Goal: Task Accomplishment & Management: Manage account settings

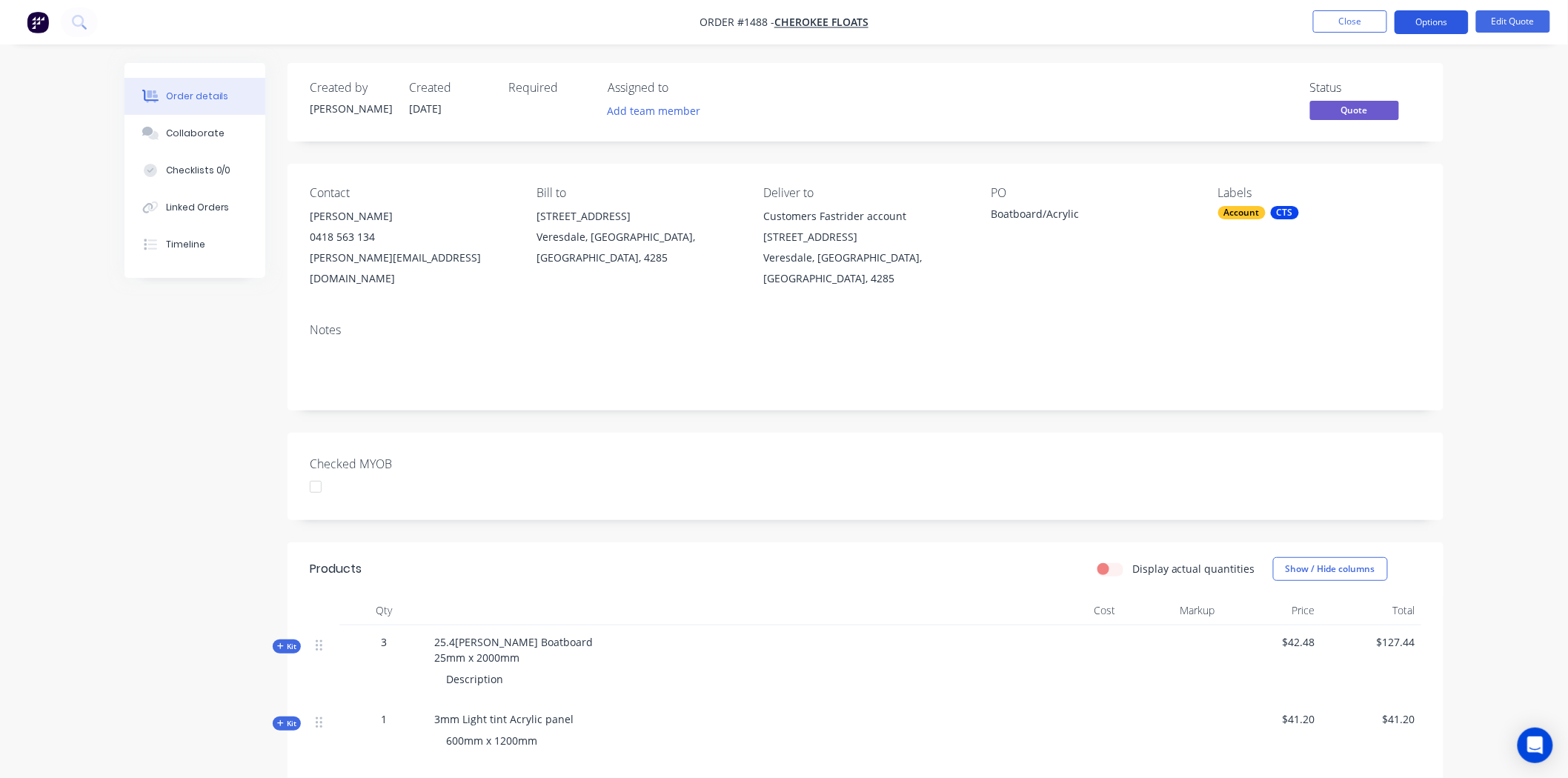
click at [1438, 19] on button "Options" at bounding box center [1432, 22] width 74 height 24
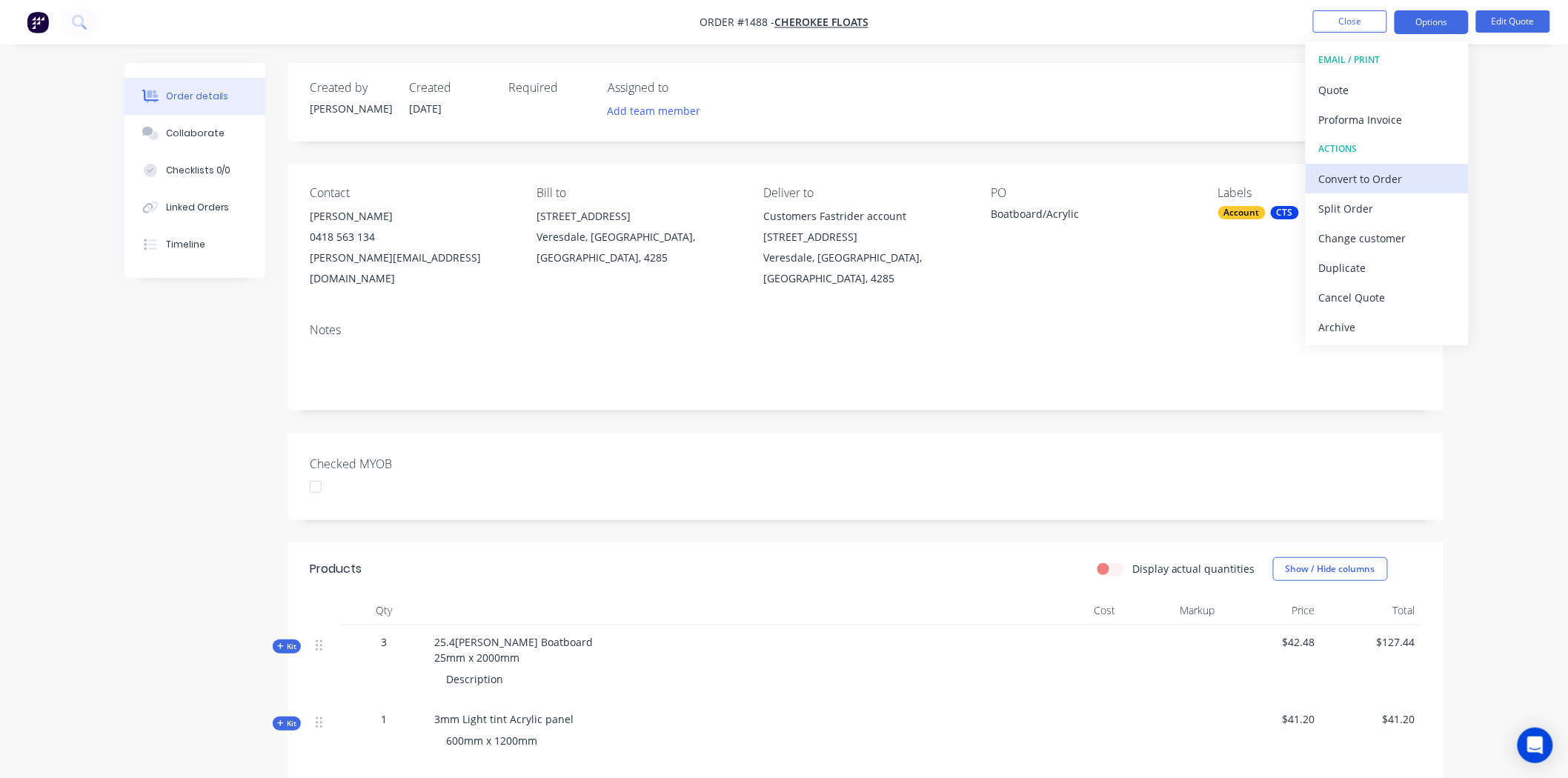
click at [1398, 176] on div "Convert to Order" at bounding box center [1387, 179] width 136 height 21
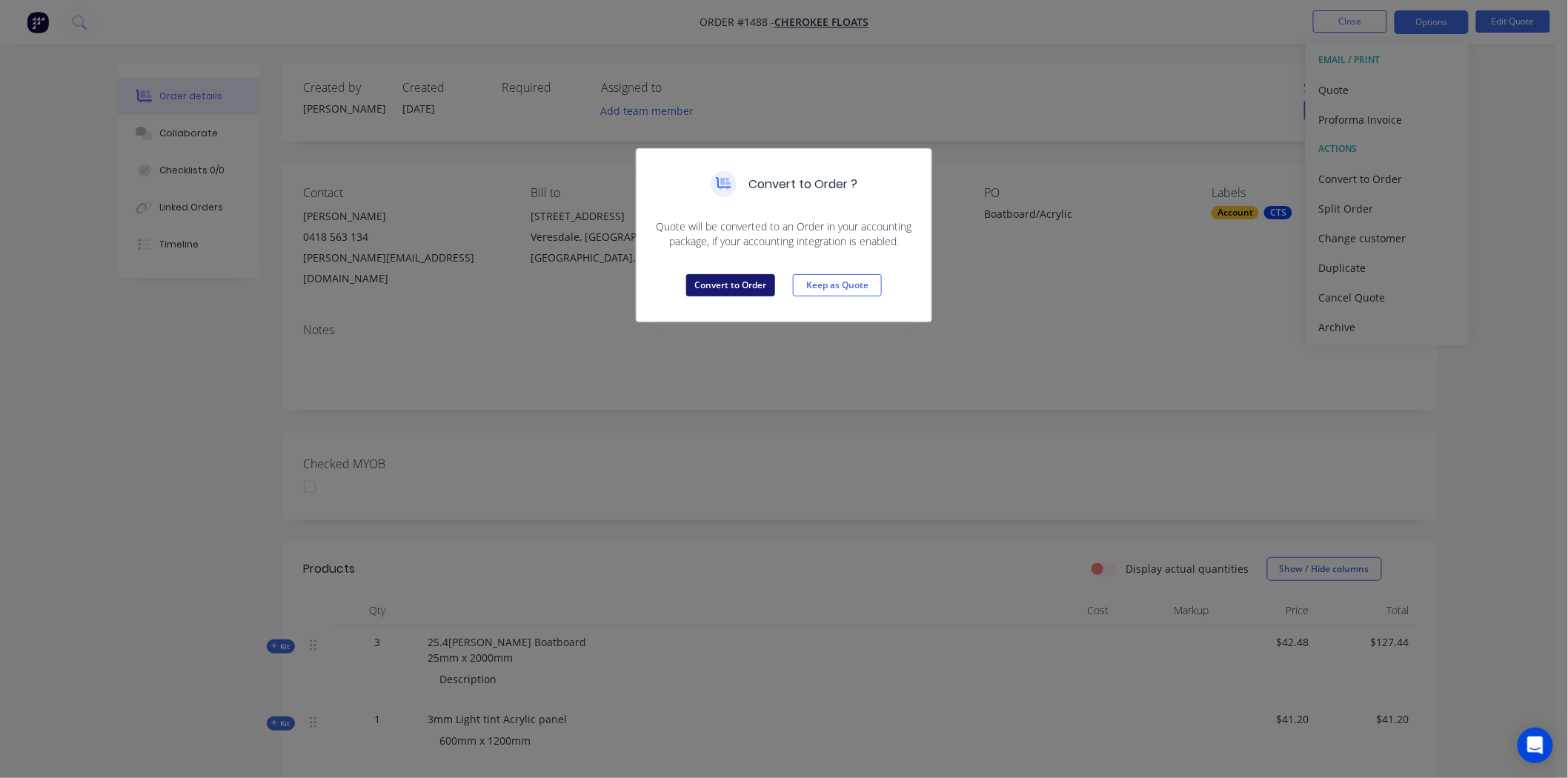
click at [720, 283] on button "Convert to Order" at bounding box center [731, 286] width 89 height 22
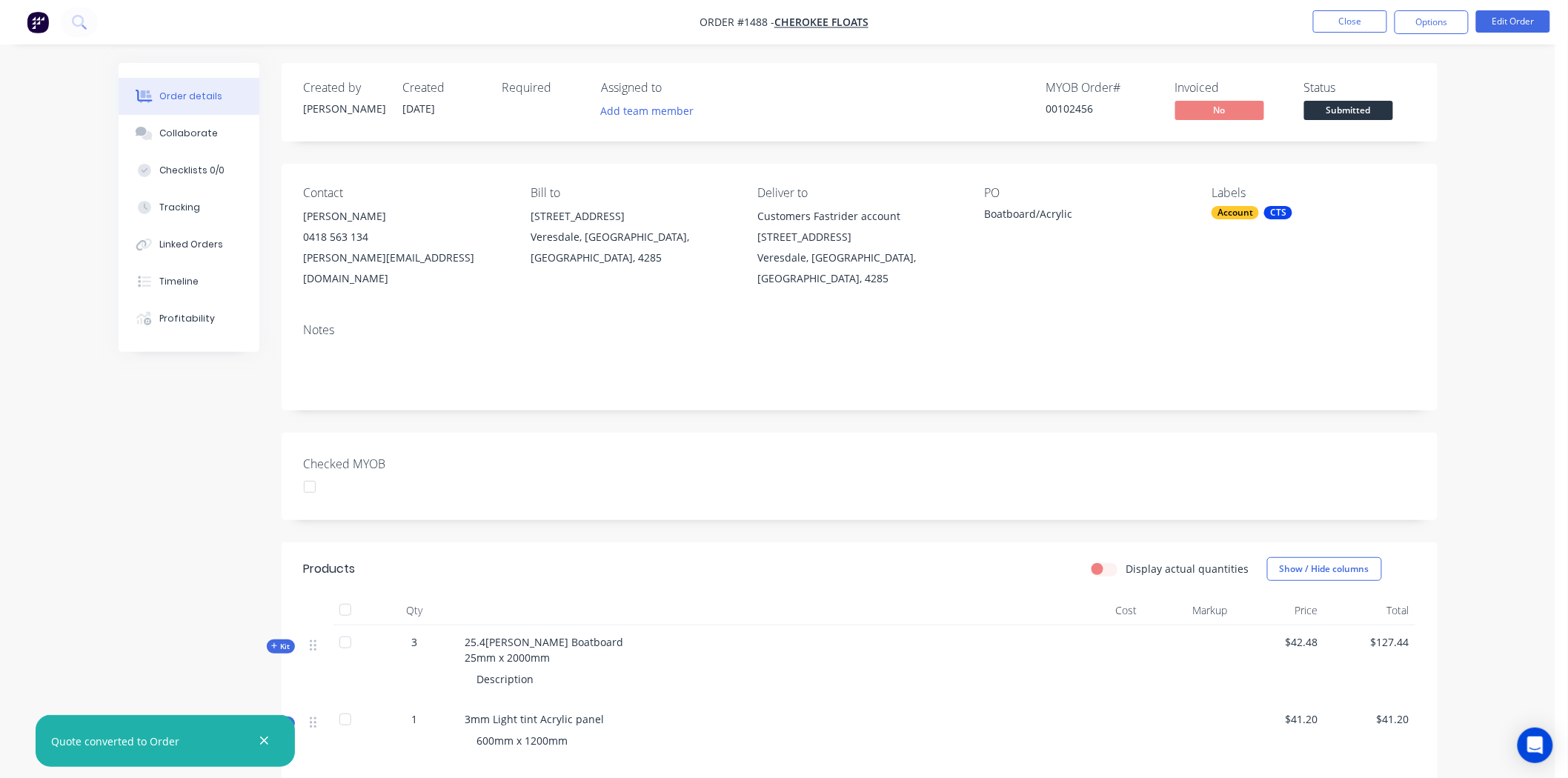
click at [307, 472] on div at bounding box center [309, 486] width 30 height 30
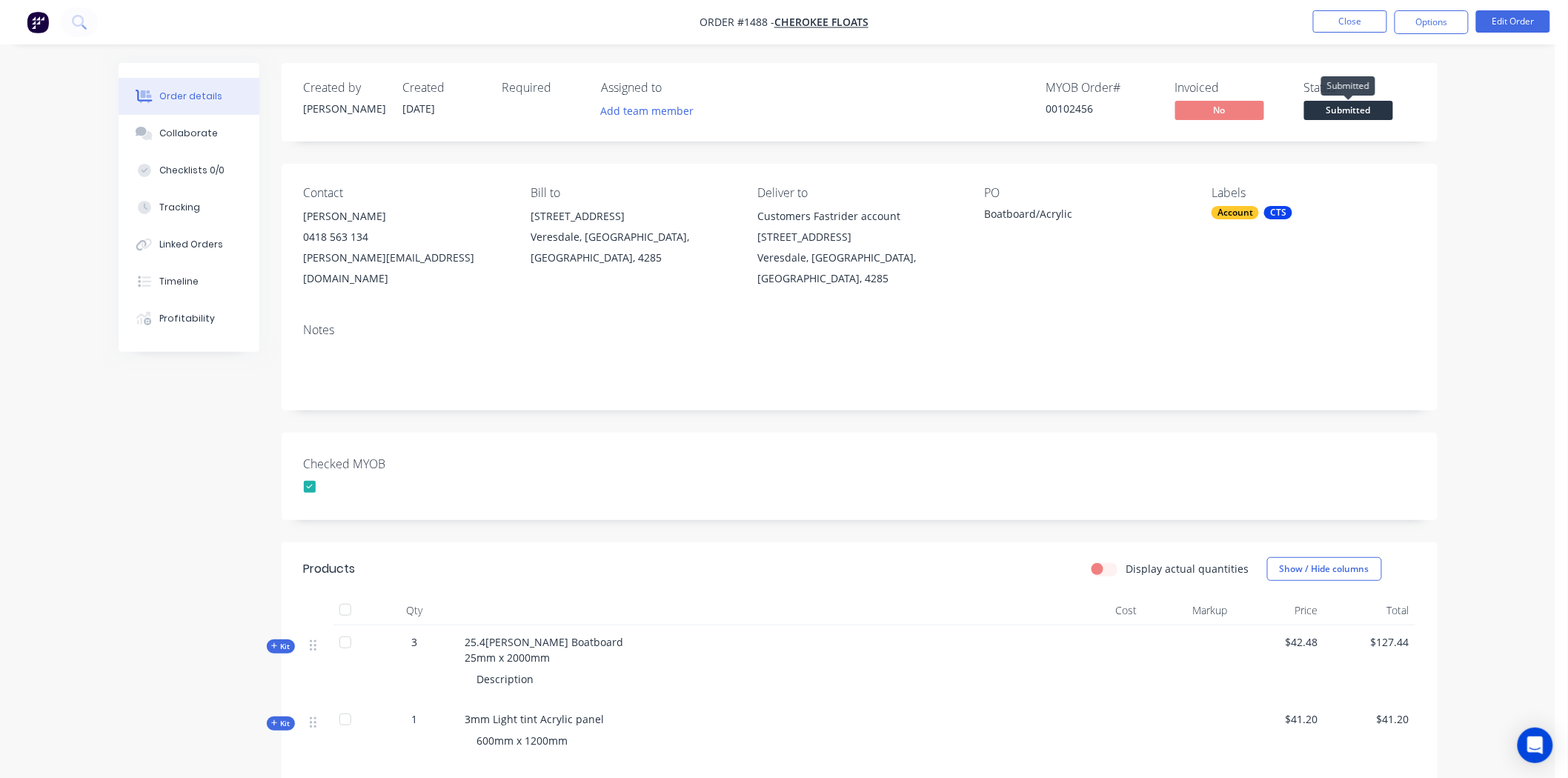
click at [1347, 106] on span "Submitted" at bounding box center [1348, 110] width 89 height 19
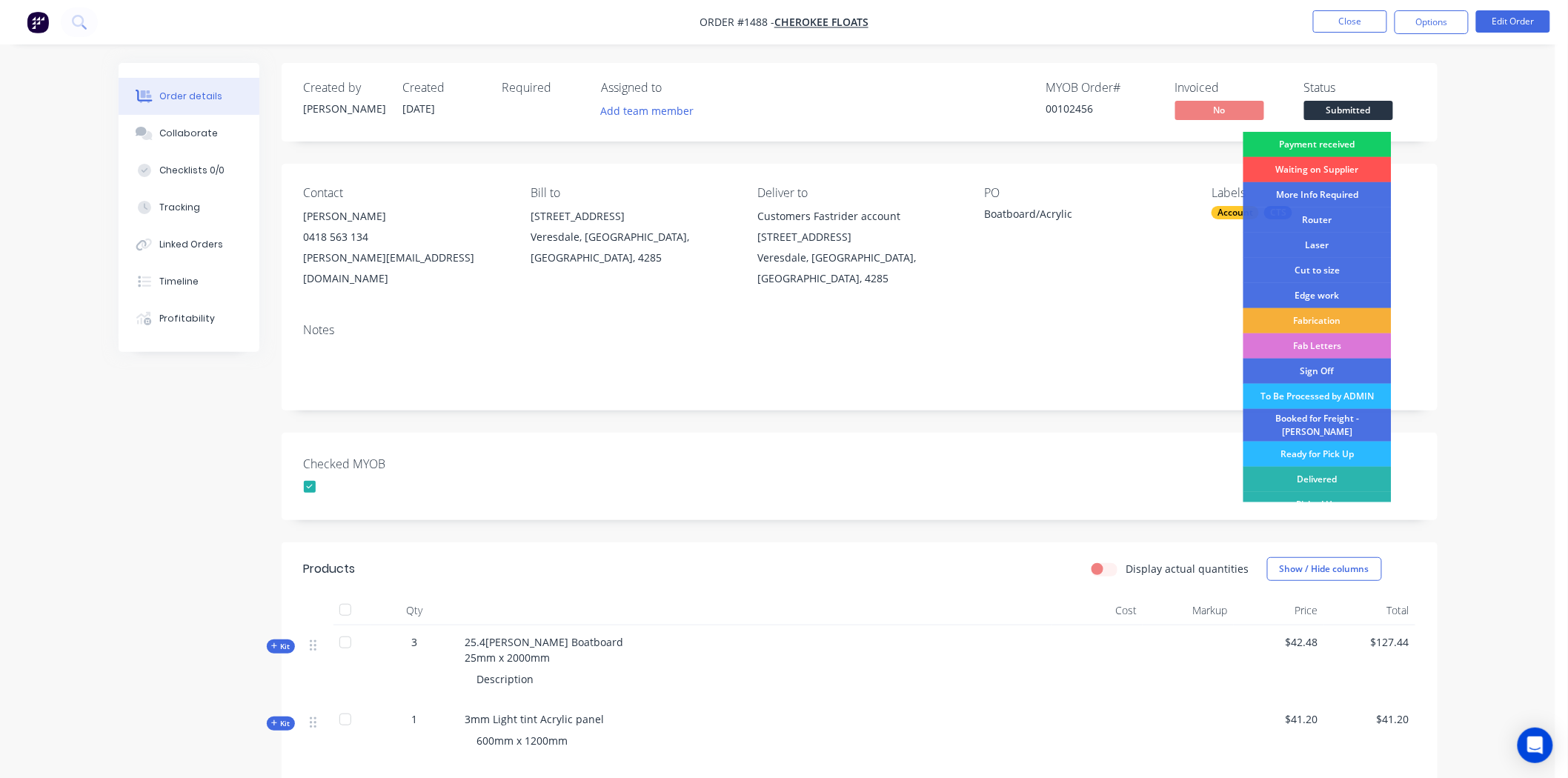
click at [1336, 138] on div "Payment received" at bounding box center [1317, 145] width 148 height 25
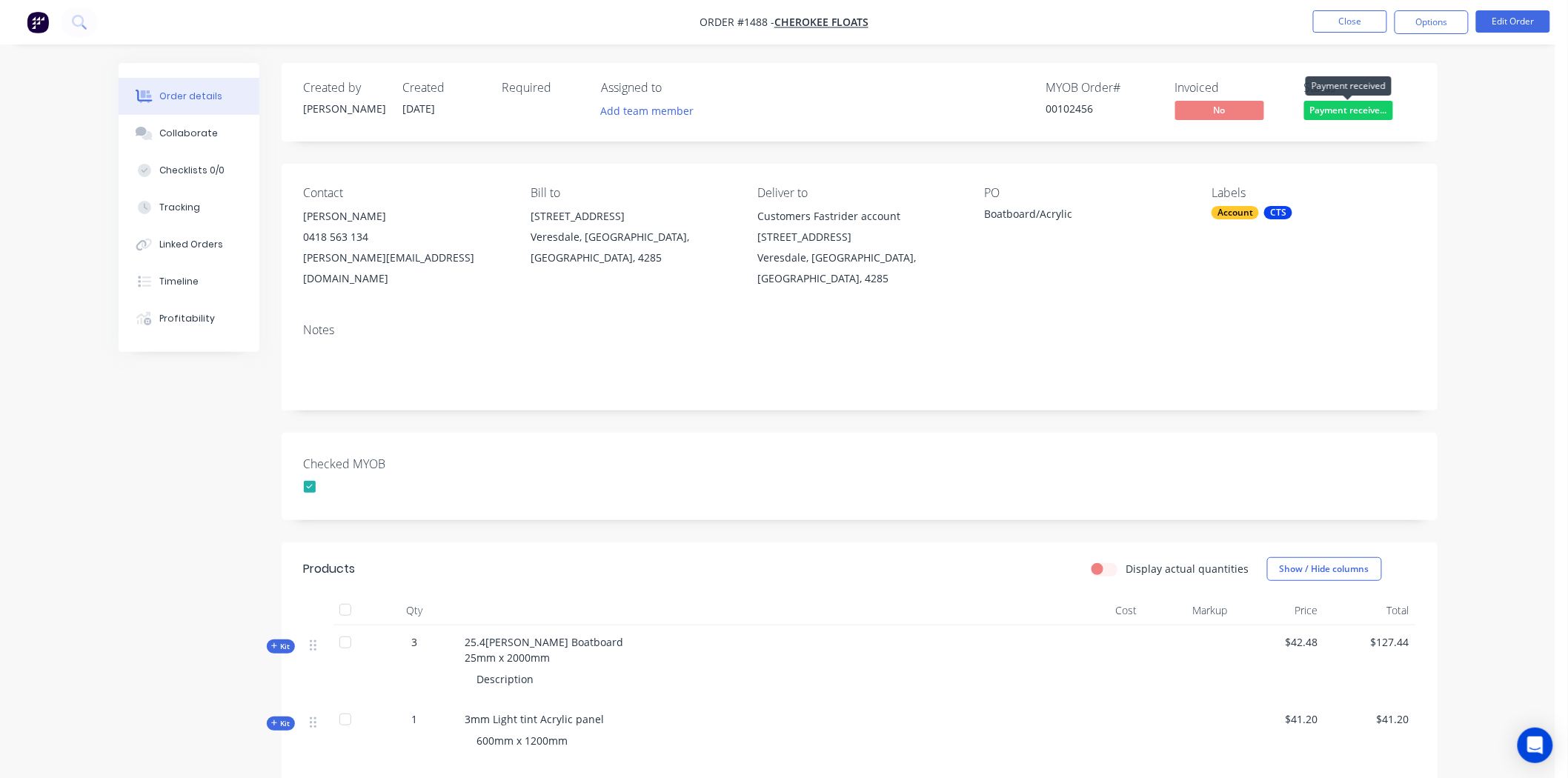
click at [1384, 108] on span "Payment receive..." at bounding box center [1348, 110] width 89 height 19
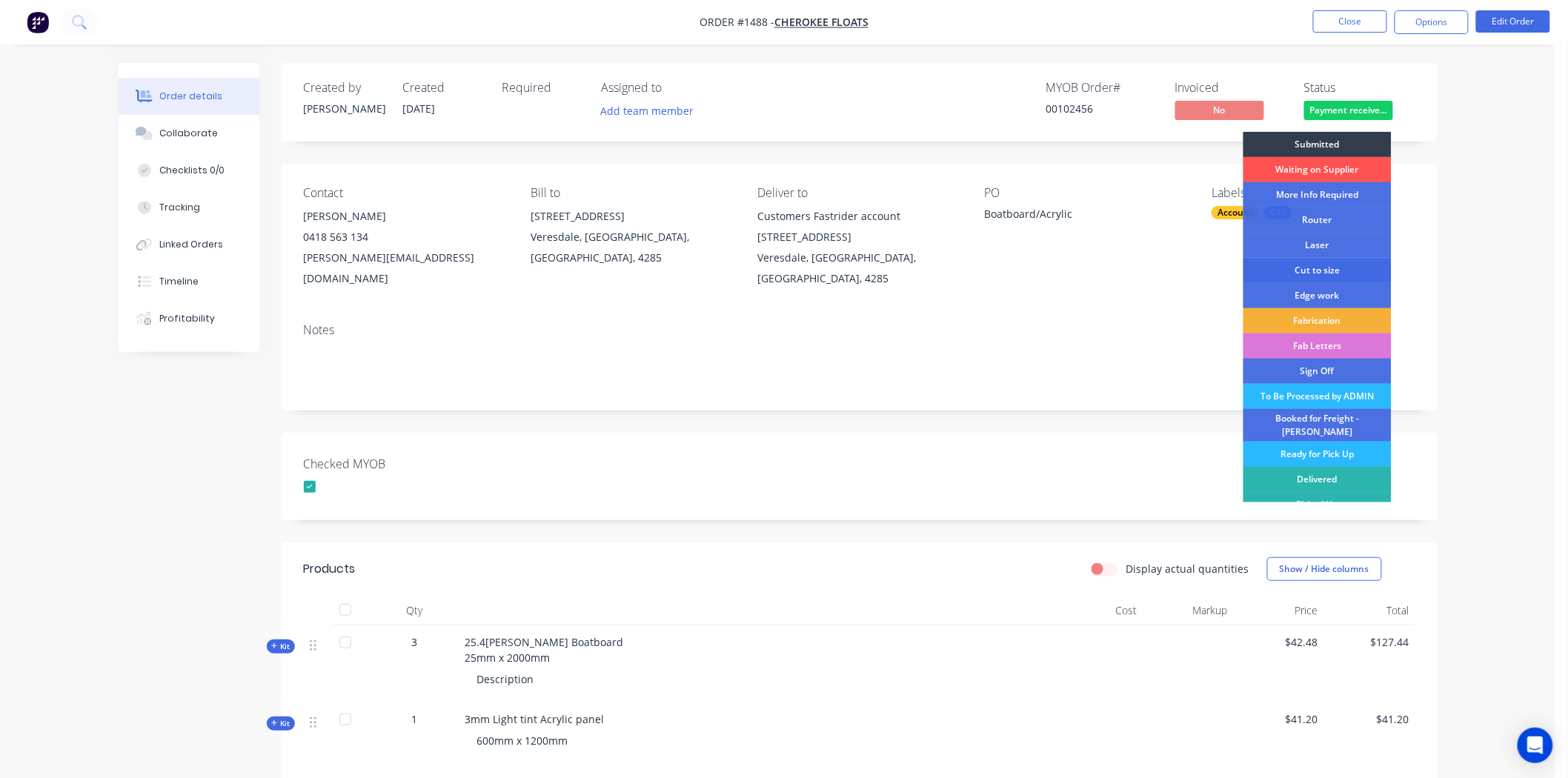
click at [1321, 270] on div "Cut to size" at bounding box center [1317, 270] width 148 height 25
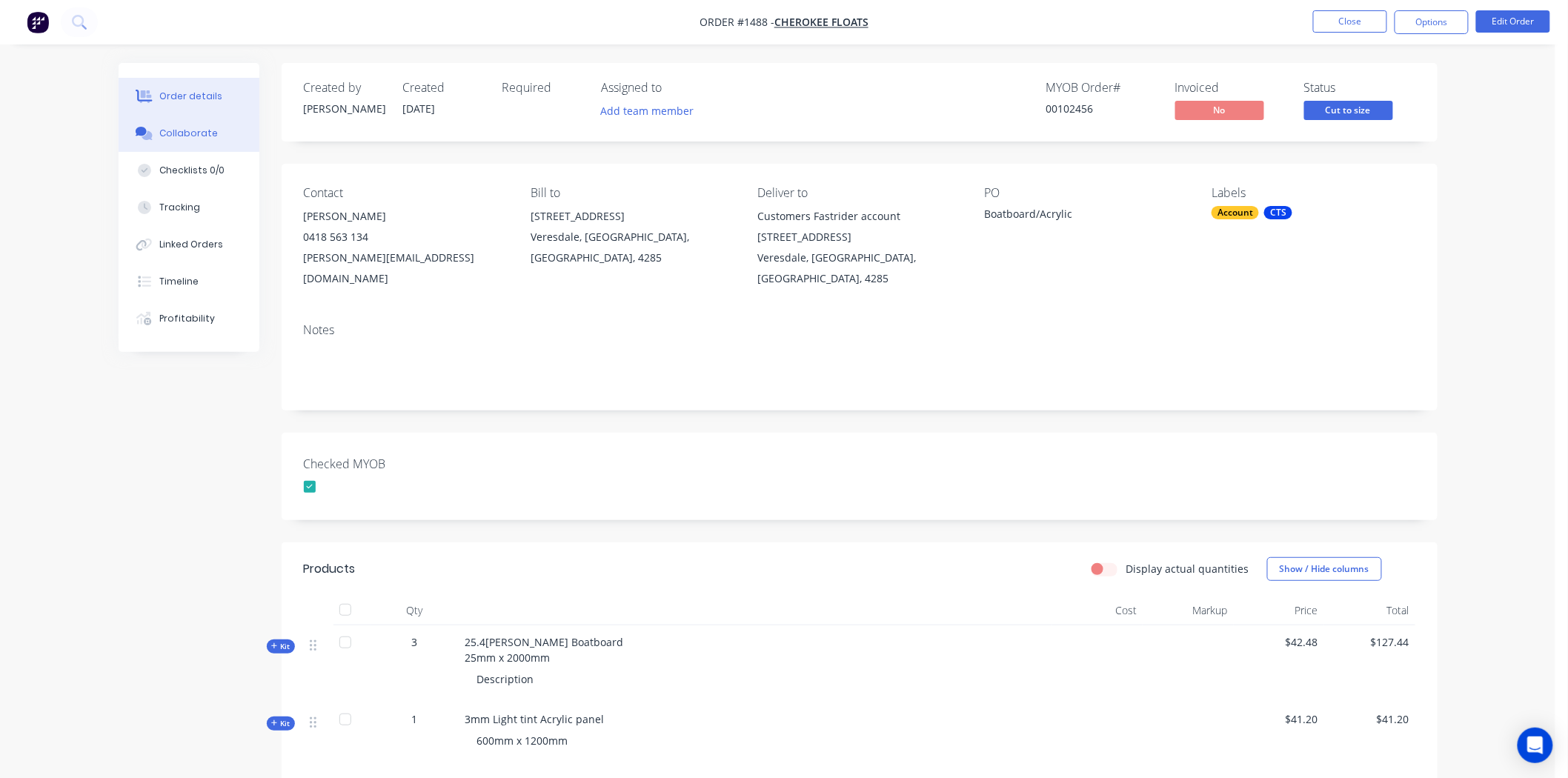
click at [175, 123] on button "Collaborate" at bounding box center [189, 134] width 141 height 37
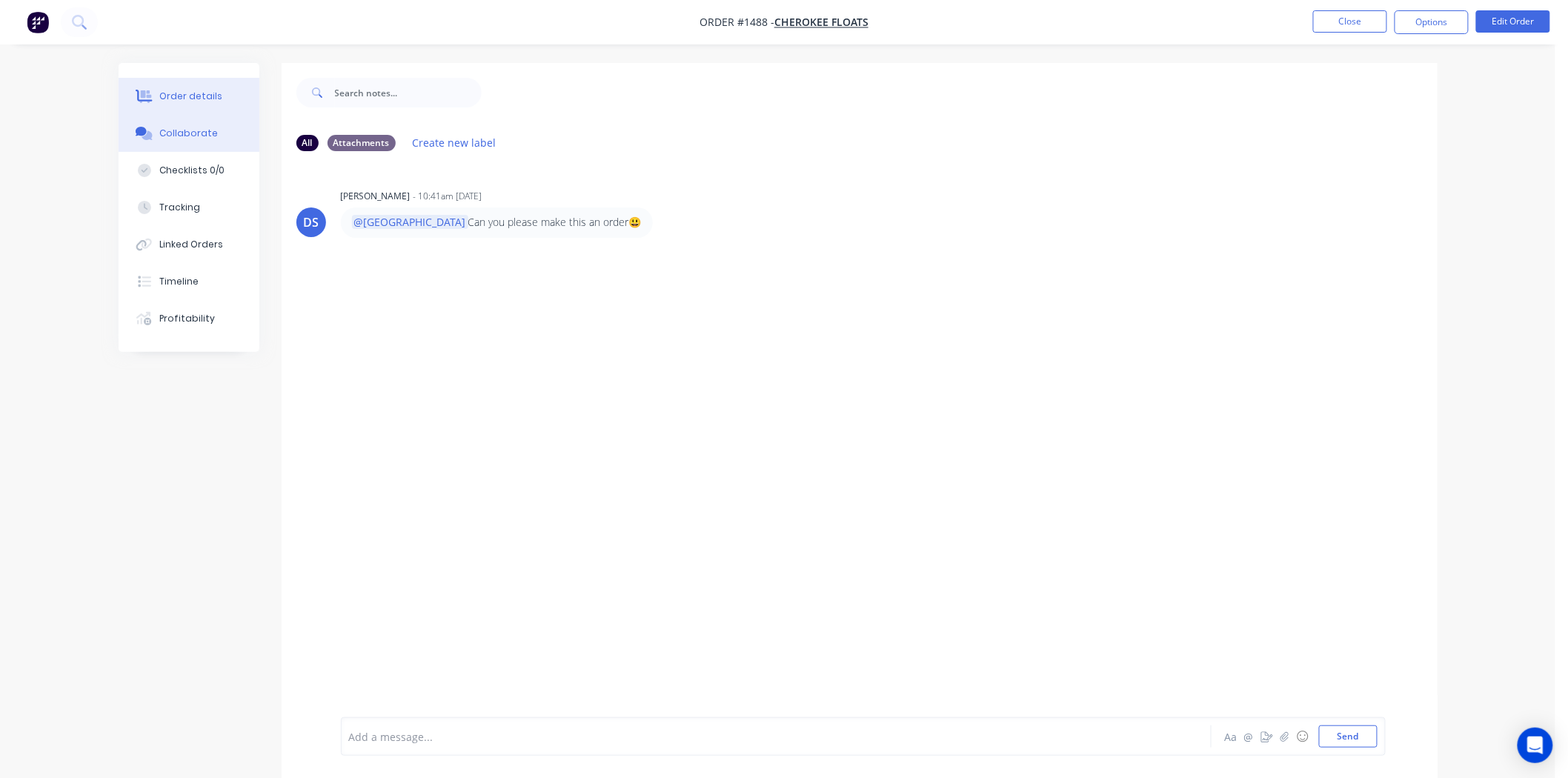
click at [194, 87] on button "Order details" at bounding box center [189, 97] width 141 height 37
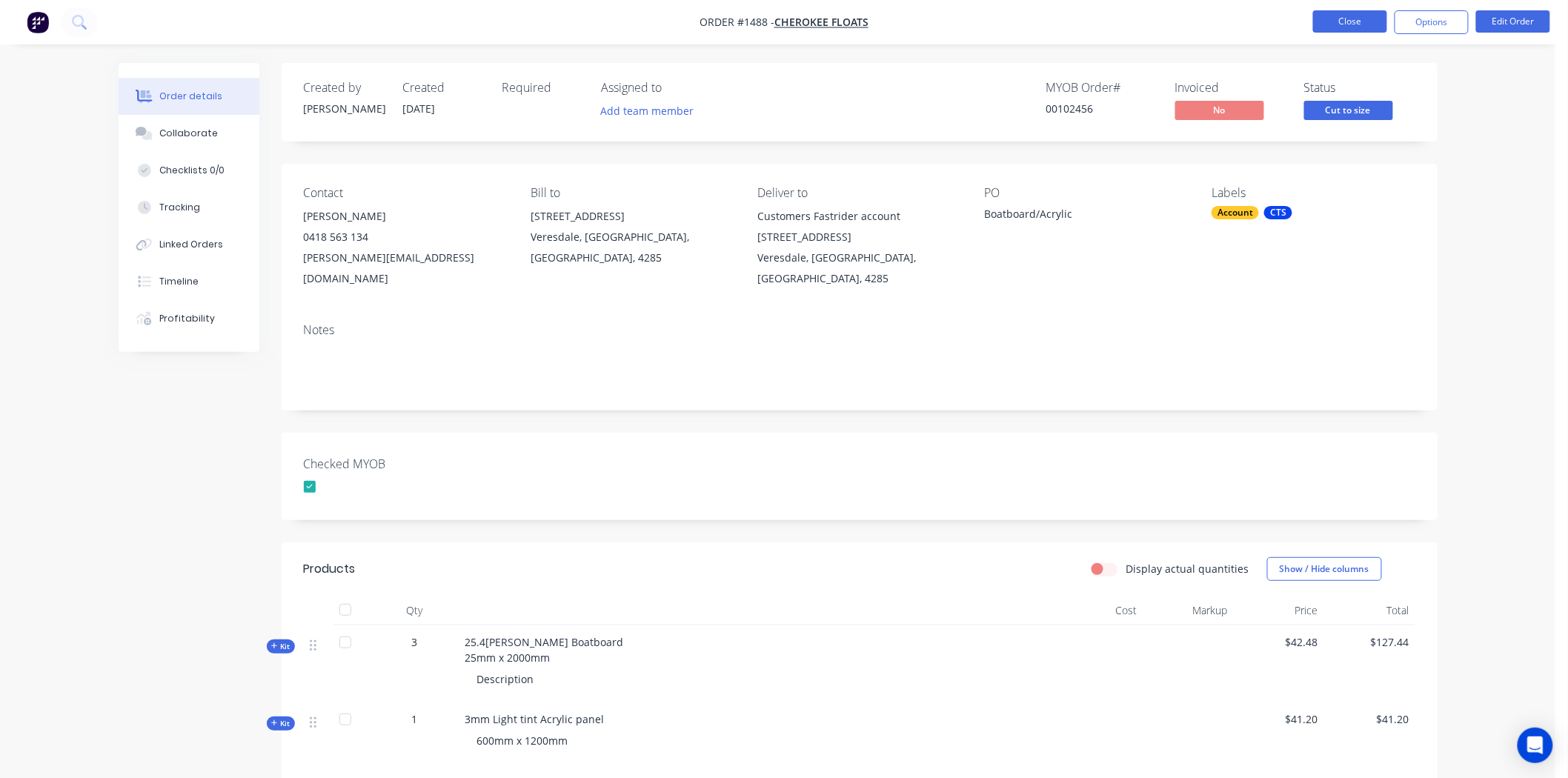
click at [1350, 20] on button "Close" at bounding box center [1350, 21] width 74 height 22
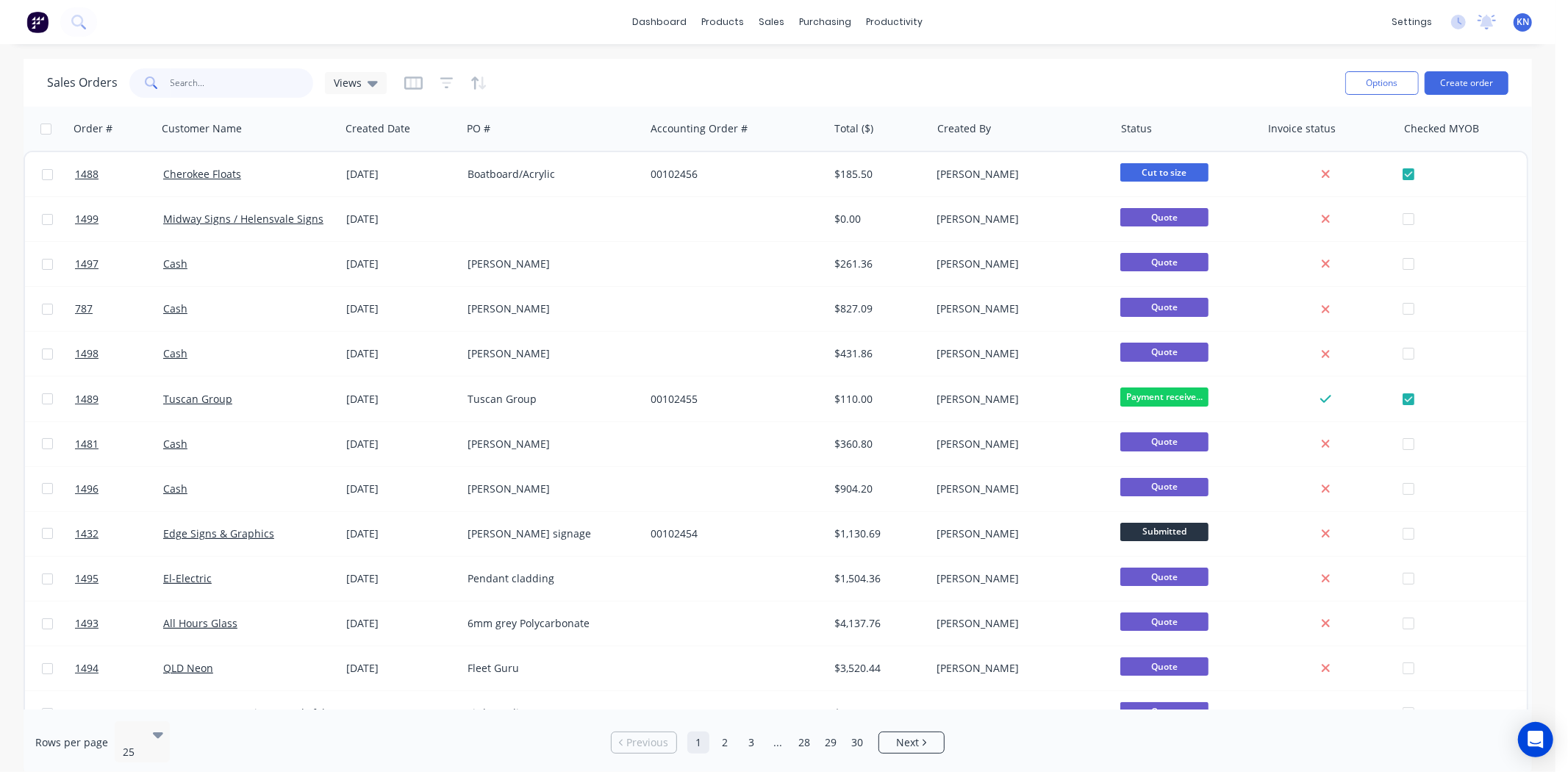
click at [231, 86] on input "text" at bounding box center [242, 82] width 144 height 29
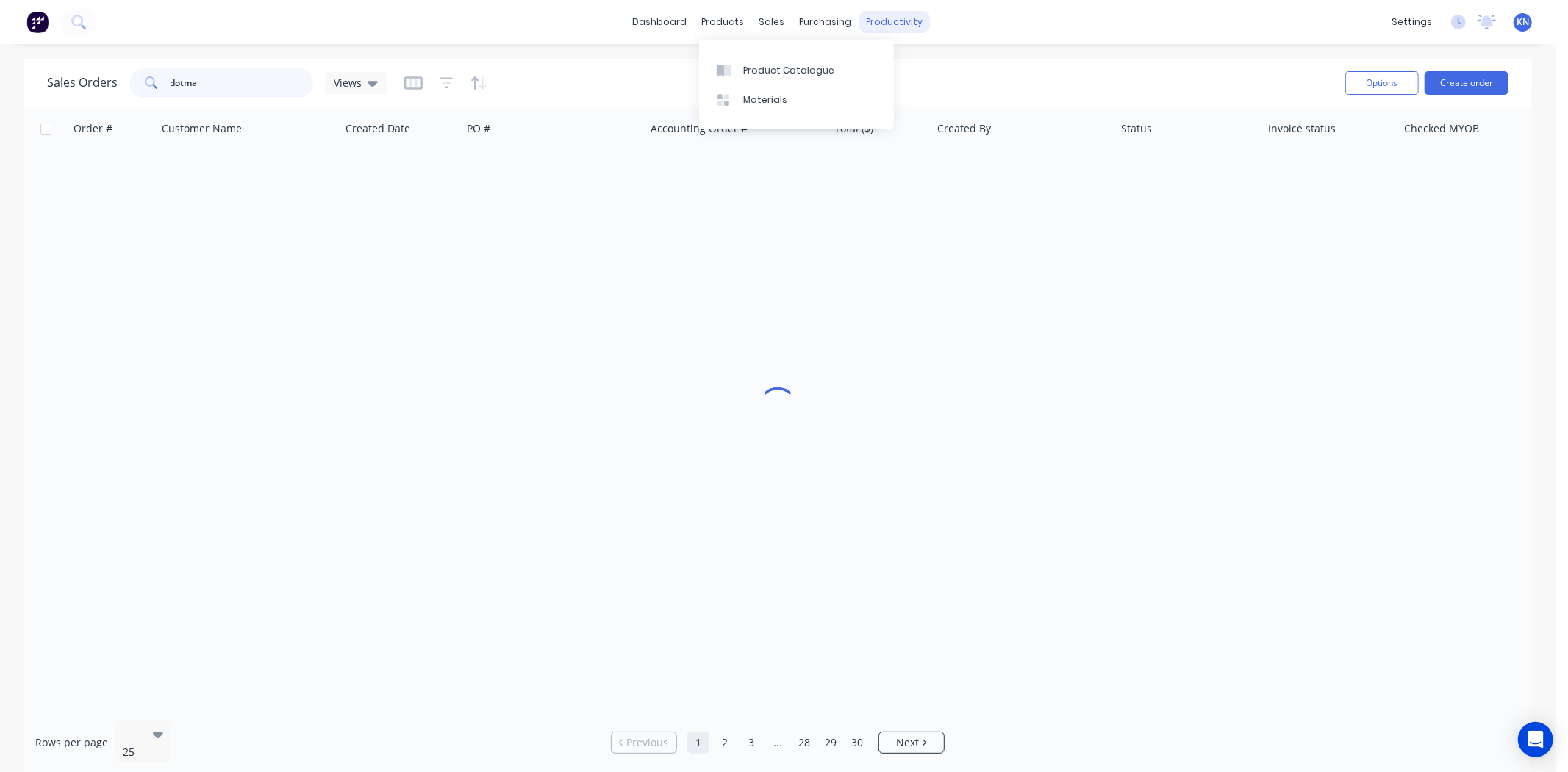
type input "dotma"
click at [895, 24] on div "productivity" at bounding box center [895, 22] width 71 height 22
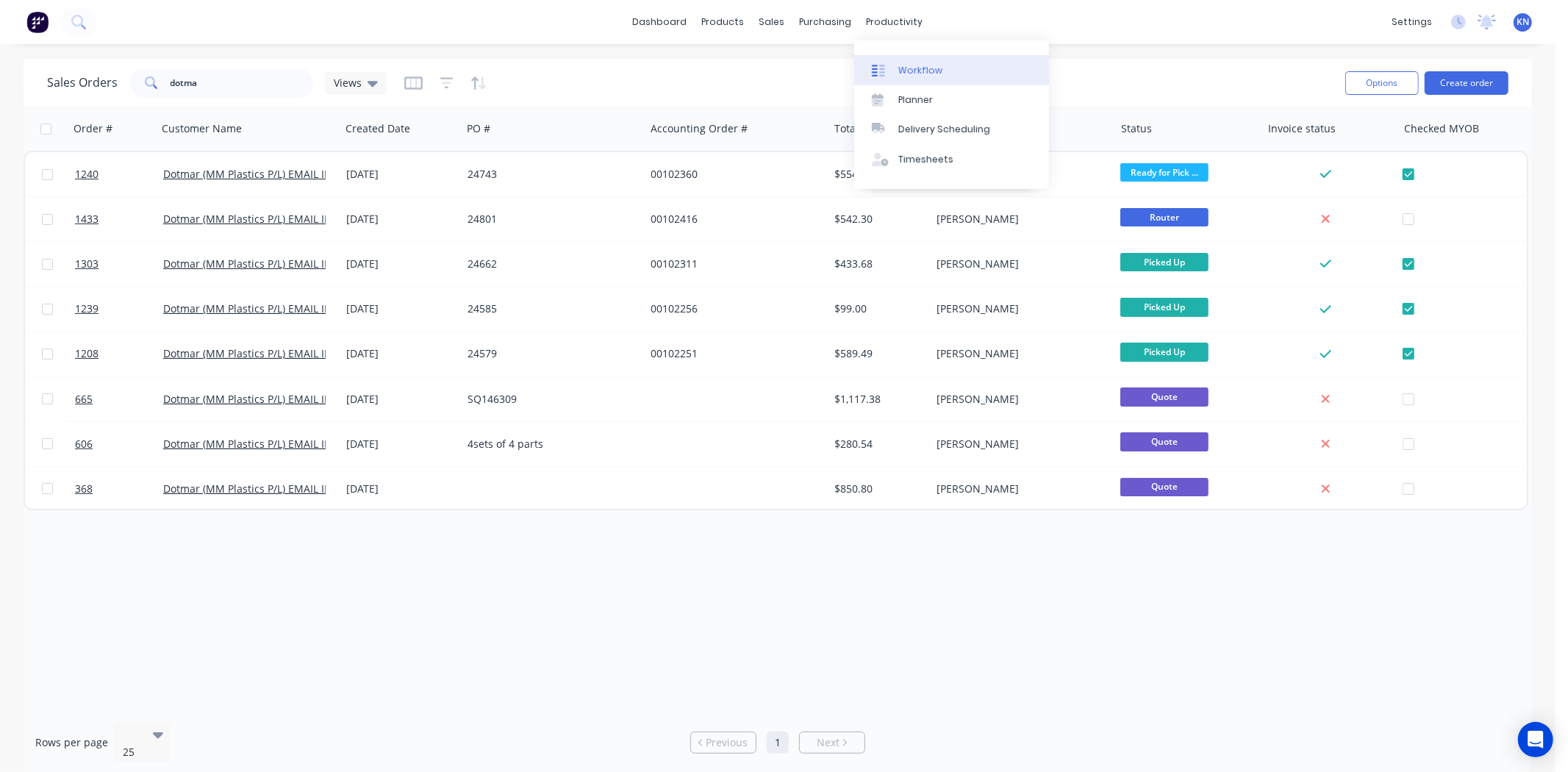
click at [894, 61] on link "Workflow" at bounding box center [952, 70] width 195 height 29
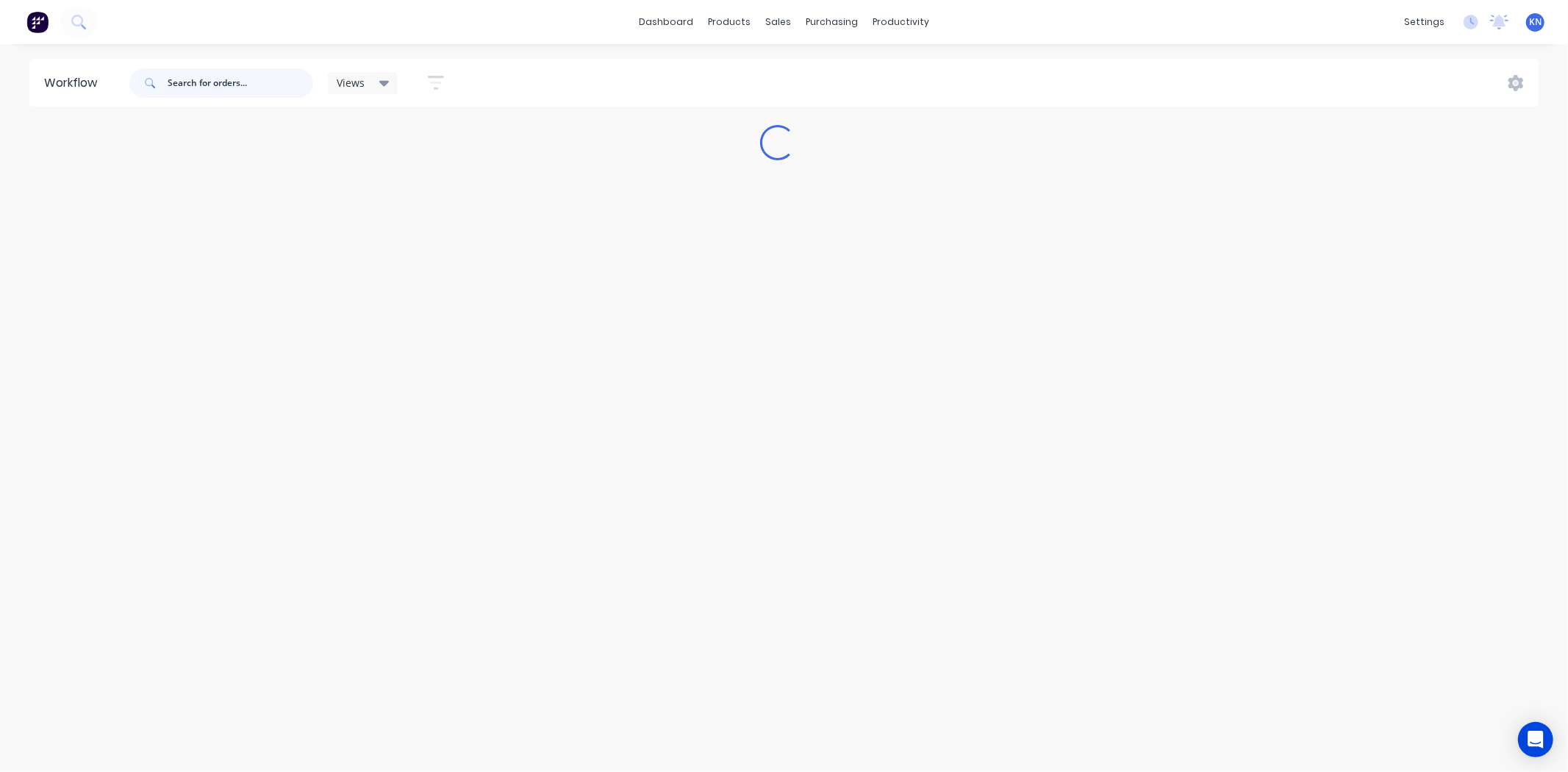
click at [202, 82] on input "text" at bounding box center [240, 82] width 145 height 29
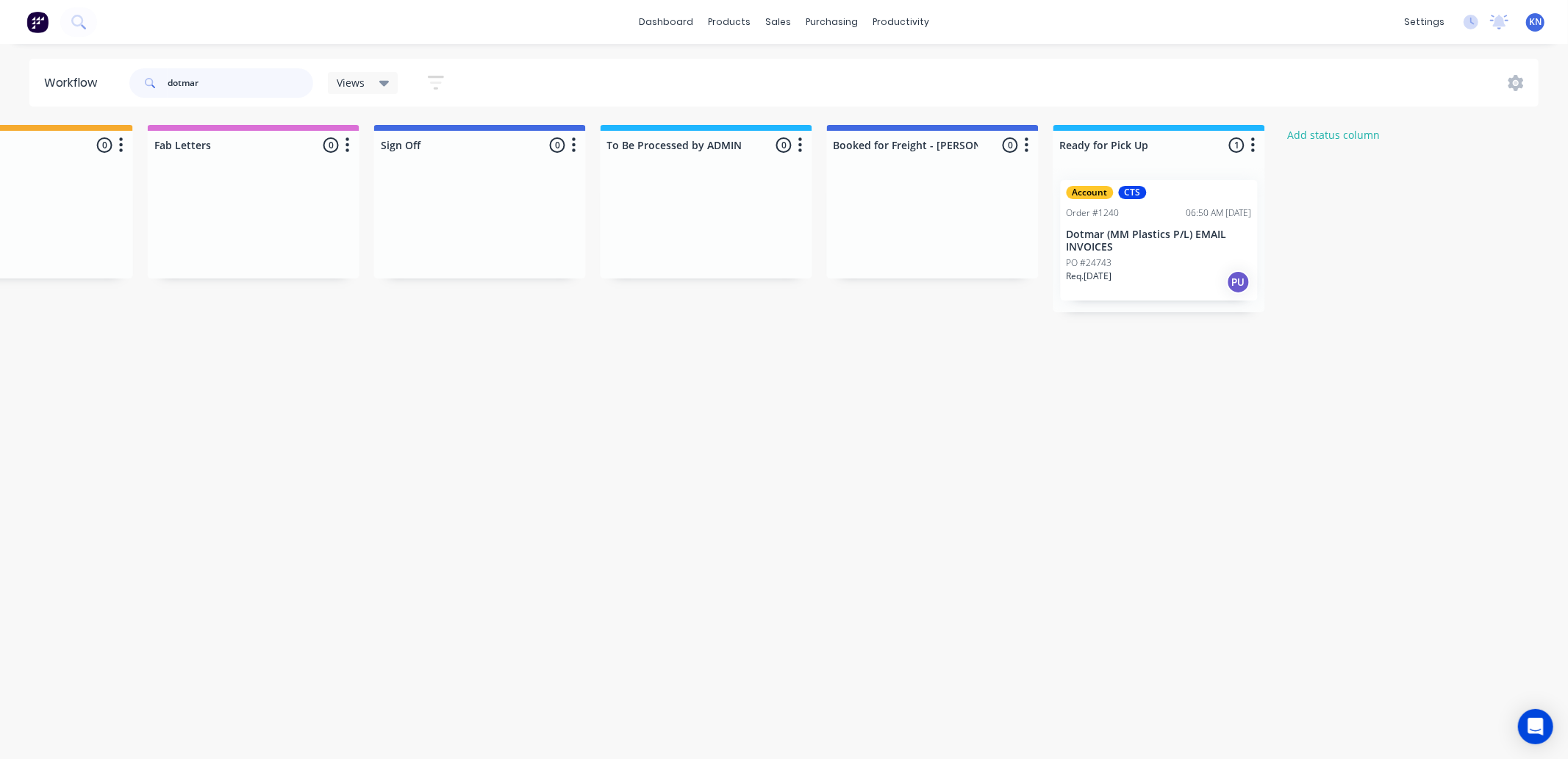
scroll to position [0, 1950]
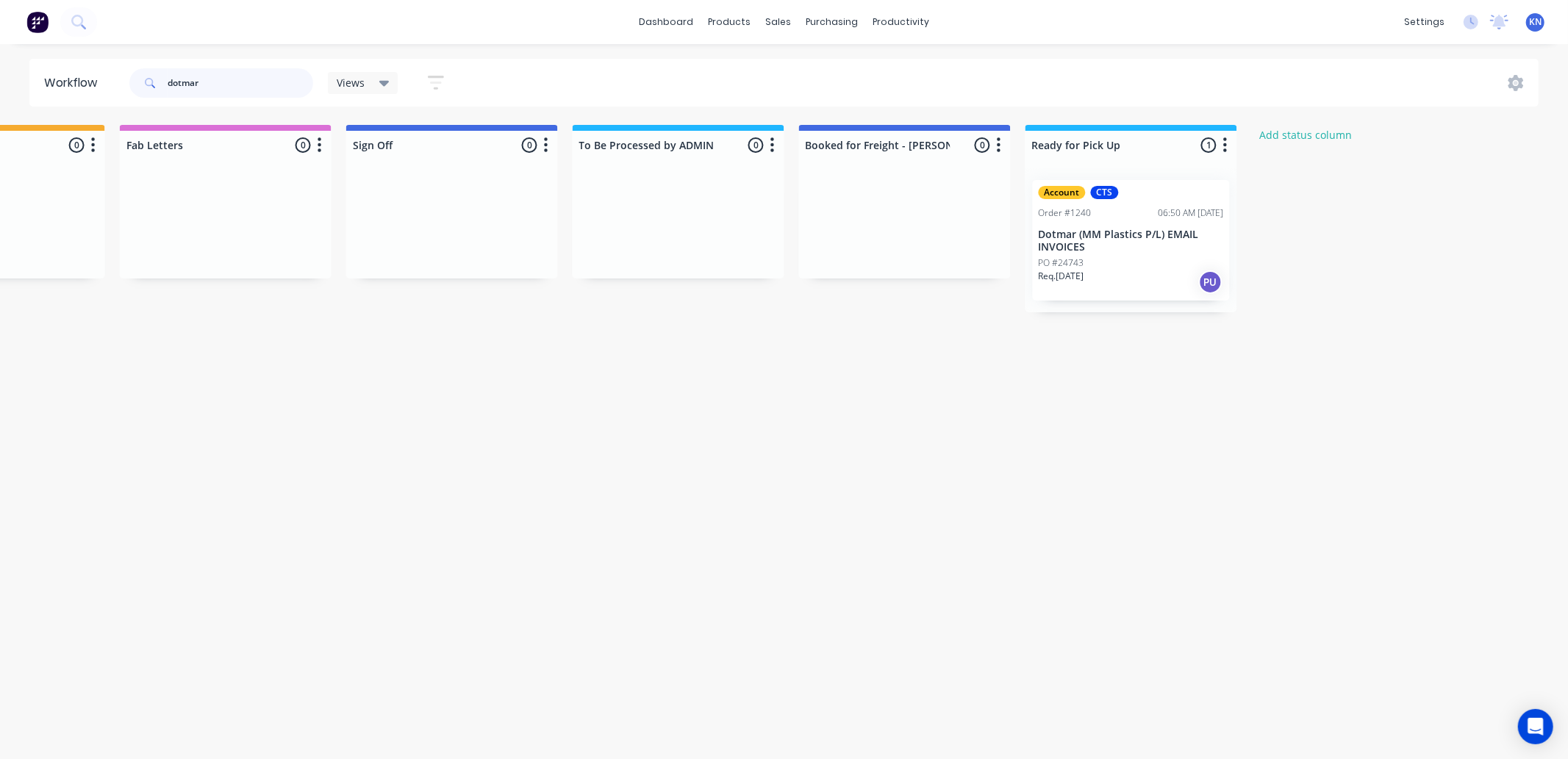
type input "dotmar"
click at [1101, 250] on p "Dotmar (MM Plastics P/L) EMAIL INVOICES" at bounding box center [1132, 241] width 185 height 25
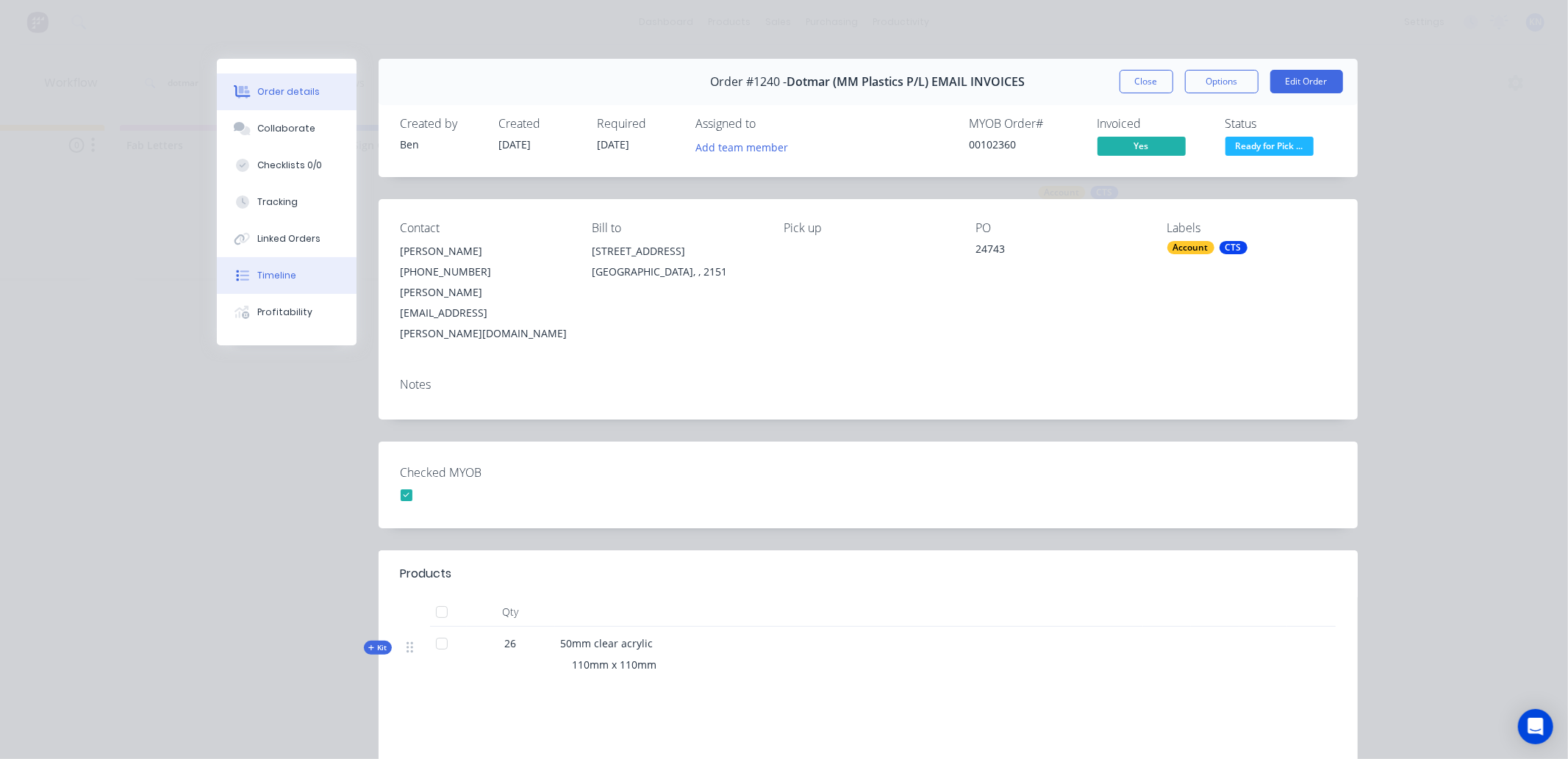
click at [267, 266] on button "Timeline" at bounding box center [287, 276] width 140 height 37
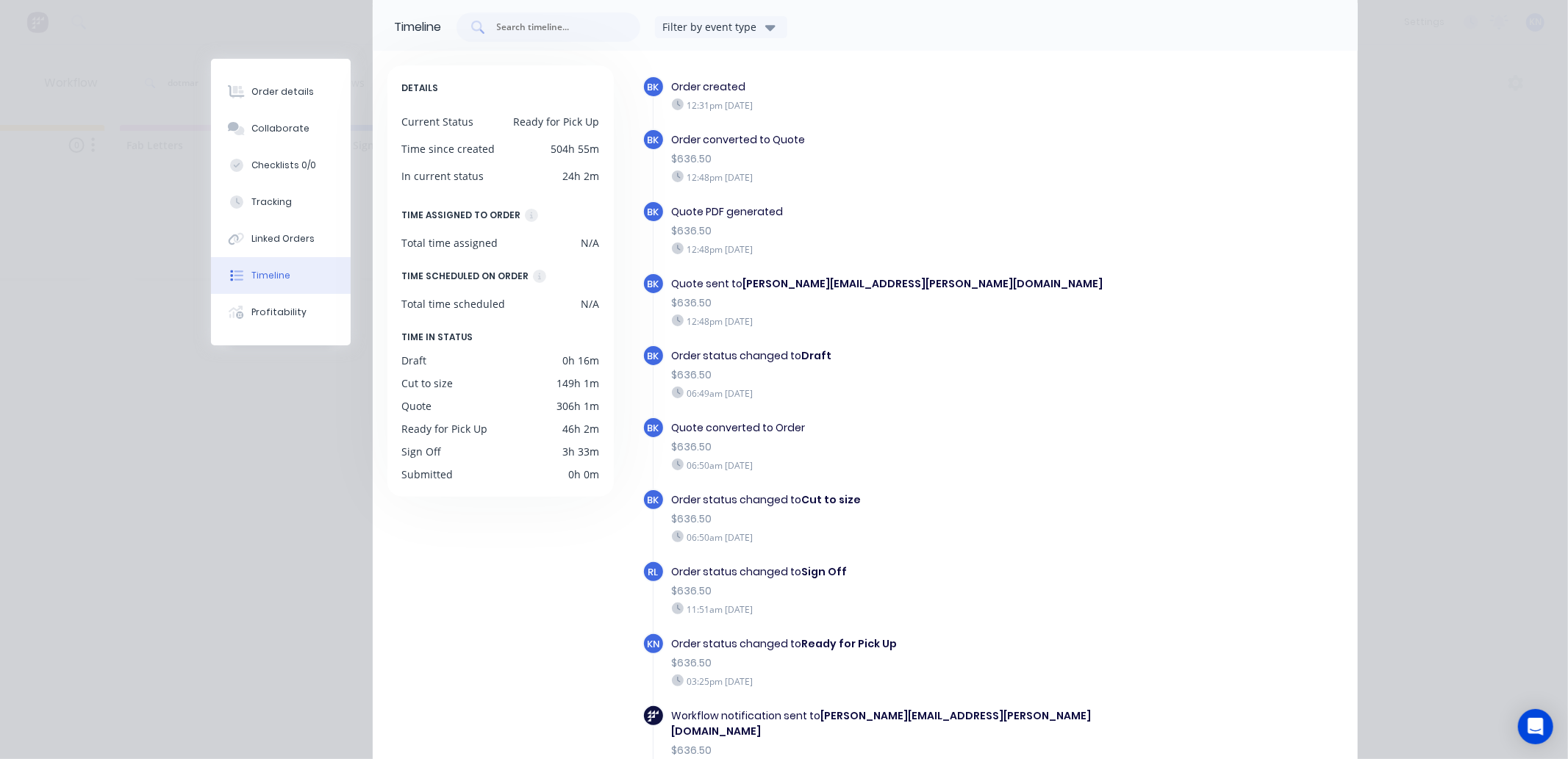
scroll to position [0, 0]
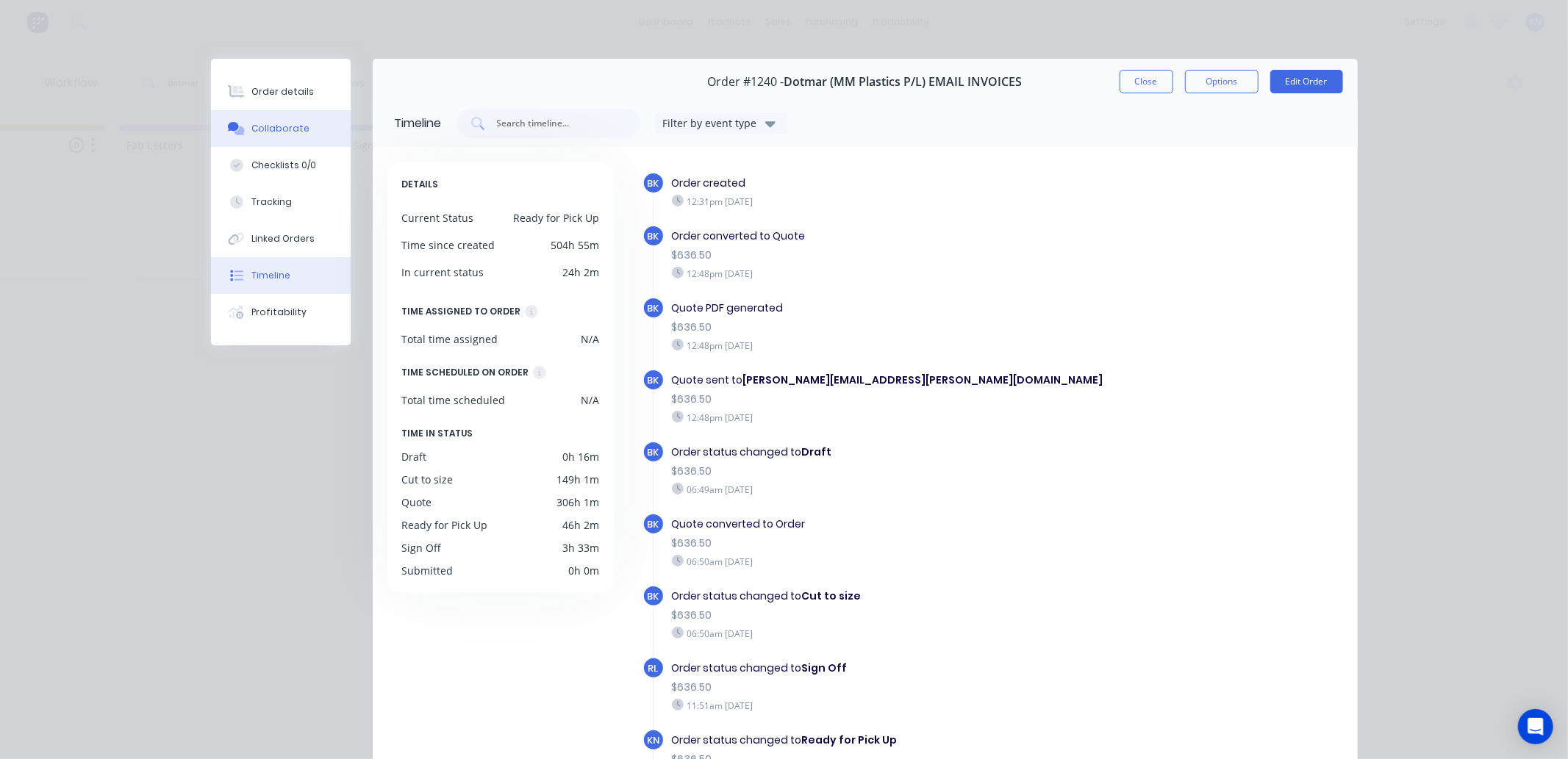
click at [255, 123] on div "Collaborate" at bounding box center [280, 129] width 58 height 13
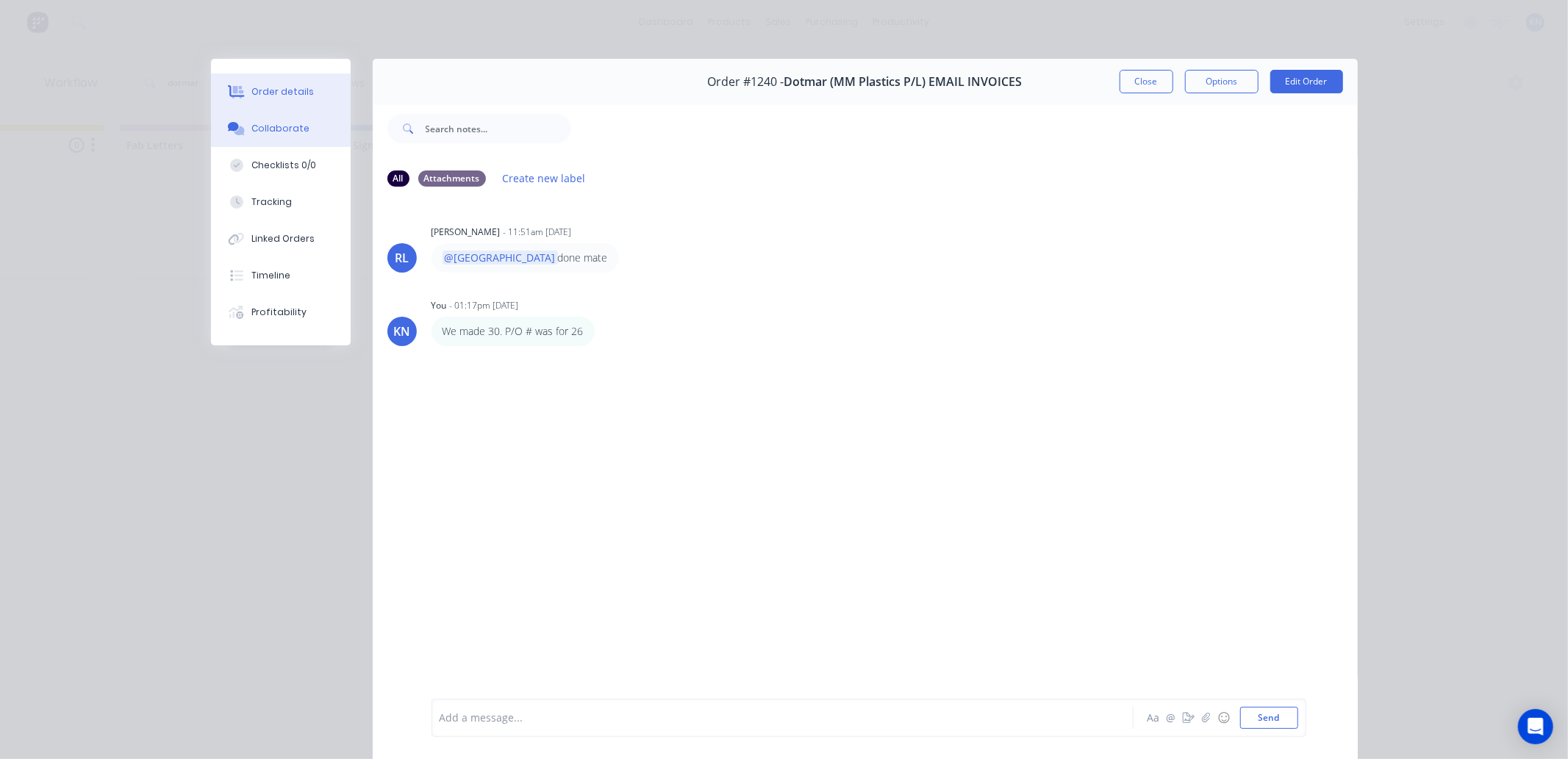
click at [265, 99] on button "Order details" at bounding box center [281, 92] width 140 height 37
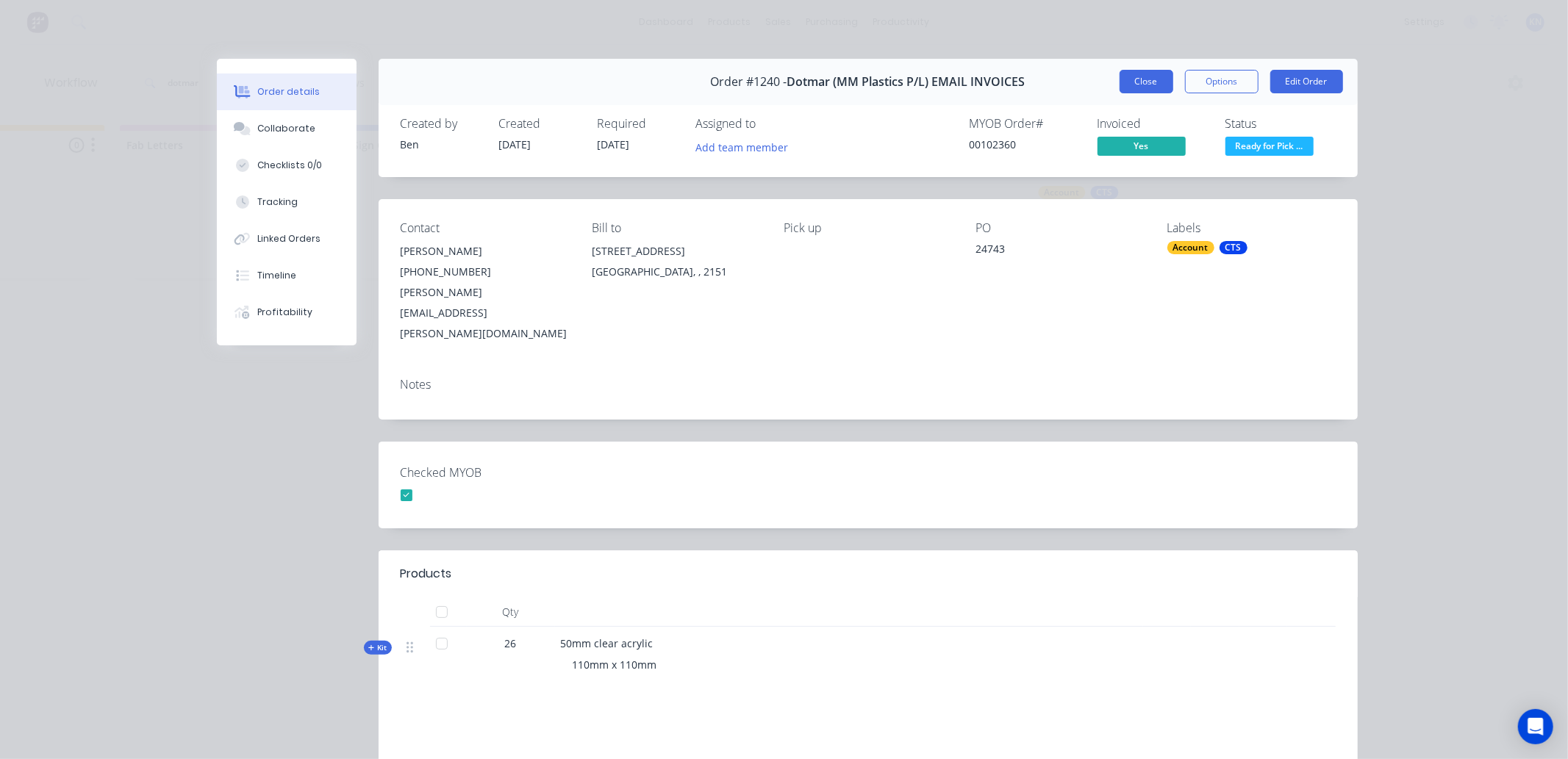
click at [1135, 77] on button "Close" at bounding box center [1147, 82] width 54 height 24
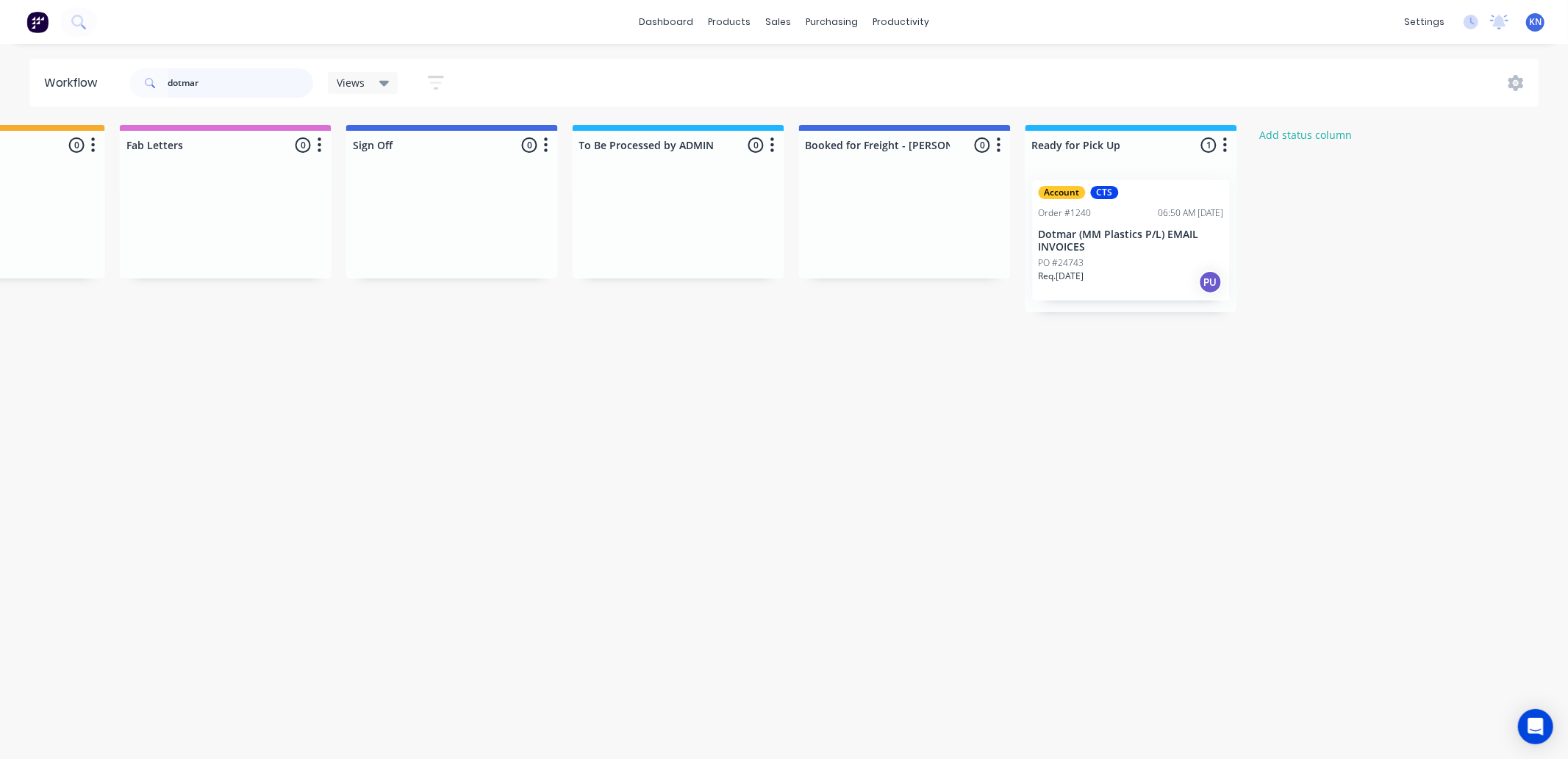
drag, startPoint x: 233, startPoint y: 87, endPoint x: 140, endPoint y: 89, distance: 93.0
click at [140, 89] on div "dotmar" at bounding box center [221, 82] width 184 height 29
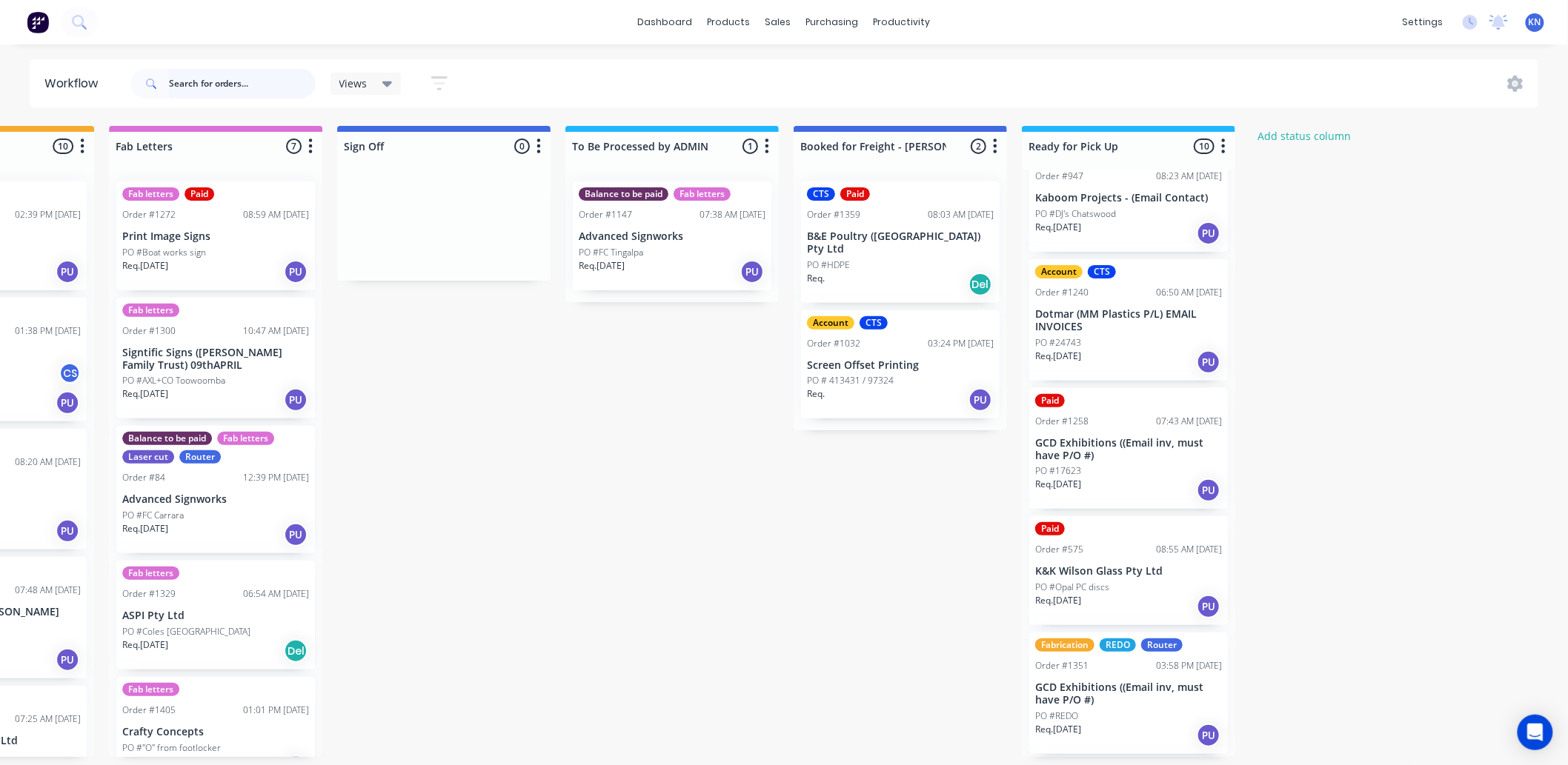
scroll to position [493, 0]
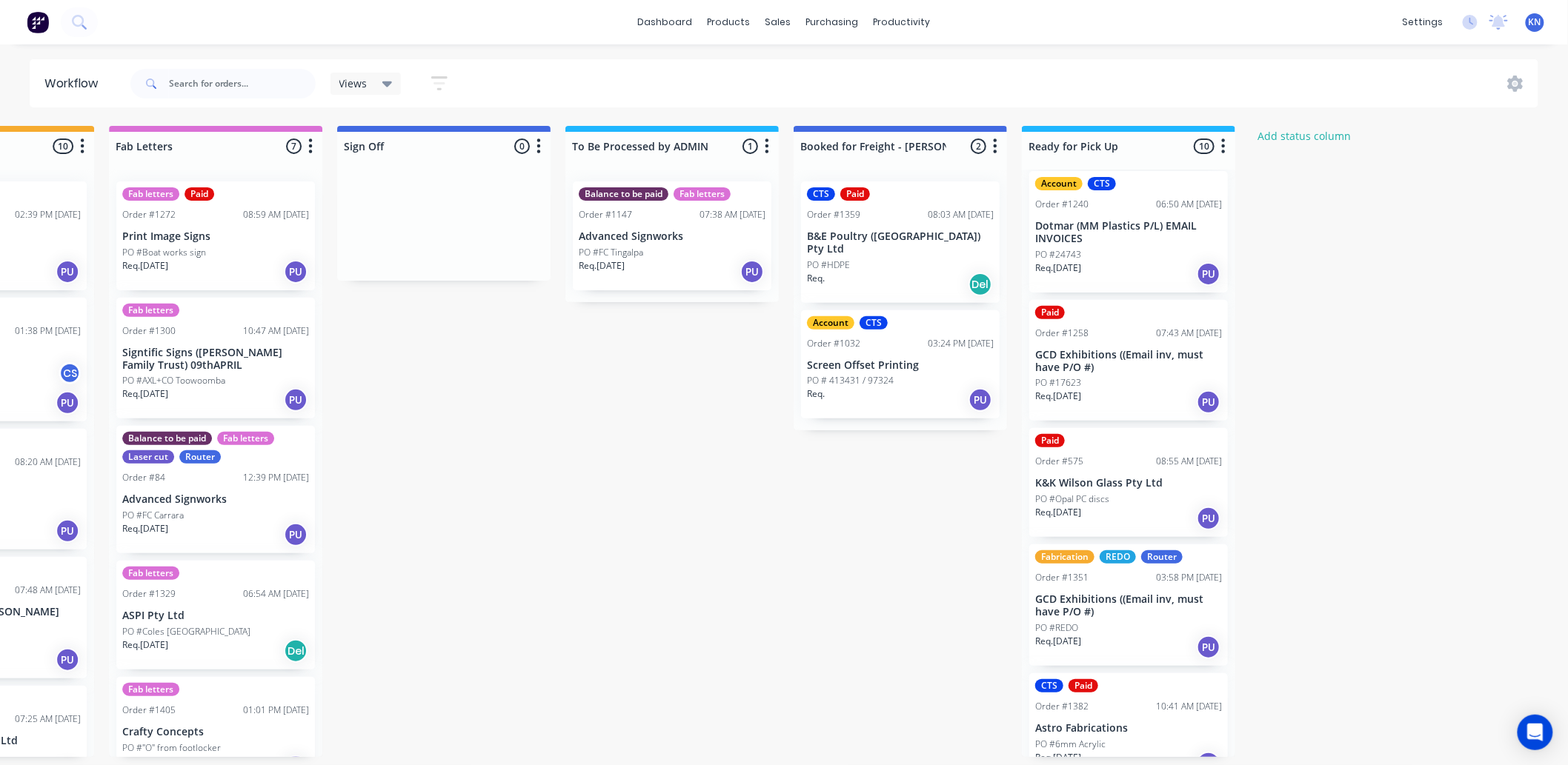
click at [1113, 603] on p "GCD Exhibitions ((Email inv, must have P/O #)" at bounding box center [1129, 606] width 186 height 25
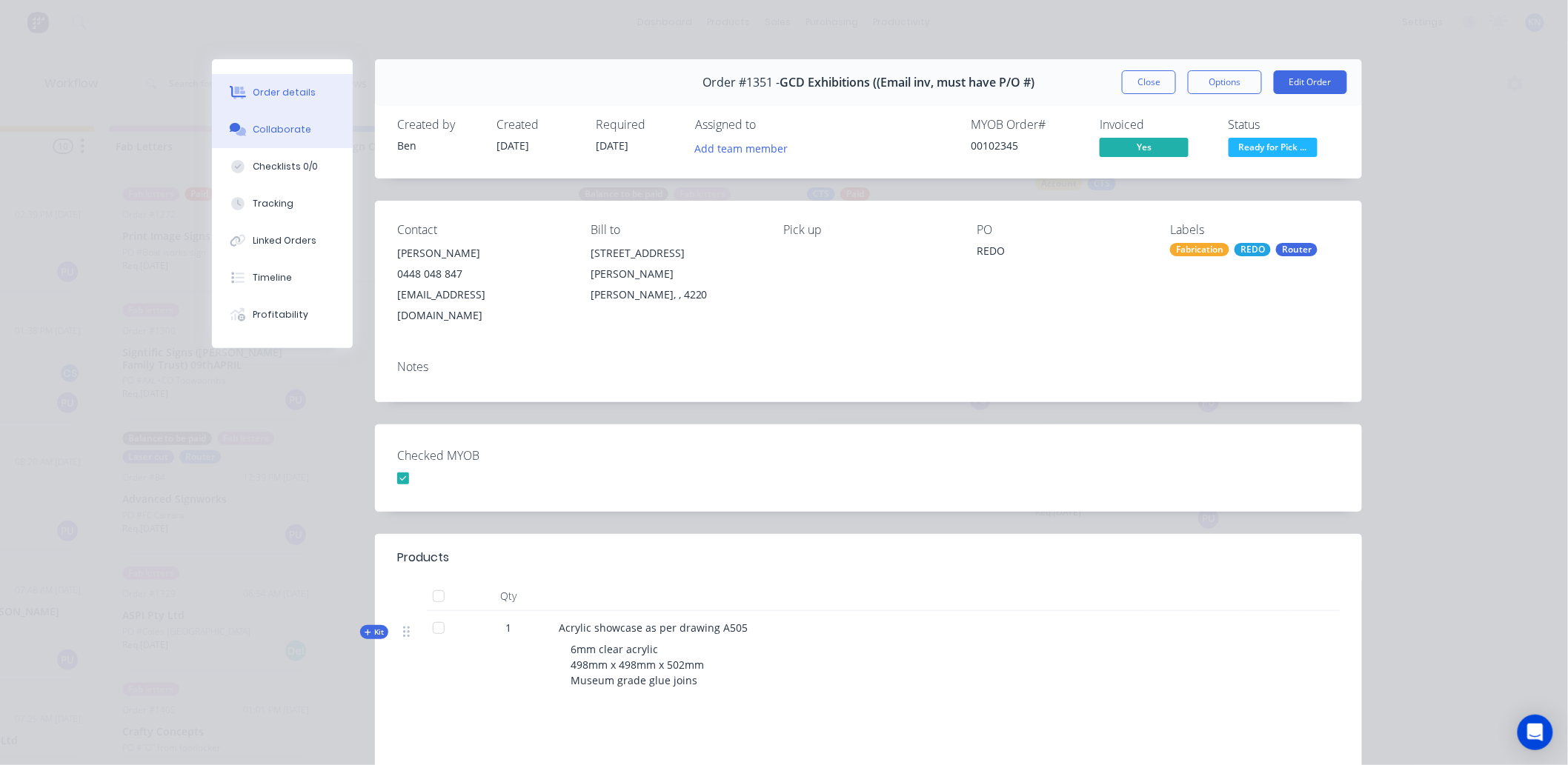
click at [263, 130] on div "Collaborate" at bounding box center [282, 130] width 58 height 14
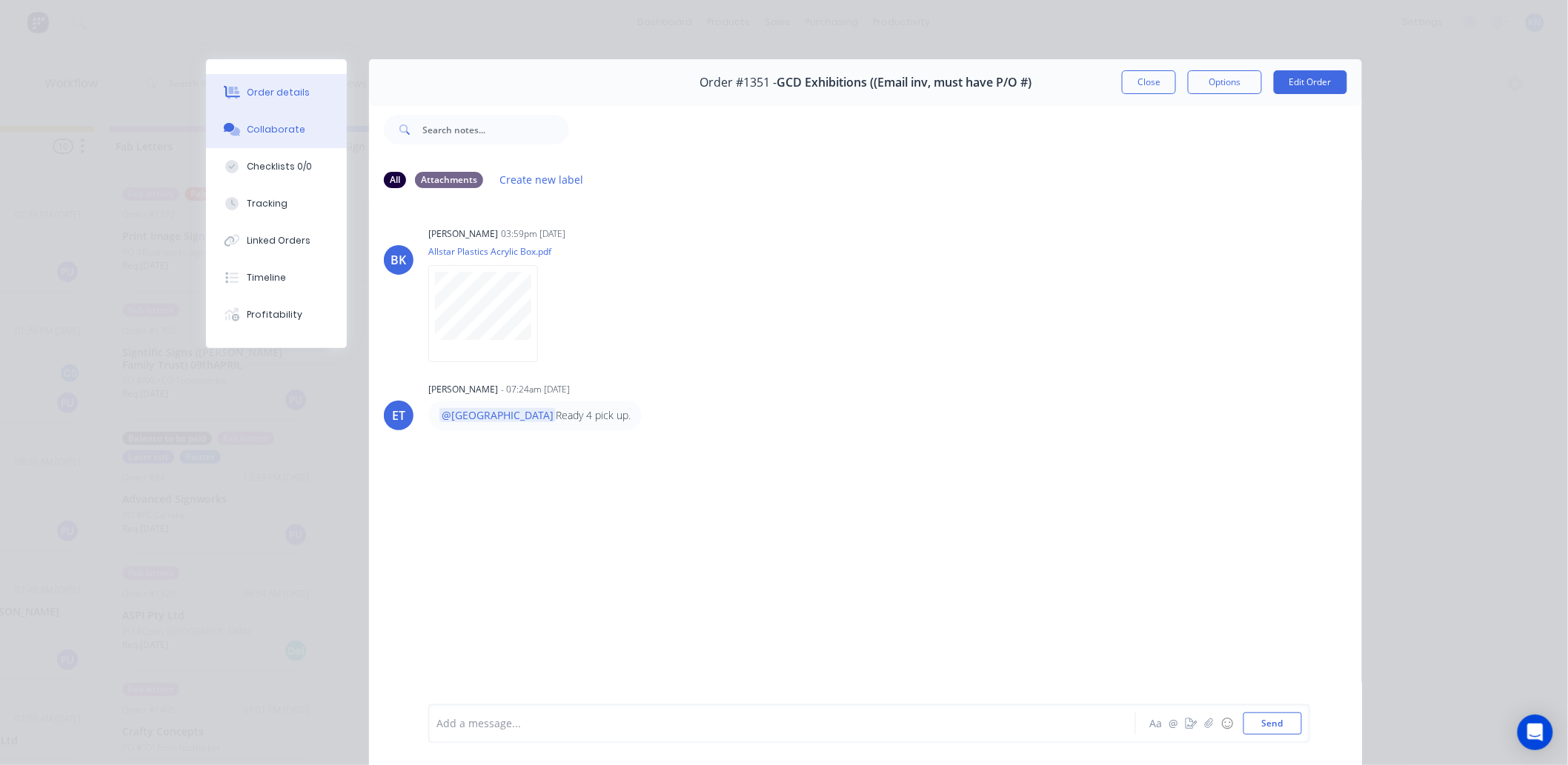
click at [280, 87] on div "Order details" at bounding box center [279, 92] width 63 height 14
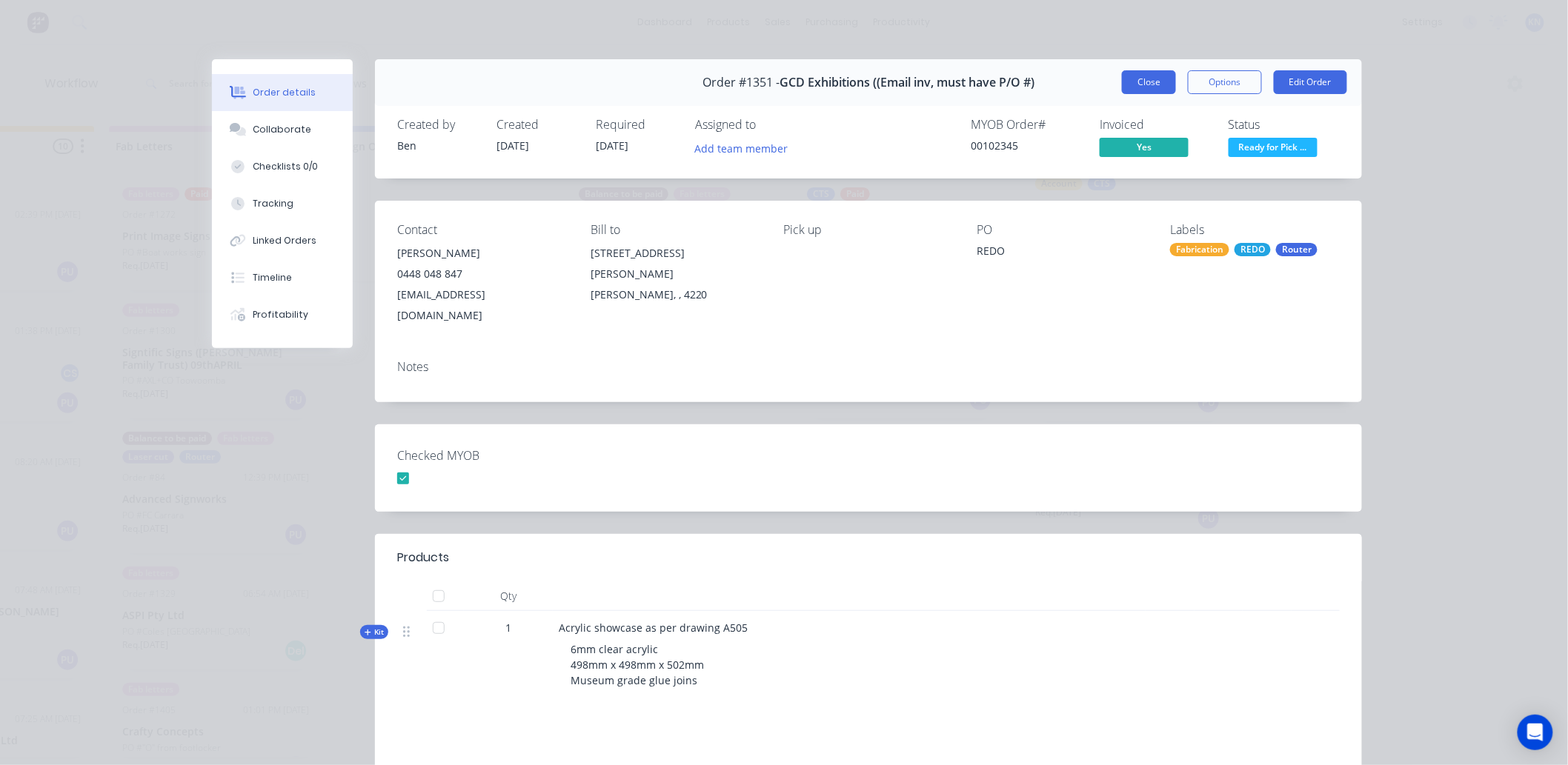
click at [1149, 84] on button "Close" at bounding box center [1149, 82] width 54 height 24
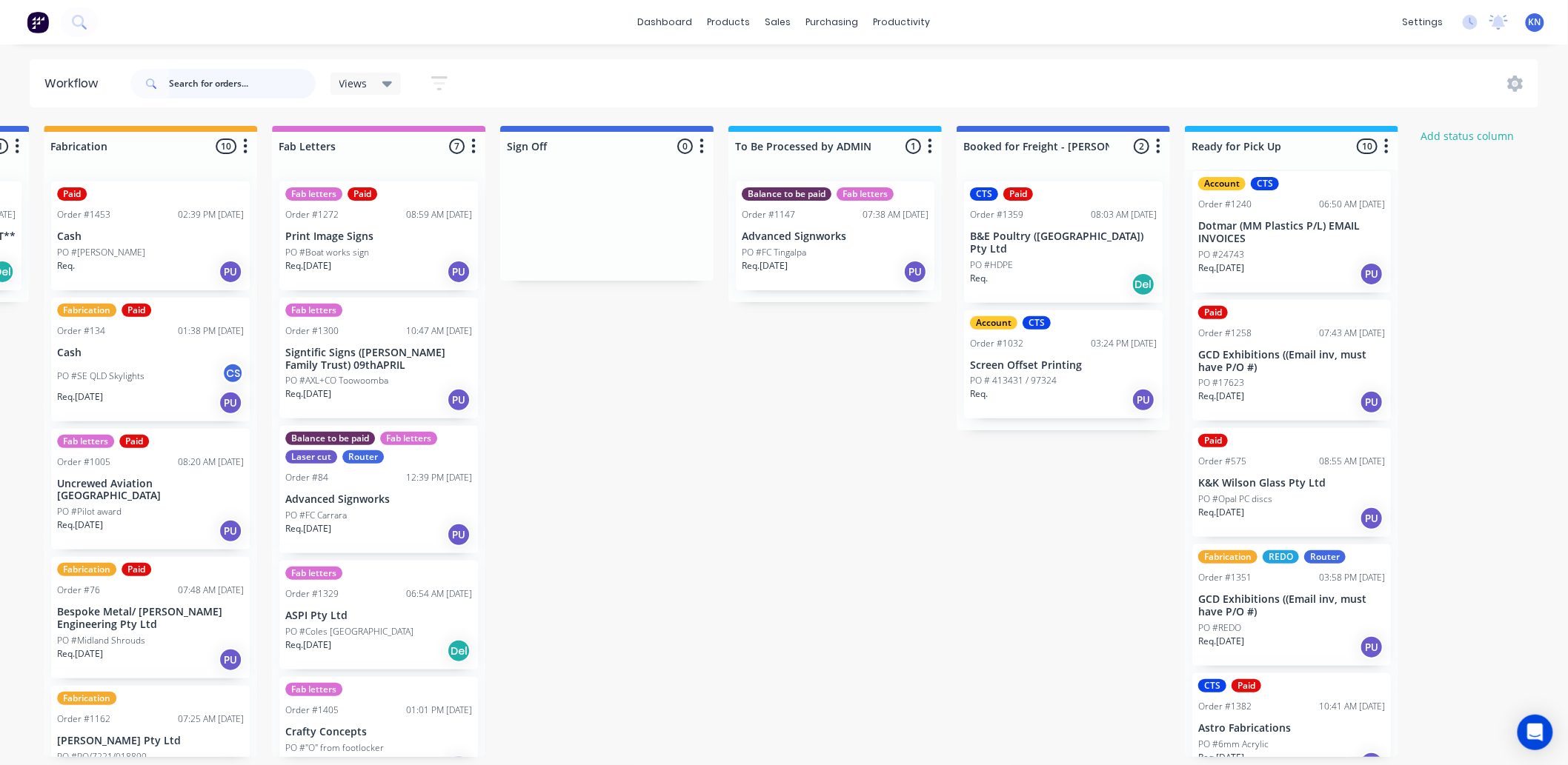
scroll to position [0, 1977]
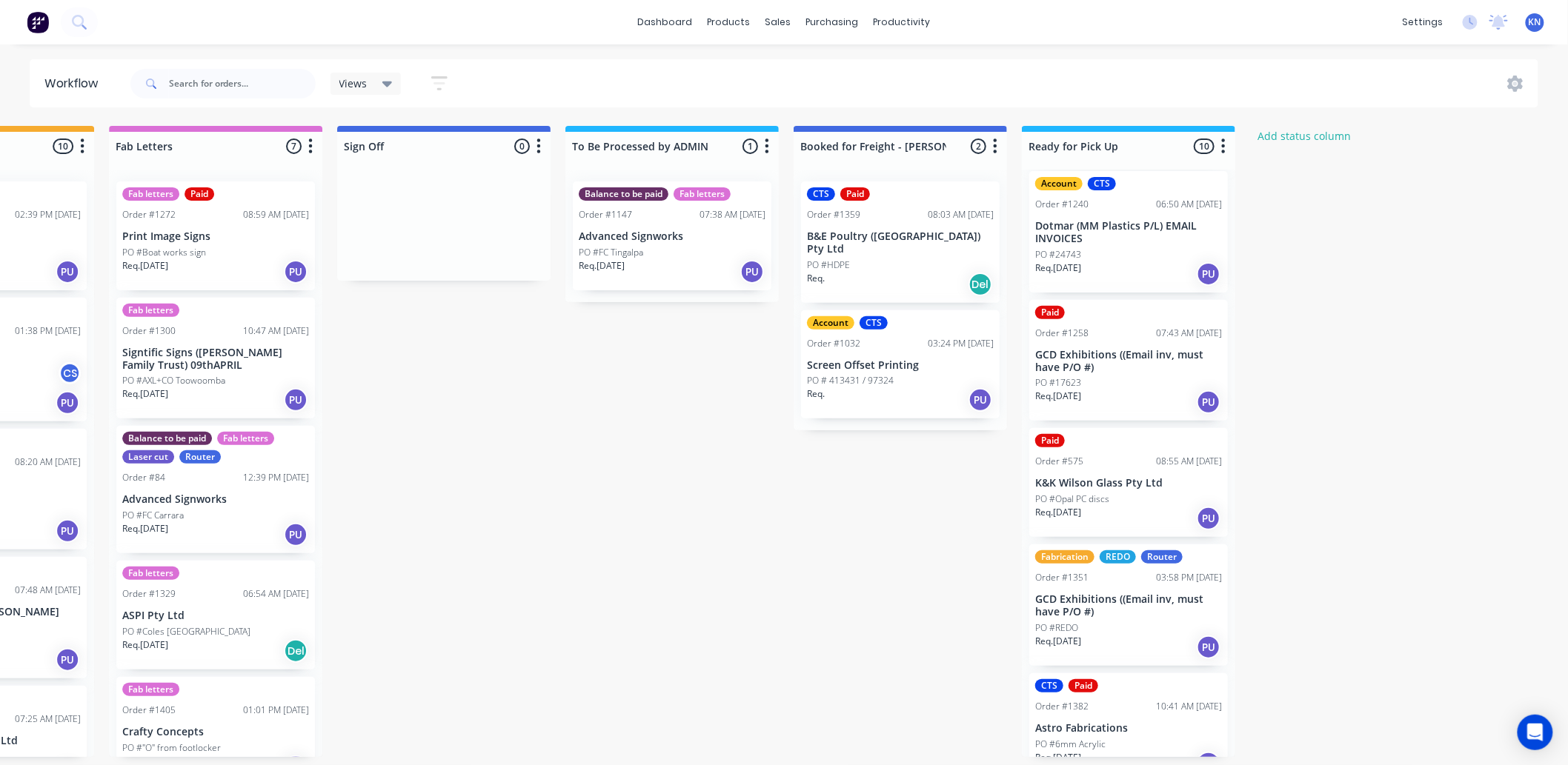
click at [1055, 590] on div "Fabrication REDO Router Order #1351 03:58 PM [DATE] GCD Exhibitions ((Email inv…" at bounding box center [1129, 605] width 198 height 121
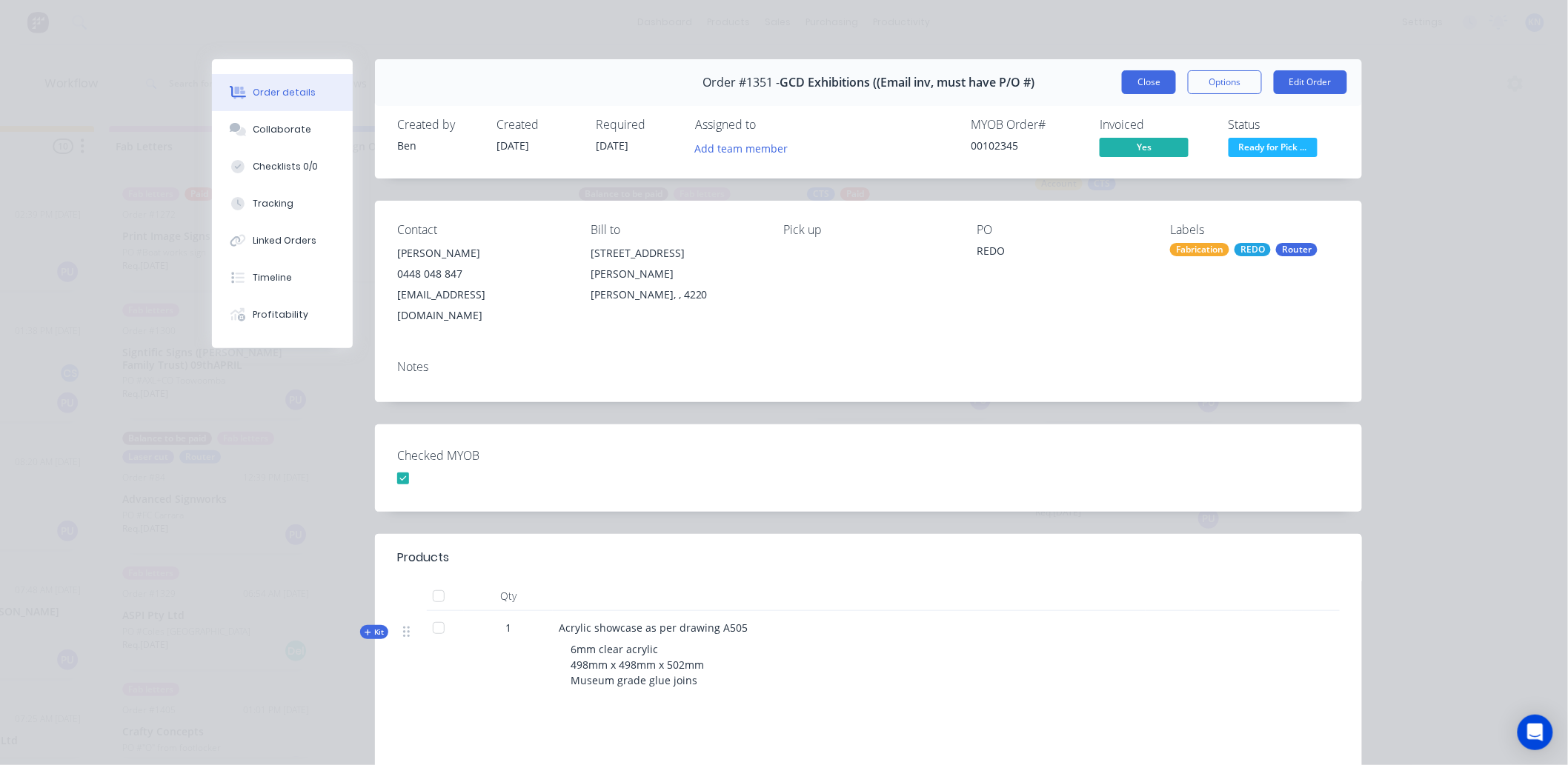
click at [1134, 78] on button "Close" at bounding box center [1149, 82] width 54 height 24
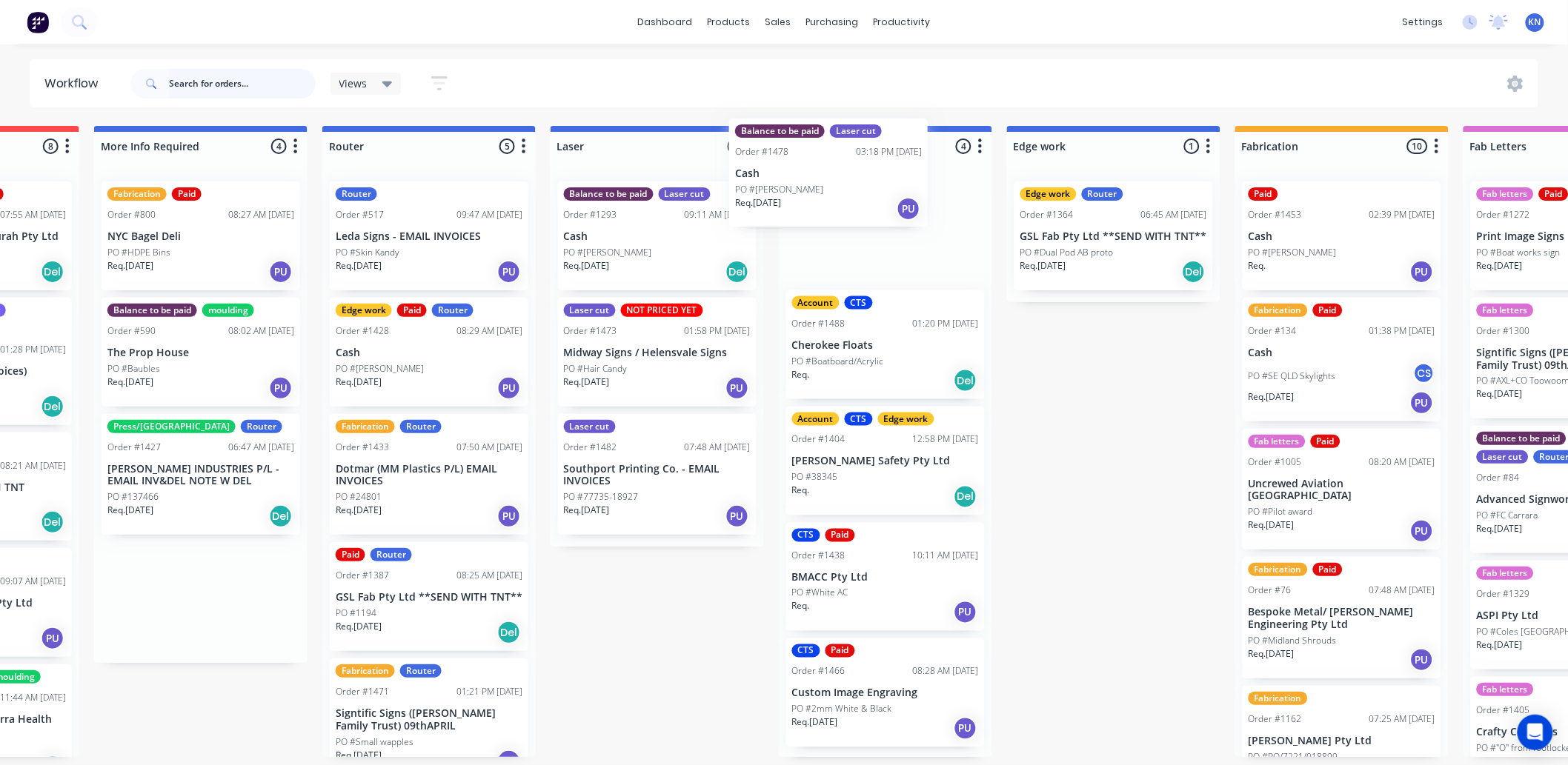
scroll to position [0, 623]
drag, startPoint x: 92, startPoint y: 593, endPoint x: 848, endPoint y: 184, distance: 859.5
click at [848, 184] on div "Submitted 1 Status colour #273444 hex #273444 Save Cancel Summaries Total order…" at bounding box center [1139, 441] width 3547 height 631
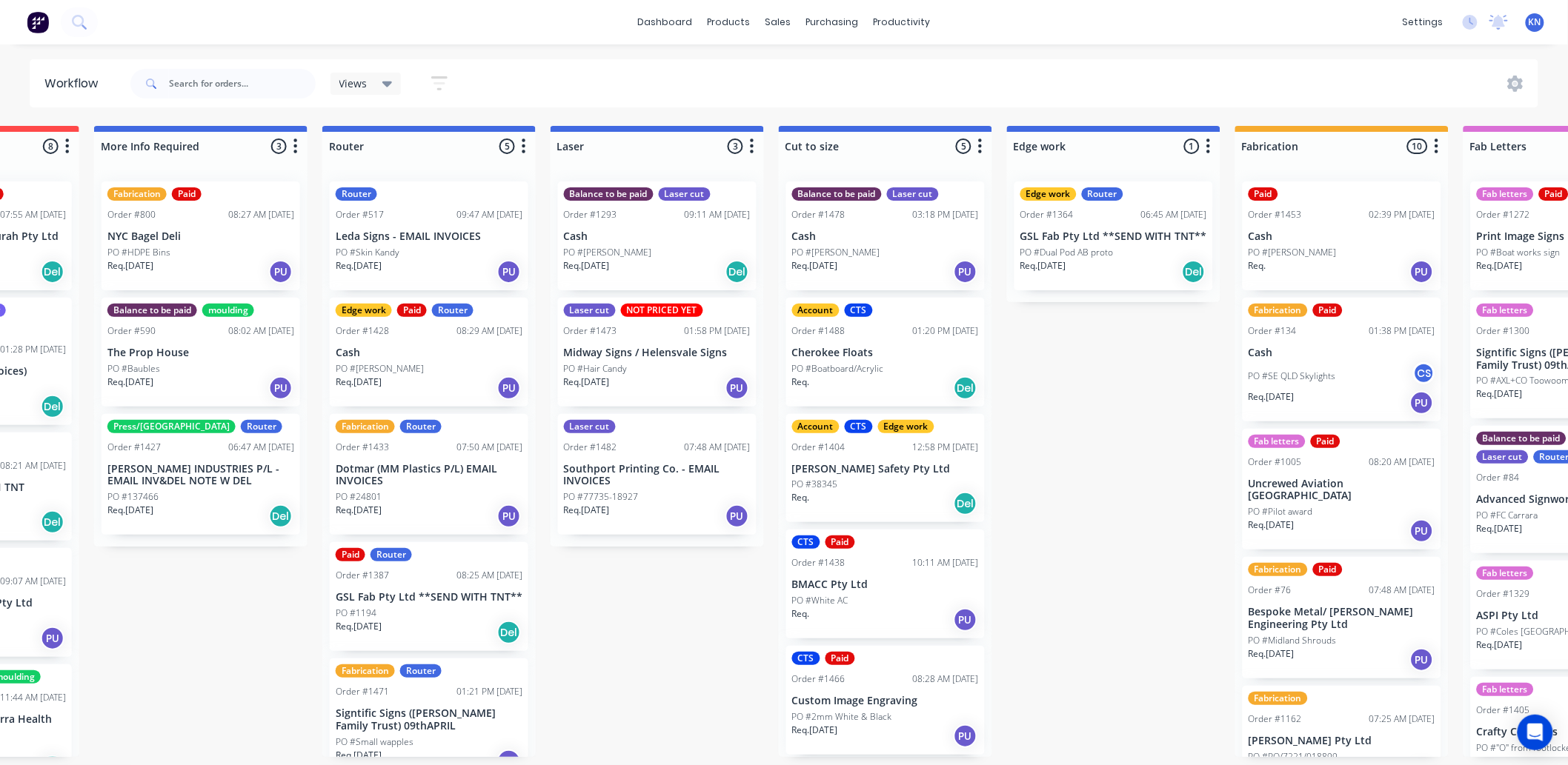
click at [883, 224] on div "Balance to be paid Laser cut Order #1478 03:18 PM 10/09/25 Cash PO #Greg Davis …" at bounding box center [886, 236] width 198 height 109
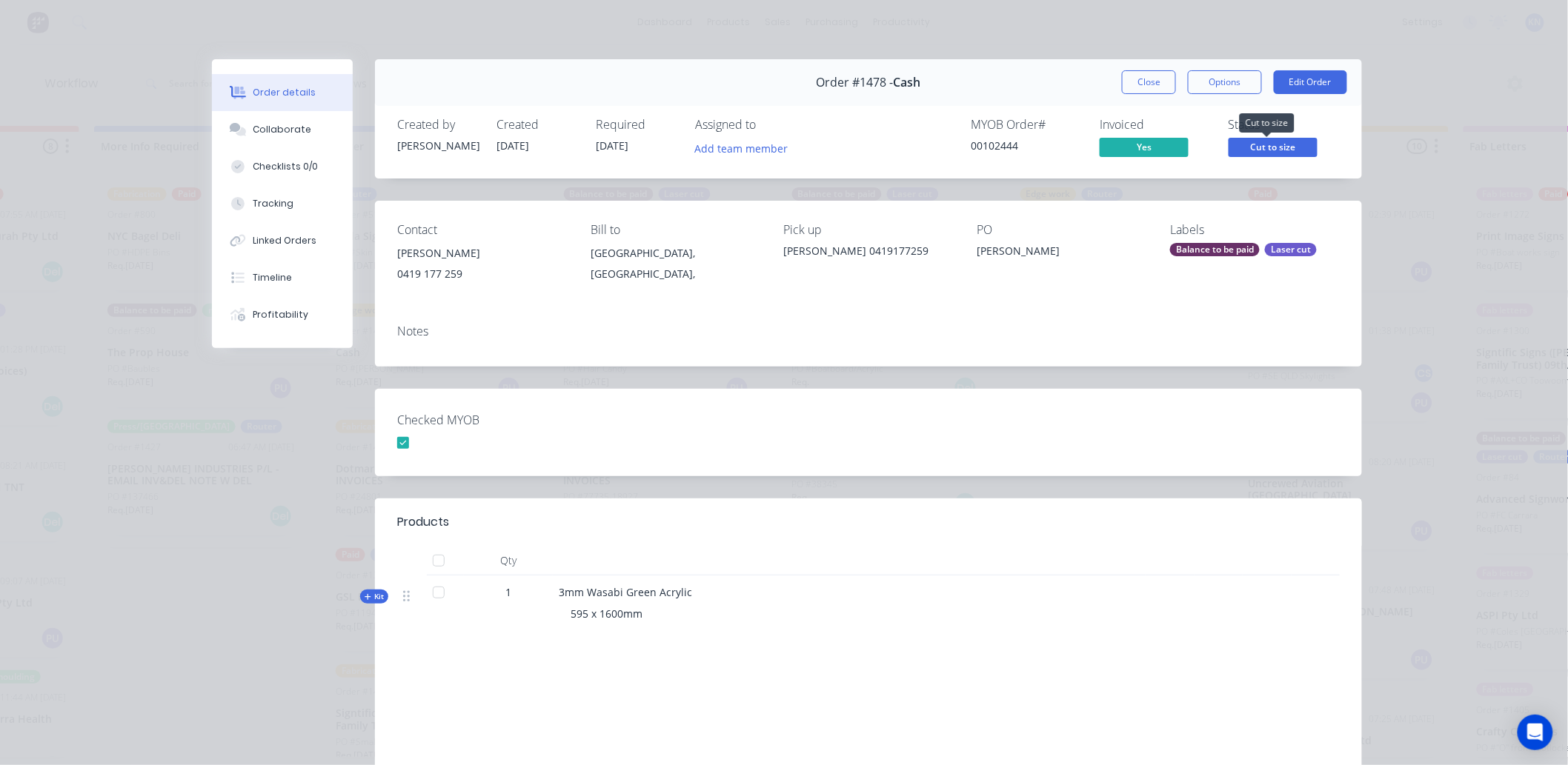
click at [1263, 146] on span "Cut to size" at bounding box center [1273, 147] width 89 height 19
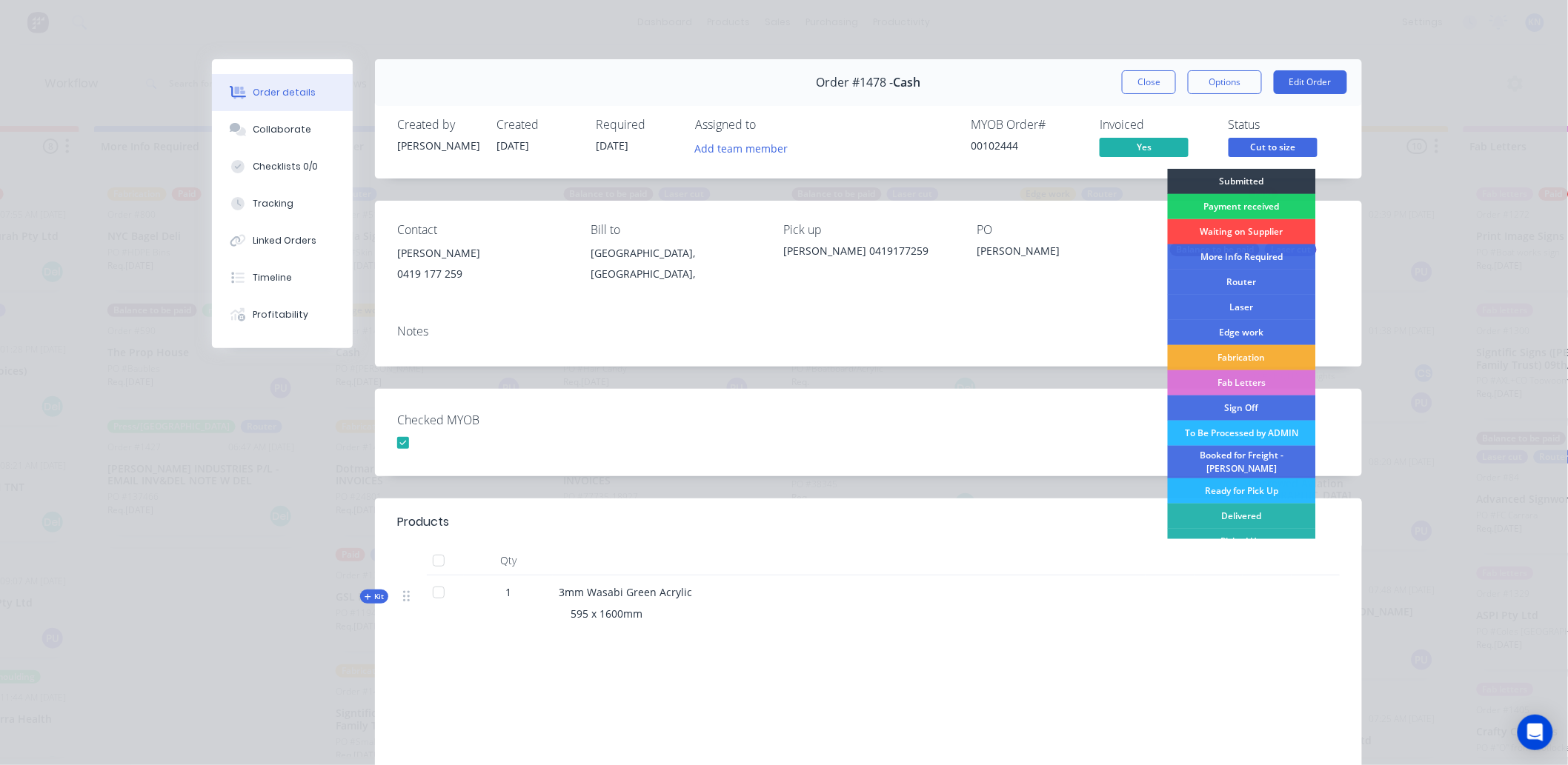
click at [1239, 230] on div "Waiting on Supplier" at bounding box center [1242, 232] width 148 height 25
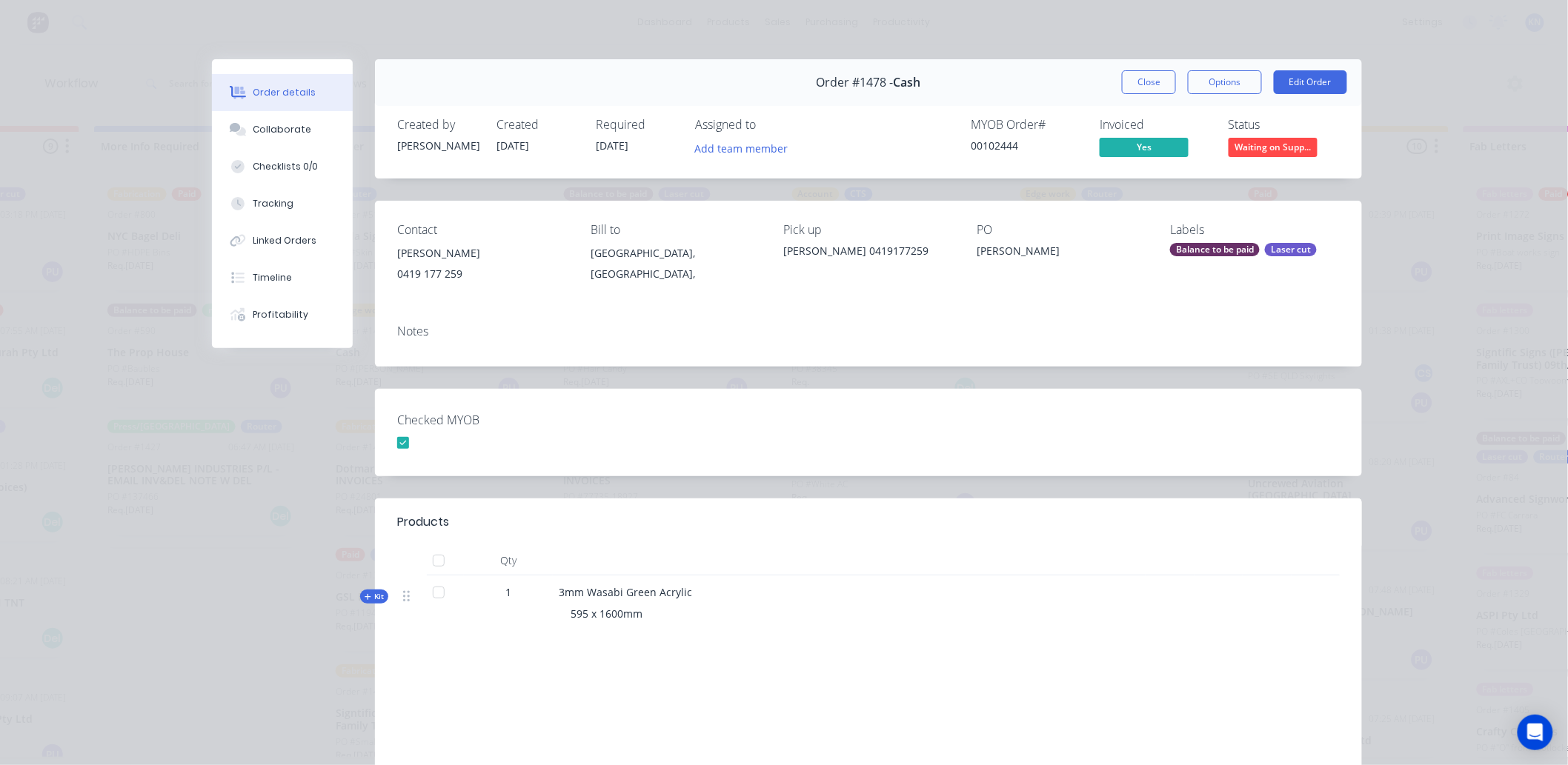
click at [1237, 250] on div "Balance to be paid" at bounding box center [1215, 250] width 90 height 14
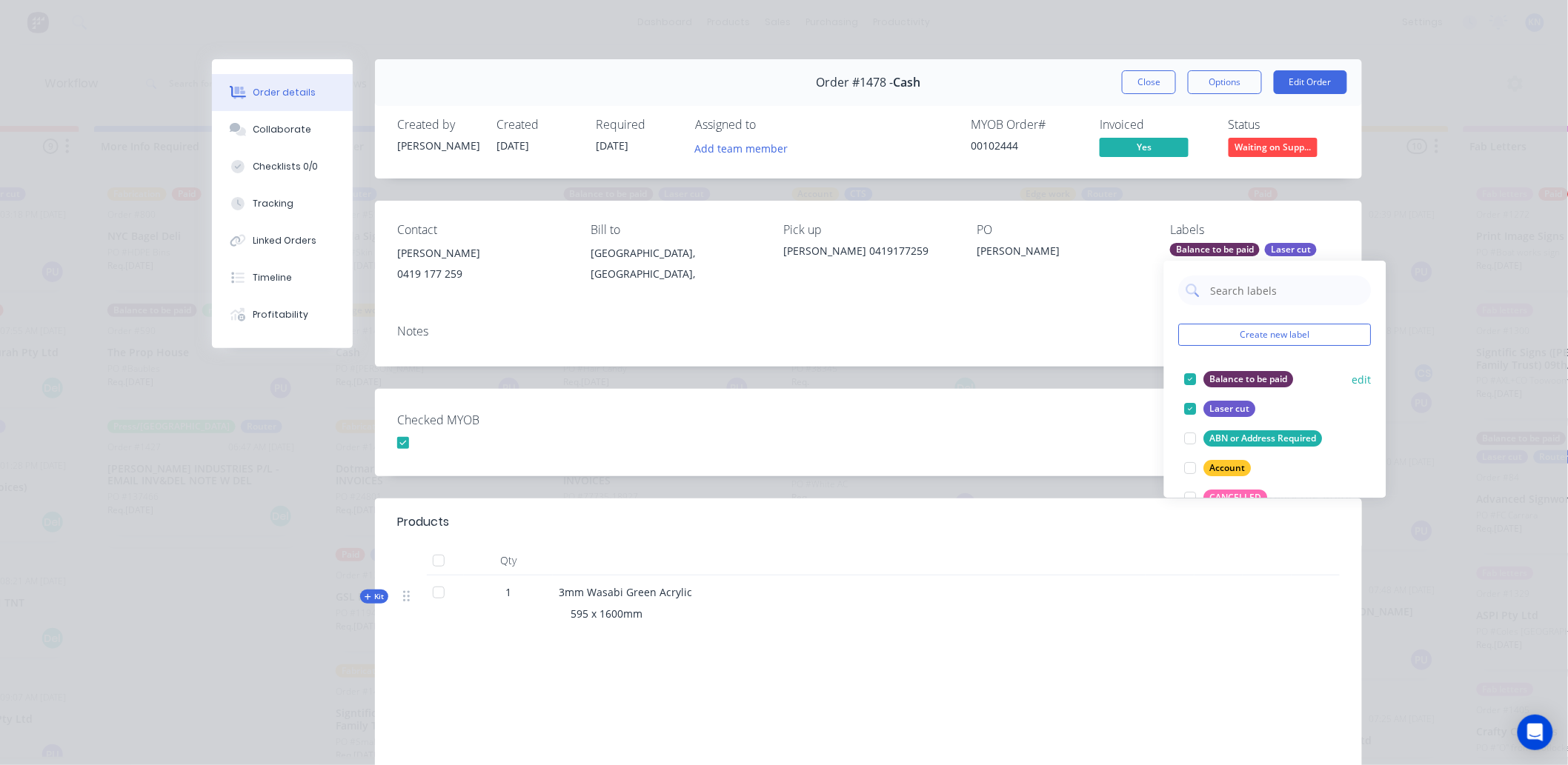
click at [1191, 375] on div at bounding box center [1191, 379] width 30 height 30
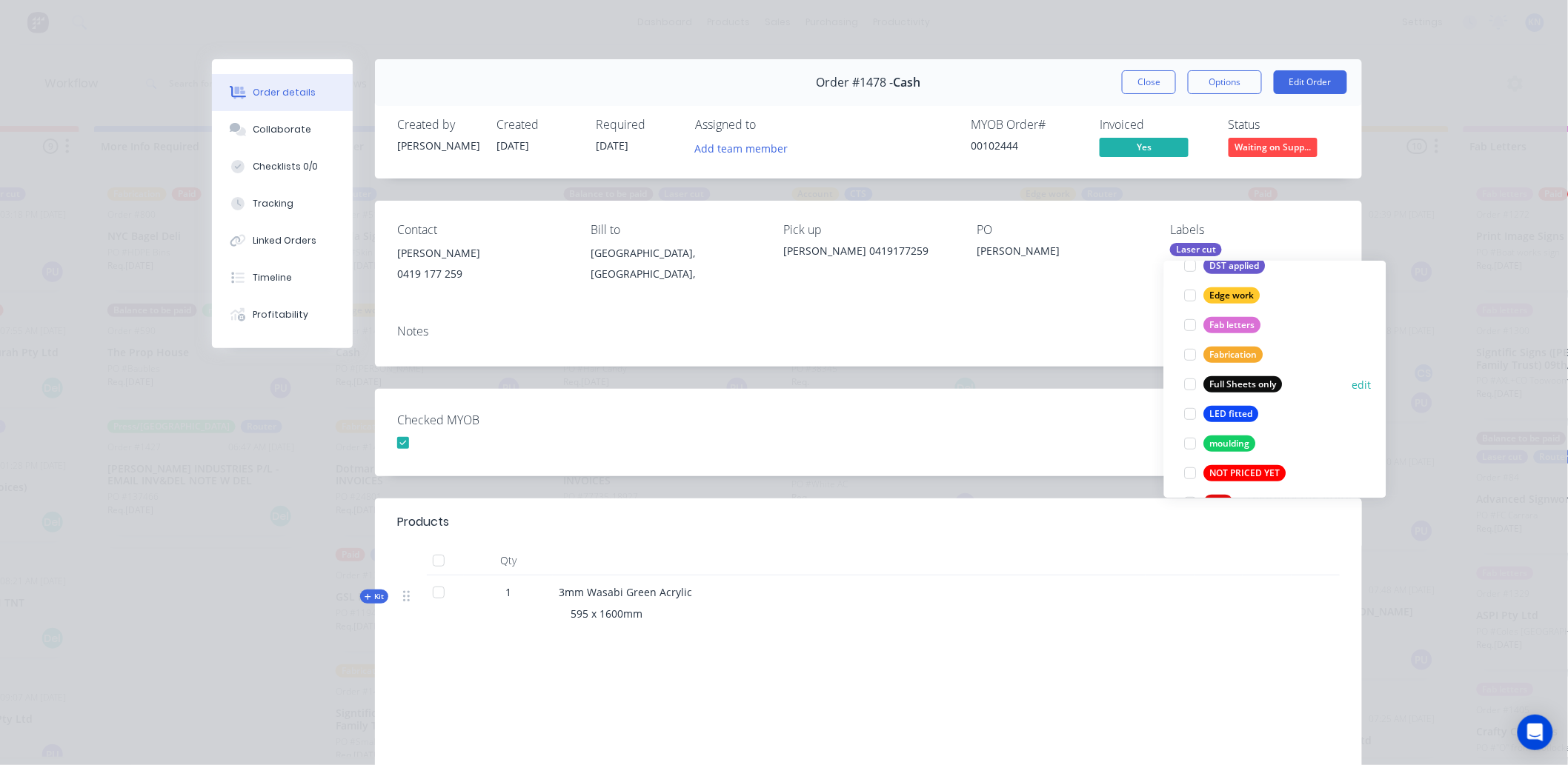
scroll to position [493, 0]
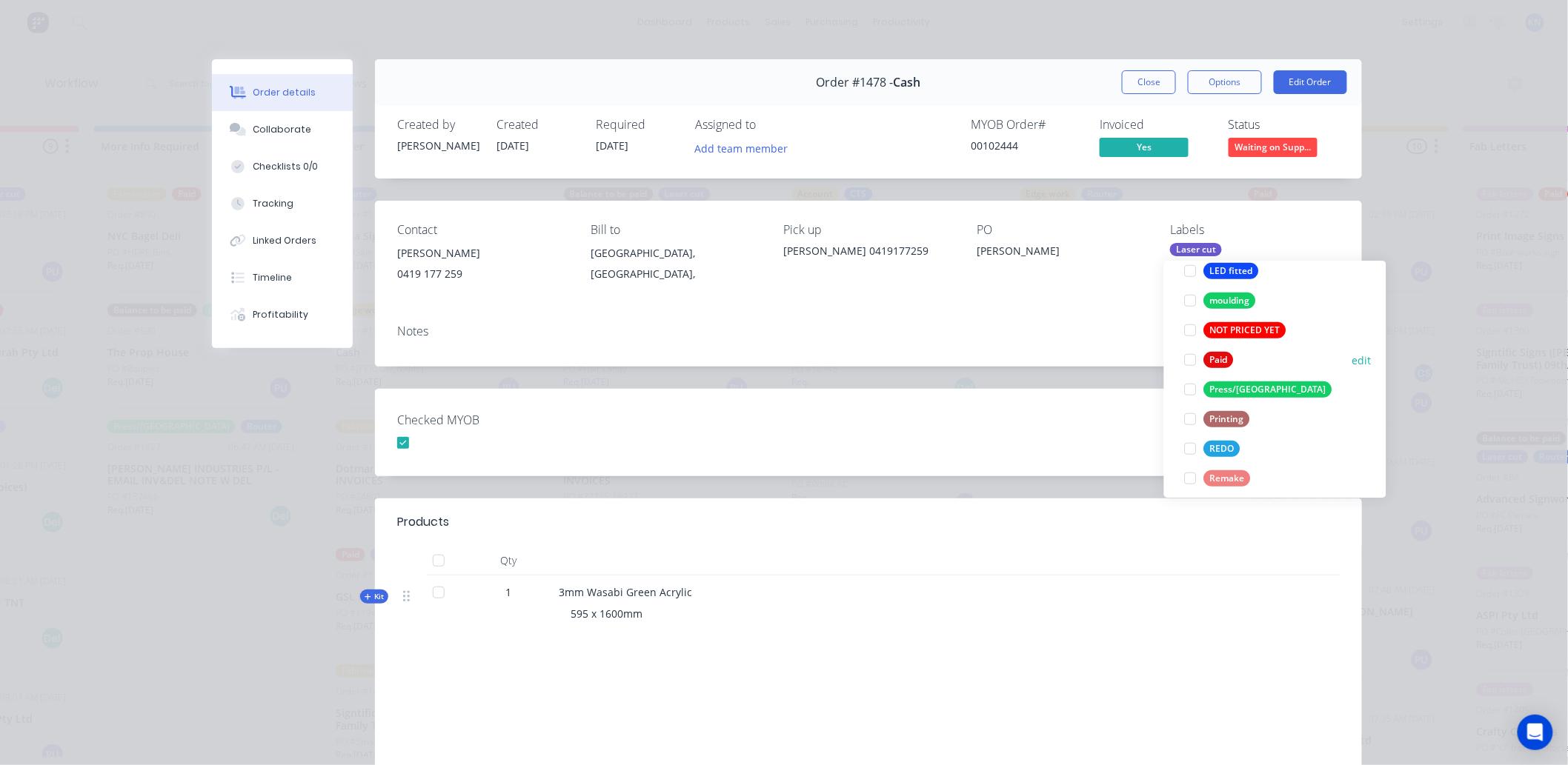
click at [1191, 358] on div at bounding box center [1191, 360] width 30 height 30
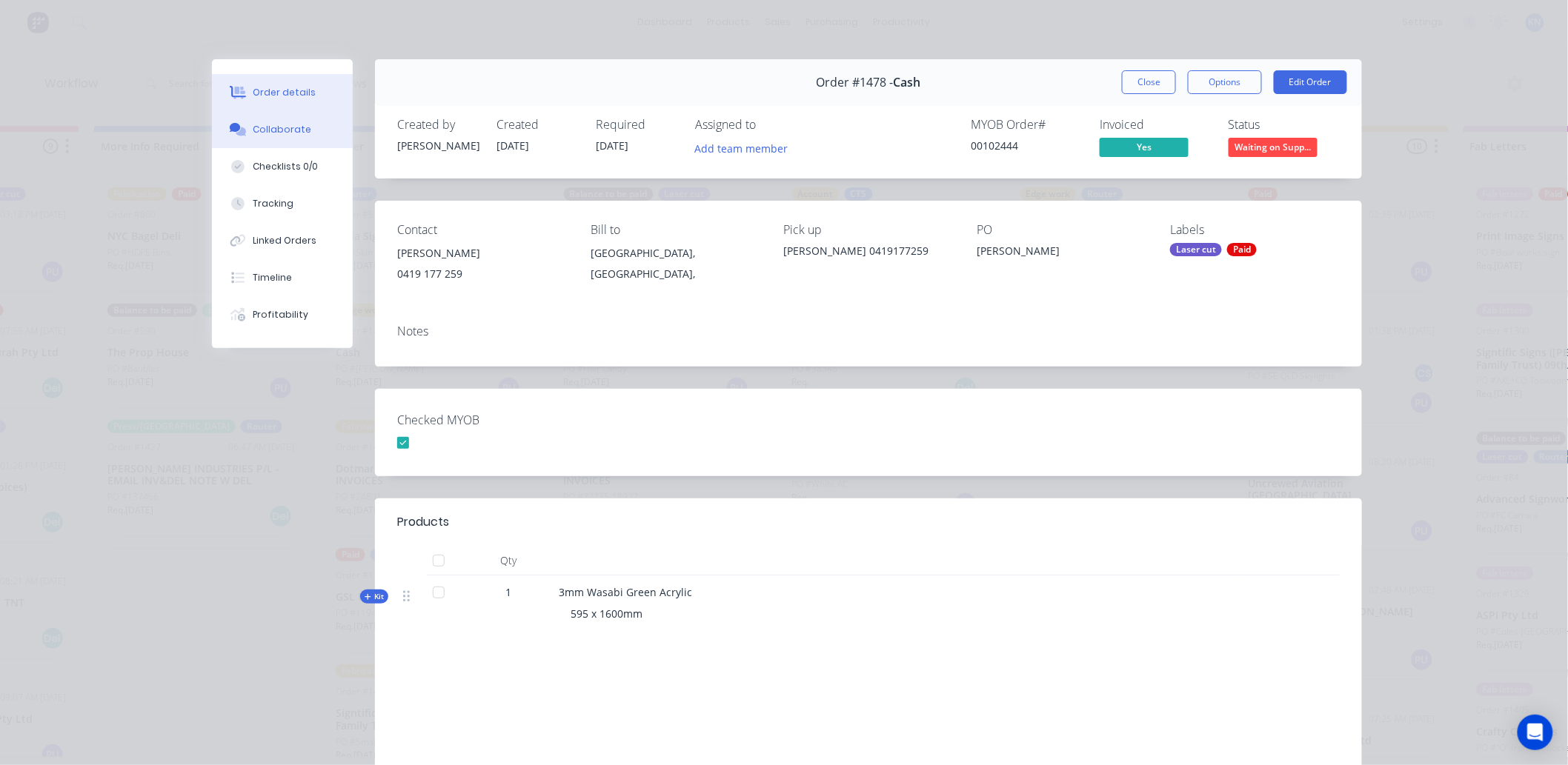
click at [295, 130] on div "Collaborate" at bounding box center [282, 130] width 58 height 14
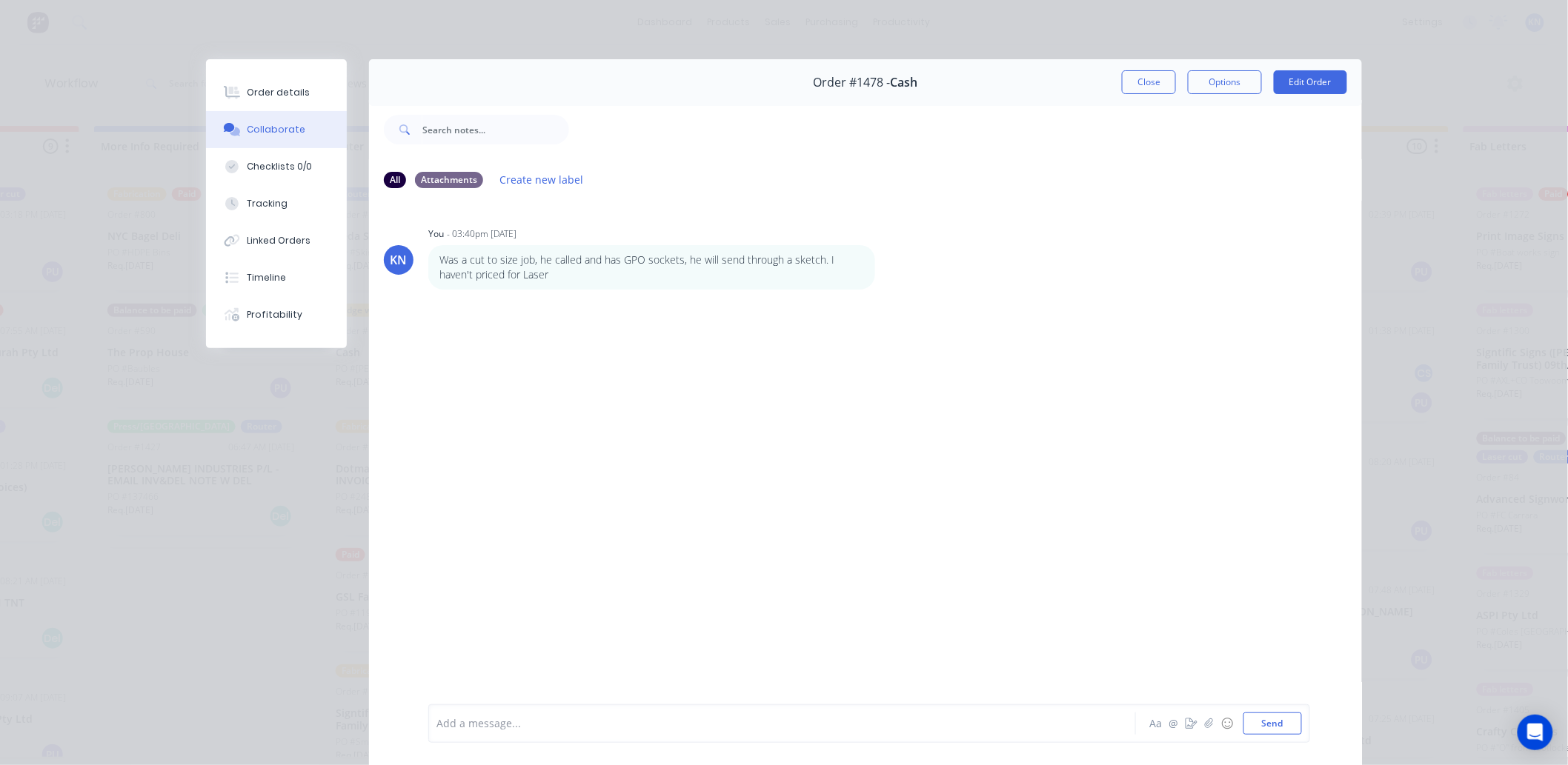
click at [523, 723] on div at bounding box center [761, 724] width 648 height 15
click at [1281, 723] on button "Send" at bounding box center [1272, 723] width 58 height 22
click at [1143, 84] on button "Close" at bounding box center [1149, 82] width 54 height 24
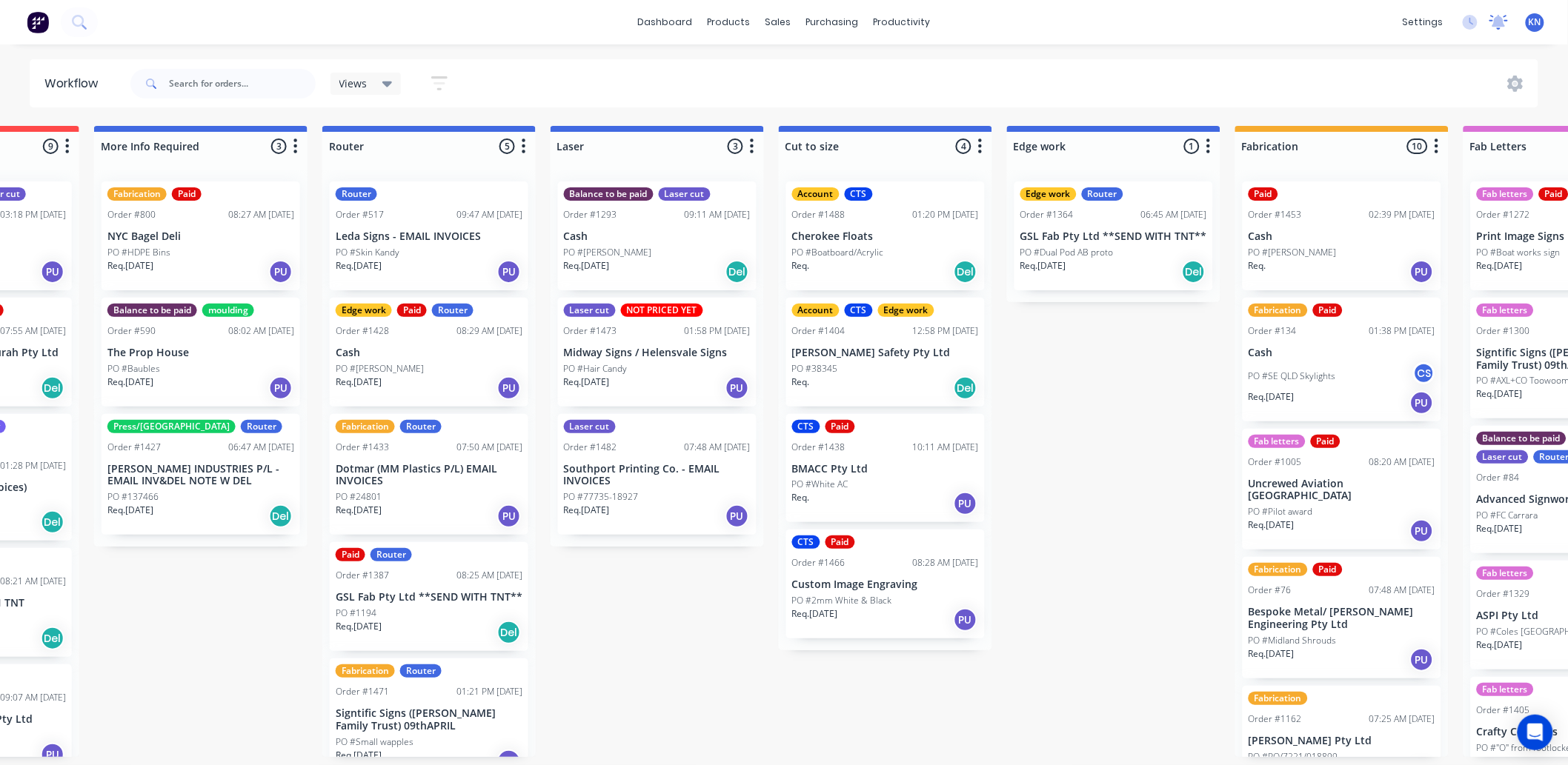
click at [1502, 19] on icon at bounding box center [1499, 20] width 14 height 12
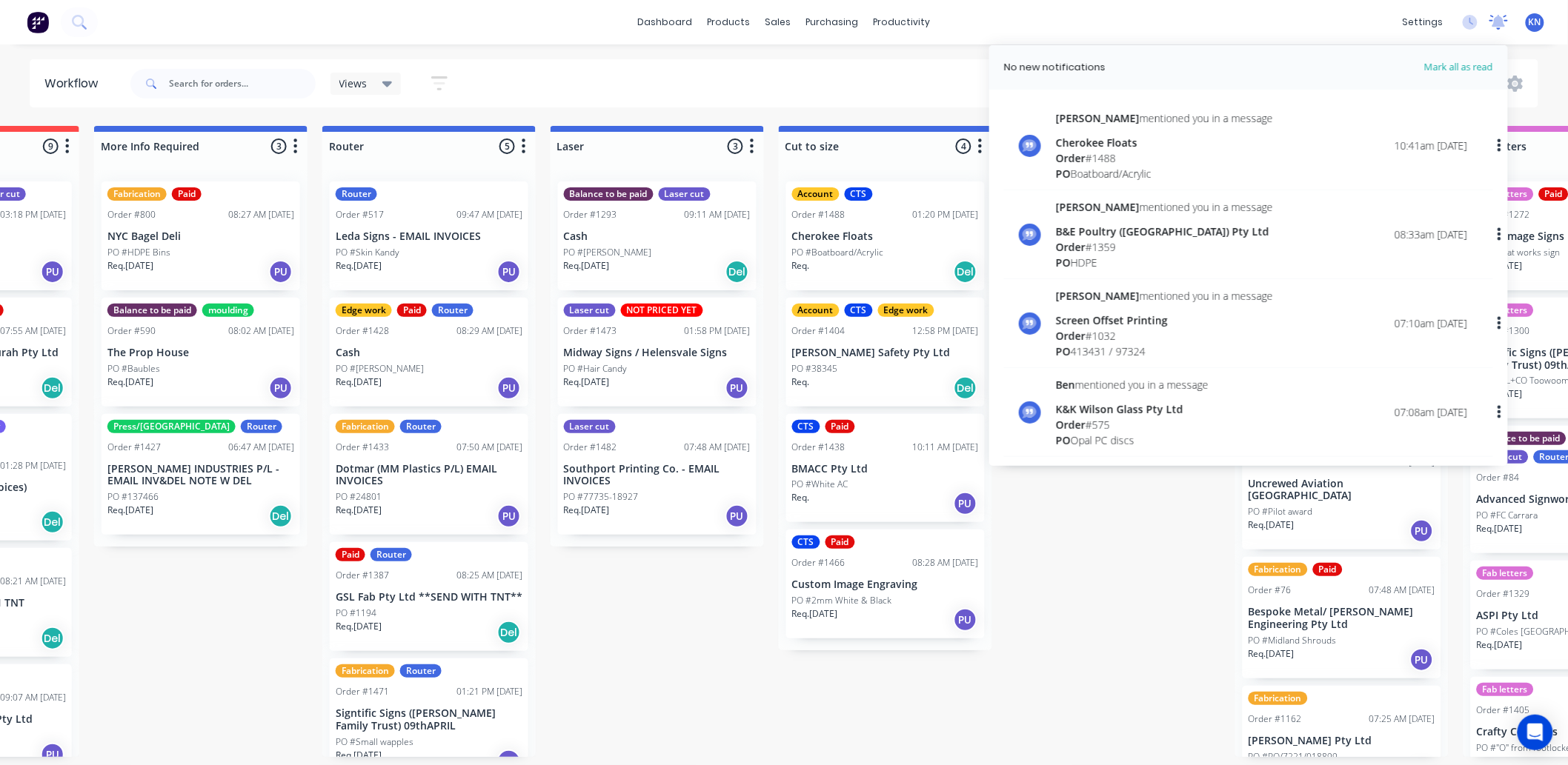
click at [1502, 19] on icon at bounding box center [1499, 20] width 14 height 12
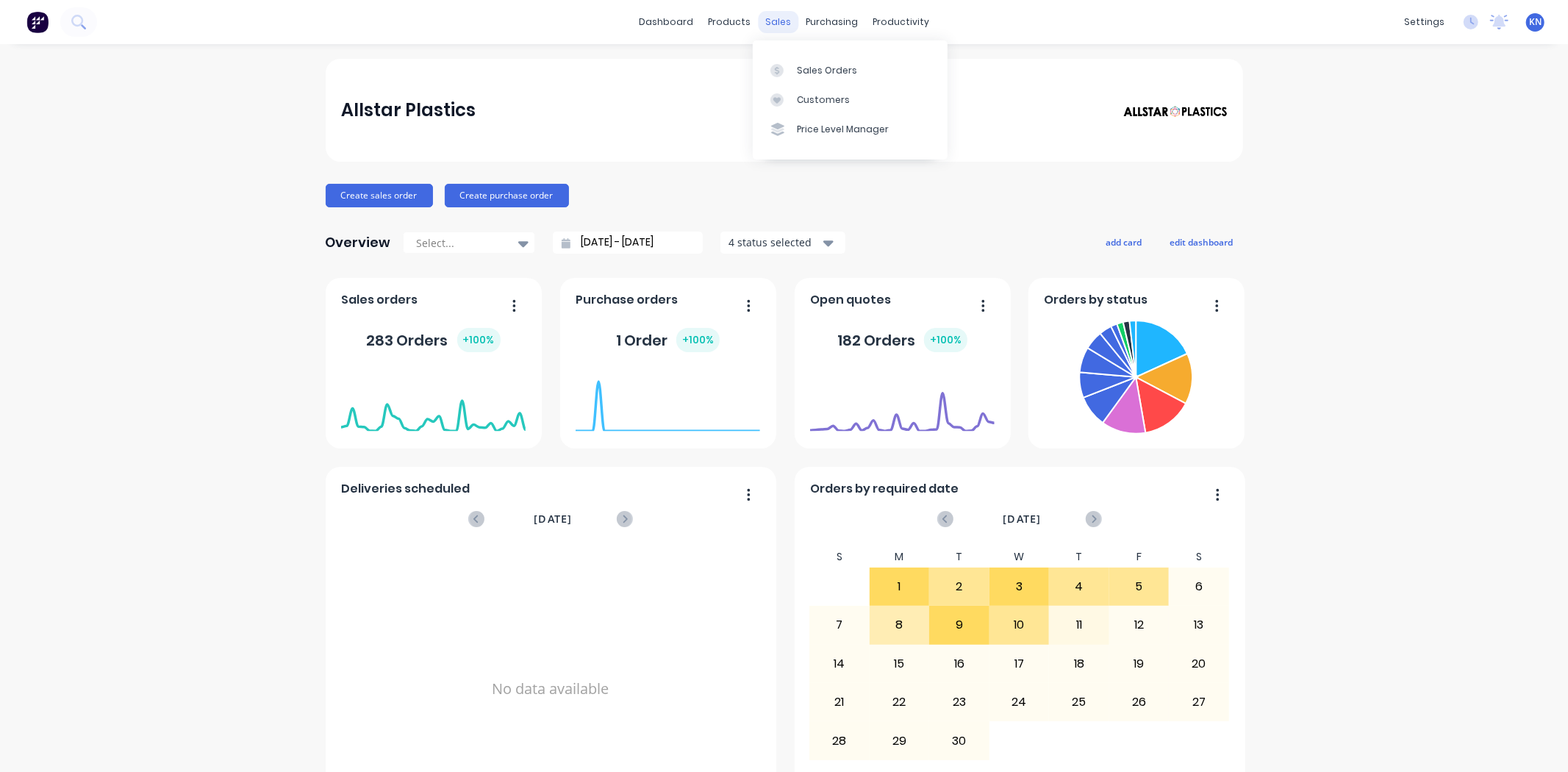
click at [770, 24] on div "sales" at bounding box center [779, 22] width 40 height 22
click at [809, 70] on div "Sales Orders" at bounding box center [827, 71] width 61 height 13
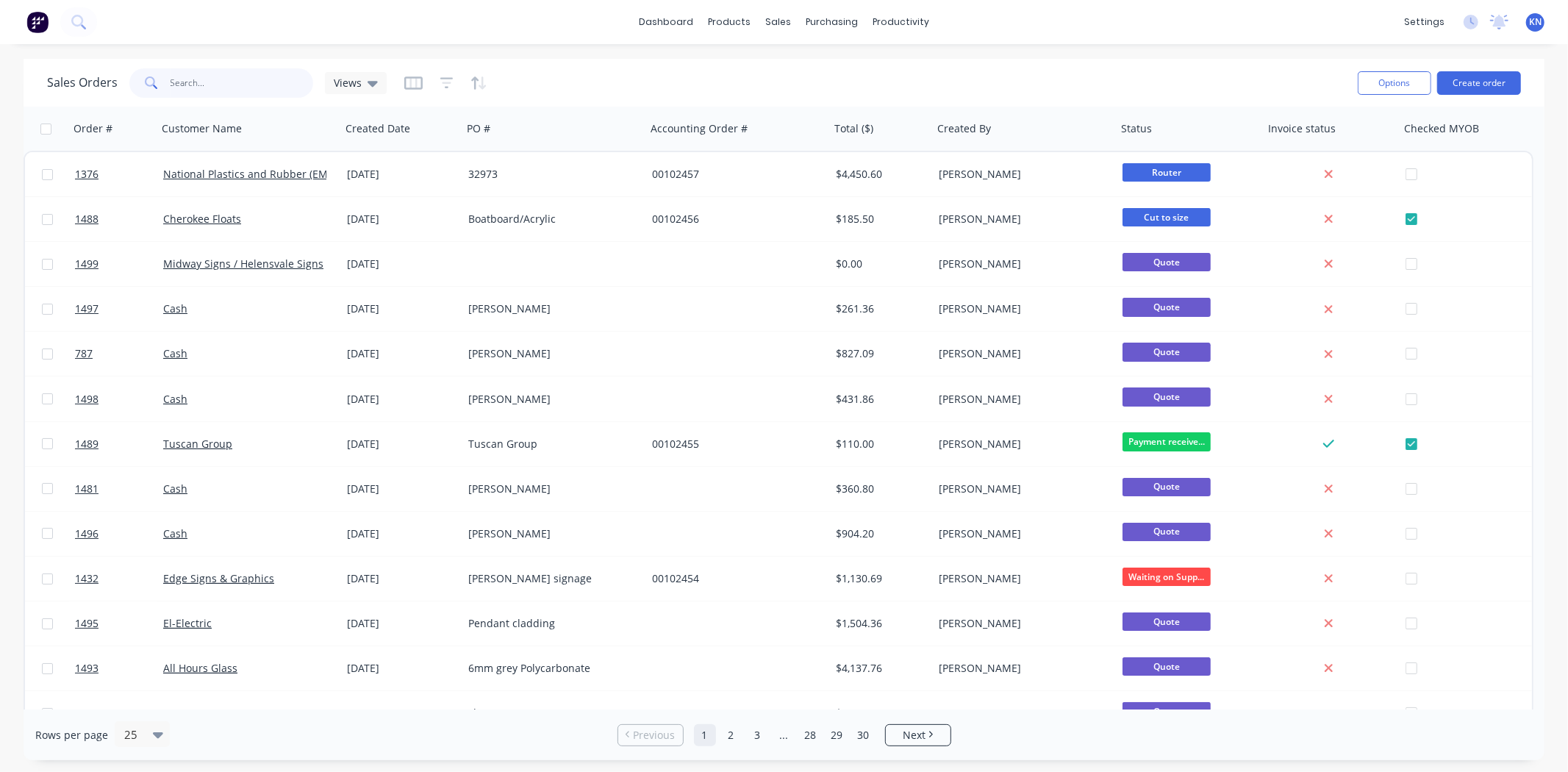
click at [233, 90] on input "text" at bounding box center [242, 82] width 144 height 29
type input "1484"
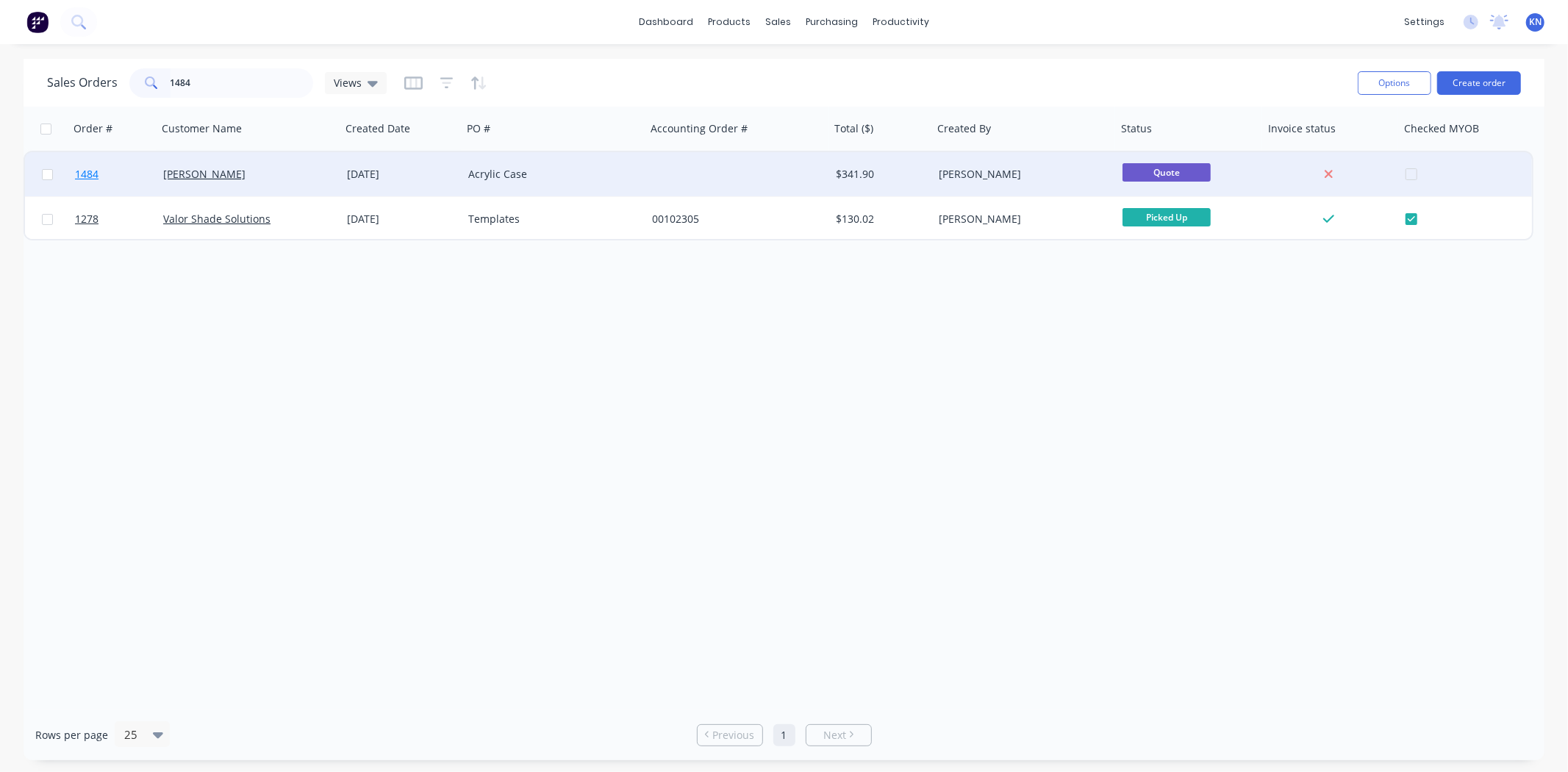
click at [92, 173] on span "1484" at bounding box center [87, 174] width 24 height 14
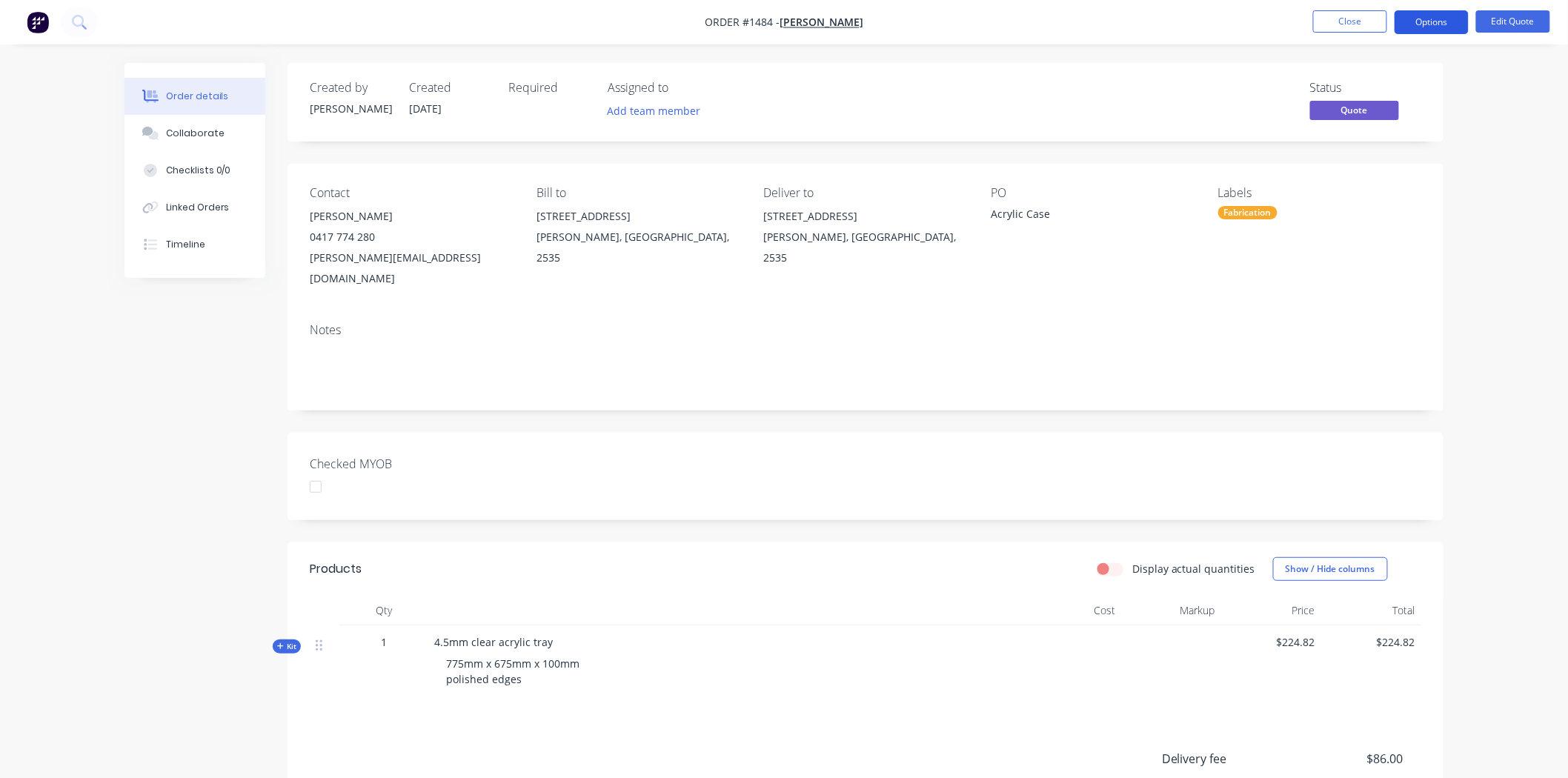
click at [1424, 19] on button "Options" at bounding box center [1432, 22] width 74 height 24
click at [1186, 31] on nav "Order #1484 - Henry Clive Caravan Bar Close Options EMAIL / PRINT Quote Proform…" at bounding box center [784, 22] width 1568 height 44
click at [1439, 14] on button "Options" at bounding box center [1432, 22] width 74 height 24
click at [1143, 52] on div "Order details Collaborate Checklists 0/0 Linked Orders Timeline Order details C…" at bounding box center [784, 499] width 1568 height 999
click at [1433, 19] on button "Options" at bounding box center [1432, 22] width 74 height 24
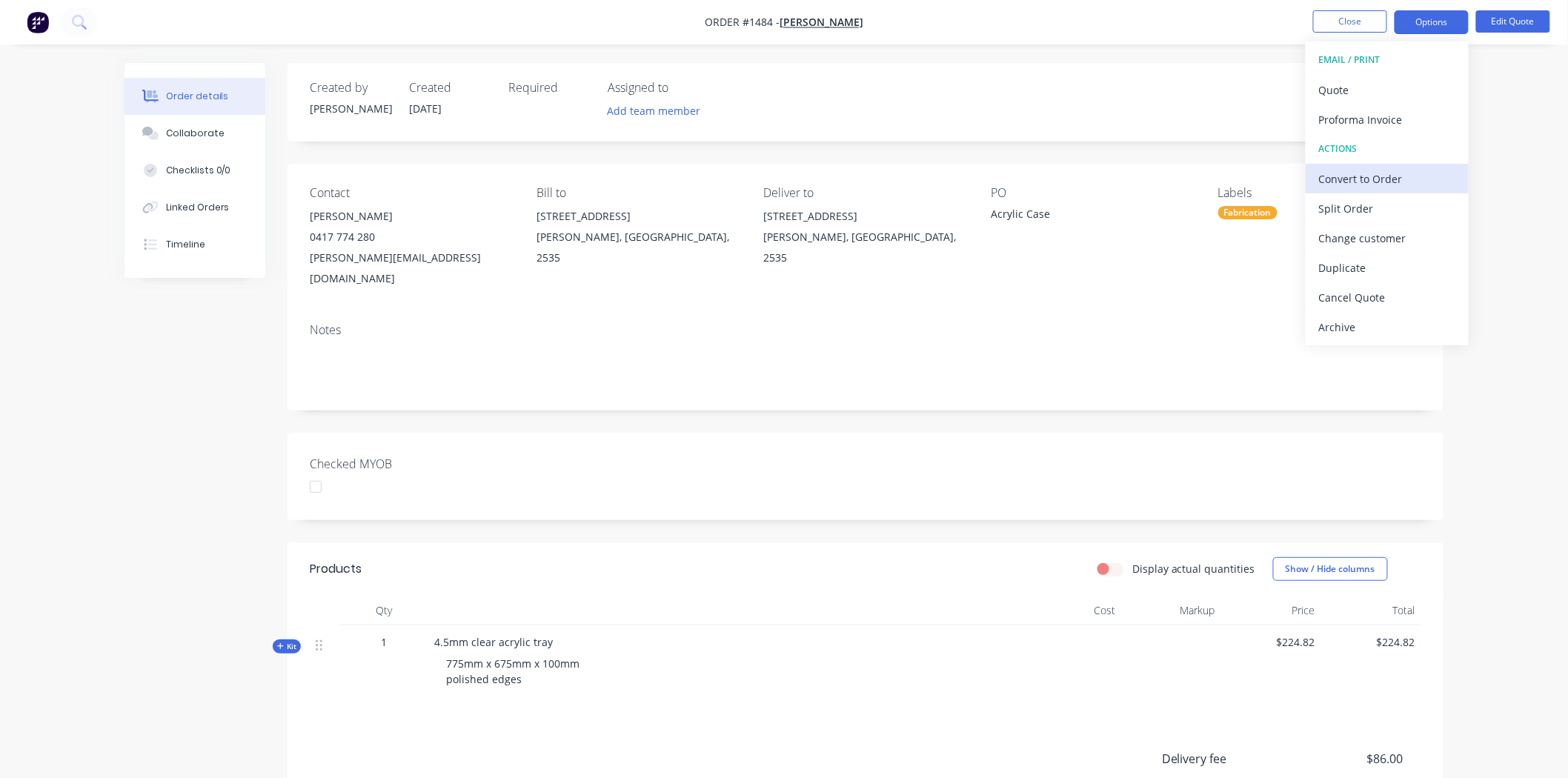
click at [1406, 176] on div "Convert to Order" at bounding box center [1387, 179] width 136 height 21
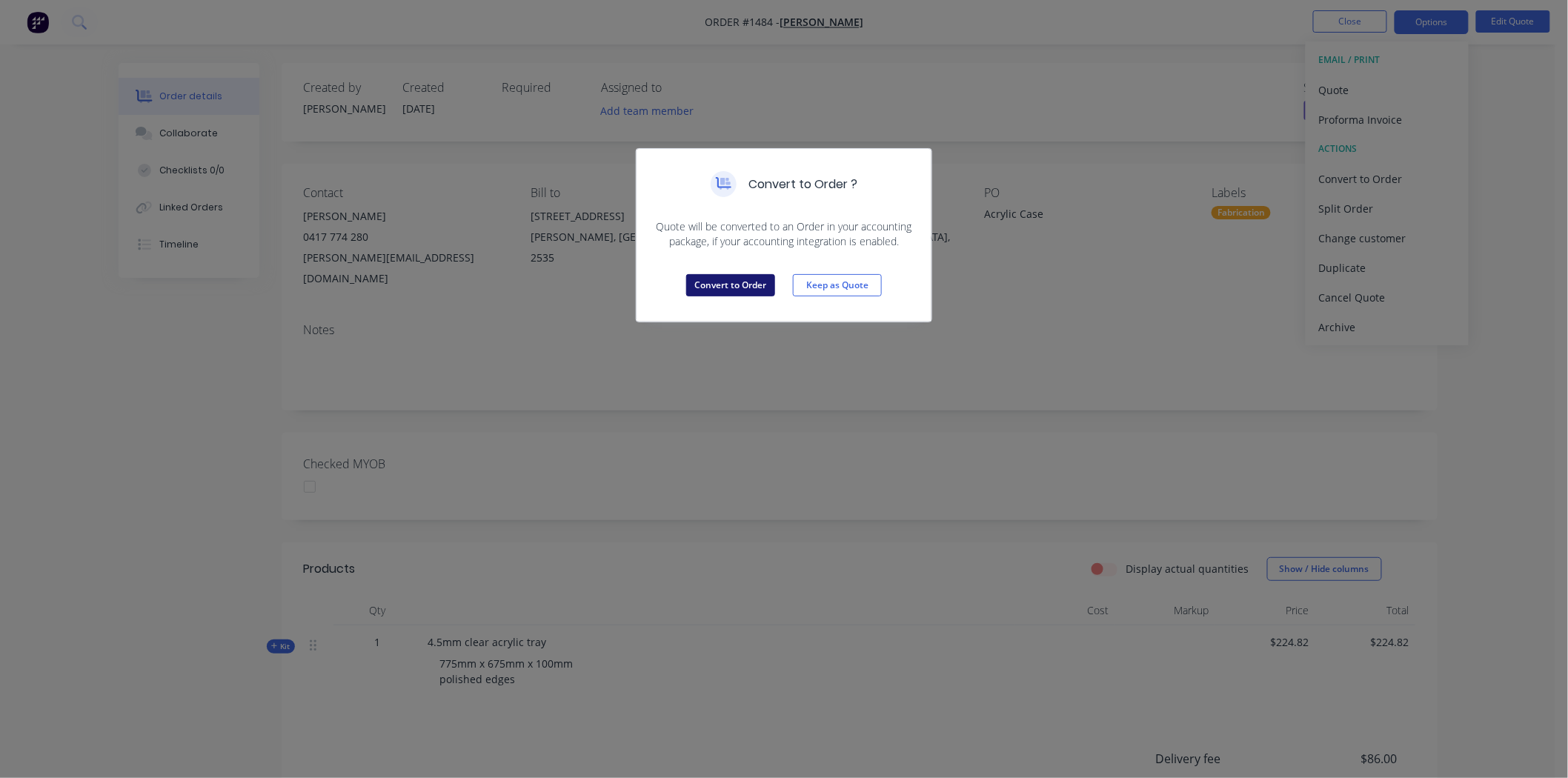
click at [738, 283] on button "Convert to Order" at bounding box center [731, 286] width 89 height 22
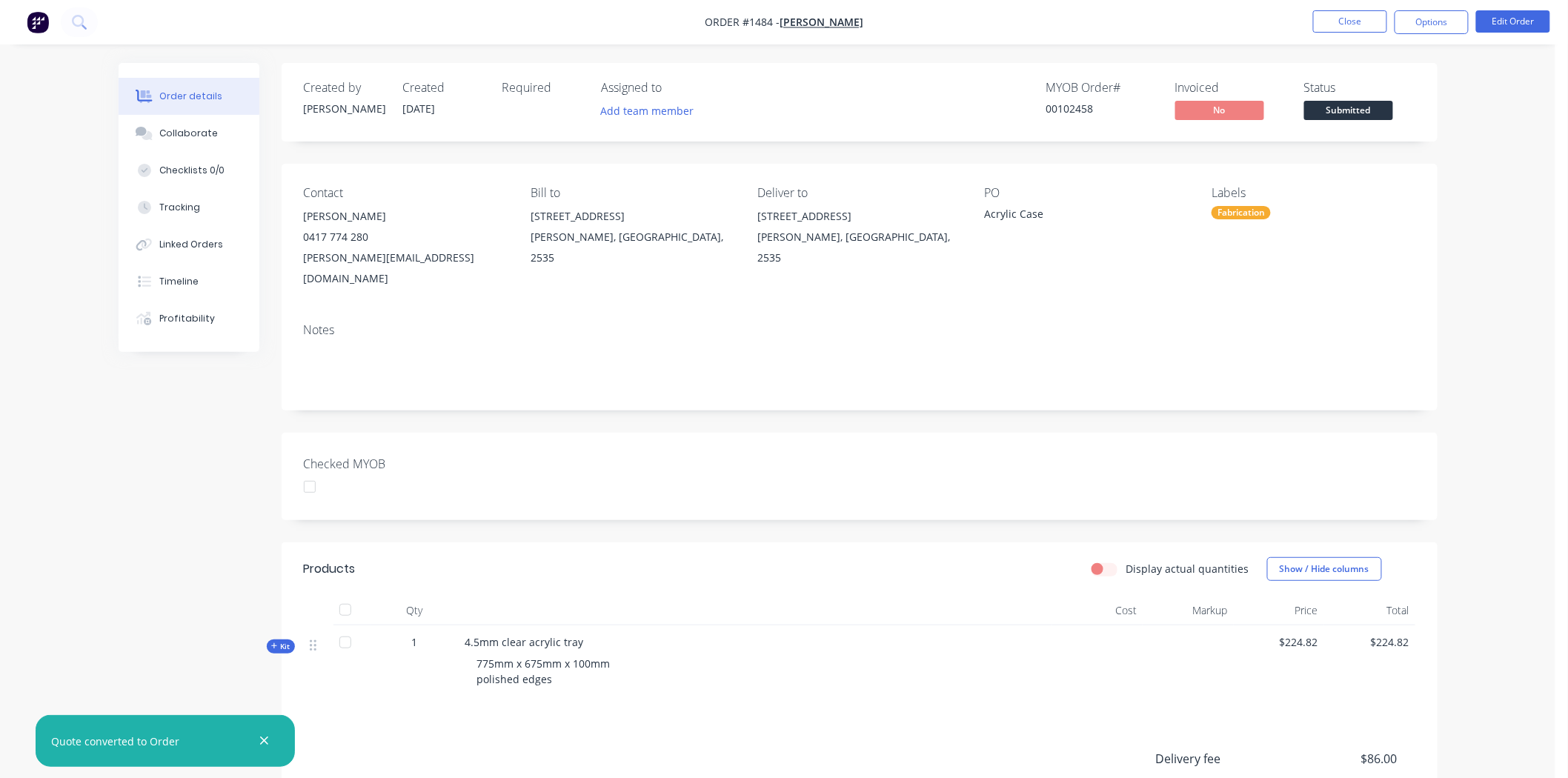
click at [1247, 210] on div "Fabrication" at bounding box center [1242, 213] width 59 height 14
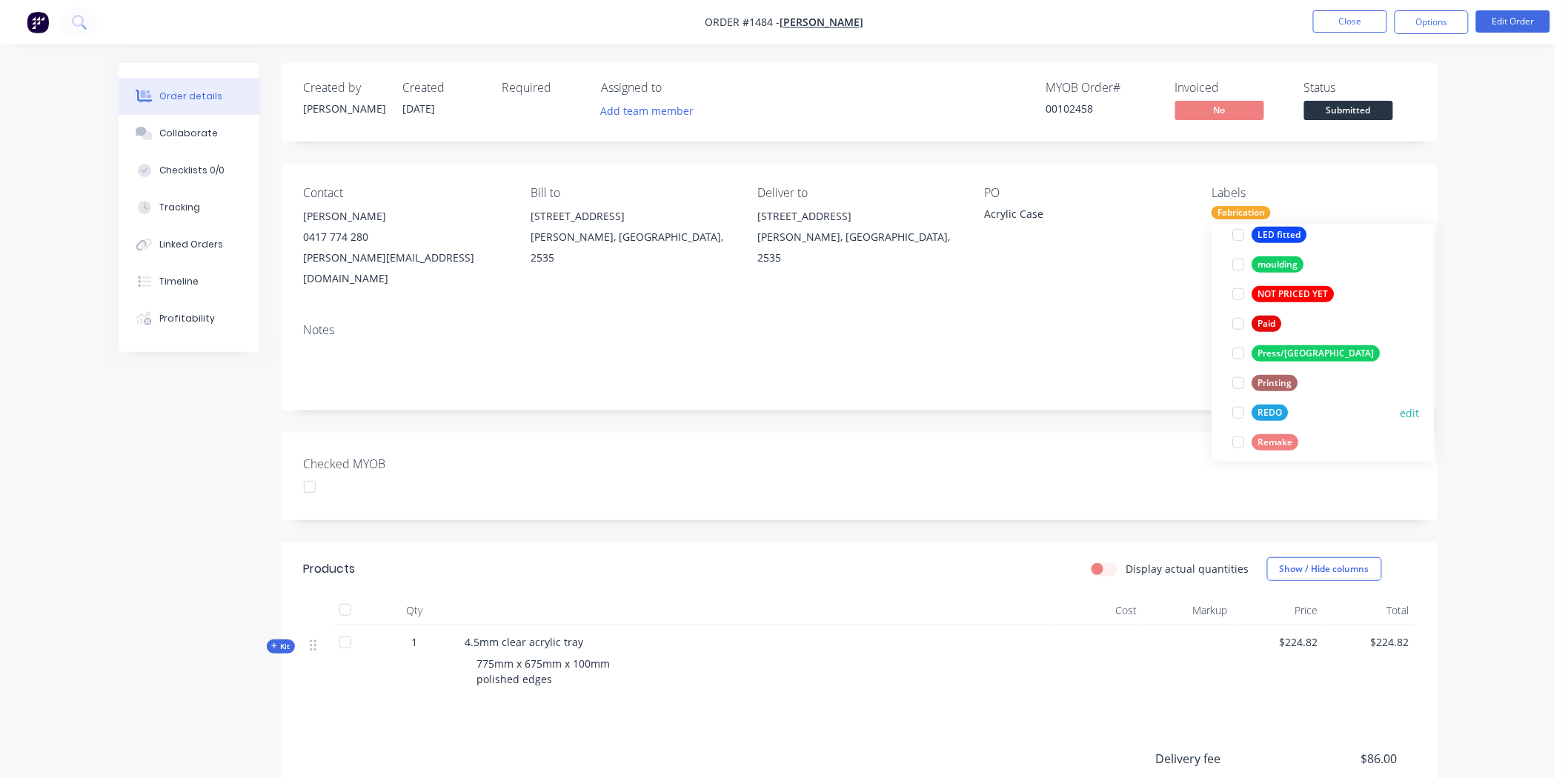
scroll to position [493, 0]
click at [1241, 320] on div at bounding box center [1239, 323] width 30 height 30
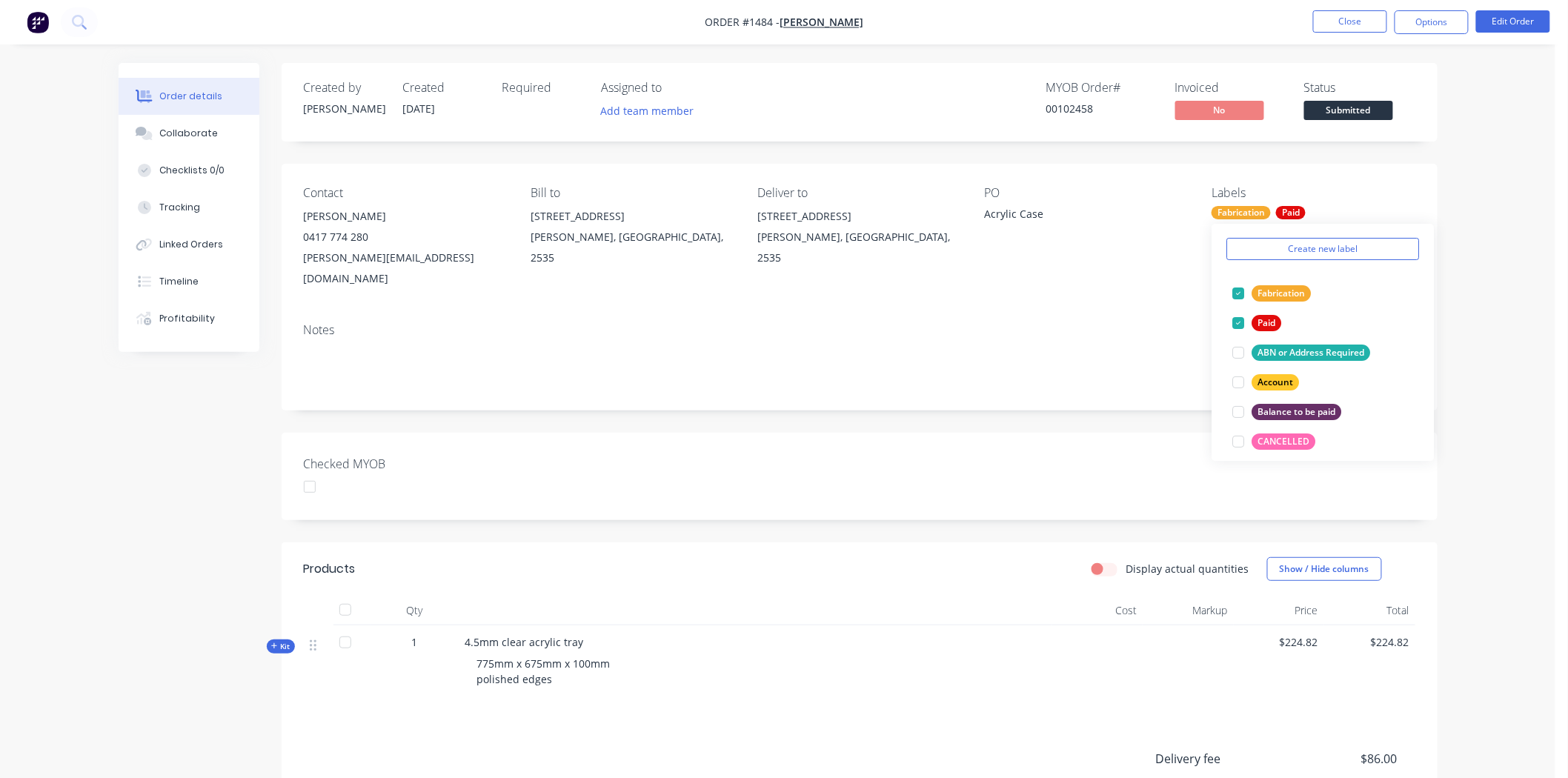
click at [702, 465] on div "Checked MYOB" at bounding box center [859, 476] width 1156 height 87
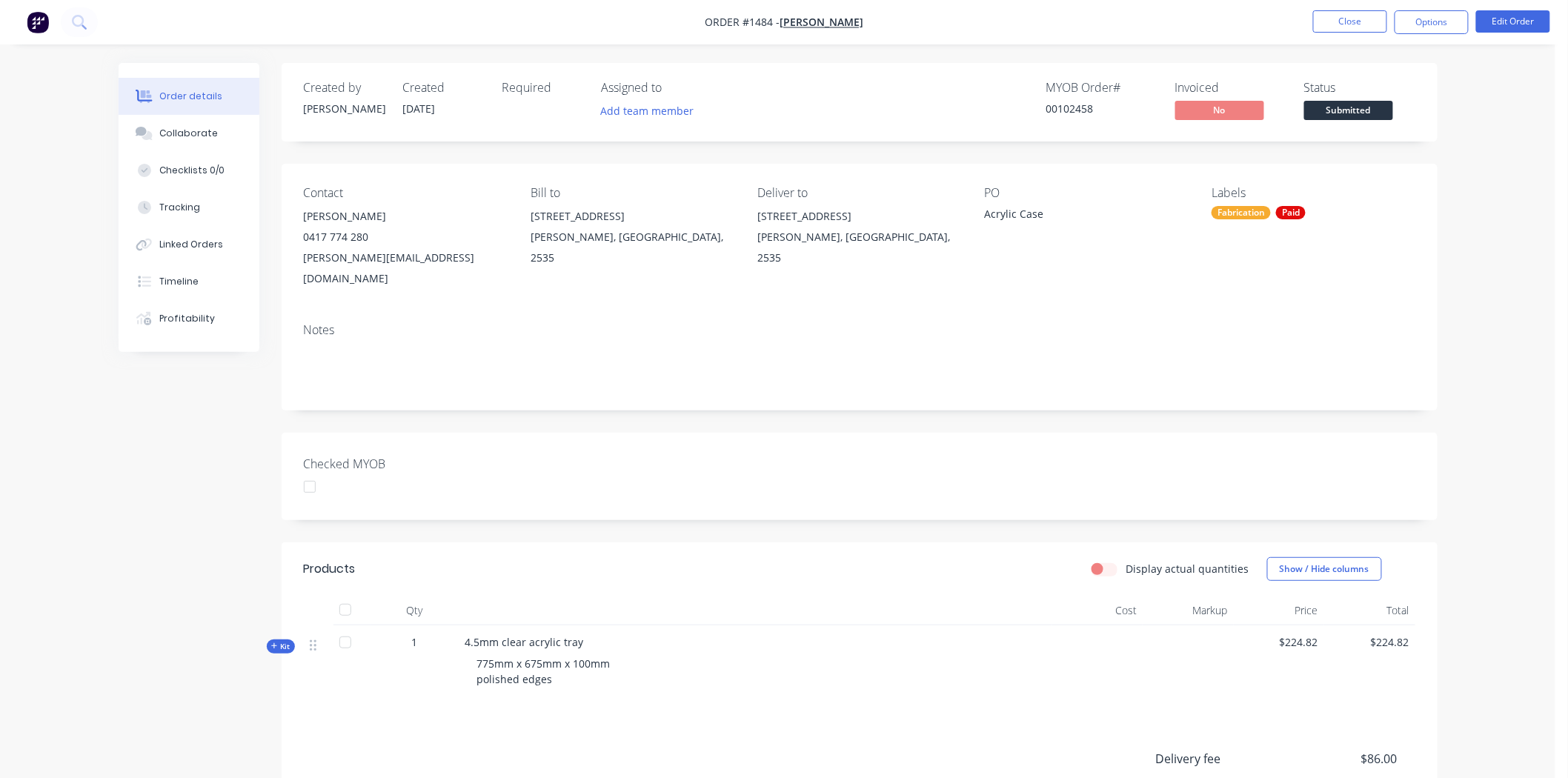
click at [311, 472] on div at bounding box center [309, 486] width 30 height 30
click at [1355, 103] on span "Submitted" at bounding box center [1348, 110] width 89 height 19
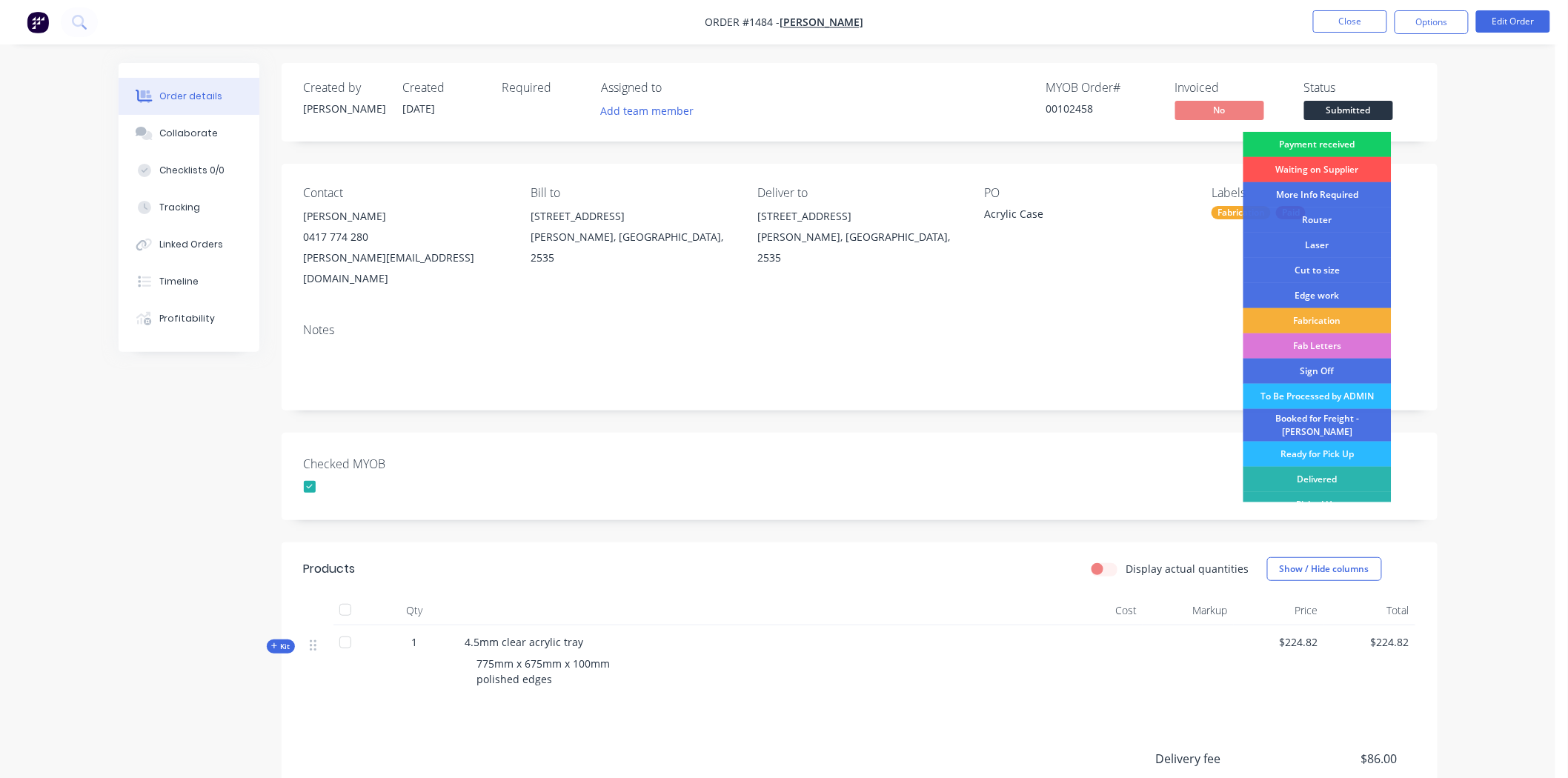
click at [1357, 143] on div "Payment received" at bounding box center [1317, 145] width 148 height 25
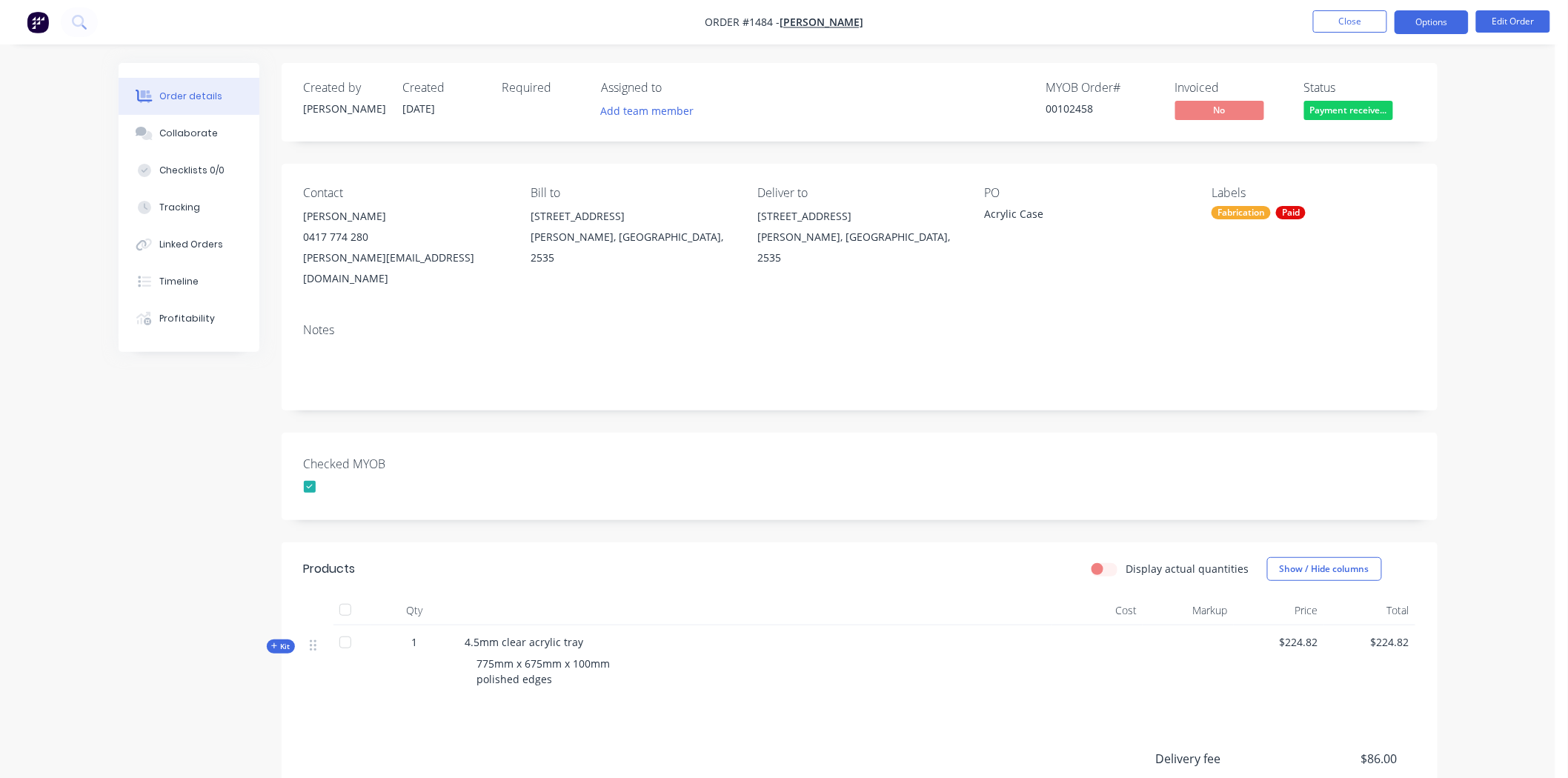
click at [1446, 19] on button "Options" at bounding box center [1432, 22] width 74 height 24
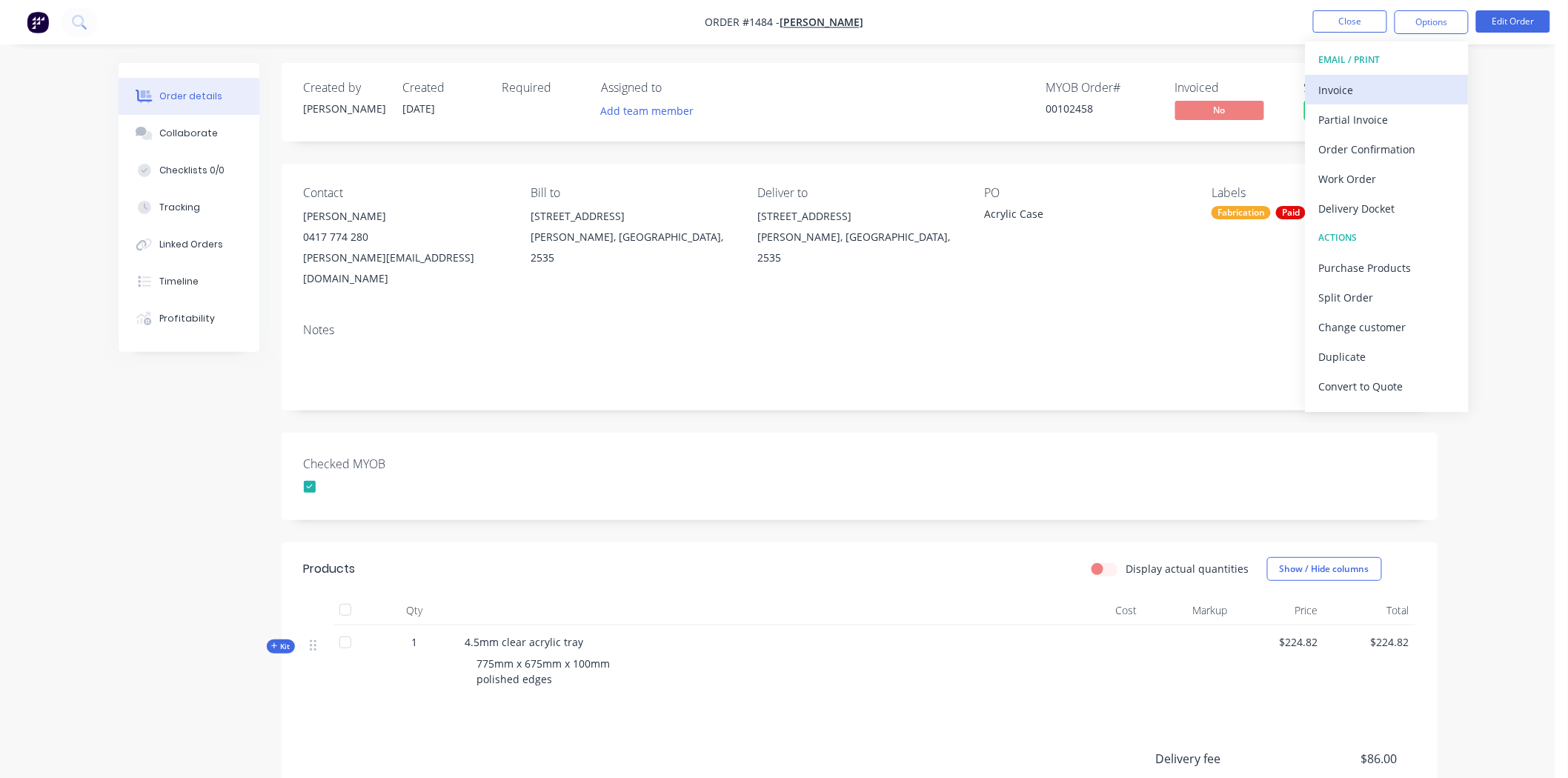
click at [1371, 87] on div "Invoice" at bounding box center [1387, 90] width 136 height 21
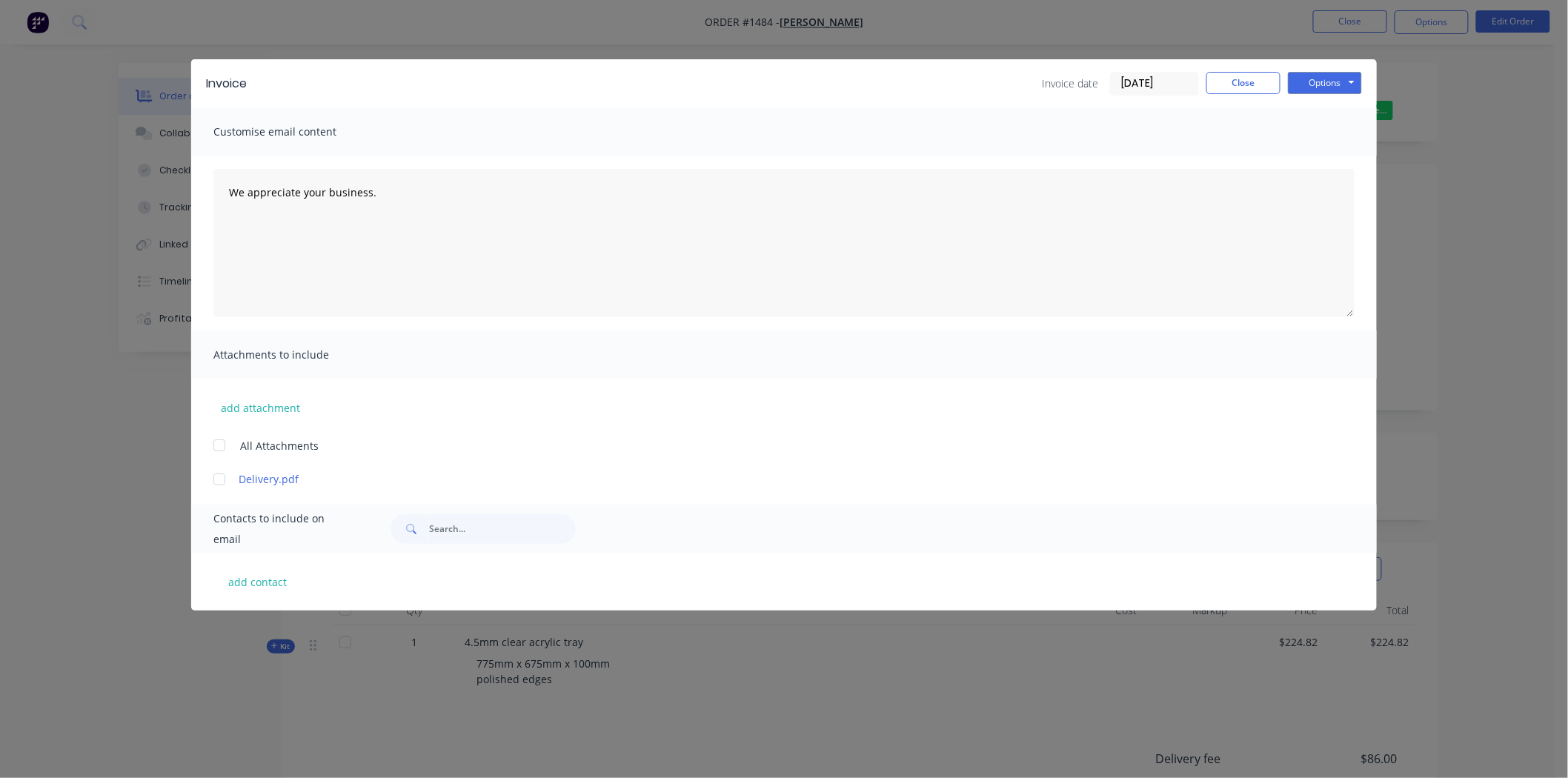
click at [1165, 80] on input "[DATE]" at bounding box center [1154, 84] width 87 height 22
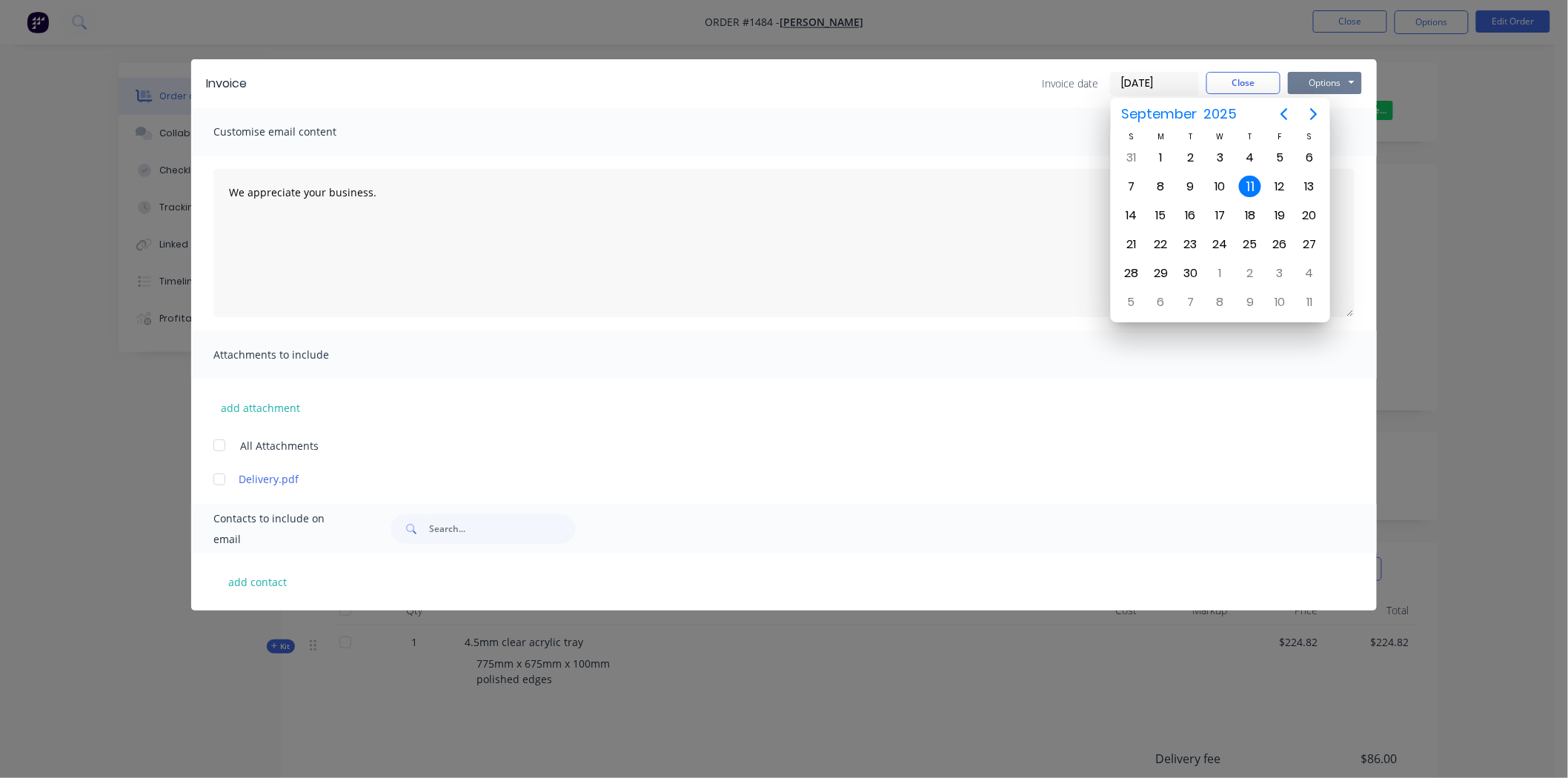
click at [1338, 79] on button "Options" at bounding box center [1325, 83] width 74 height 22
click at [1351, 123] on button "Print" at bounding box center [1336, 133] width 95 height 25
click at [1081, 530] on div at bounding box center [865, 529] width 979 height 30
click at [1251, 183] on div "11" at bounding box center [1250, 186] width 22 height 22
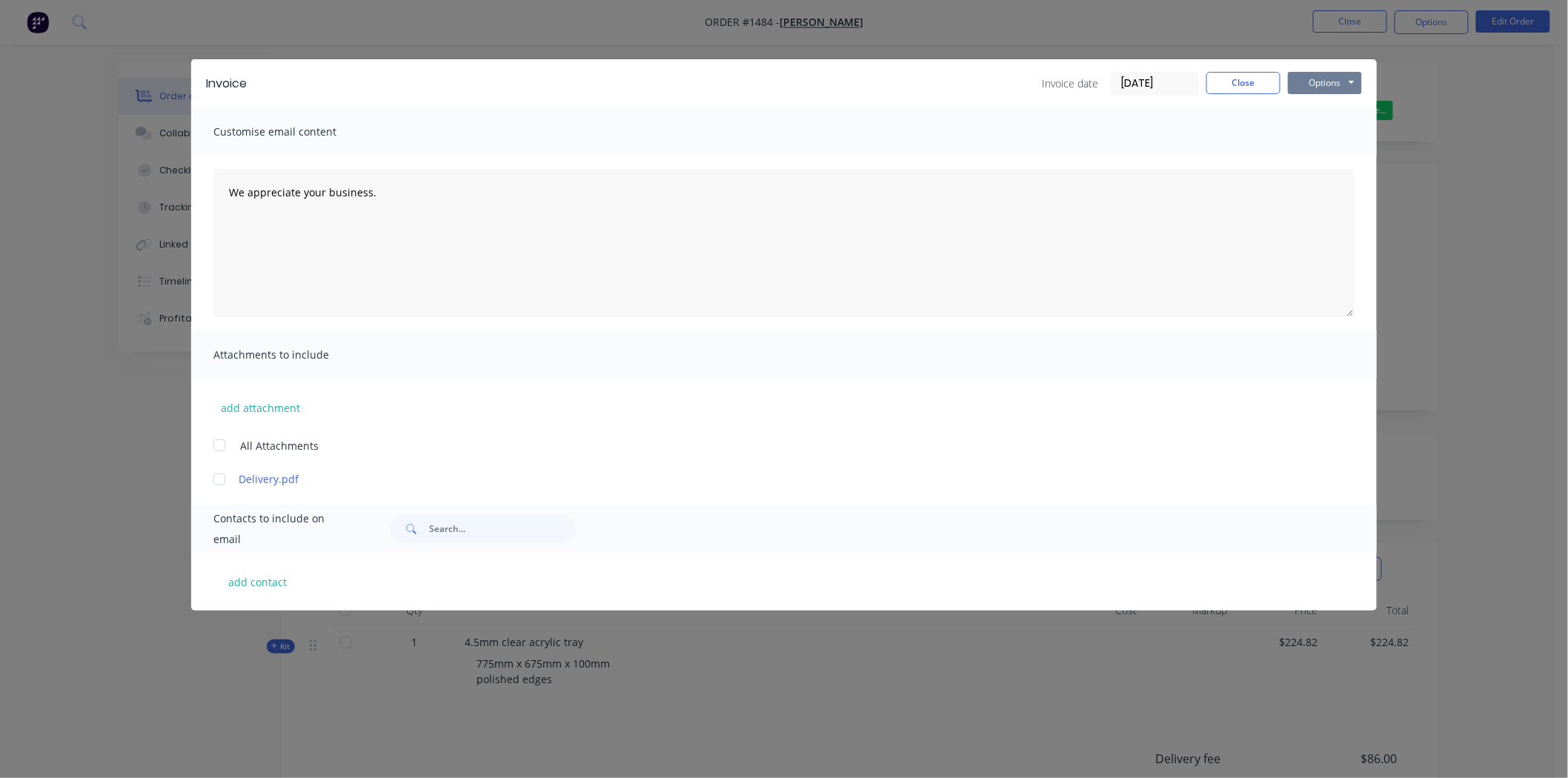
click at [1343, 81] on button "Options" at bounding box center [1325, 83] width 74 height 22
click at [1330, 131] on button "Print" at bounding box center [1336, 133] width 95 height 25
click at [1254, 80] on button "Close" at bounding box center [1243, 83] width 74 height 22
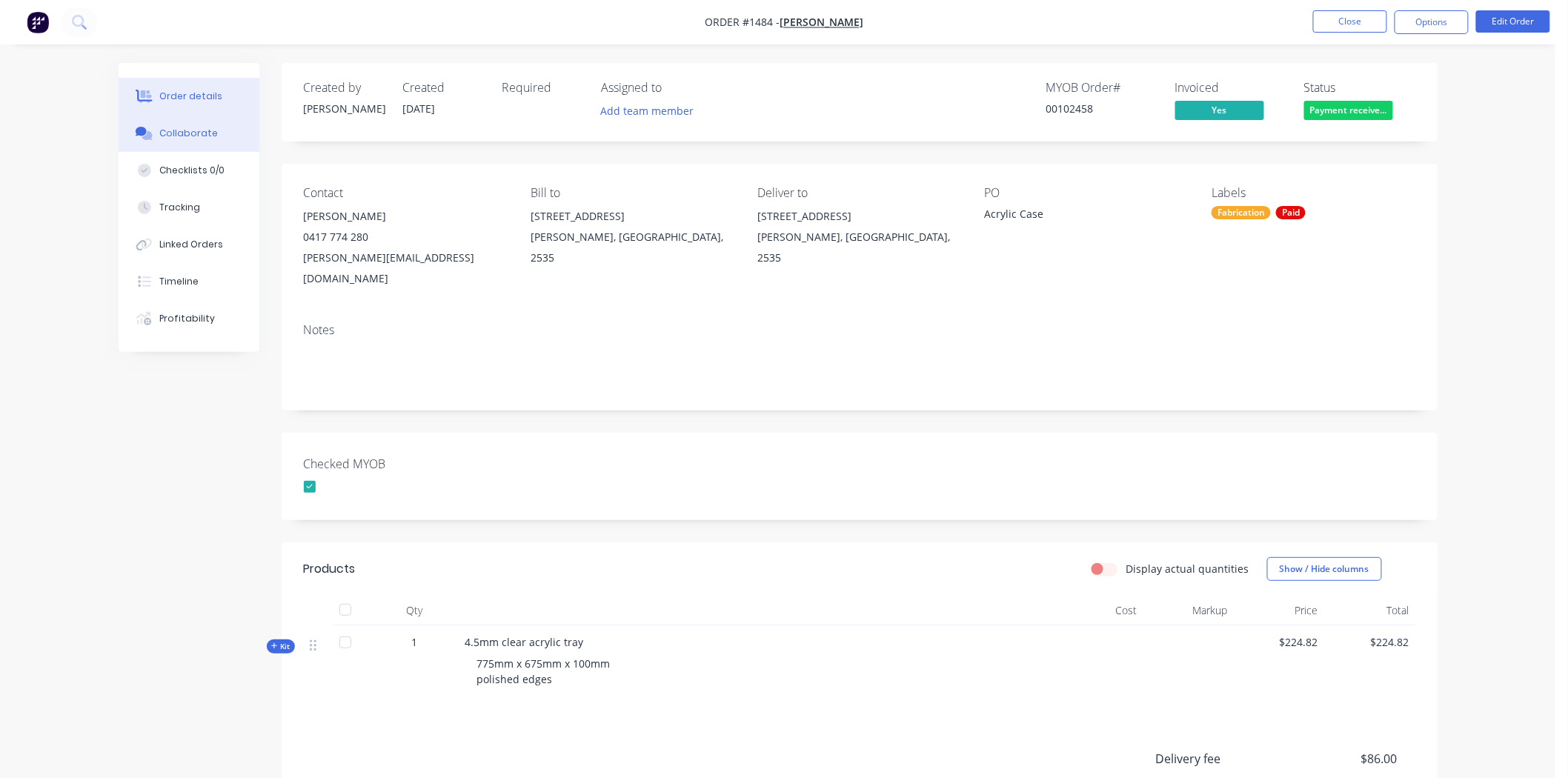
click at [202, 131] on div "Collaborate" at bounding box center [188, 134] width 58 height 14
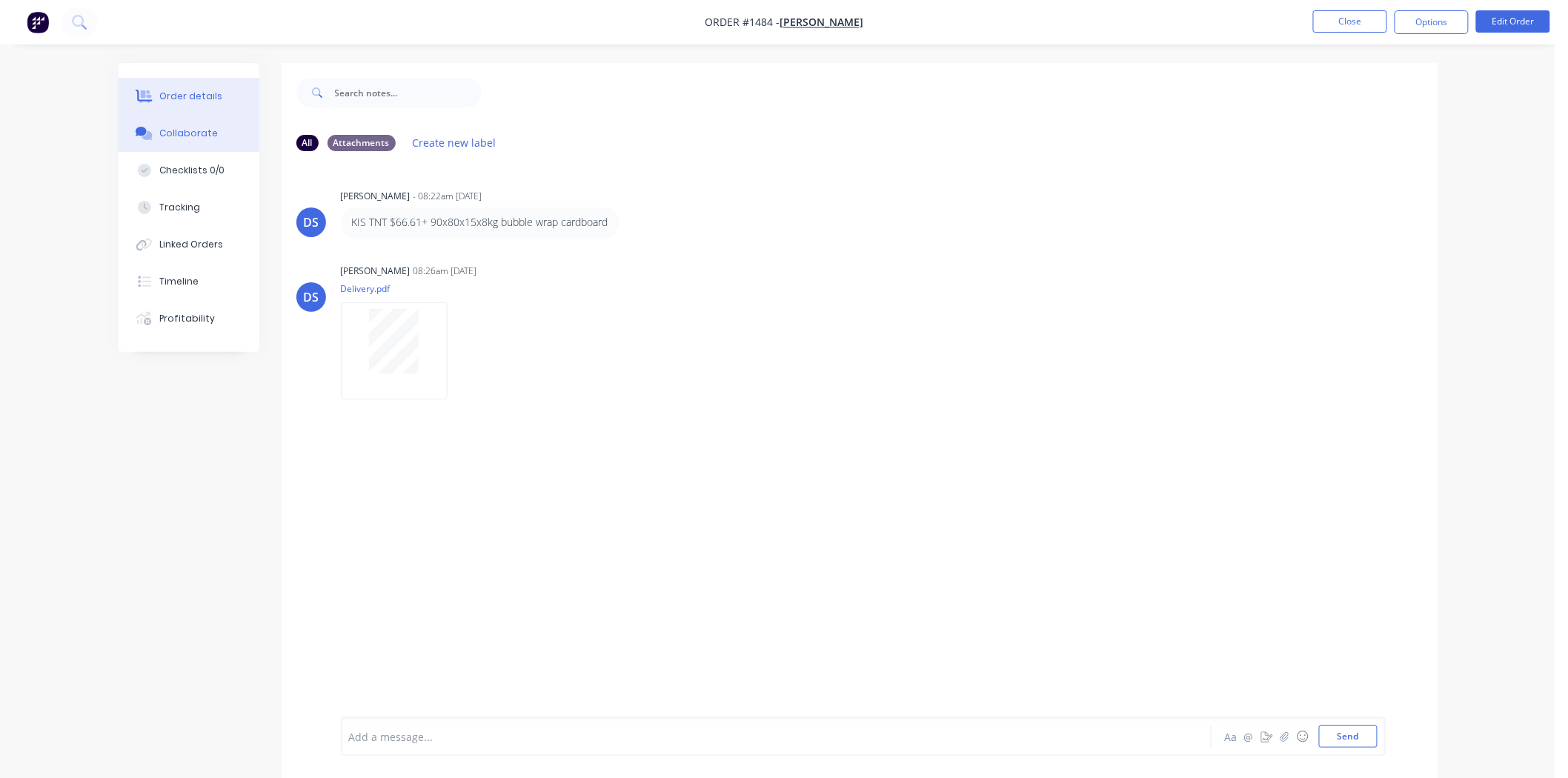
click at [217, 85] on button "Order details" at bounding box center [189, 97] width 141 height 37
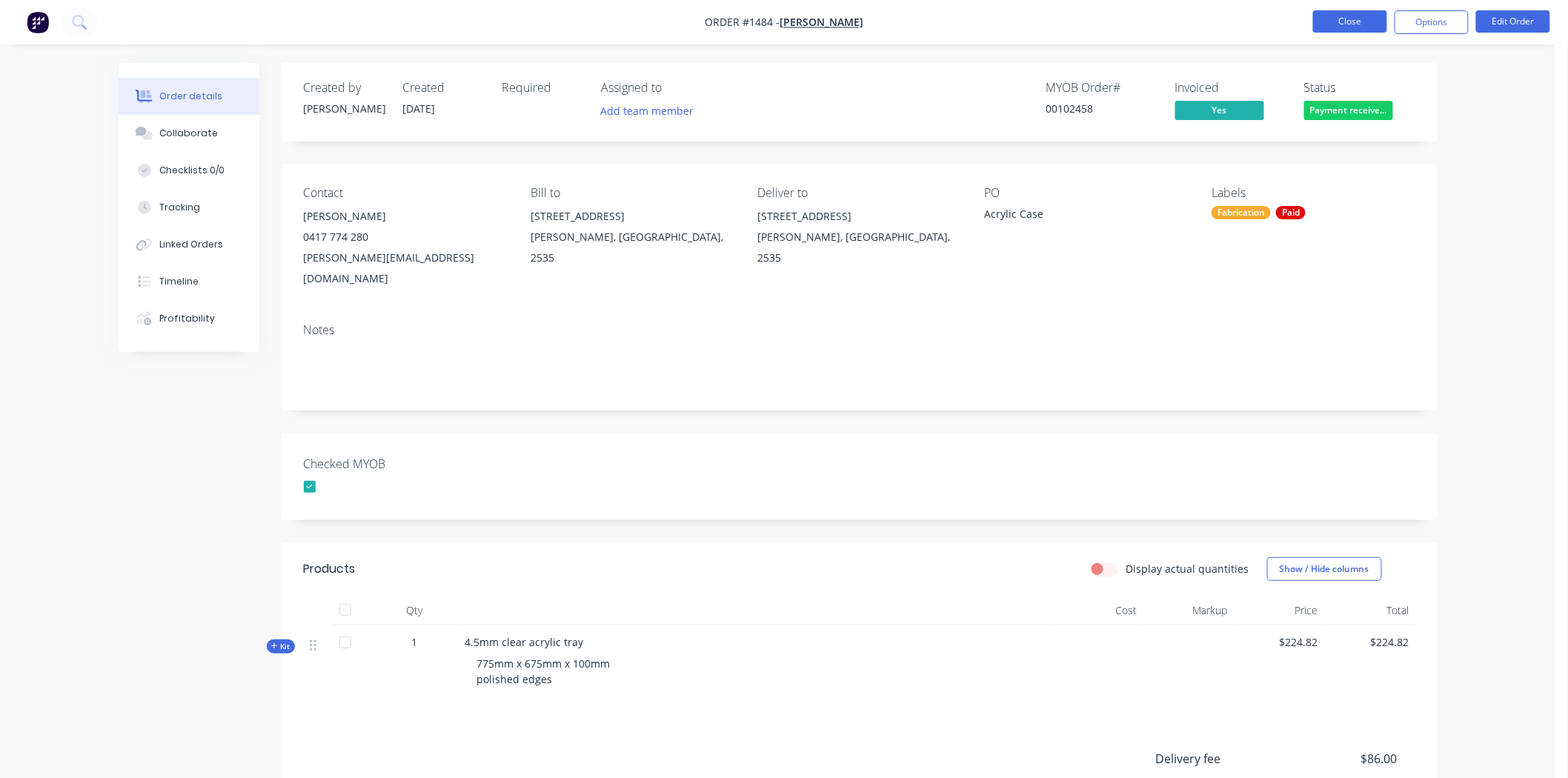
click at [1367, 19] on button "Close" at bounding box center [1350, 21] width 74 height 22
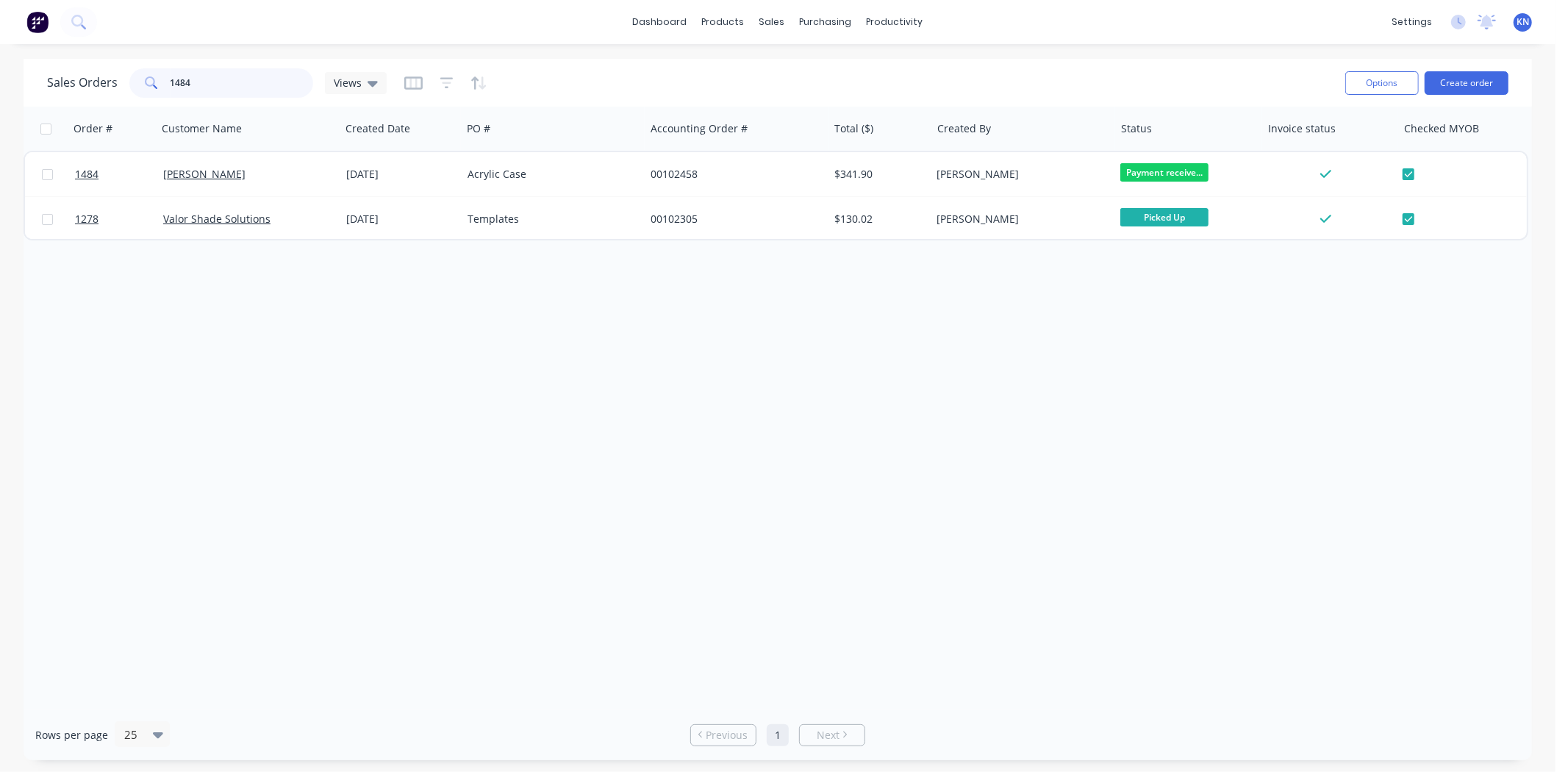
click at [203, 88] on input "1484" at bounding box center [242, 82] width 144 height 29
type input "1"
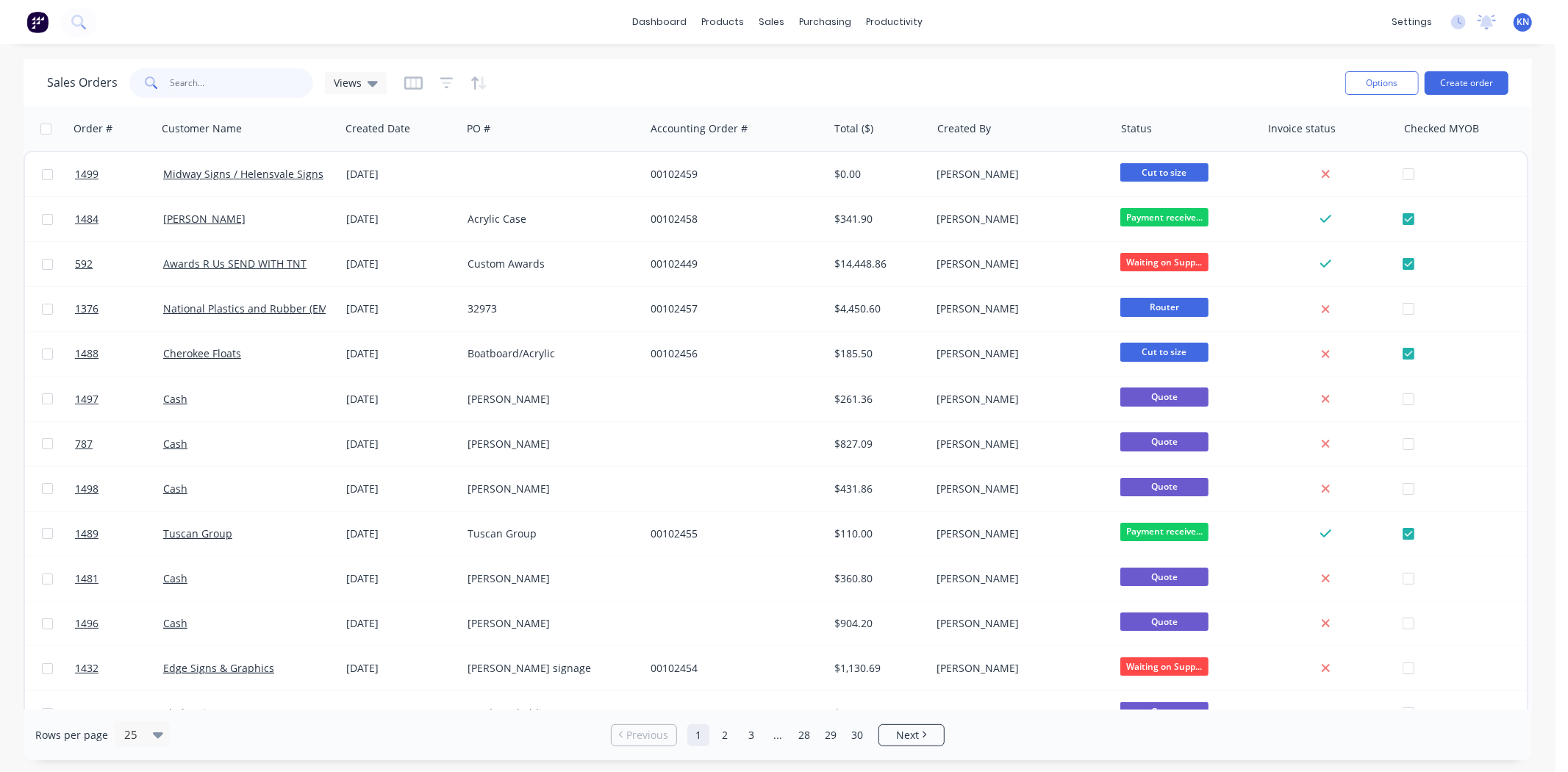
click at [241, 89] on input "text" at bounding box center [242, 82] width 144 height 29
type input "1422"
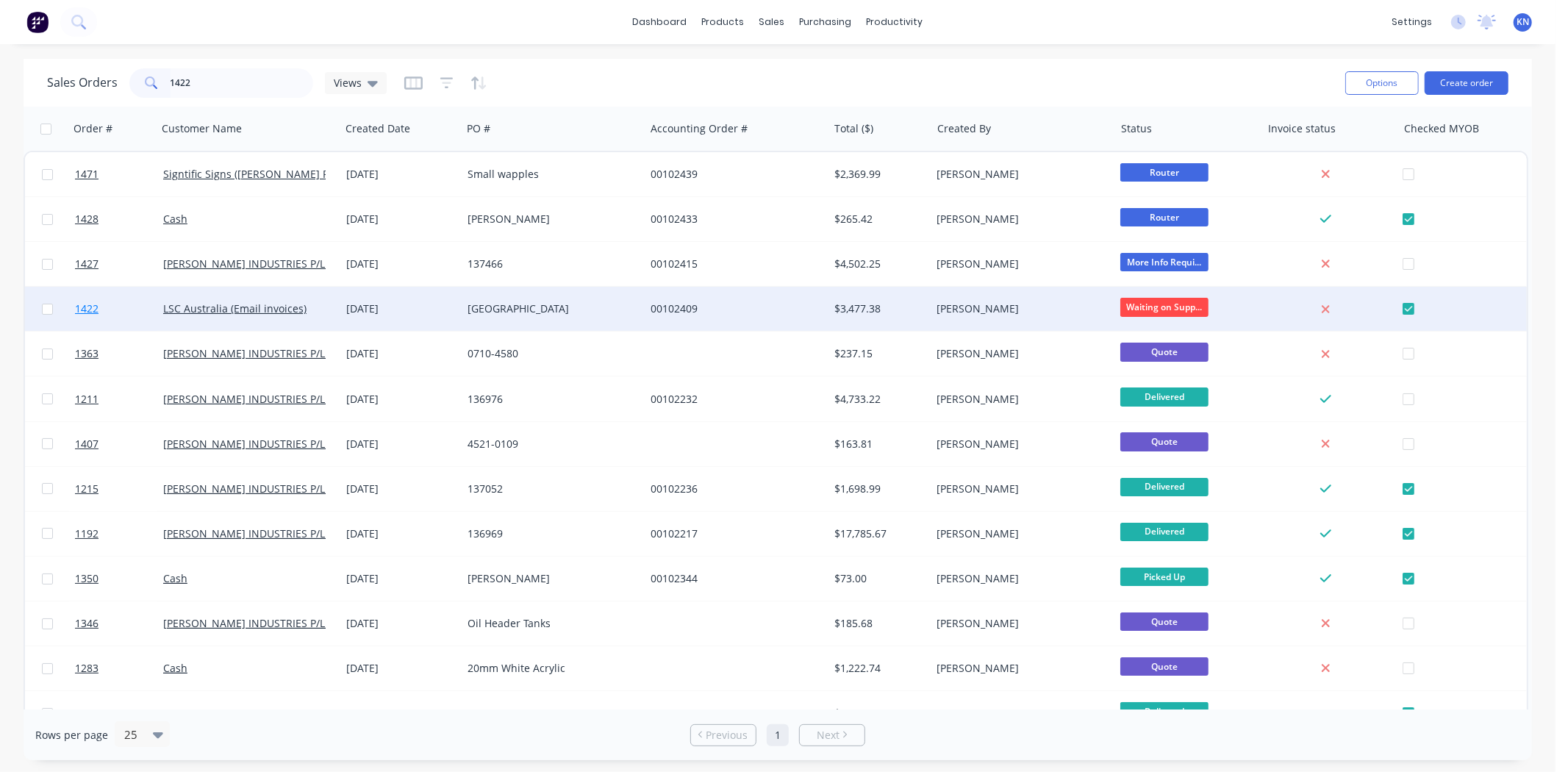
click at [89, 304] on span "1422" at bounding box center [87, 309] width 24 height 14
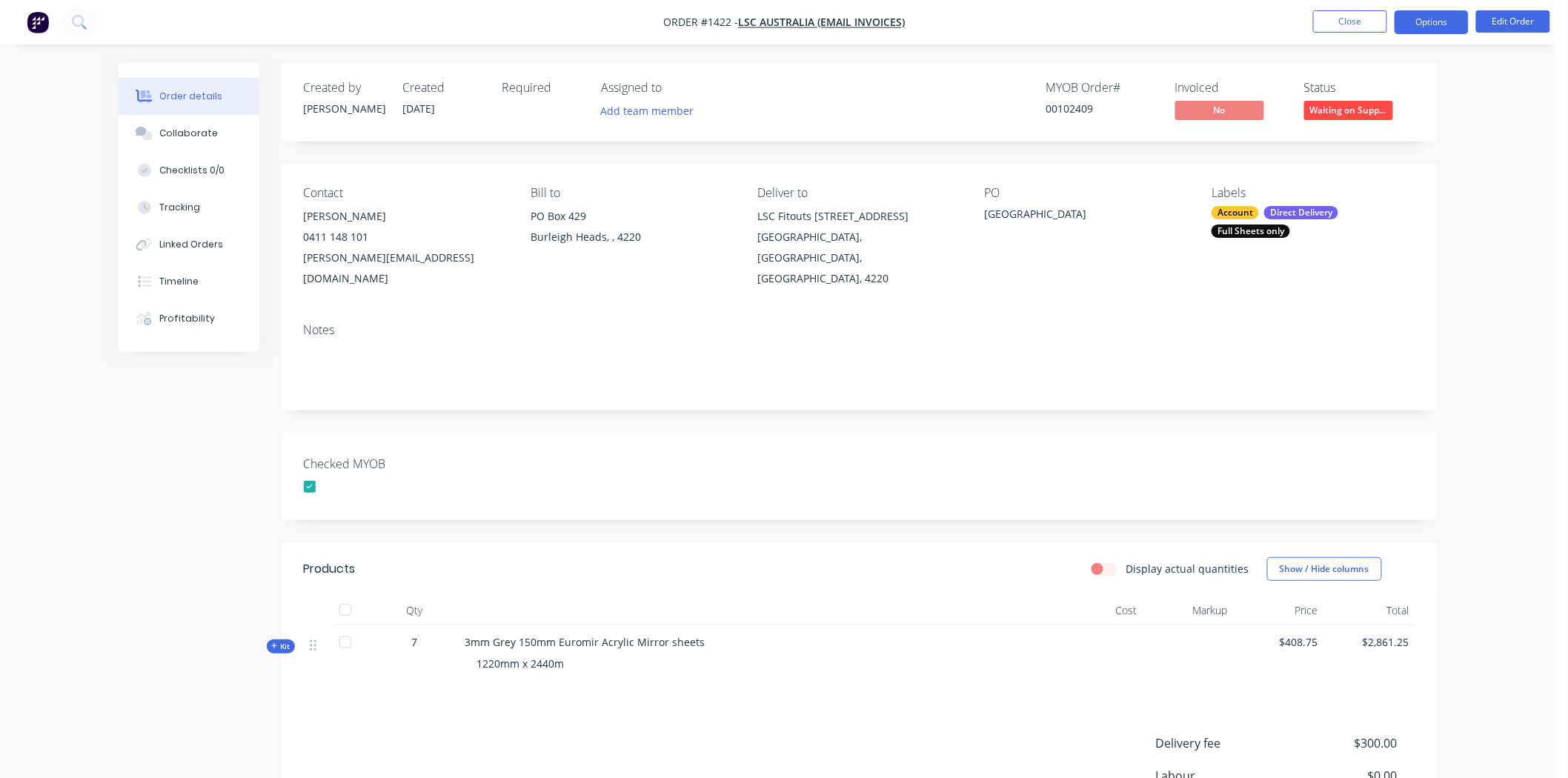
click at [1438, 15] on button "Options" at bounding box center [1432, 22] width 74 height 24
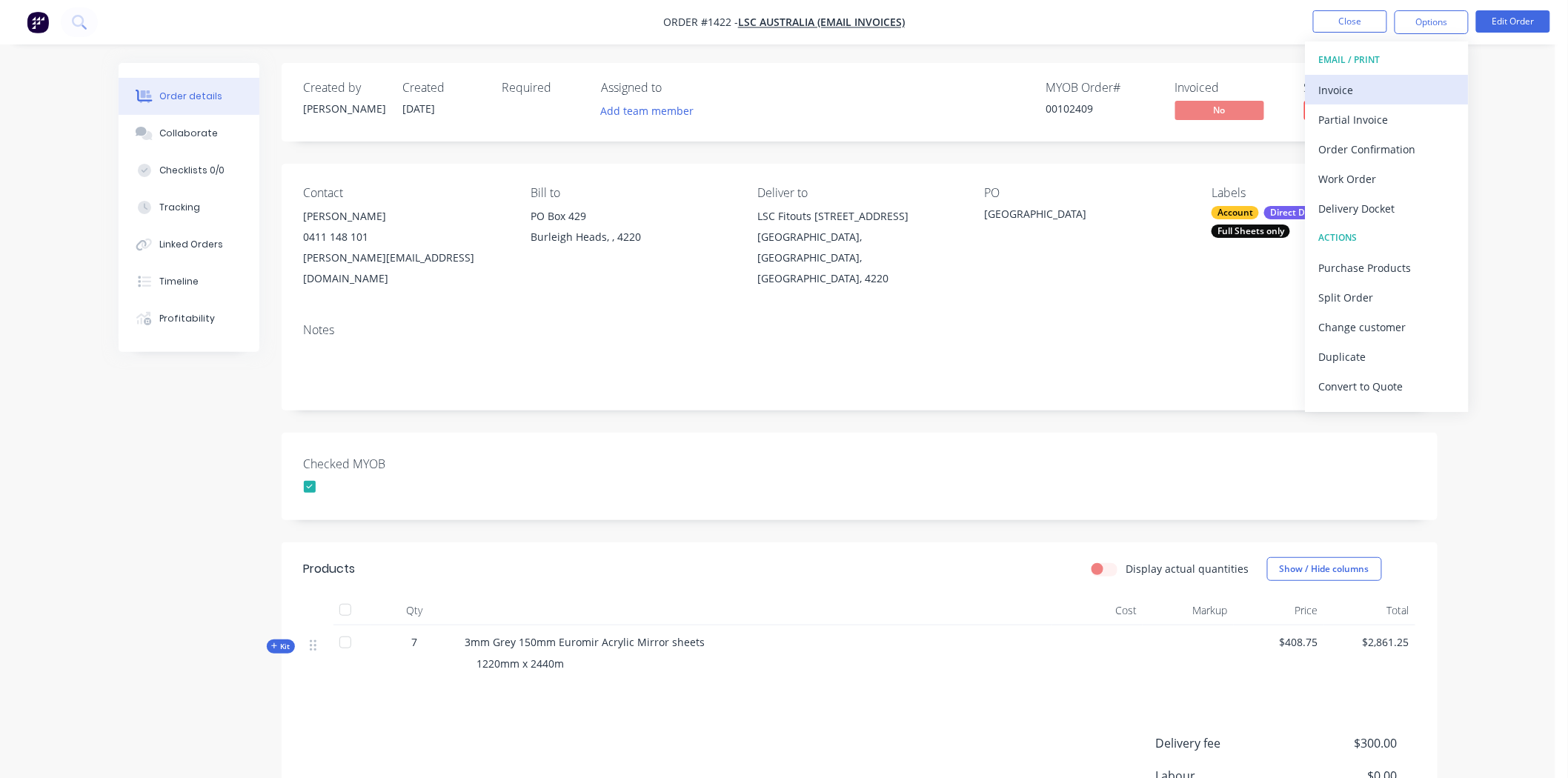
click at [1355, 86] on div "Invoice" at bounding box center [1387, 90] width 136 height 21
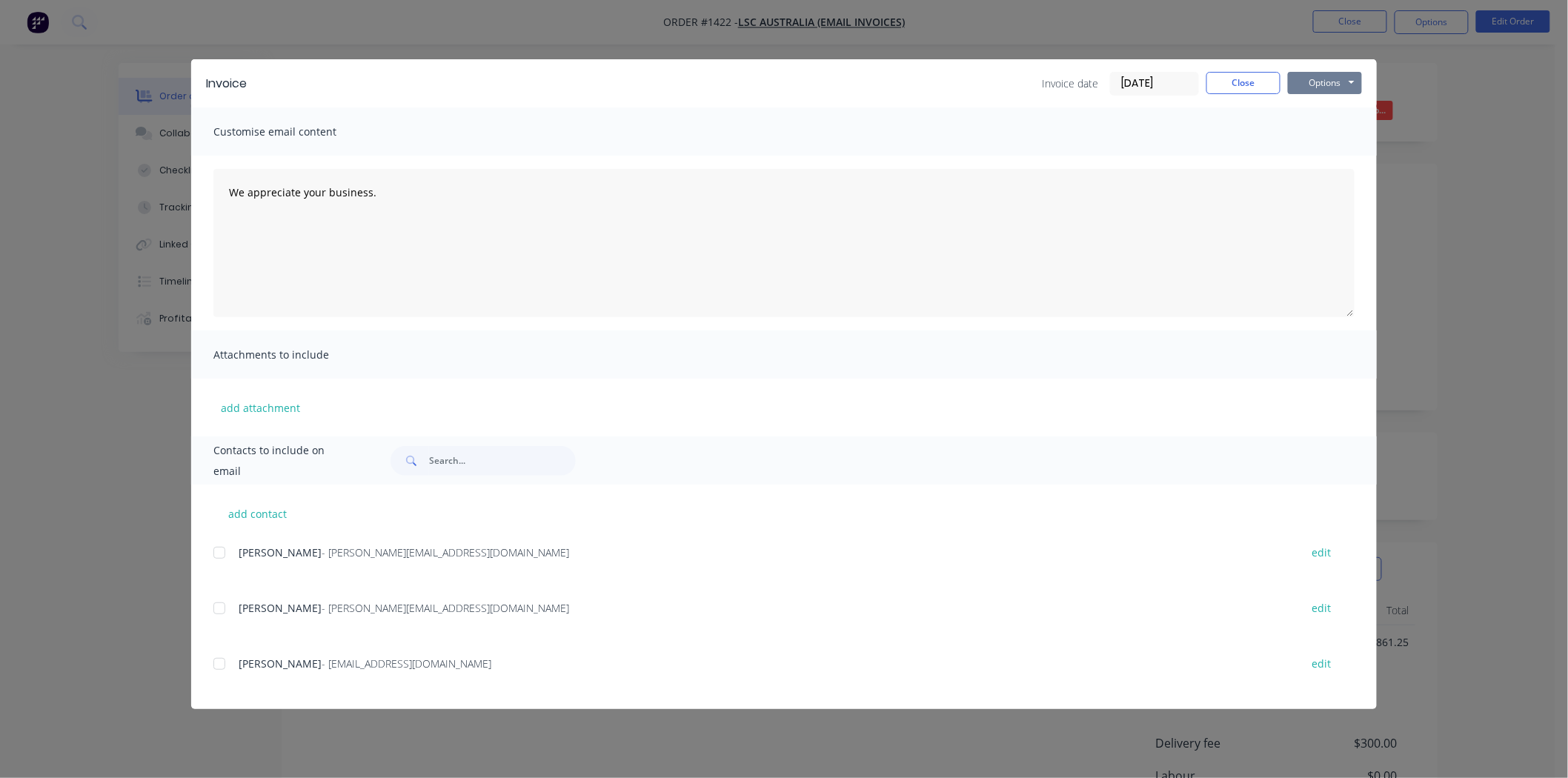
click at [1332, 83] on button "Options" at bounding box center [1325, 83] width 74 height 22
click at [1326, 134] on button "Print" at bounding box center [1336, 133] width 95 height 25
click at [1246, 83] on button "Close" at bounding box center [1243, 83] width 74 height 22
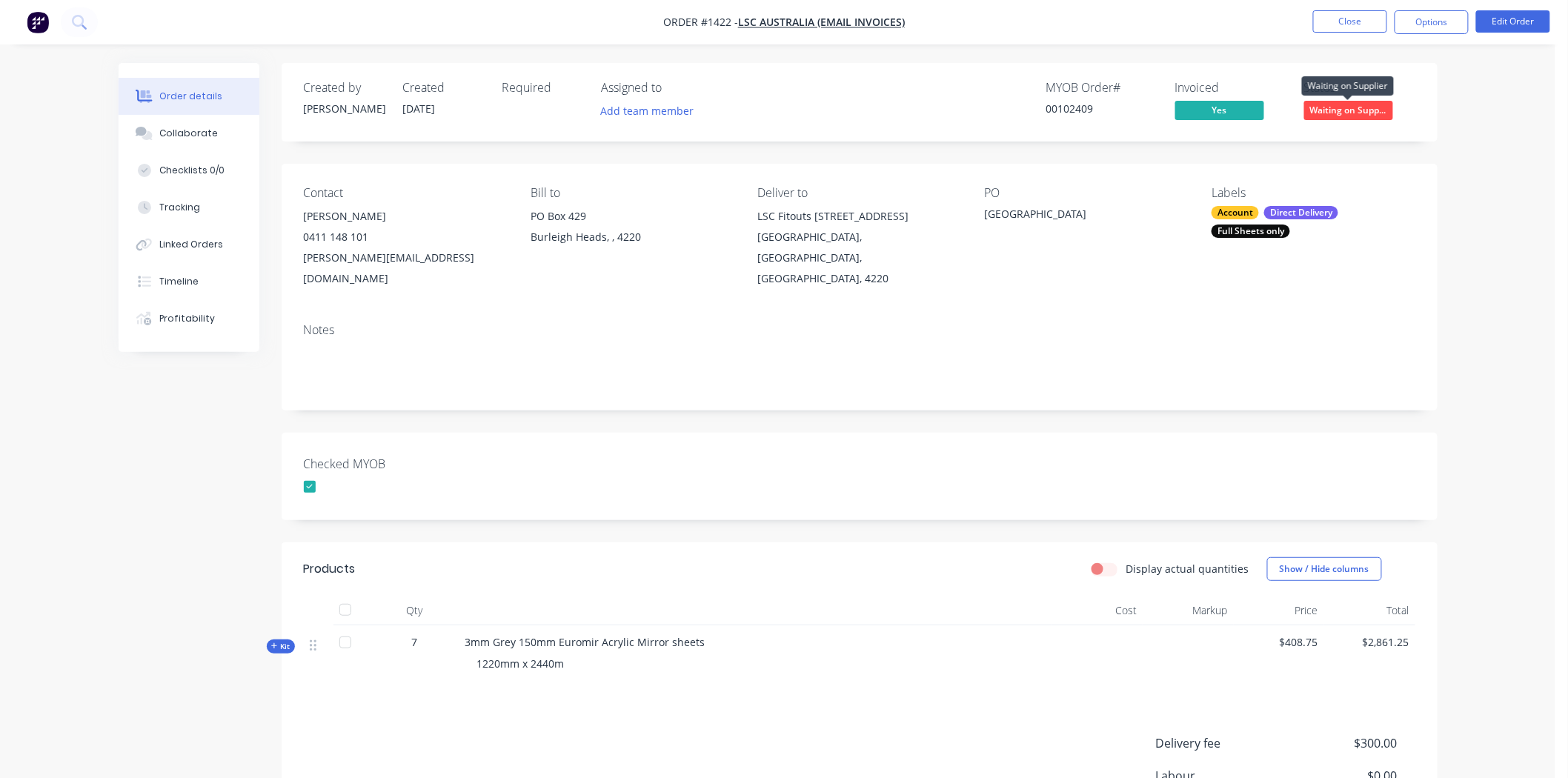
click at [1360, 103] on span "Waiting on Supp..." at bounding box center [1348, 110] width 89 height 19
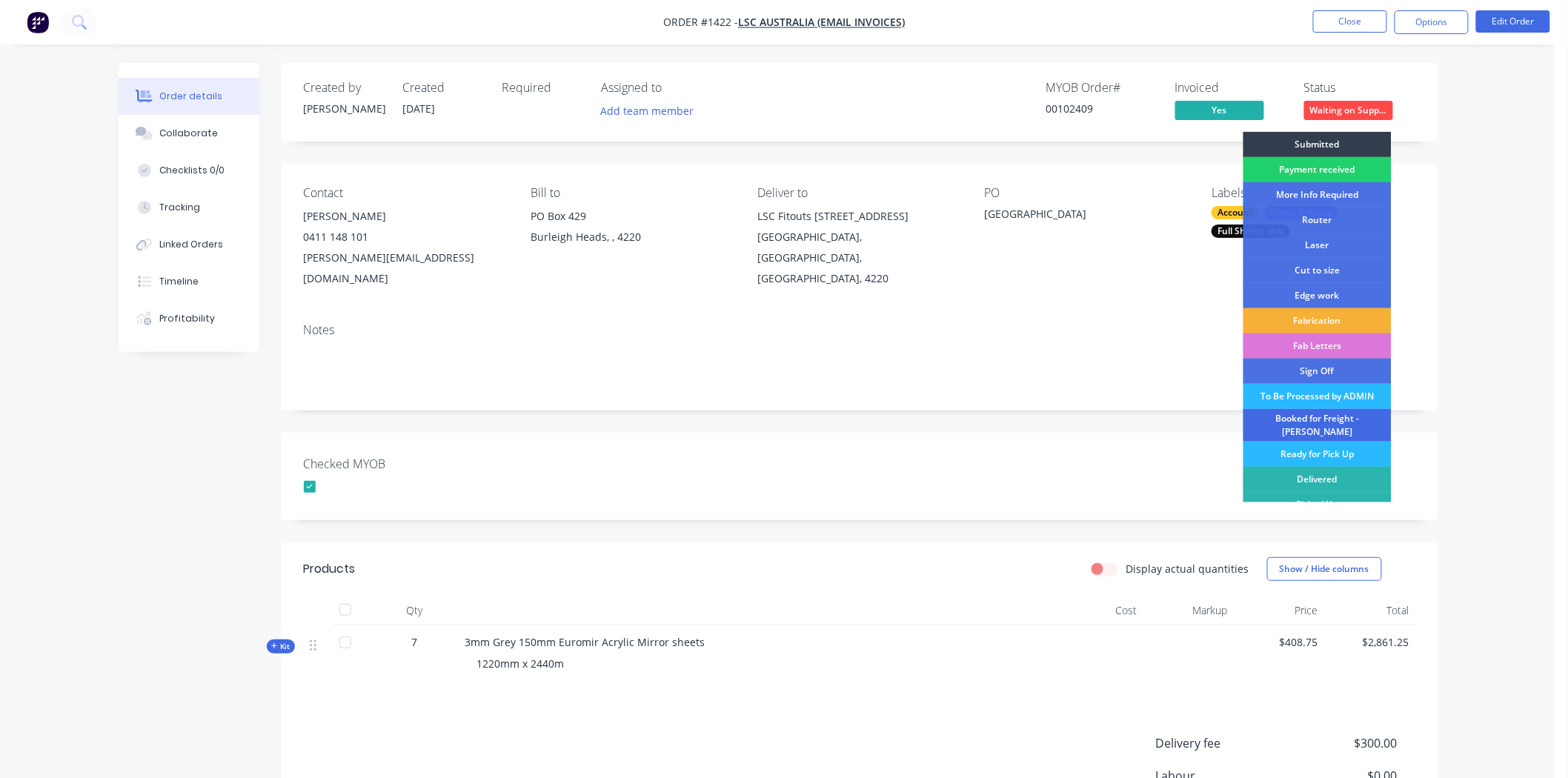
click at [1303, 418] on div "Booked for Freight - [PERSON_NAME]" at bounding box center [1317, 425] width 148 height 32
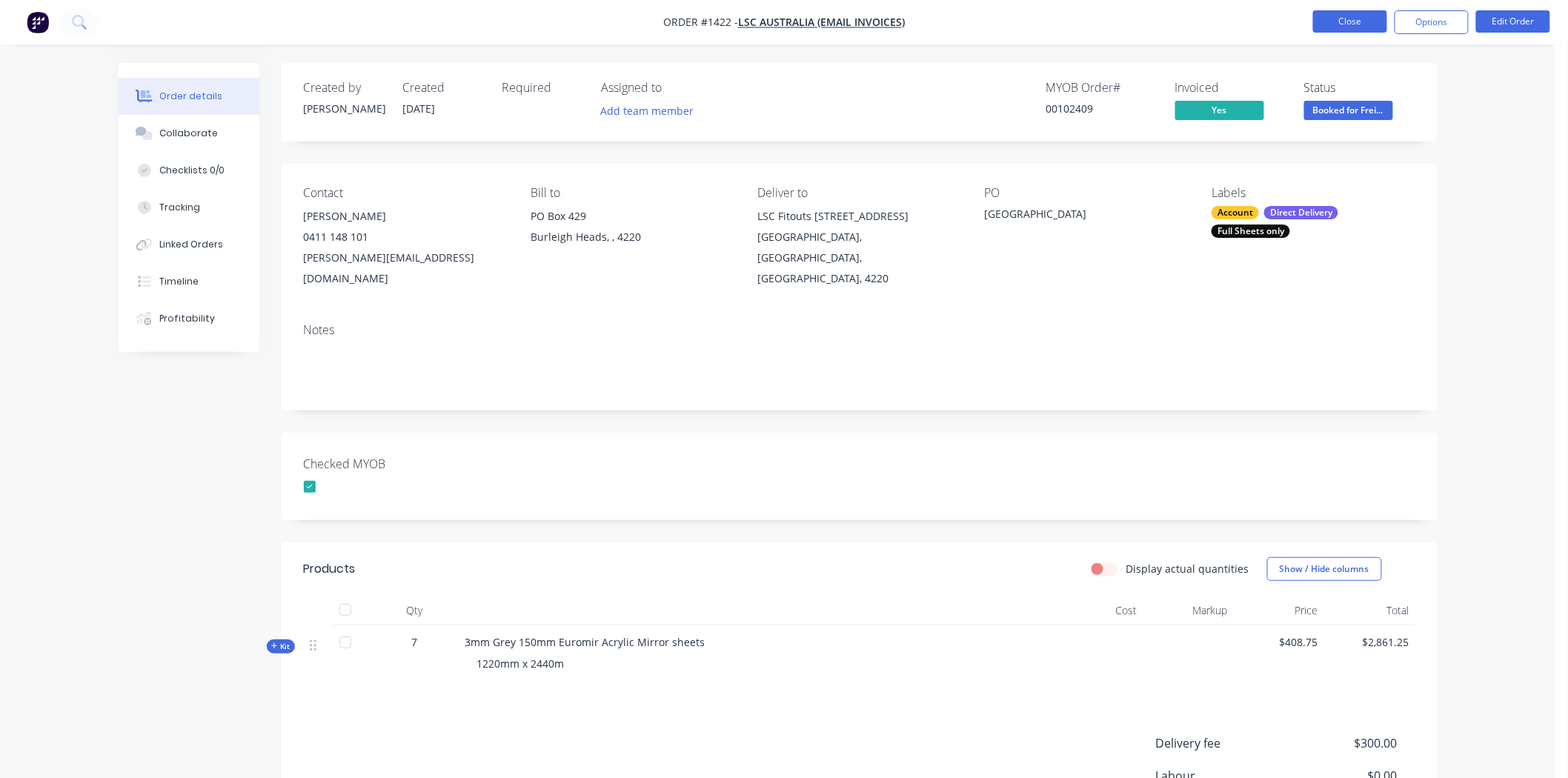
click at [1347, 19] on button "Close" at bounding box center [1350, 21] width 74 height 22
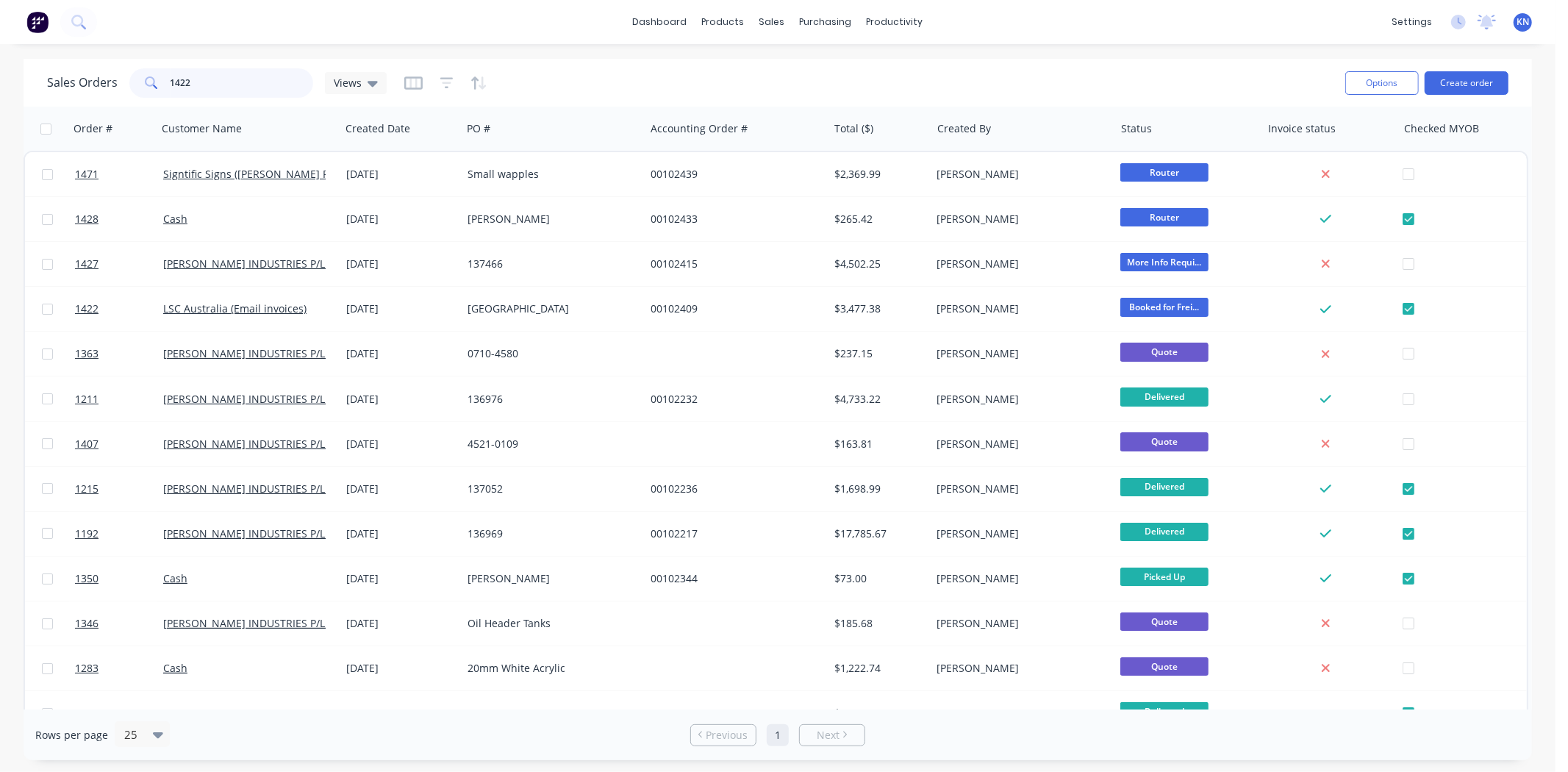
click at [208, 91] on input "1422" at bounding box center [242, 82] width 144 height 29
type input "1"
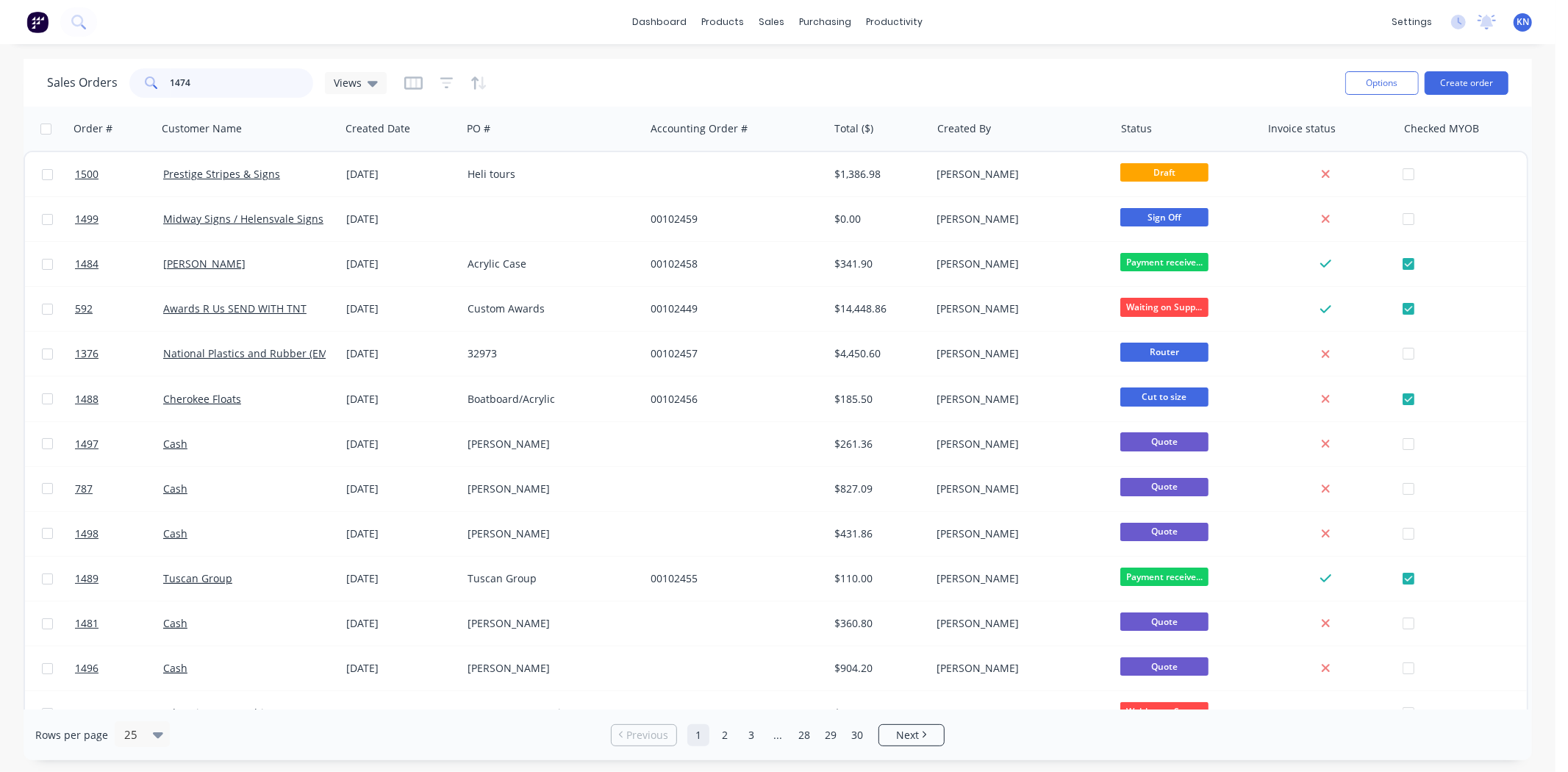
type input "1474"
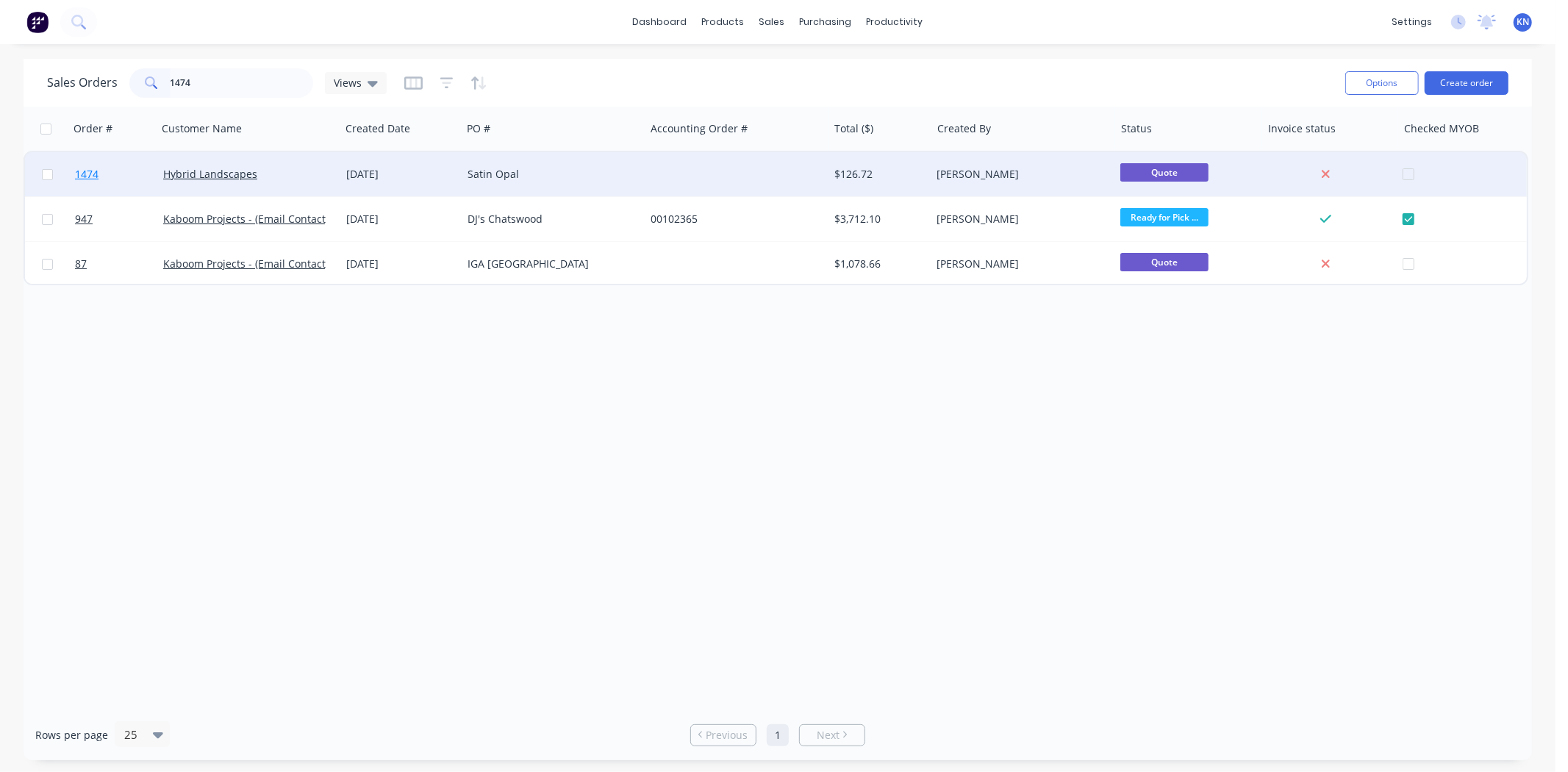
click at [85, 172] on span "1474" at bounding box center [87, 174] width 24 height 14
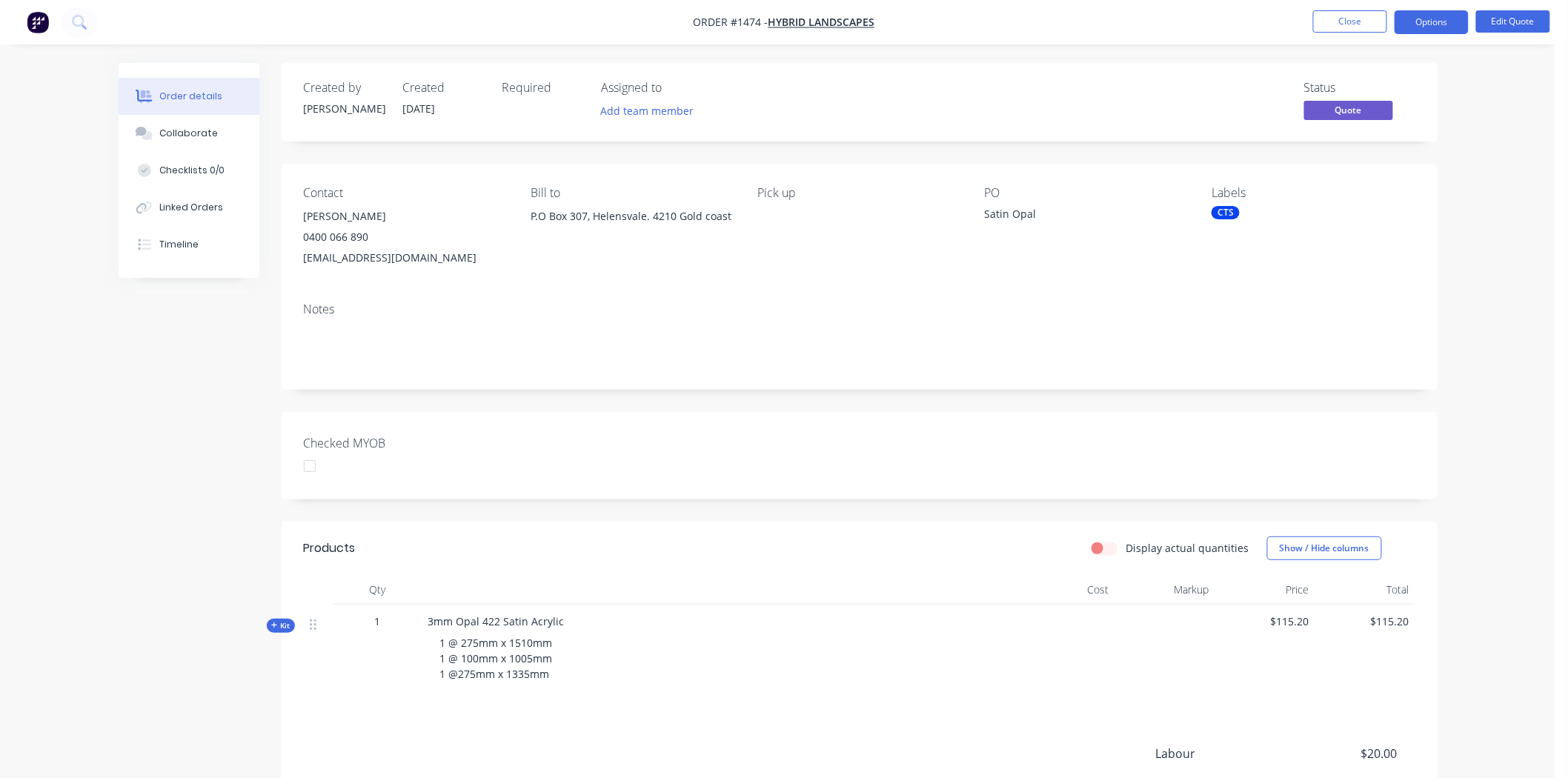
click at [1235, 210] on div "CTS" at bounding box center [1226, 213] width 28 height 14
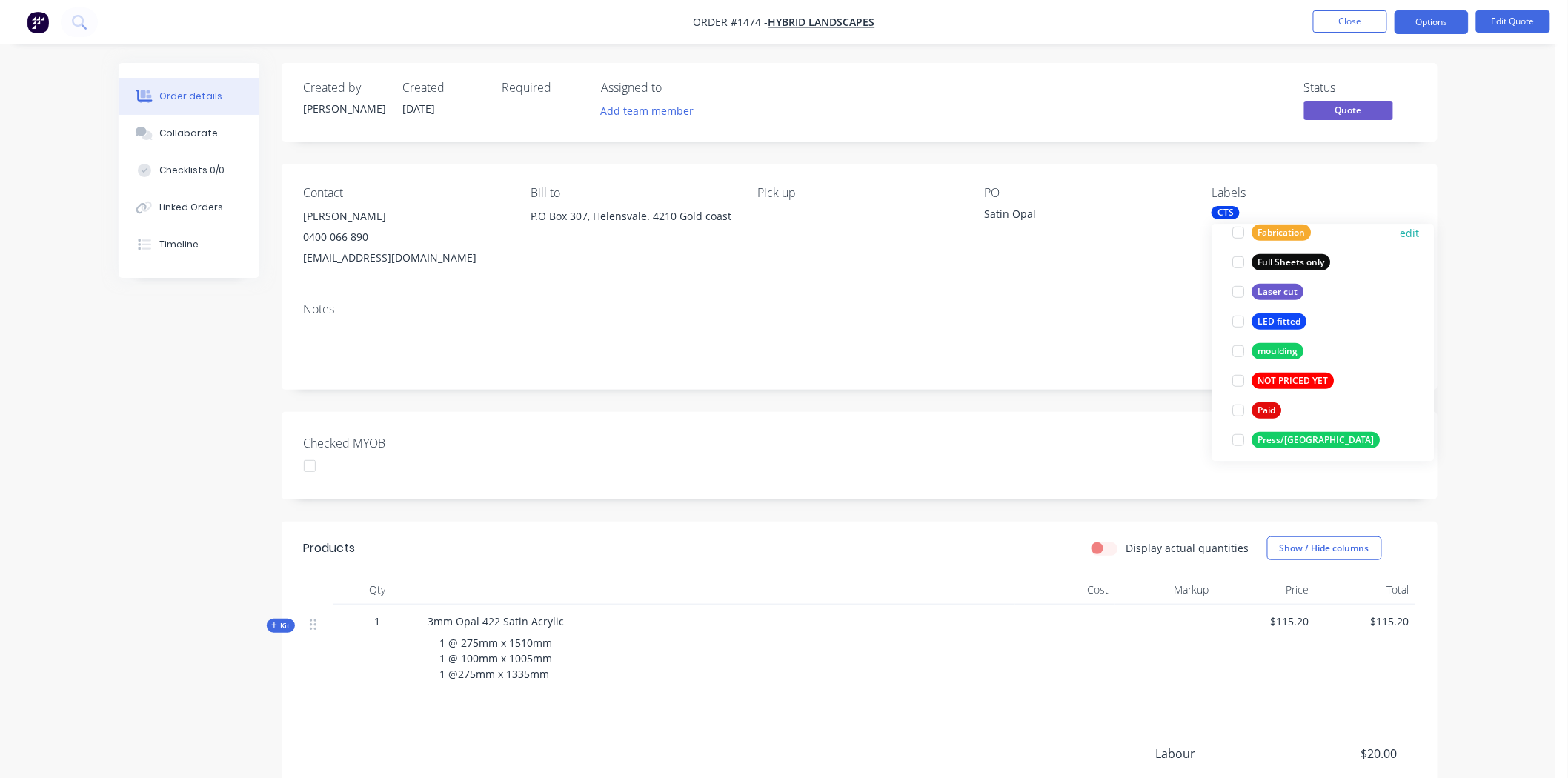
scroll to position [411, 0]
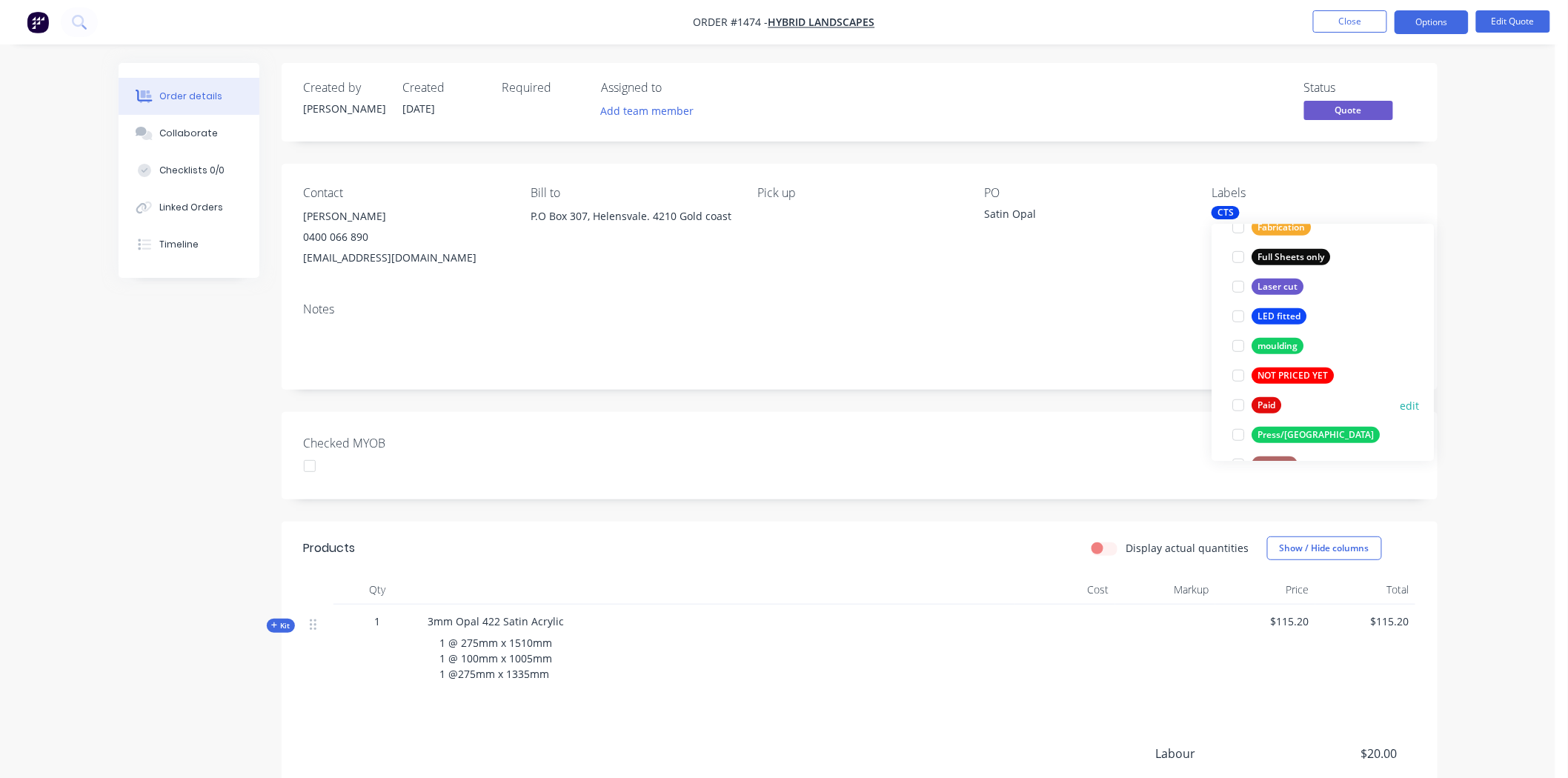
click at [1237, 404] on div at bounding box center [1239, 405] width 30 height 30
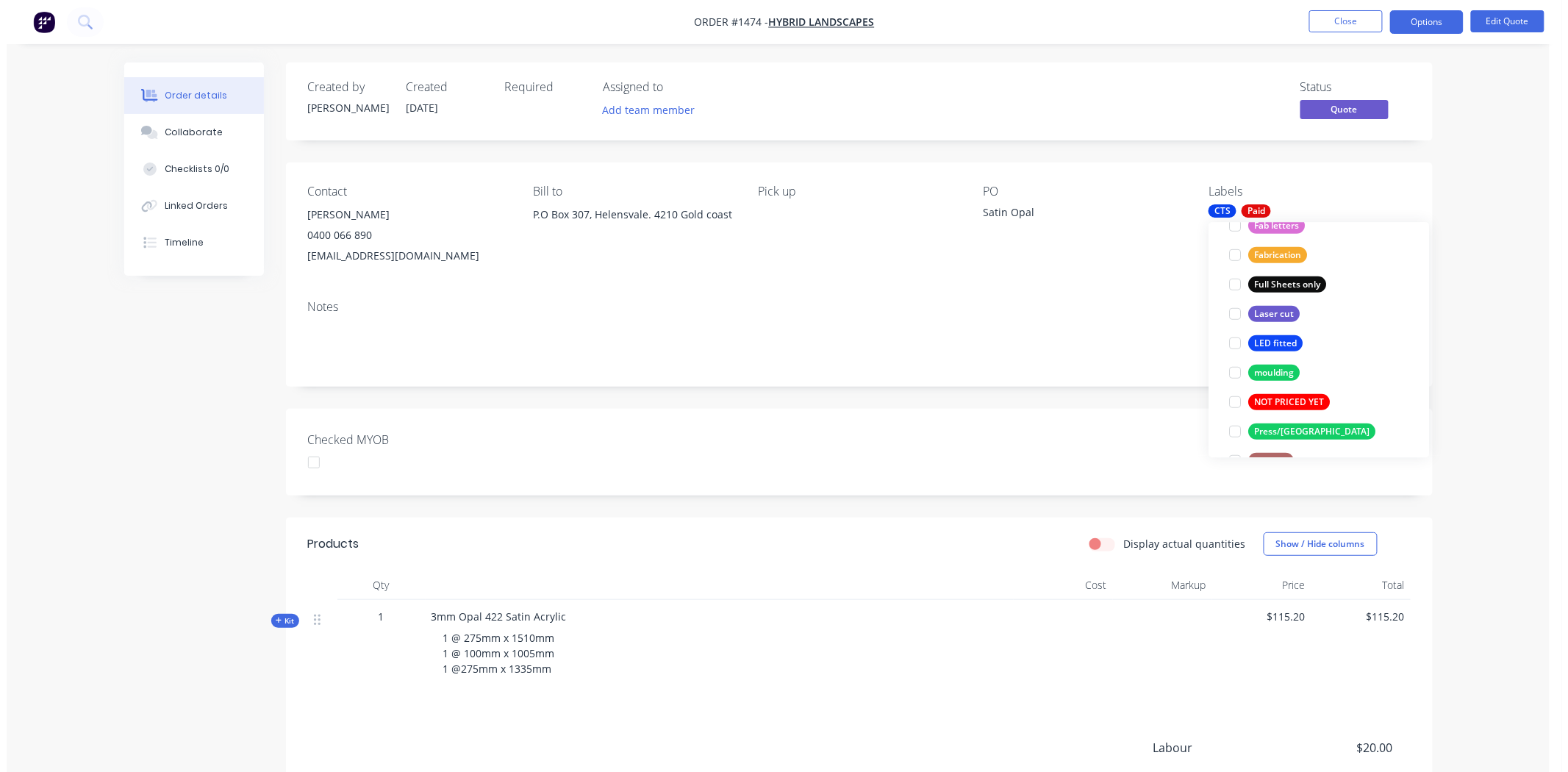
scroll to position [0, 0]
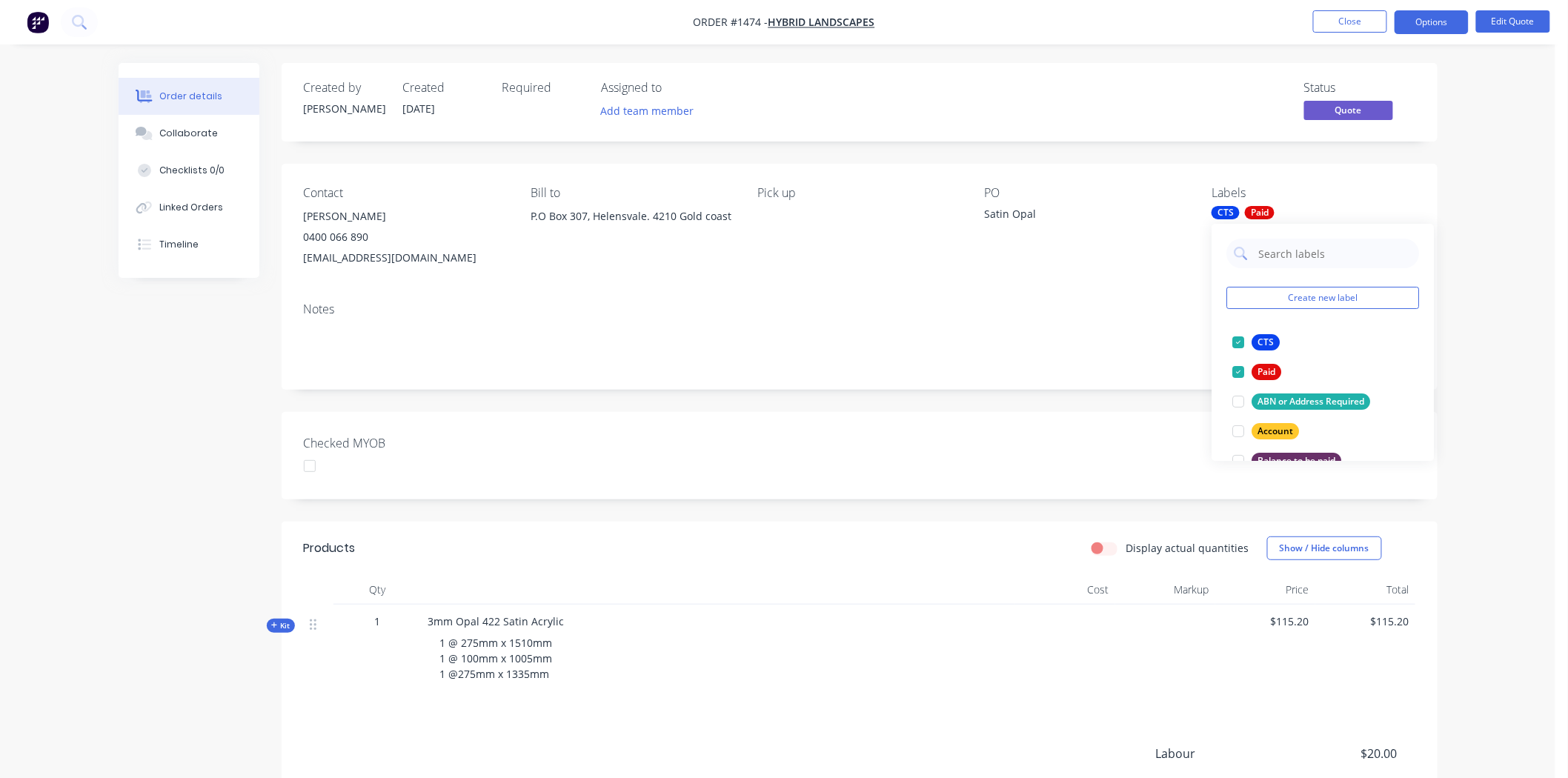
click at [320, 469] on div at bounding box center [309, 466] width 30 height 30
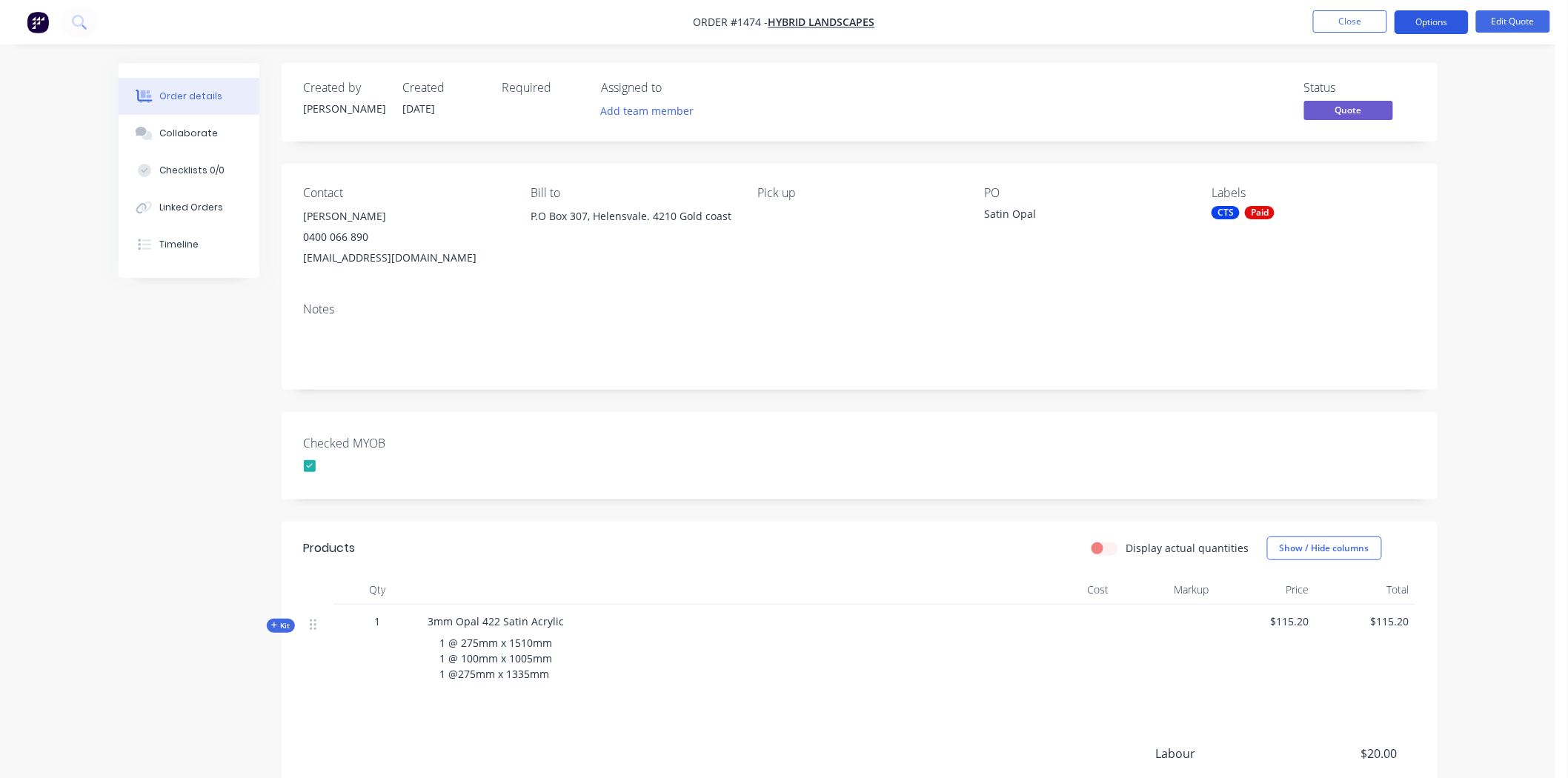
click at [1455, 16] on button "Options" at bounding box center [1432, 22] width 74 height 24
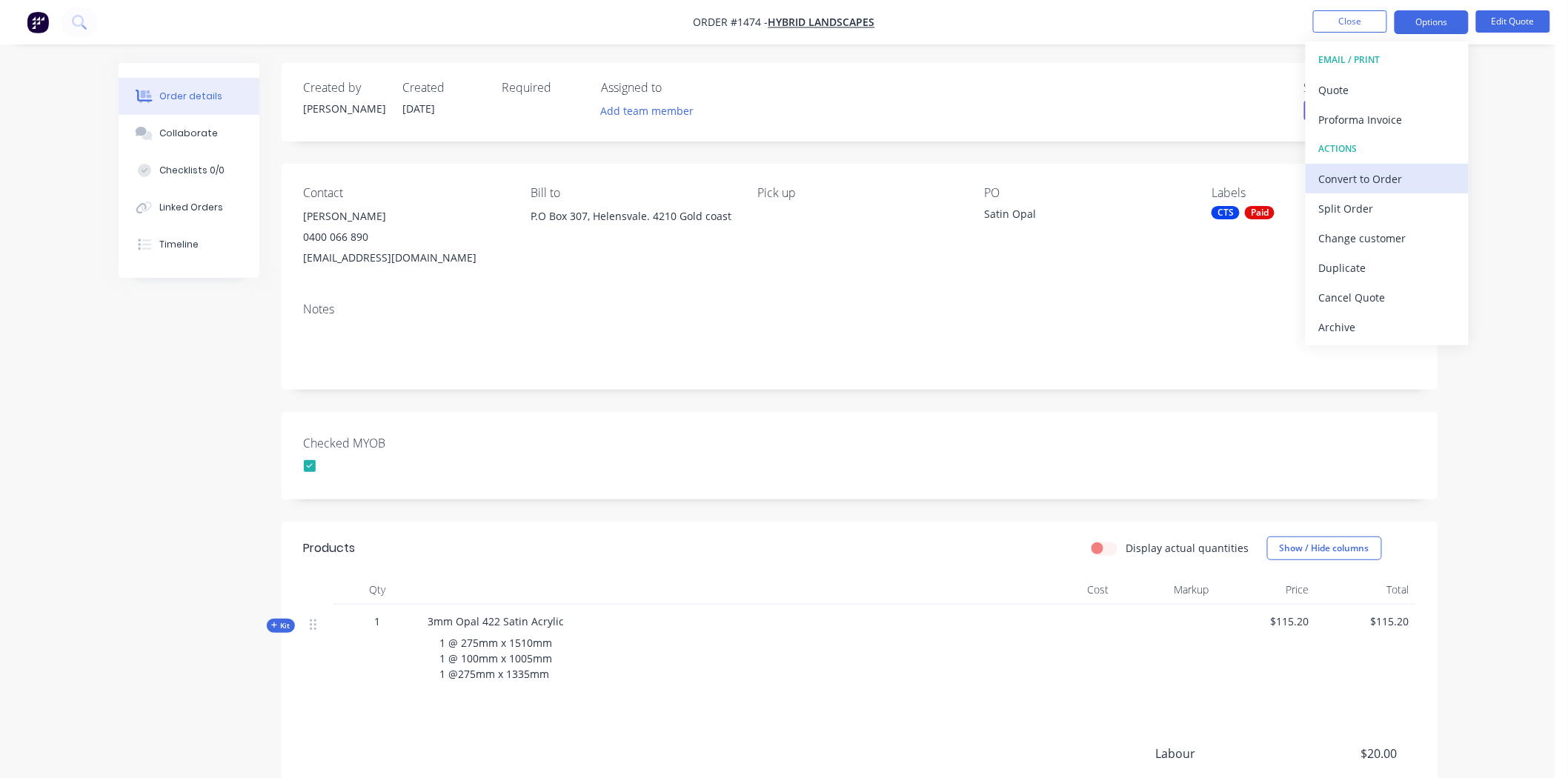
click at [1374, 176] on div "Convert to Order" at bounding box center [1387, 179] width 136 height 21
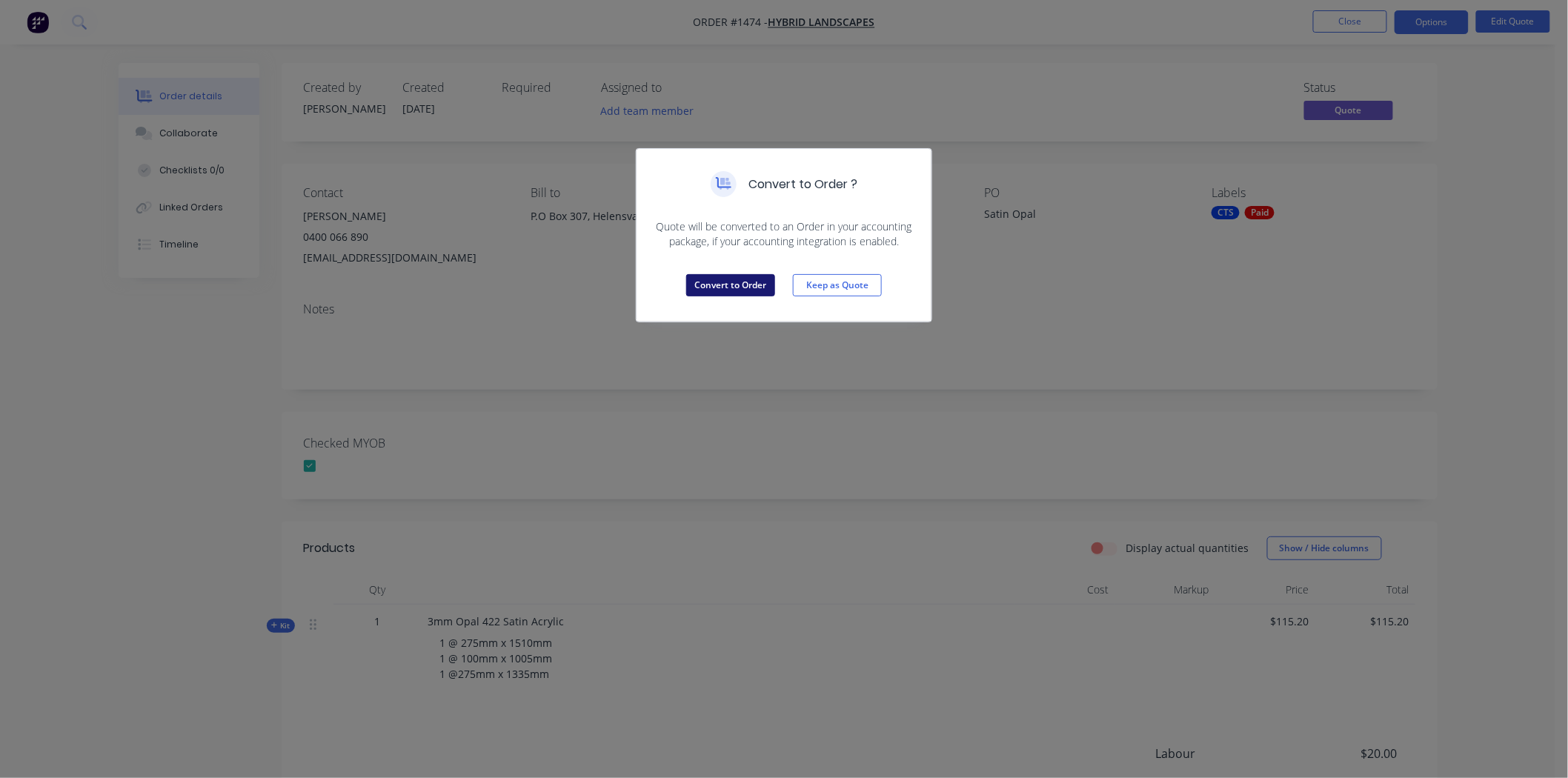
click at [724, 286] on button "Convert to Order" at bounding box center [731, 286] width 89 height 22
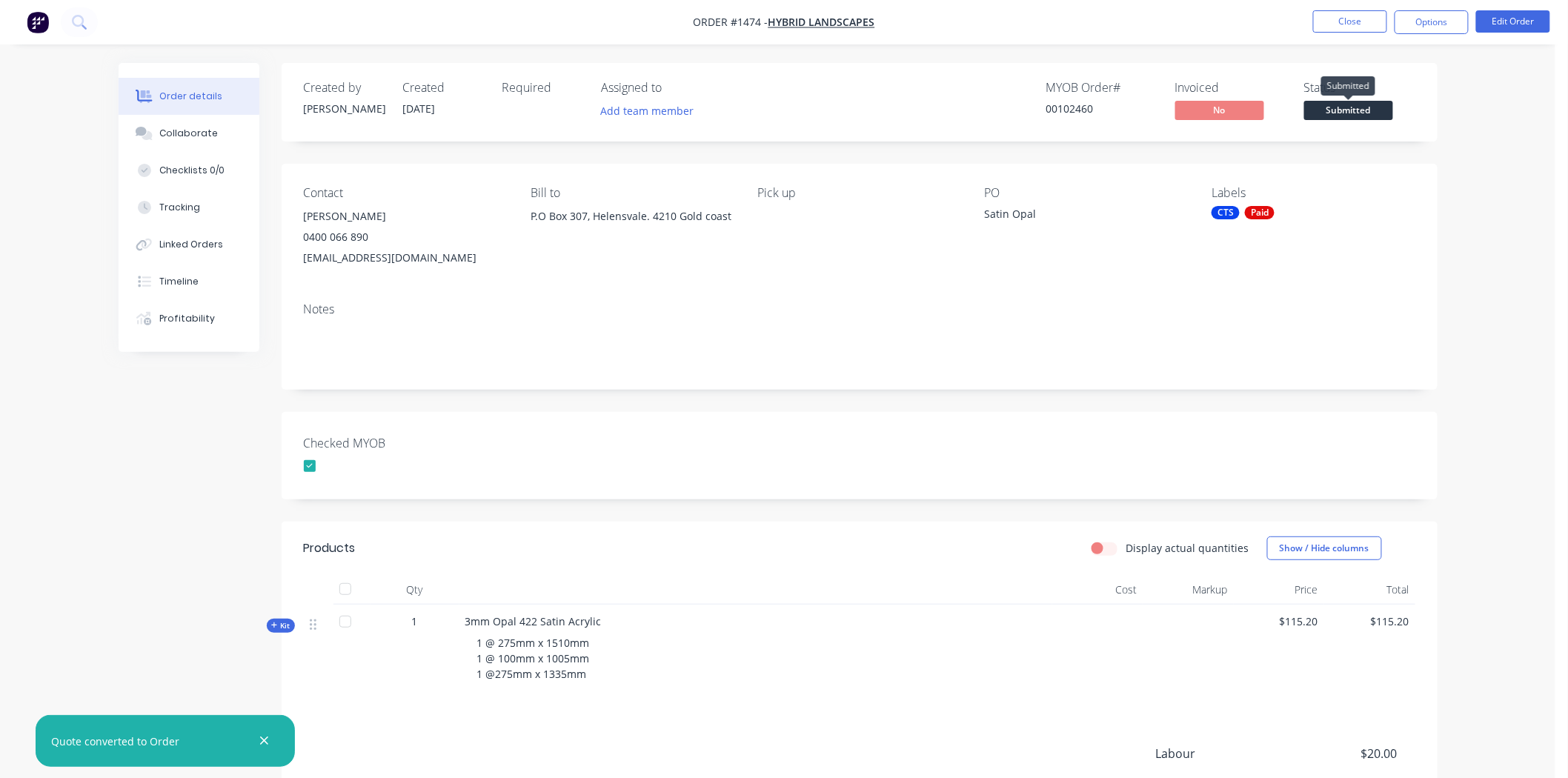
click at [1366, 112] on span "Submitted" at bounding box center [1348, 110] width 89 height 19
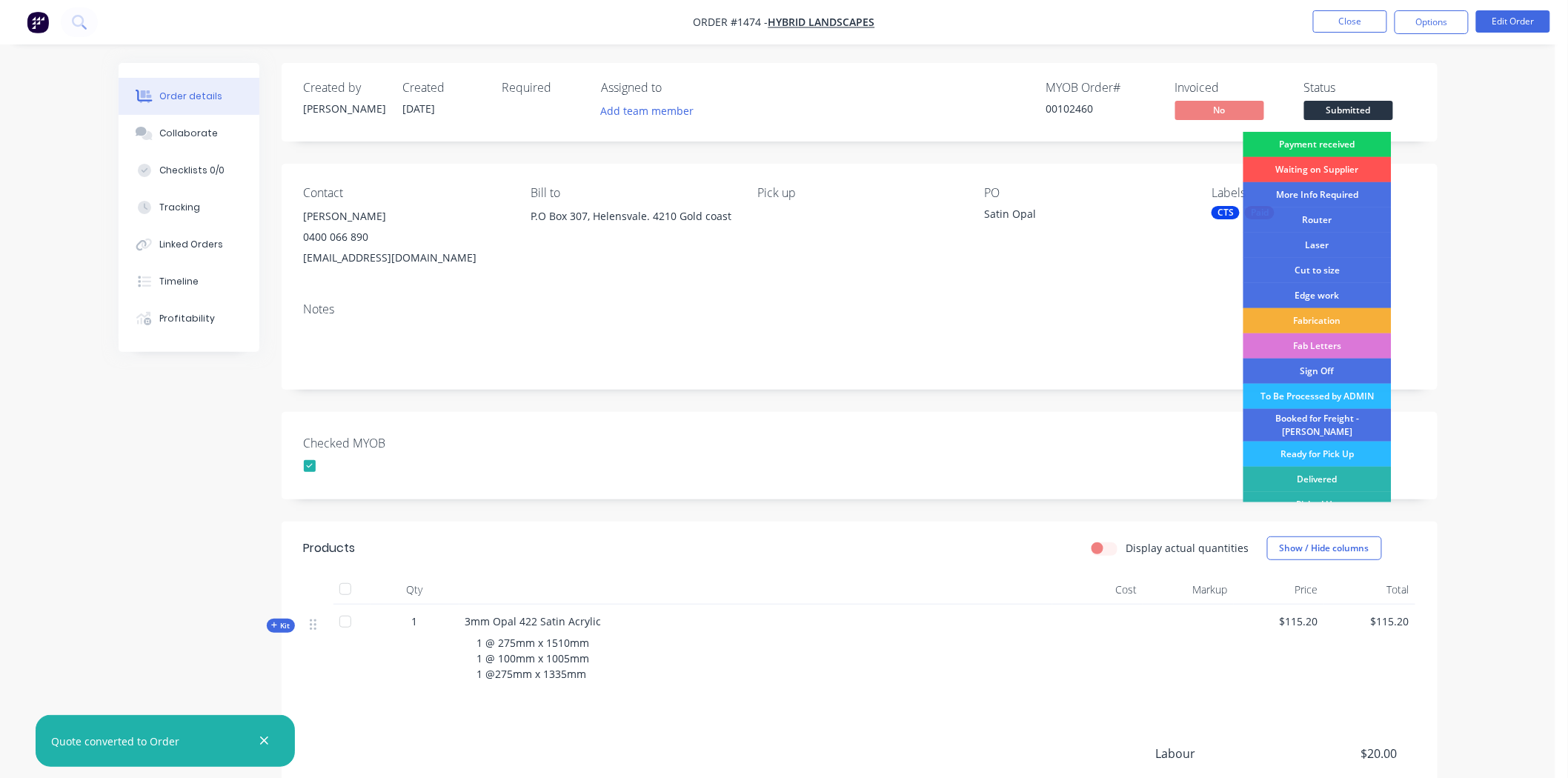
click at [1347, 144] on div "Payment received" at bounding box center [1317, 145] width 148 height 25
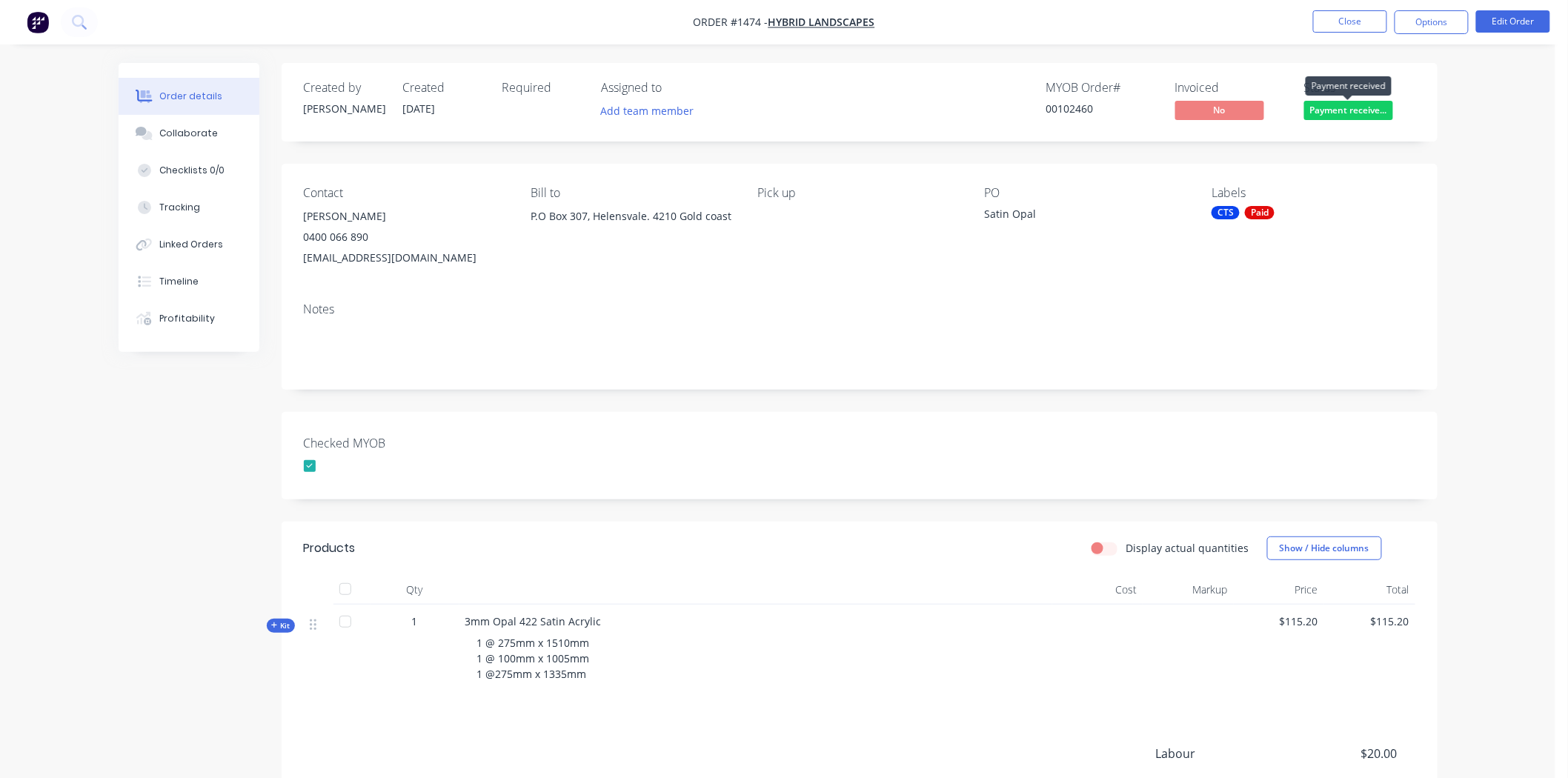
click at [1365, 109] on span "Payment receive..." at bounding box center [1348, 110] width 89 height 19
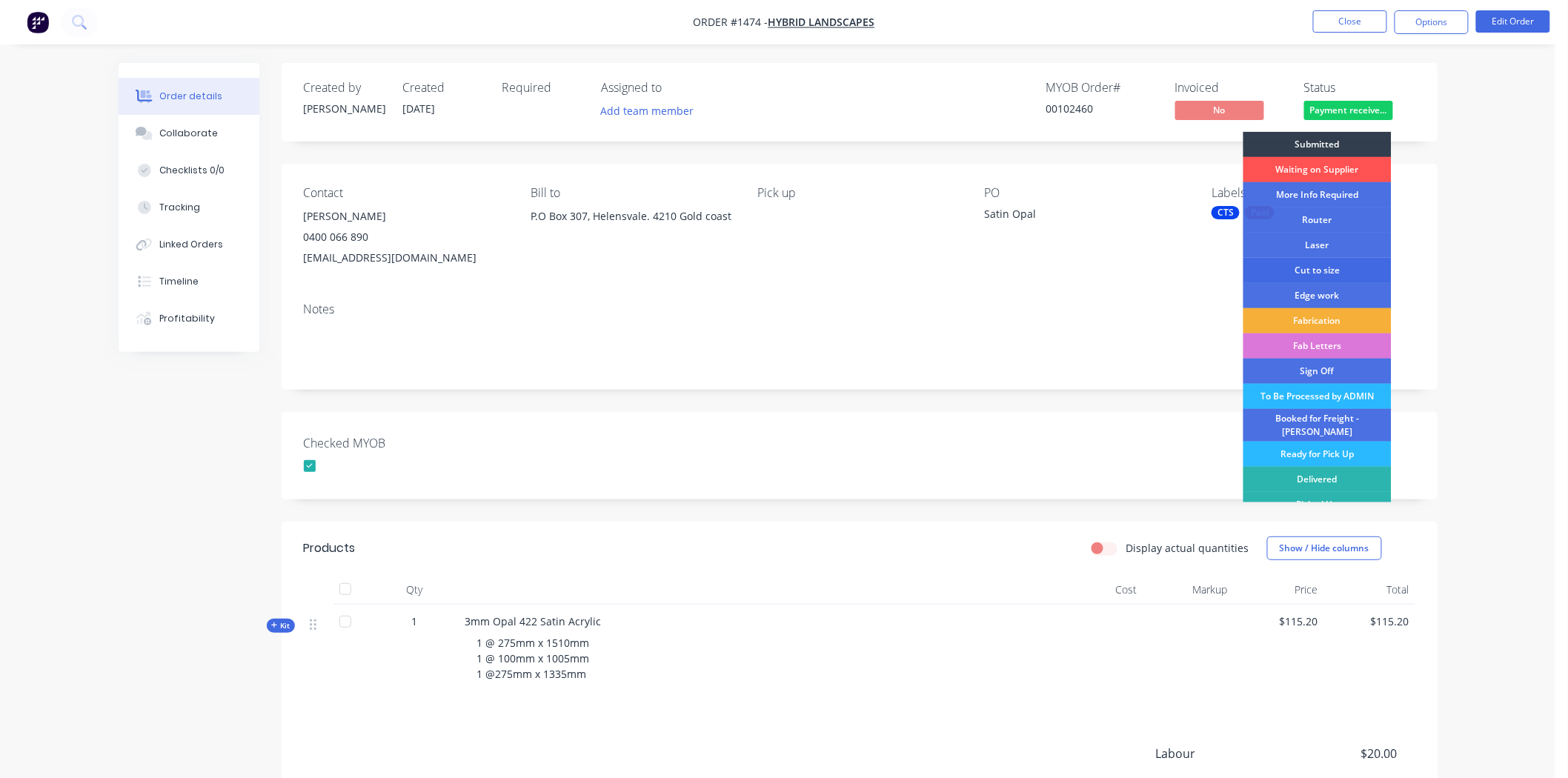
click at [1315, 267] on div "Cut to size" at bounding box center [1317, 270] width 148 height 25
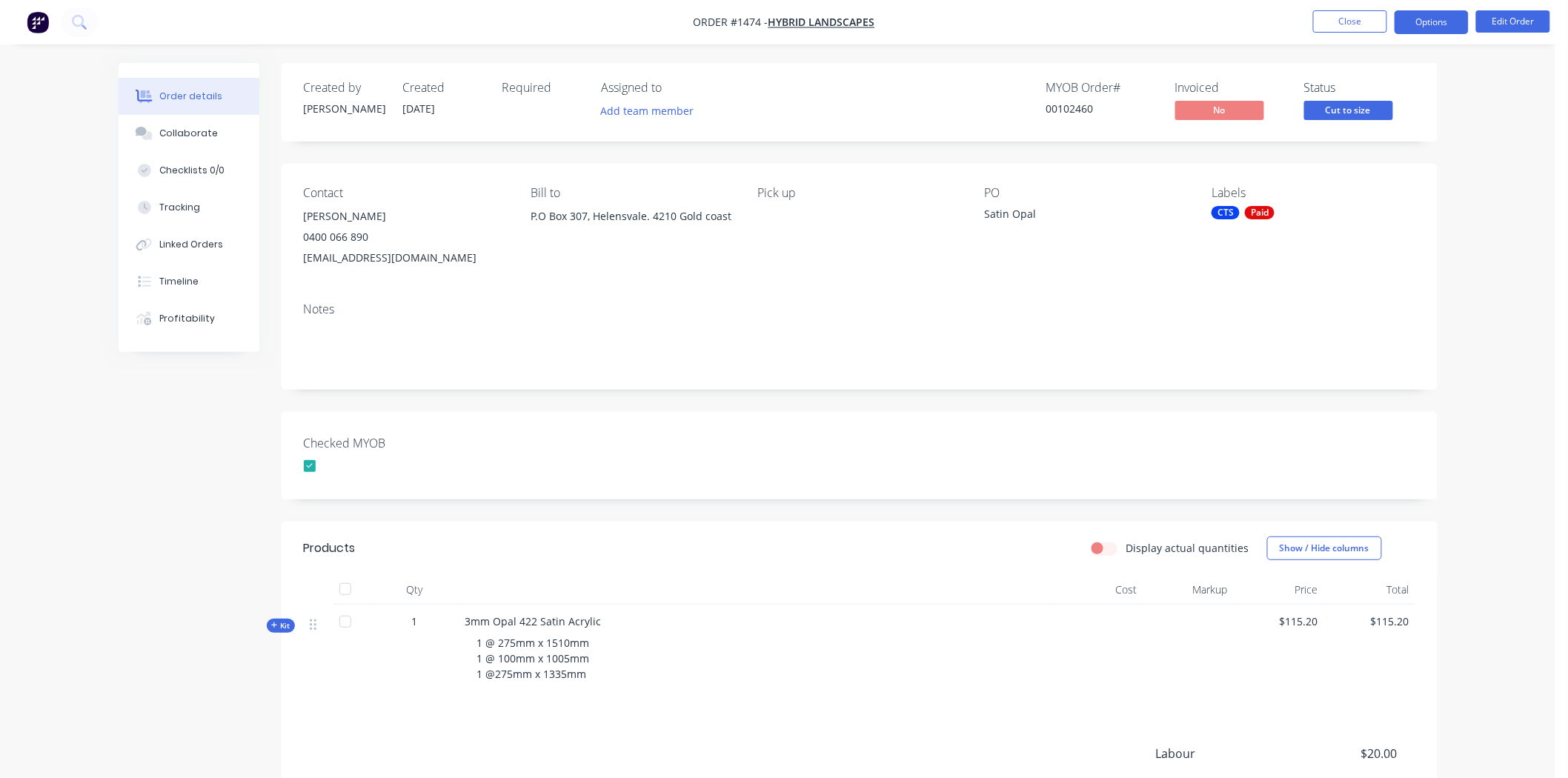
click at [1434, 20] on button "Options" at bounding box center [1432, 22] width 74 height 24
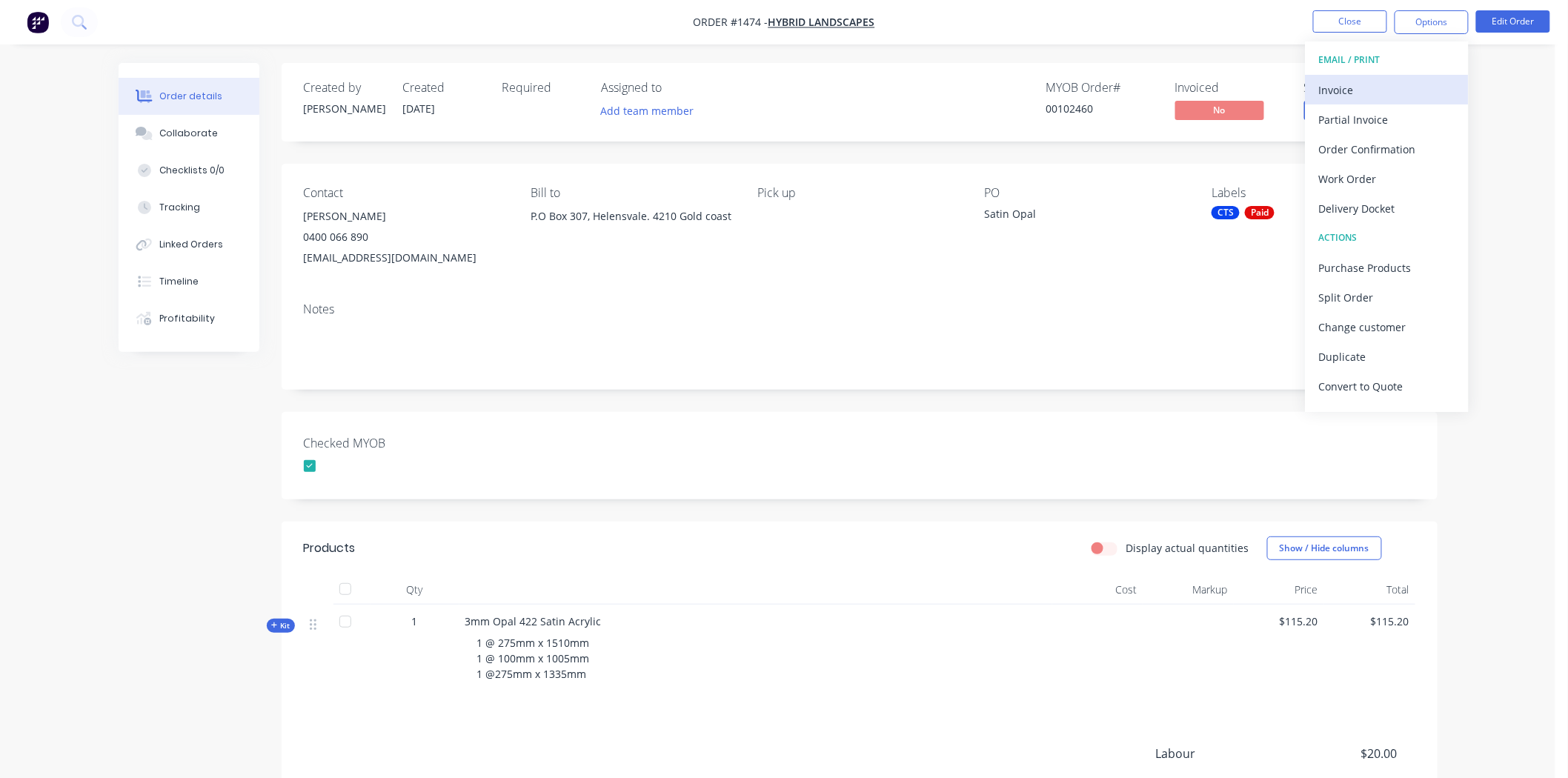
click at [1358, 87] on div "Invoice" at bounding box center [1387, 90] width 136 height 21
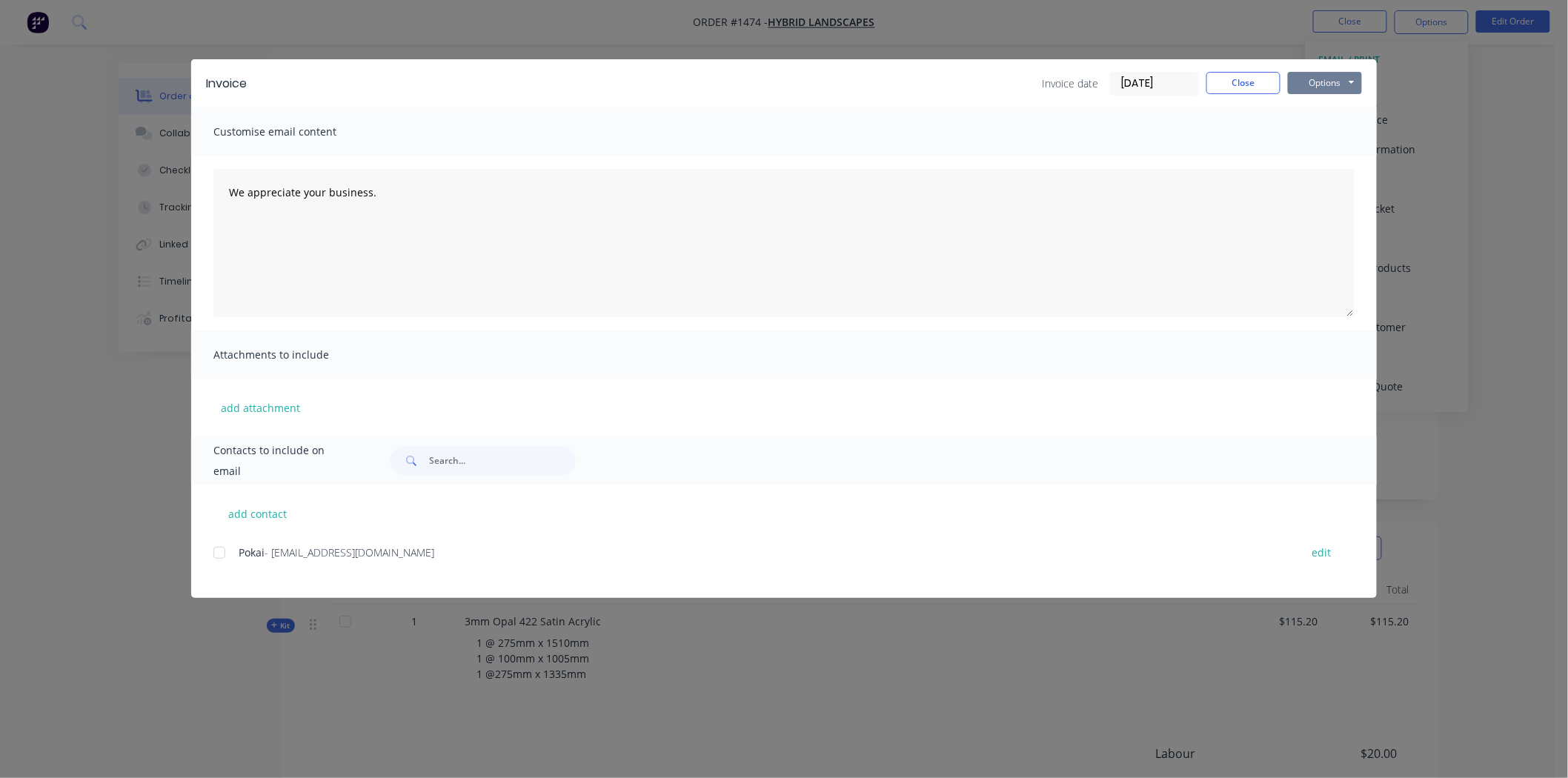
click at [1324, 79] on button "Options" at bounding box center [1325, 83] width 74 height 22
click at [1325, 132] on button "Print" at bounding box center [1336, 133] width 95 height 25
click at [1255, 83] on button "Close" at bounding box center [1243, 83] width 74 height 22
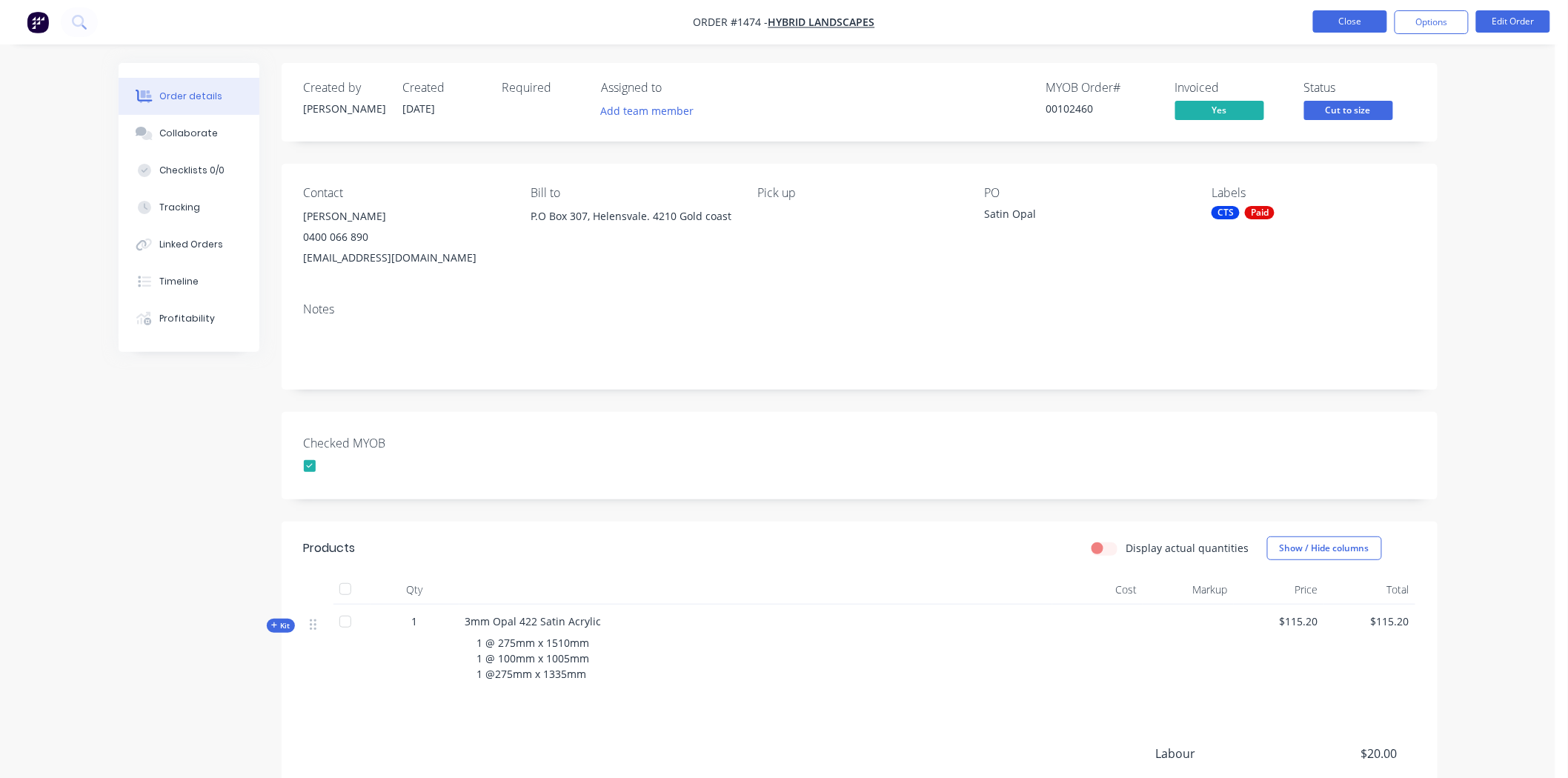
click at [1359, 22] on button "Close" at bounding box center [1350, 21] width 74 height 22
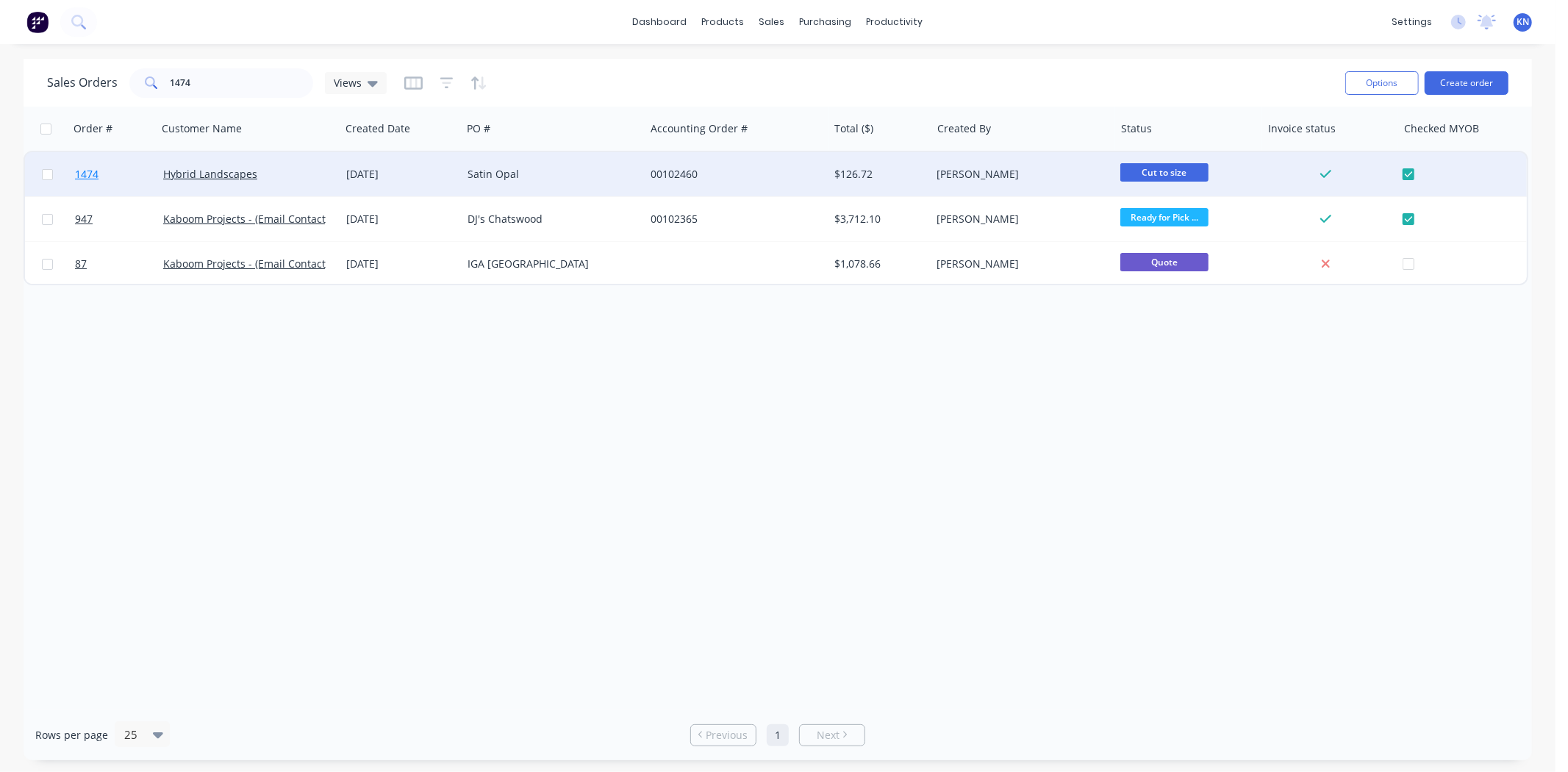
click at [87, 171] on span "1474" at bounding box center [87, 174] width 24 height 14
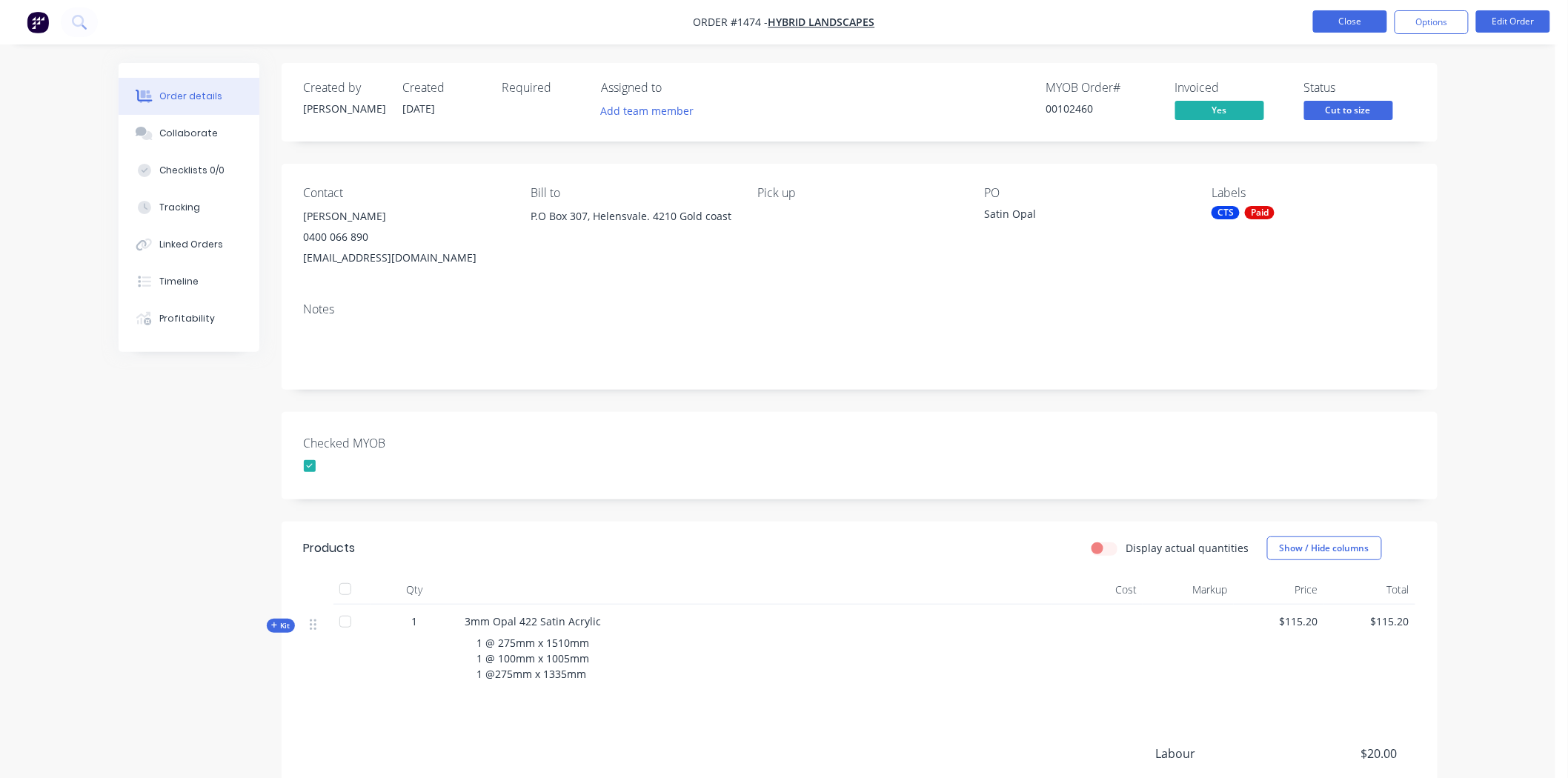
click at [1366, 15] on button "Close" at bounding box center [1350, 21] width 74 height 22
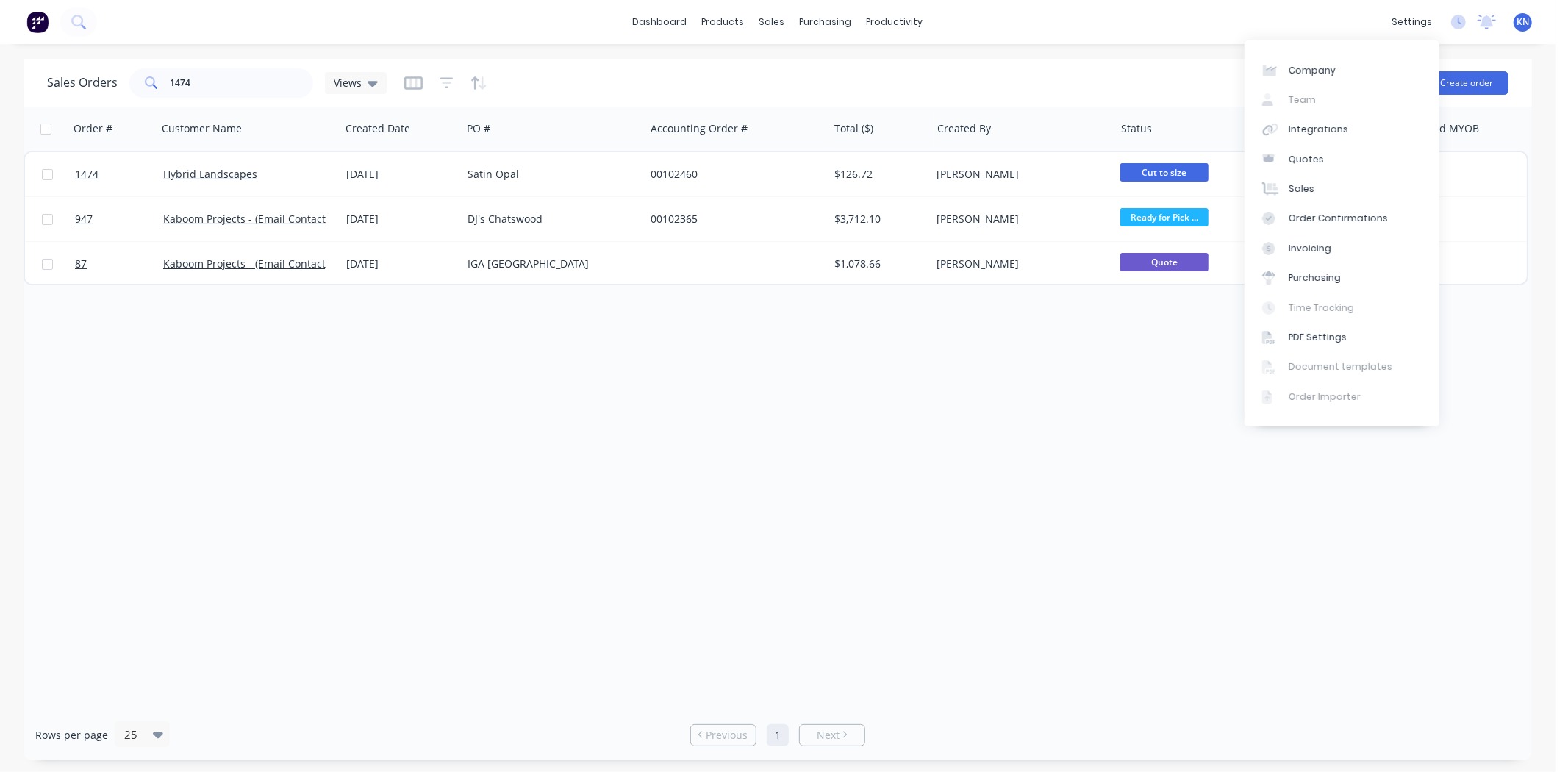
click at [1101, 590] on div "Order # Customer Name Created Date PO # Accounting Order # Total ($) Created By…" at bounding box center [778, 408] width 1509 height 603
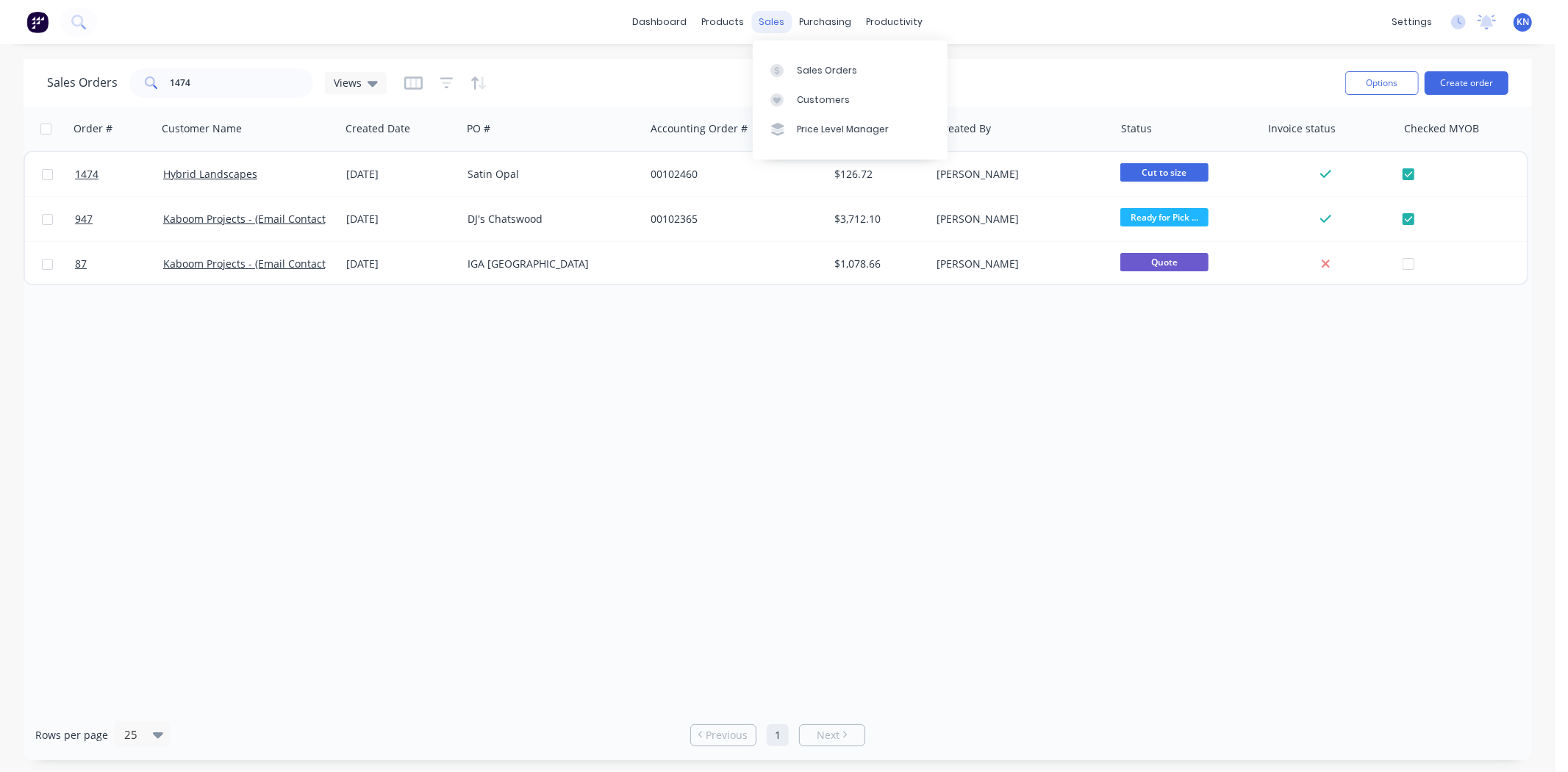
click at [776, 17] on div "sales" at bounding box center [773, 22] width 40 height 22
click at [812, 99] on div "Customers" at bounding box center [823, 100] width 53 height 13
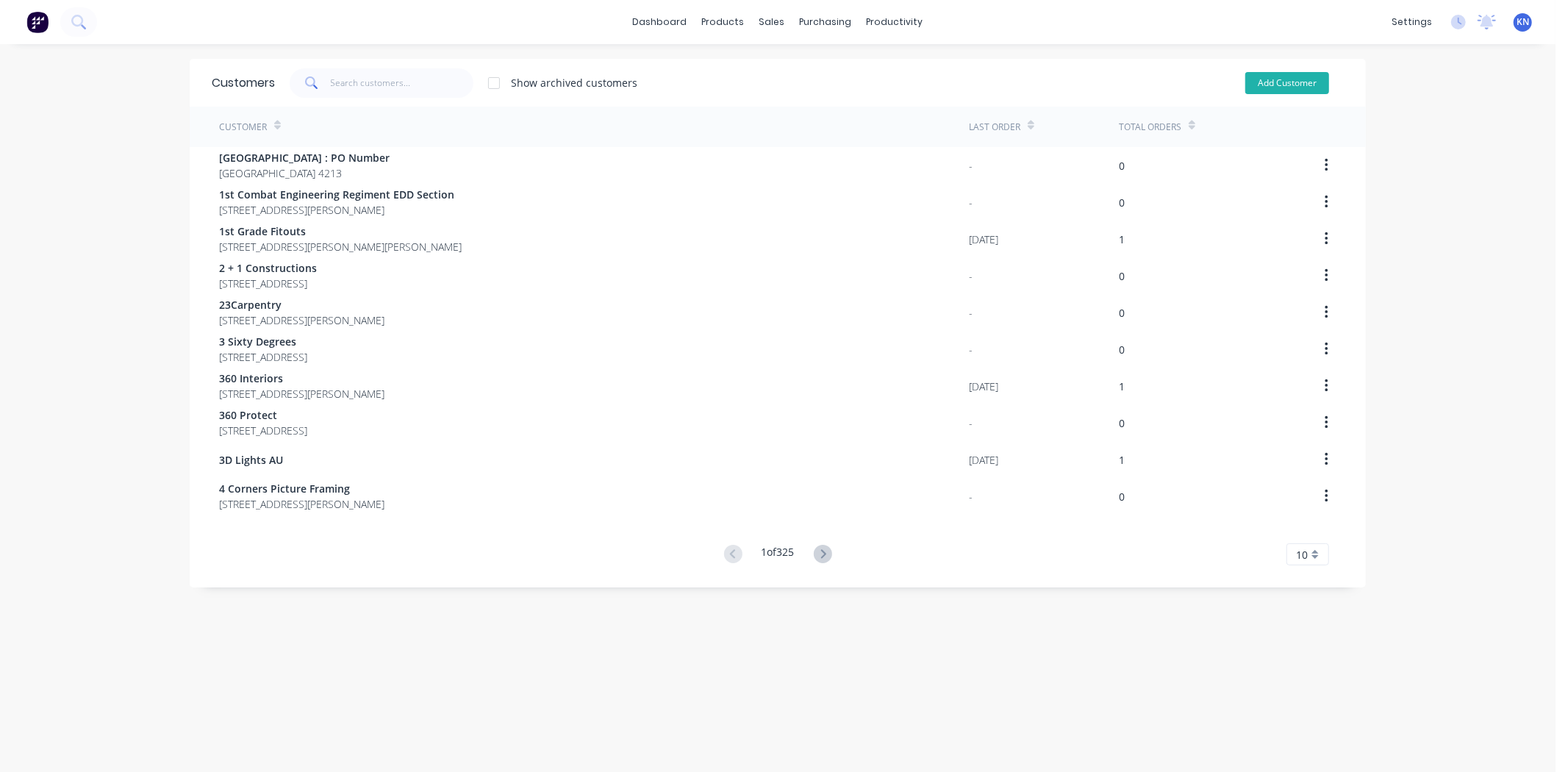
click at [1306, 84] on button "Add Customer" at bounding box center [1287, 83] width 84 height 22
select select "AU"
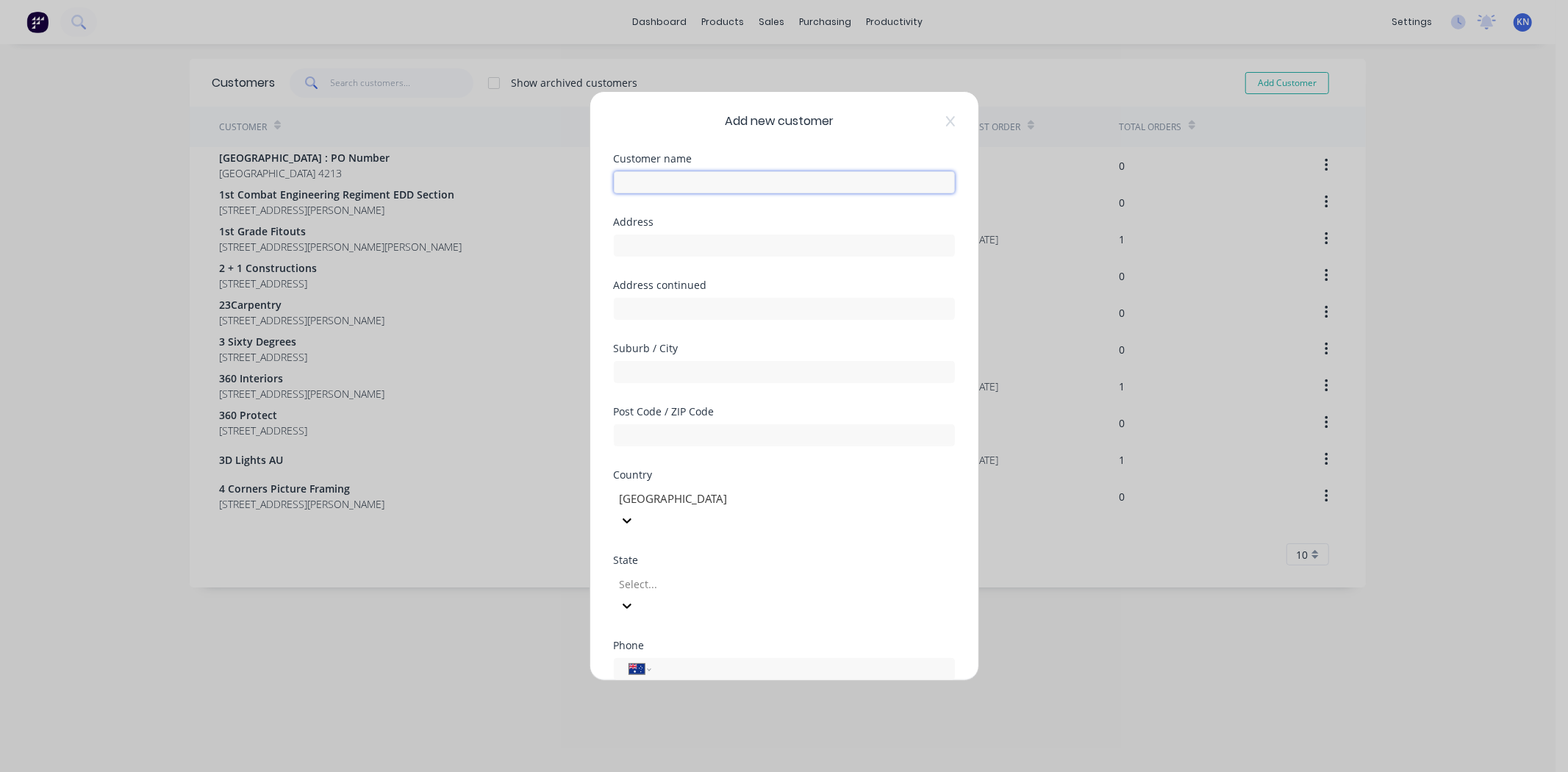
click at [657, 184] on input "text" at bounding box center [784, 182] width 341 height 22
type input "Eminent Homes"
click at [651, 246] on input "text" at bounding box center [784, 246] width 341 height 22
type input "PO Box 613"
click at [666, 372] on input "text" at bounding box center [784, 372] width 341 height 22
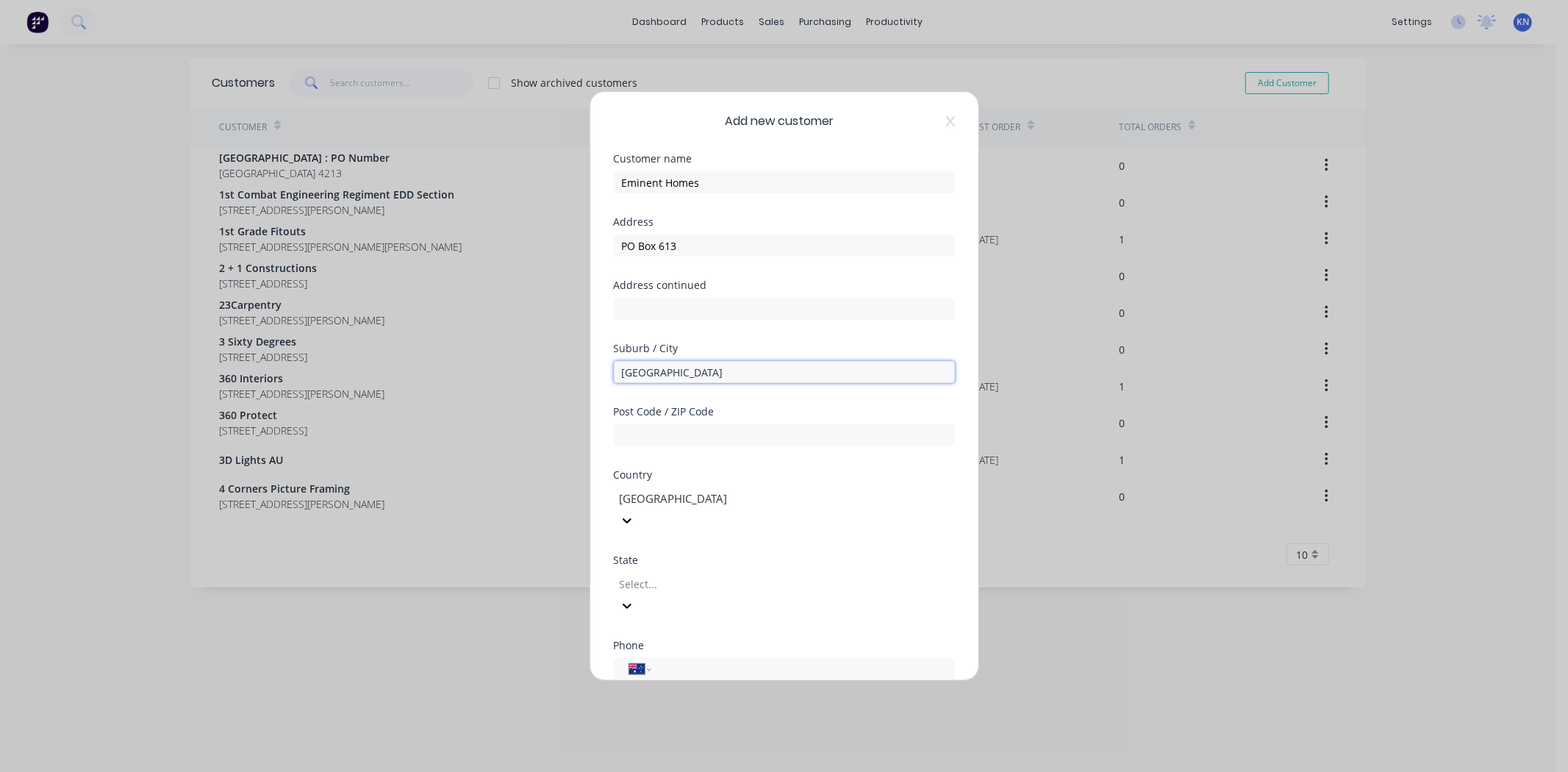
type input "Walkerville"
type input "5081"
type input "s"
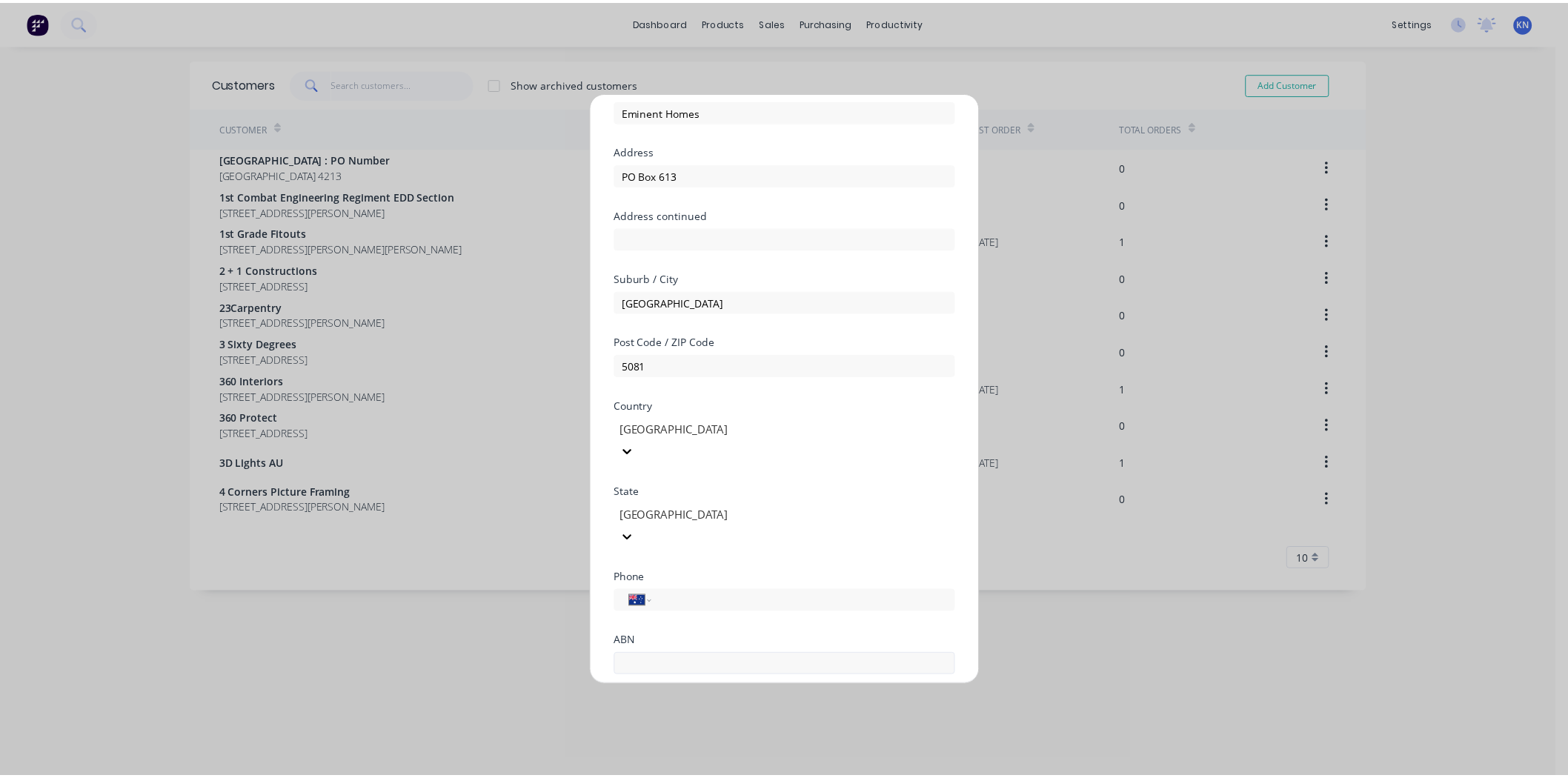
scroll to position [130, 0]
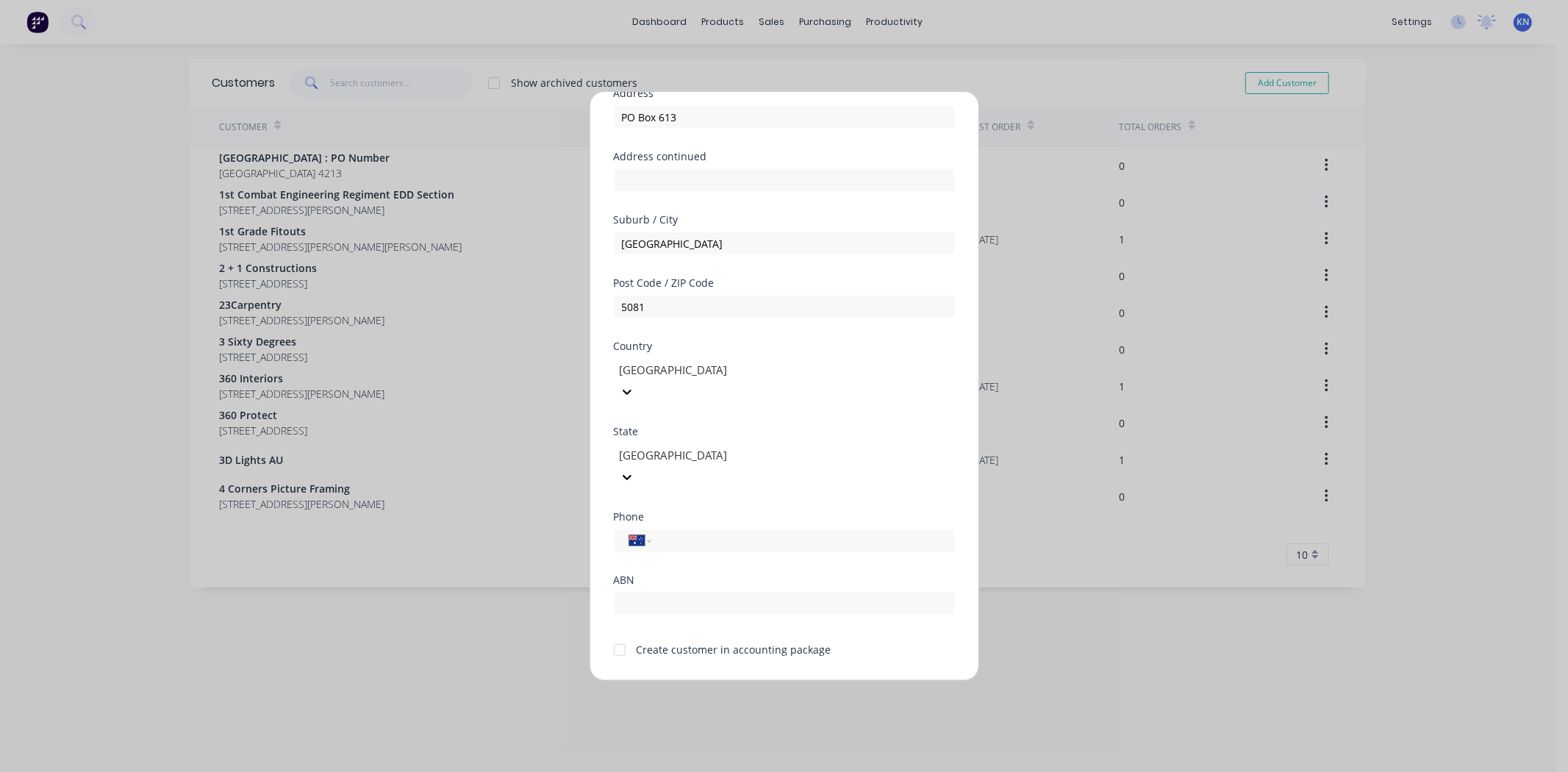
click at [620, 636] on div at bounding box center [620, 650] width 29 height 29
click at [689, 532] on input "tel" at bounding box center [800, 541] width 277 height 17
type input "0412 827 996"
click at [719, 593] on input "text" at bounding box center [784, 604] width 341 height 22
click at [740, 681] on button "Save" at bounding box center [738, 693] width 81 height 24
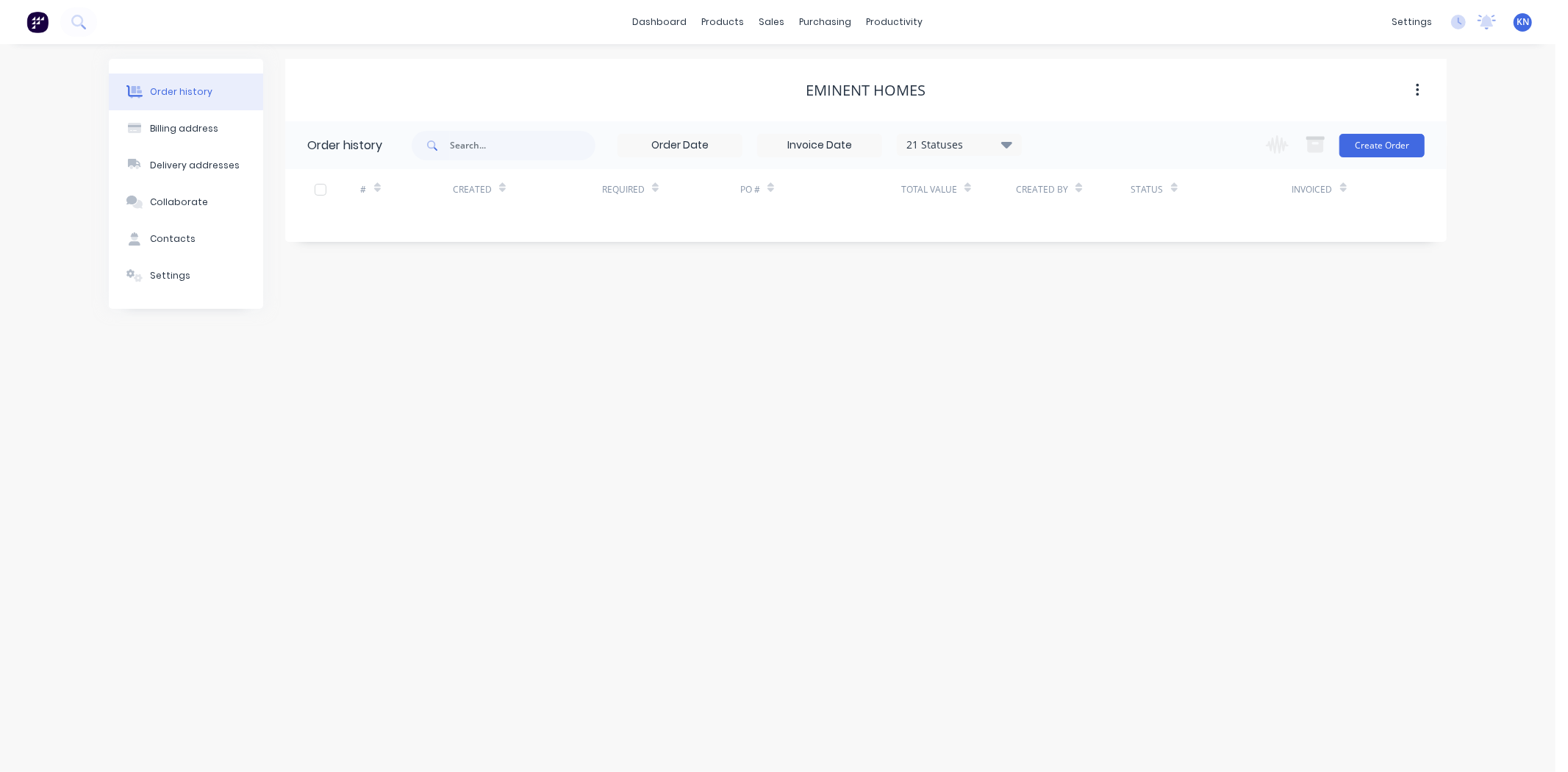
drag, startPoint x: 187, startPoint y: 241, endPoint x: 366, endPoint y: 261, distance: 180.1
click at [188, 241] on div "Contacts" at bounding box center [172, 239] width 45 height 13
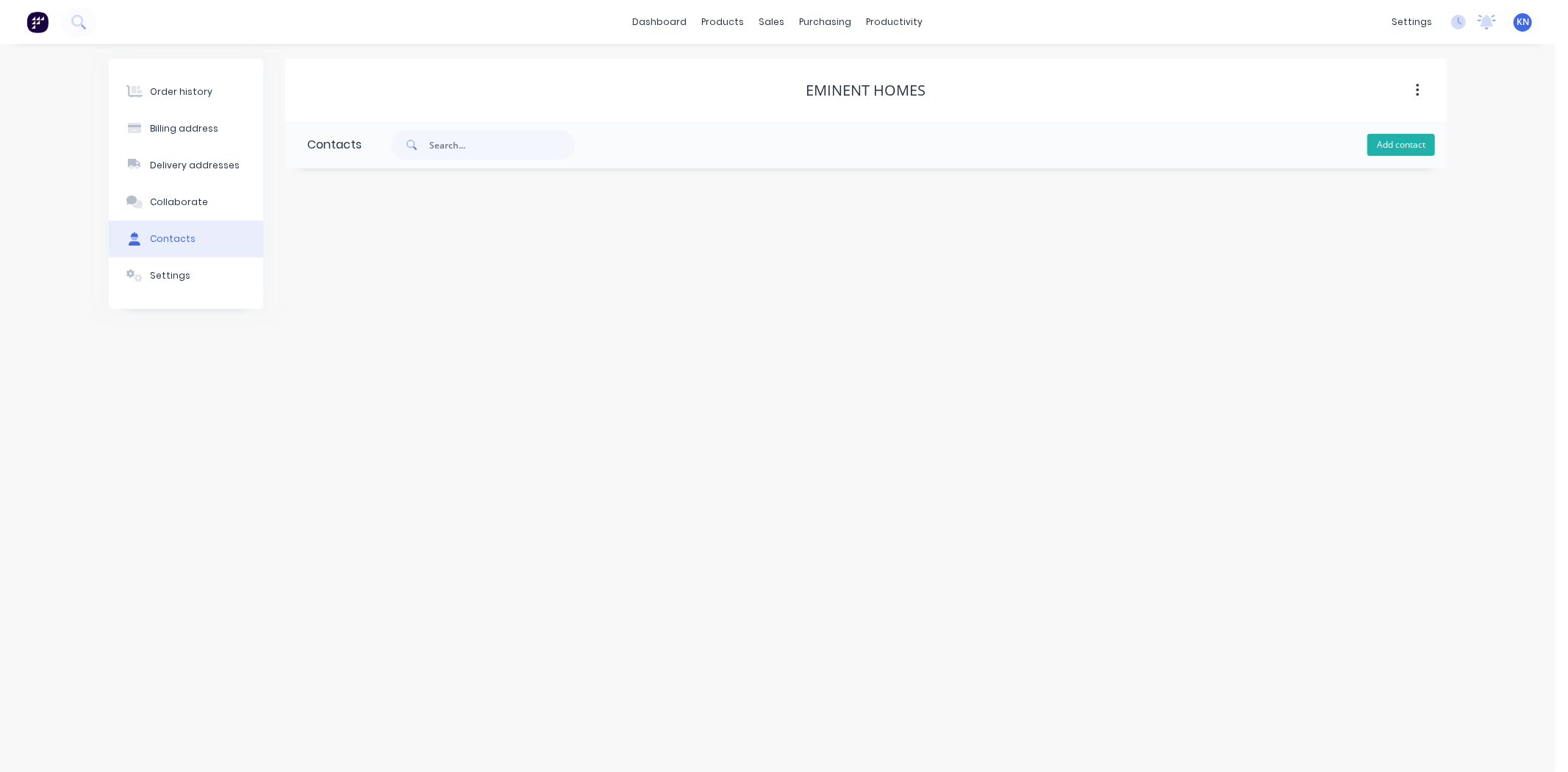
click at [1413, 143] on button "Add contact" at bounding box center [1402, 145] width 67 height 22
select select "AU"
click at [361, 253] on input "text" at bounding box center [428, 253] width 240 height 22
type input "Susan Pierce"
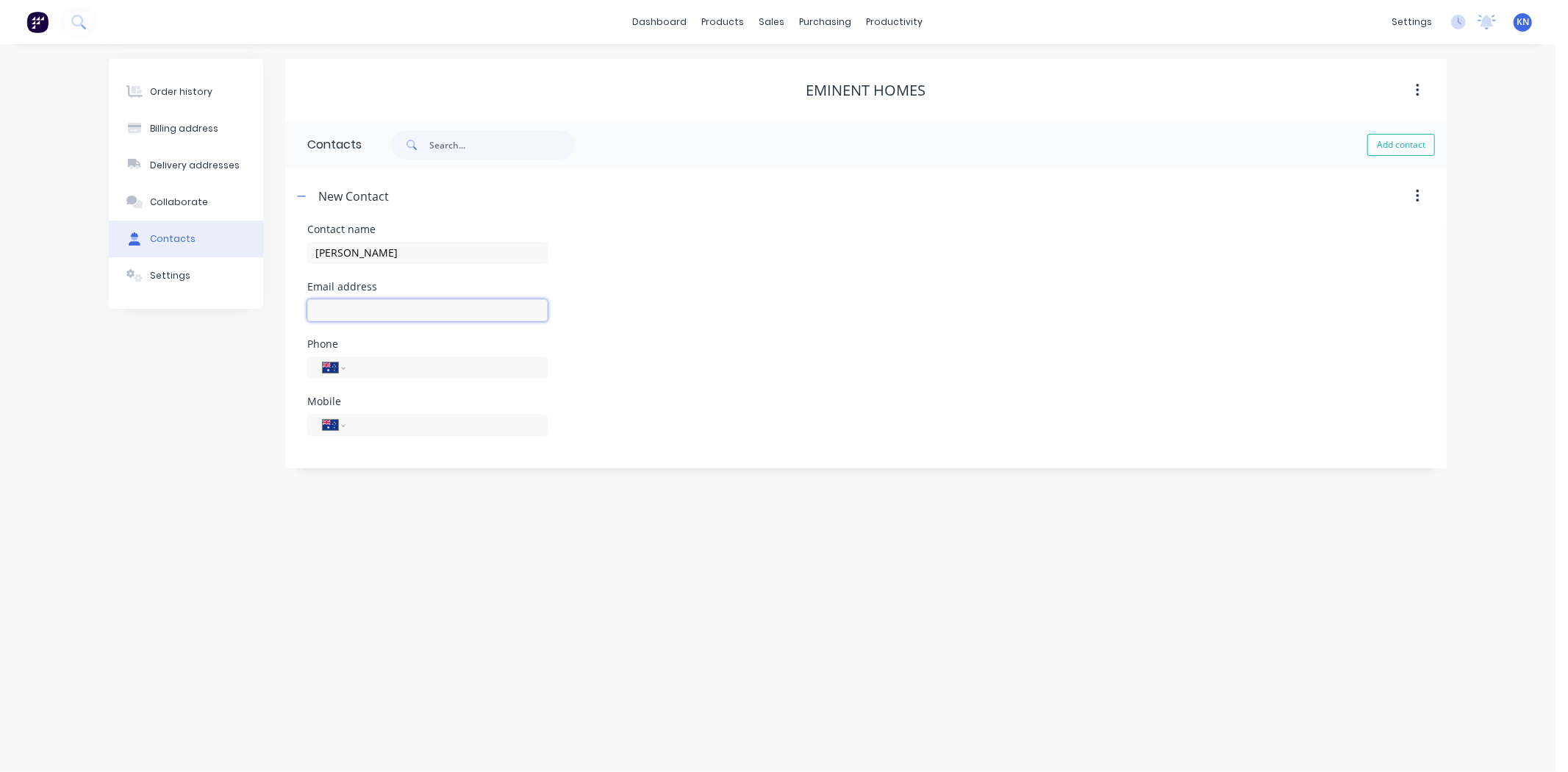
click at [384, 310] on input "text" at bounding box center [428, 310] width 240 height 22
select select "AU"
click at [401, 314] on input "text" at bounding box center [428, 310] width 240 height 22
type input "susan@eminenthomes.com.au"
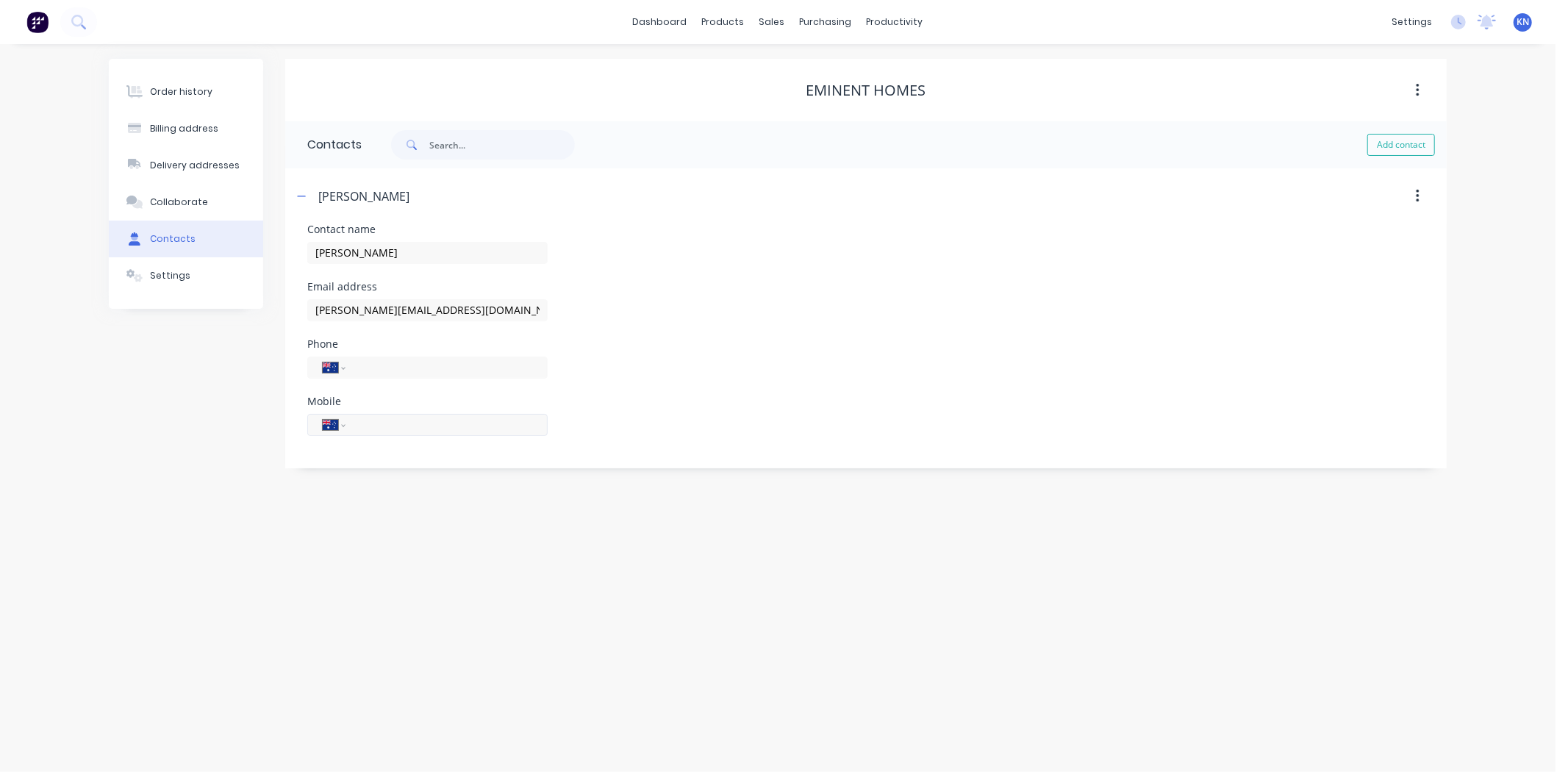
click at [372, 432] on input "tel" at bounding box center [444, 425] width 177 height 17
type input "0412 827 996"
click at [683, 373] on div "Phone International Afghanistan Åland Islands Albania Algeria American Samoa An…" at bounding box center [866, 367] width 1117 height 57
click at [307, 193] on button "button" at bounding box center [302, 196] width 18 height 19
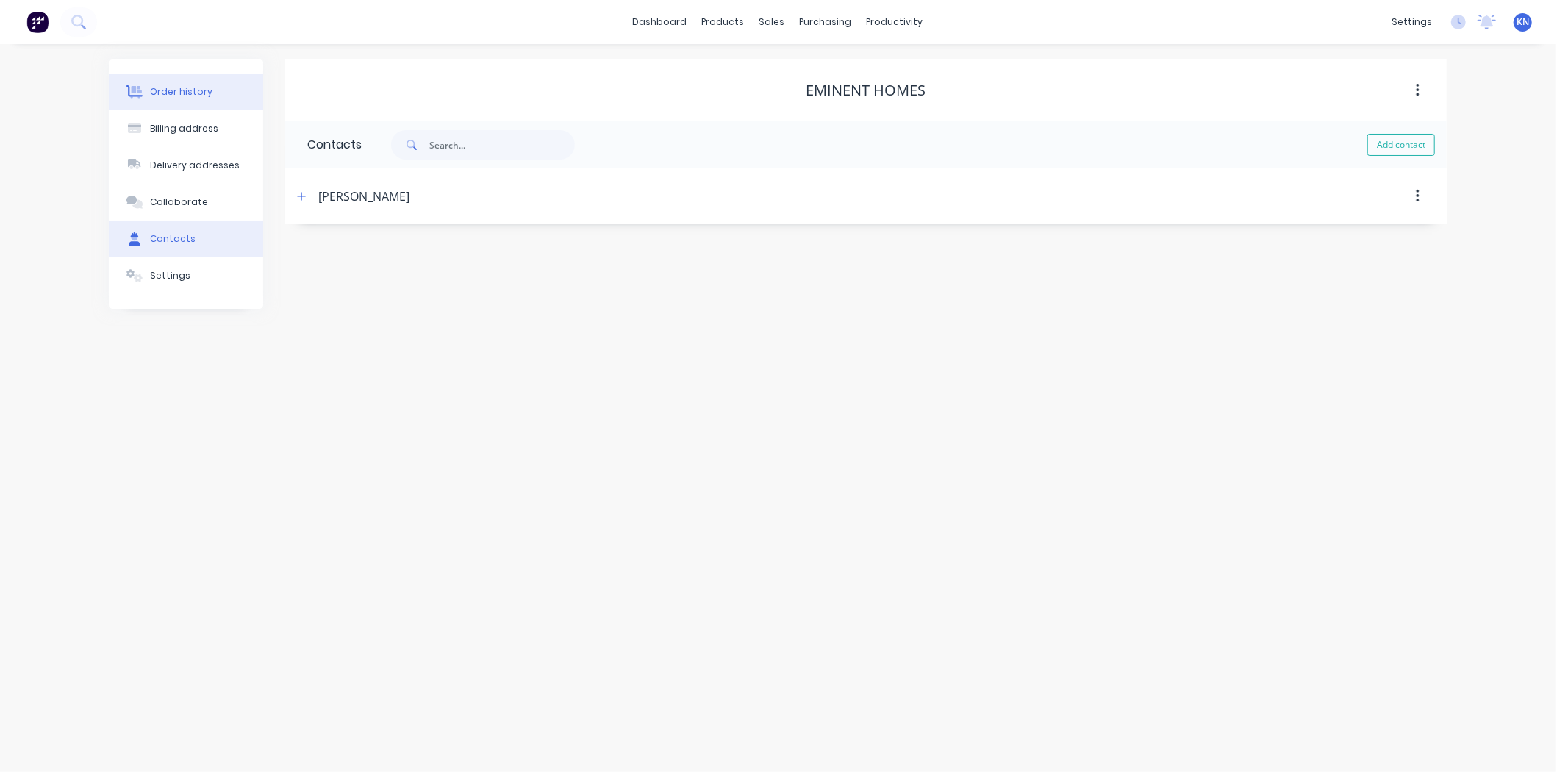
click at [182, 85] on div "Order history" at bounding box center [181, 92] width 62 height 13
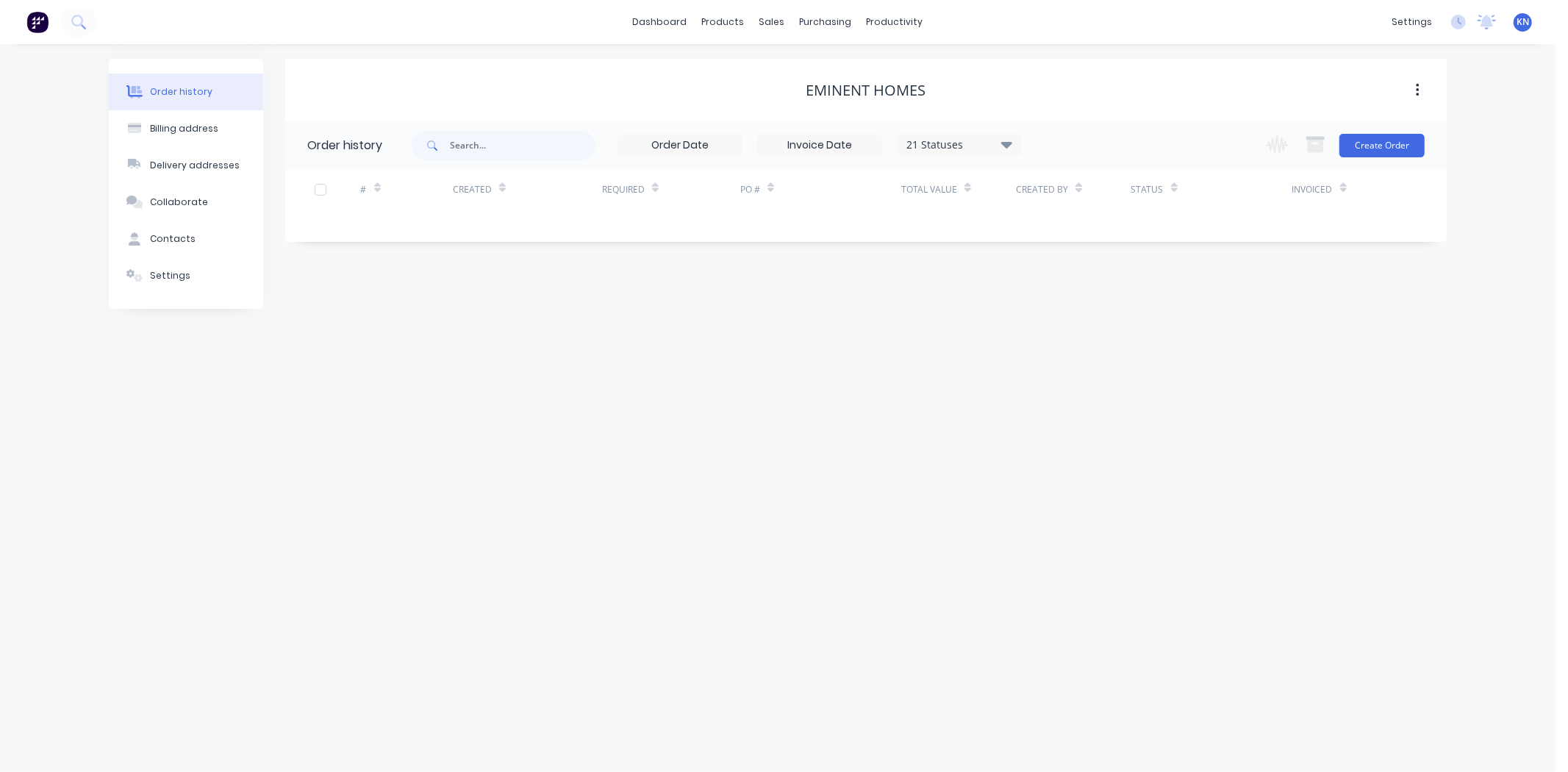
drag, startPoint x: 182, startPoint y: 237, endPoint x: 460, endPoint y: 262, distance: 279.1
click at [182, 237] on div "Contacts" at bounding box center [172, 239] width 45 height 13
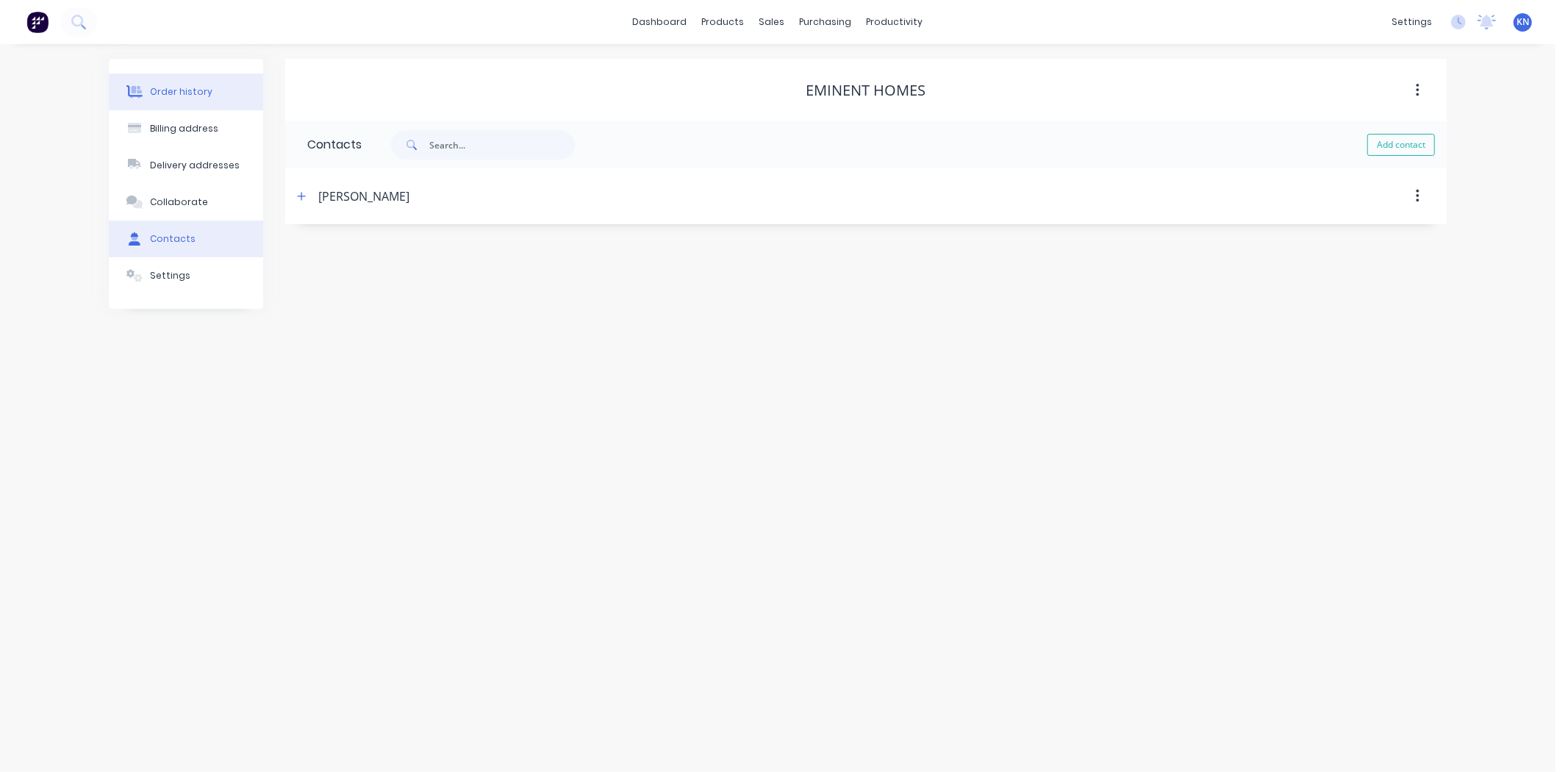
click at [208, 91] on button "Order history" at bounding box center [186, 92] width 155 height 37
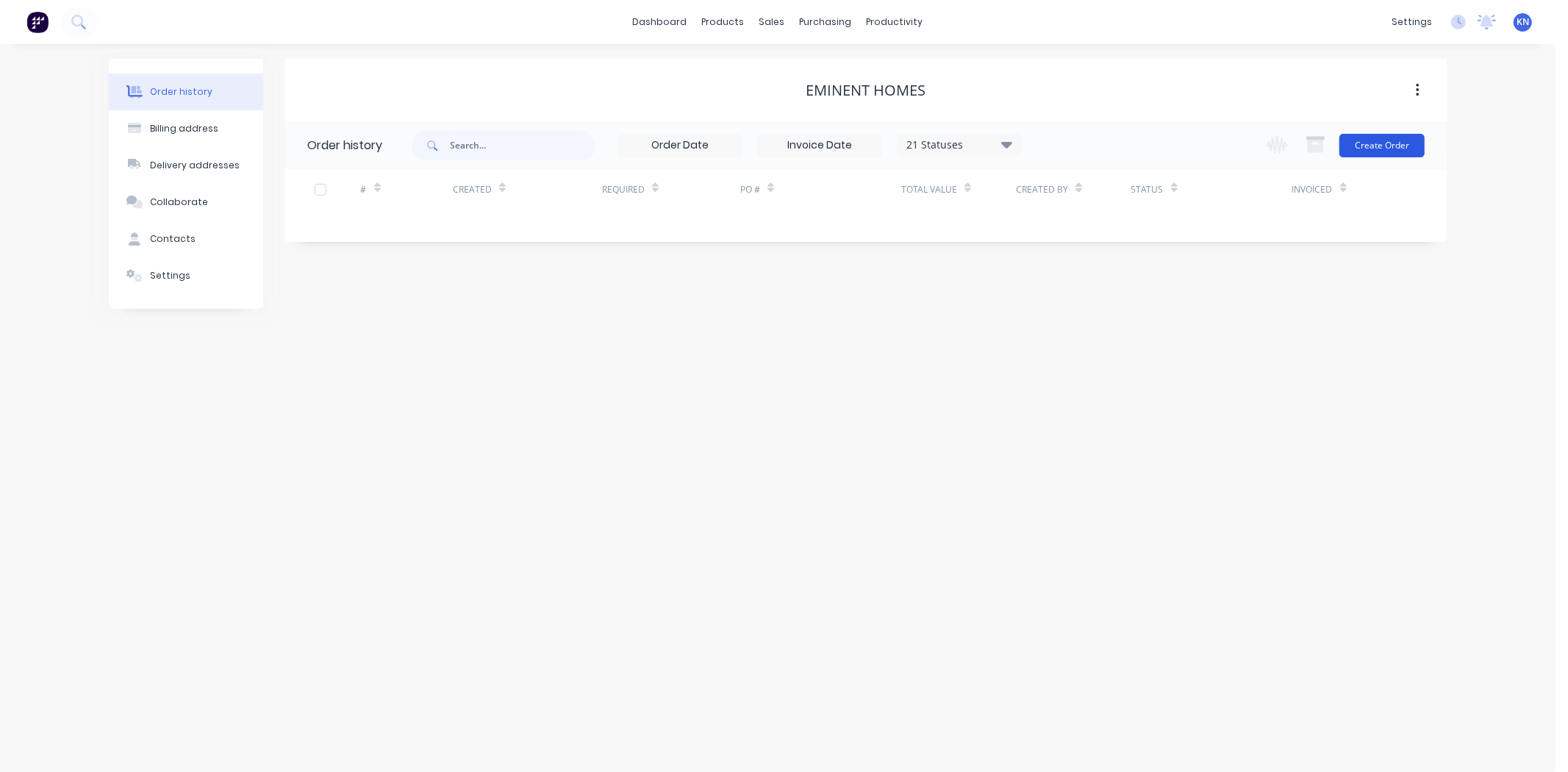
click at [1385, 140] on button "Create Order" at bounding box center [1381, 145] width 85 height 24
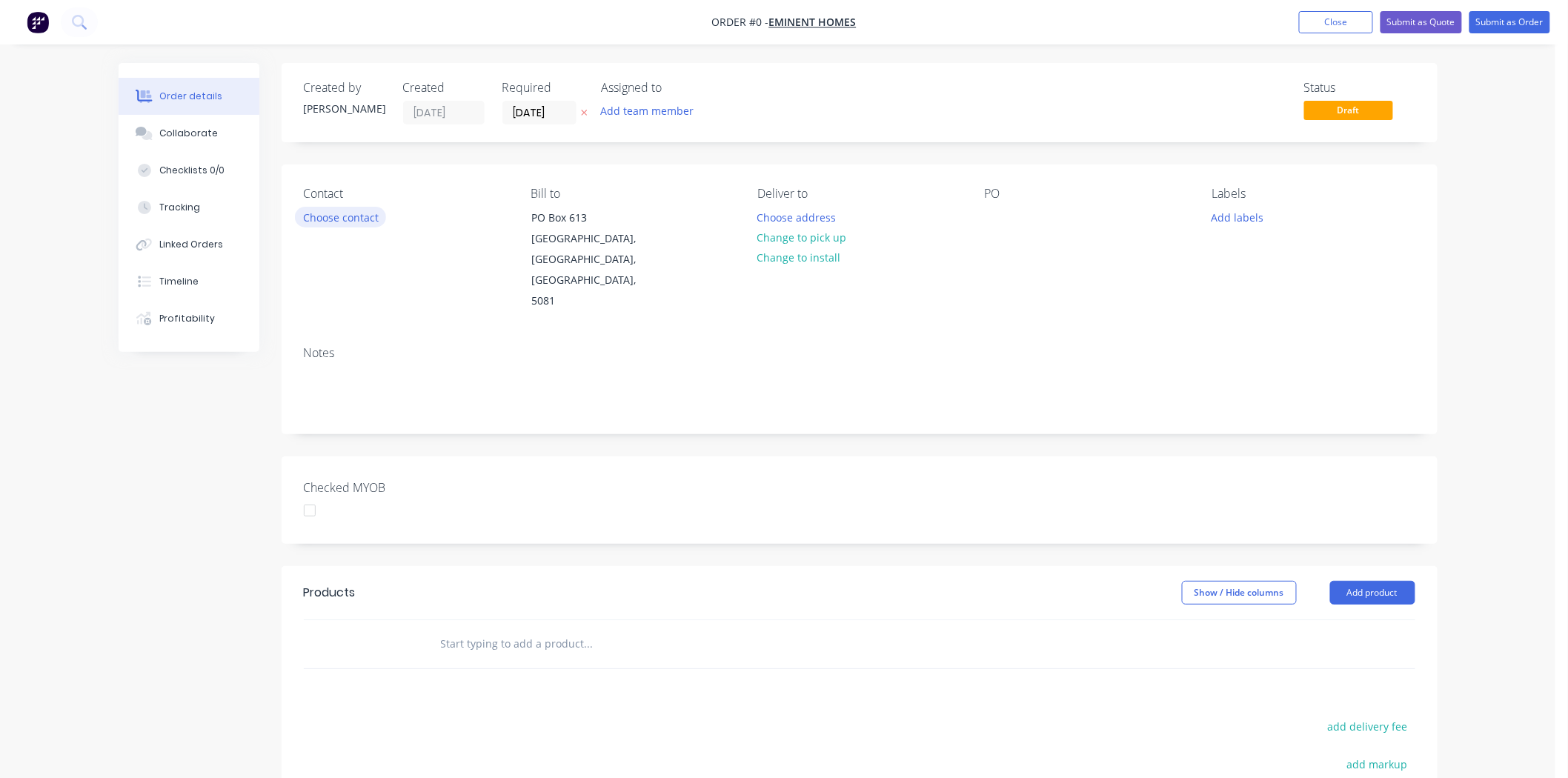
click at [328, 219] on button "Choose contact" at bounding box center [341, 217] width 92 height 20
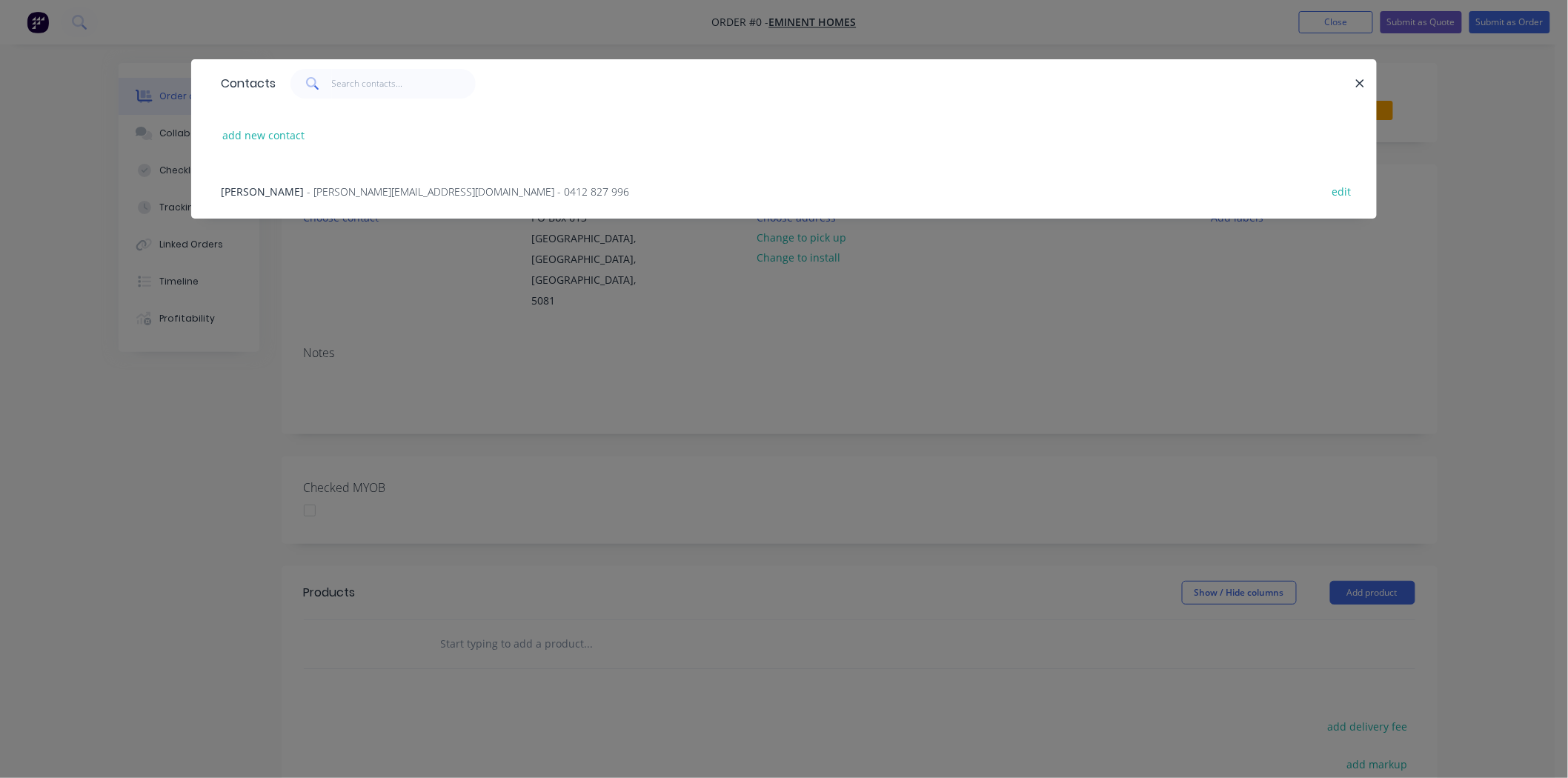
click at [307, 189] on span "- susan@eminenthomes.com.au - 0412 827 996" at bounding box center [468, 192] width 322 height 14
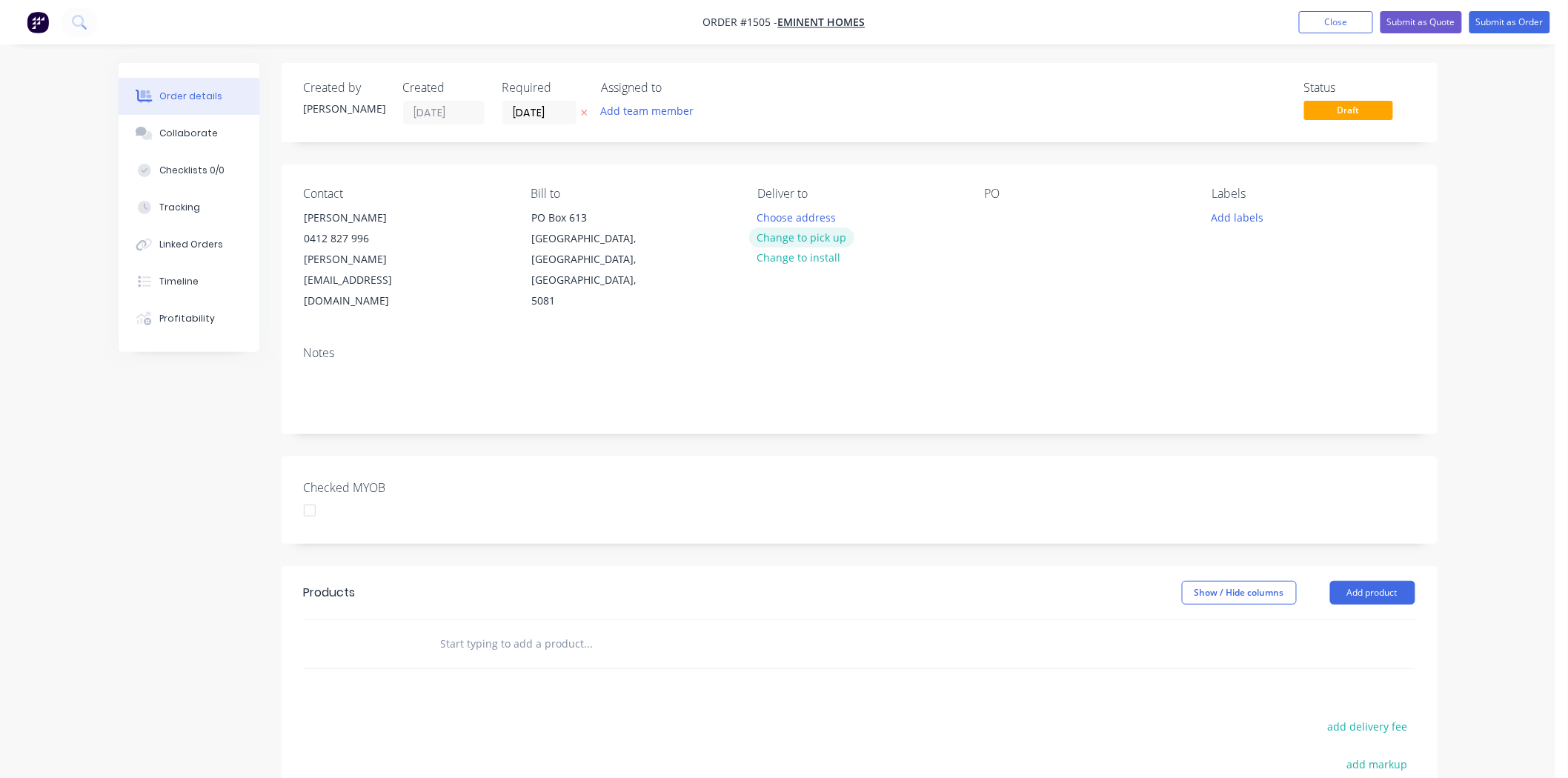
click at [787, 236] on button "Change to pick up" at bounding box center [802, 237] width 105 height 20
click at [996, 216] on div at bounding box center [997, 217] width 24 height 21
click at [1246, 215] on button "Add labels" at bounding box center [1237, 217] width 68 height 20
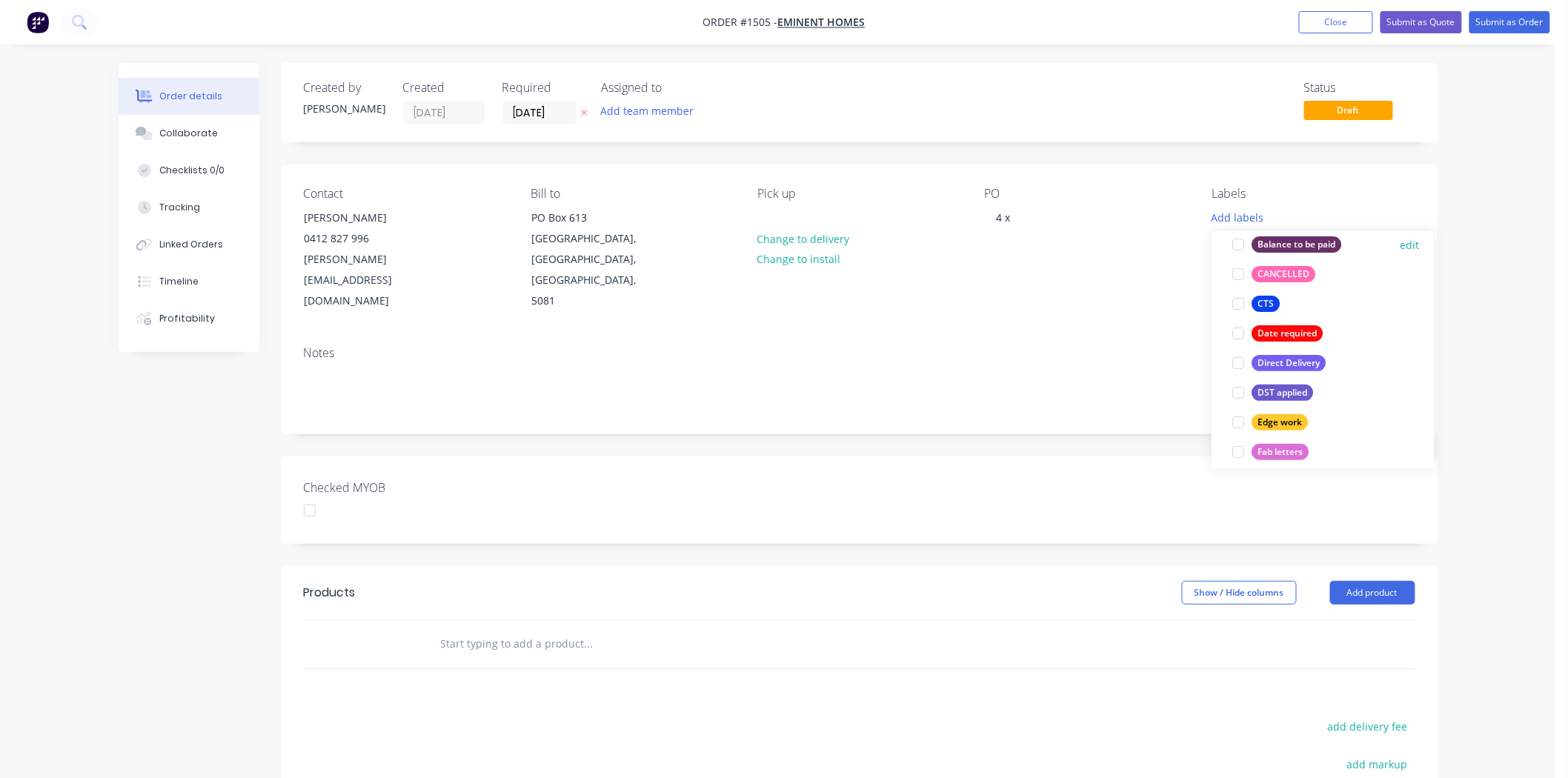
scroll to position [329, 0]
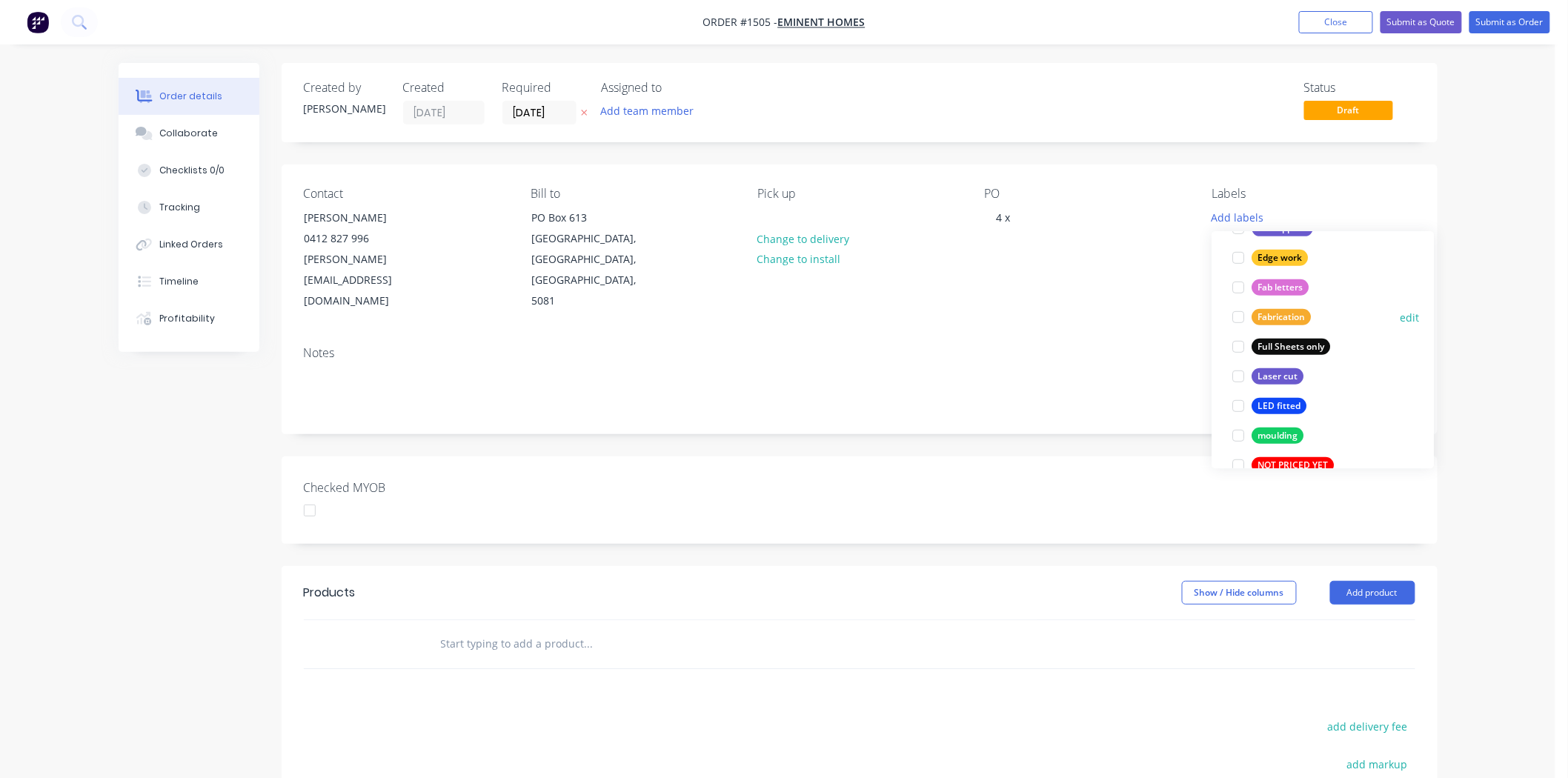
click at [1237, 320] on div at bounding box center [1239, 317] width 30 height 30
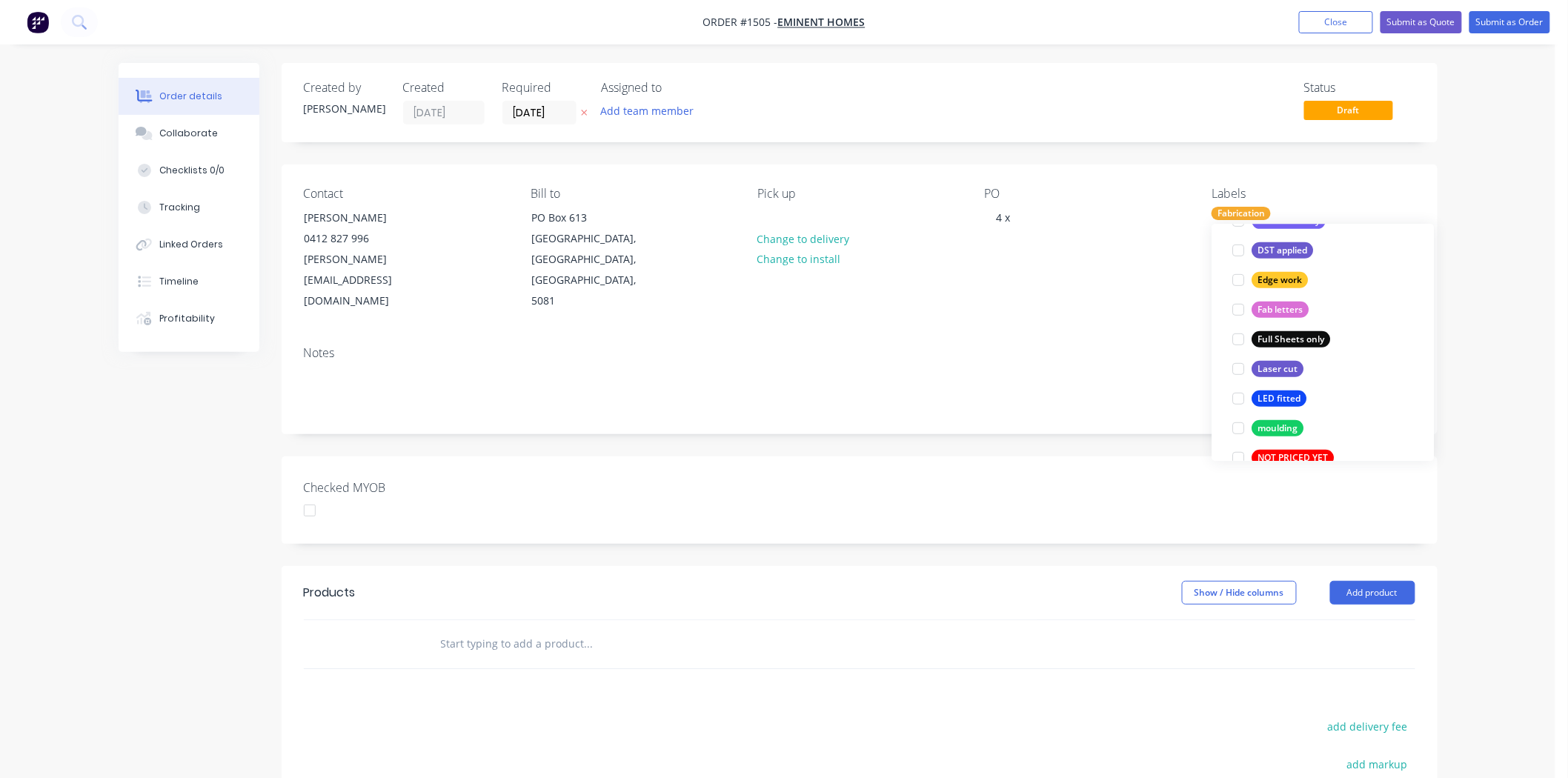
scroll to position [32, 0]
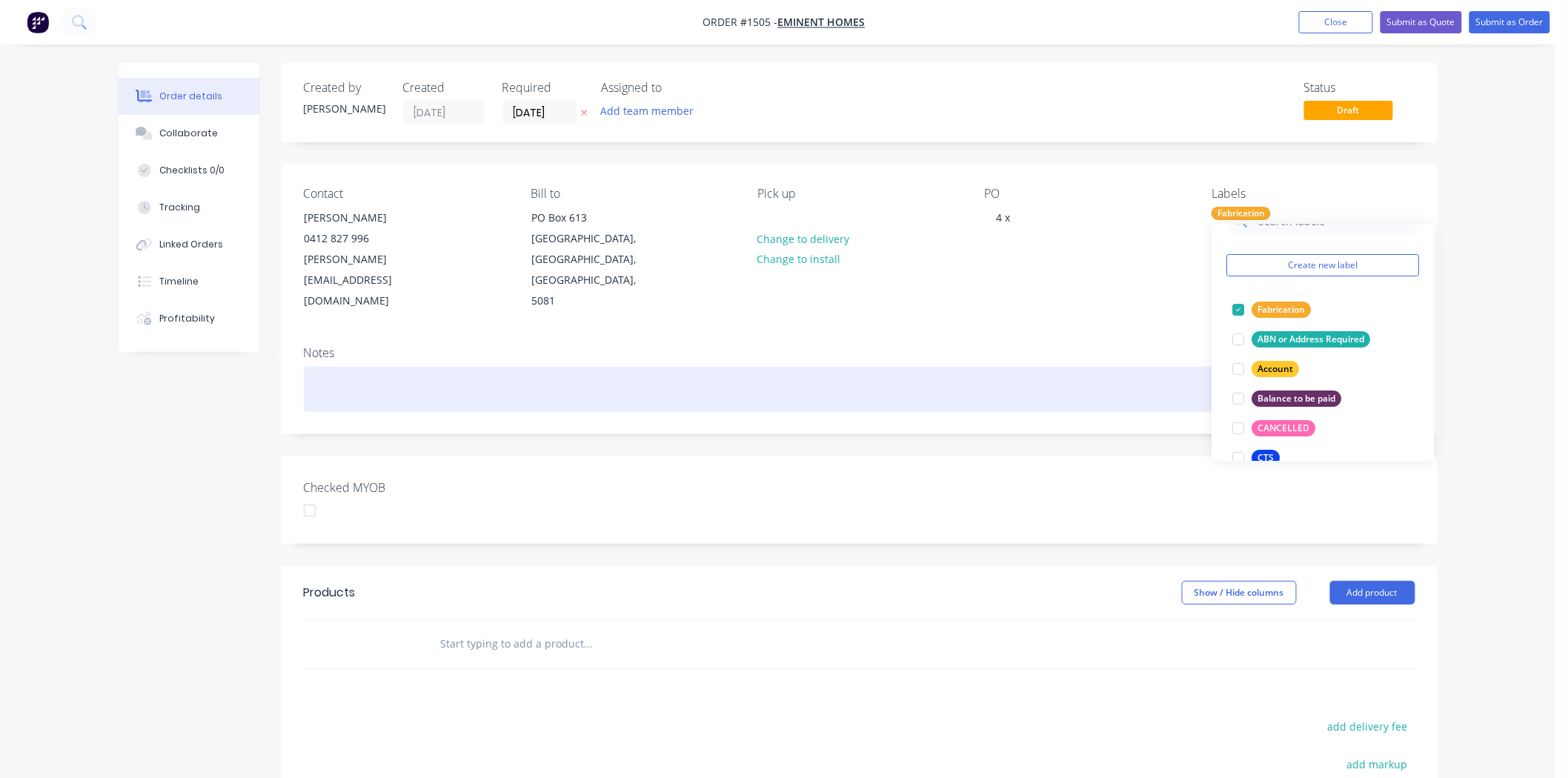
click at [1138, 367] on div at bounding box center [860, 389] width 1112 height 45
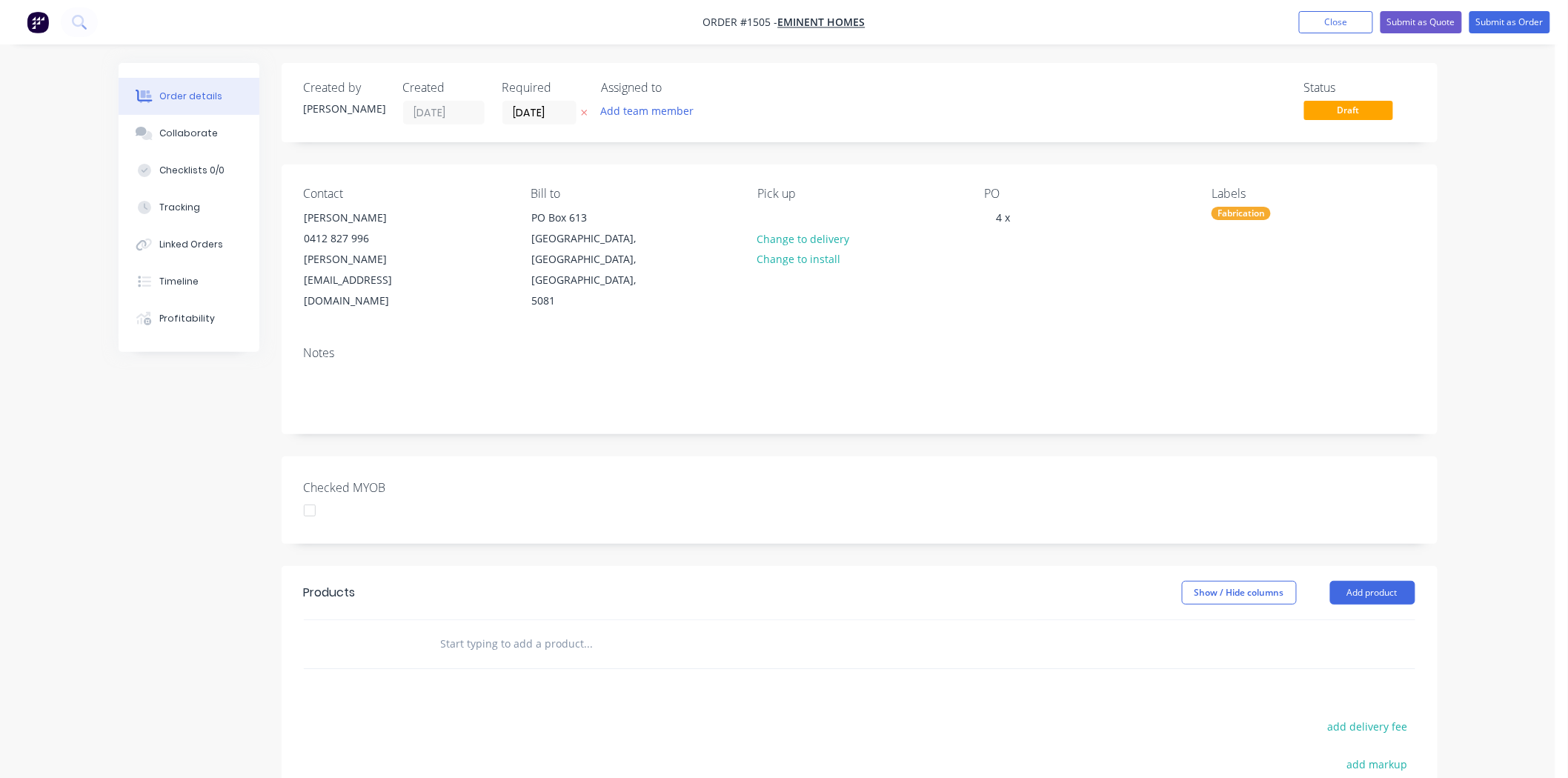
click at [1041, 217] on div "PO 4 x" at bounding box center [1087, 249] width 203 height 125
click at [1023, 218] on div "4 x" at bounding box center [1004, 217] width 38 height 21
click at [946, 457] on div "Checked MYOB" at bounding box center [859, 500] width 1156 height 87
click at [1391, 581] on button "Add product" at bounding box center [1373, 593] width 86 height 24
click at [1373, 620] on div "Product catalogue" at bounding box center [1345, 630] width 114 height 21
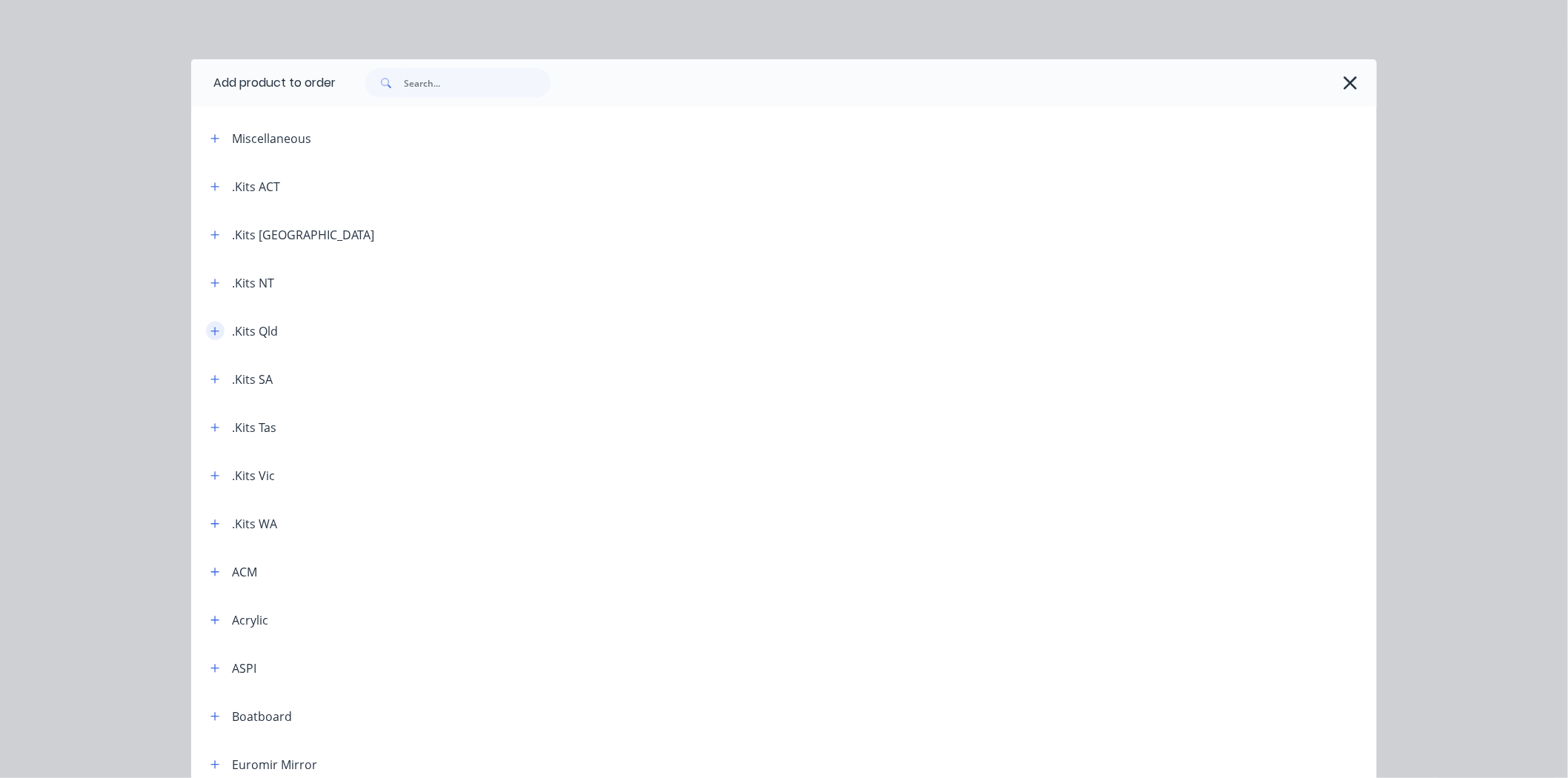
click at [212, 328] on icon "button" at bounding box center [214, 331] width 8 height 10
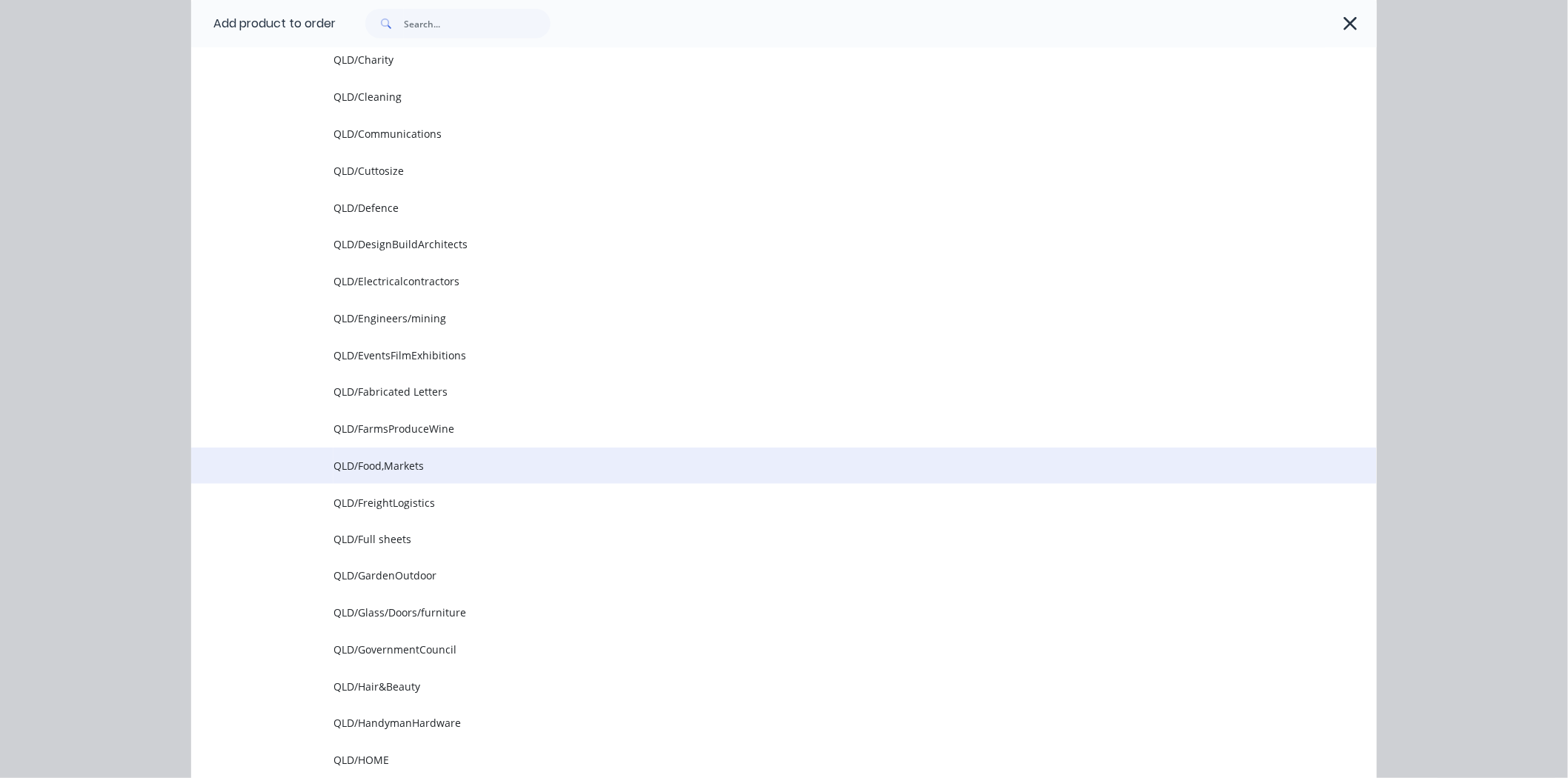
scroll to position [659, 0]
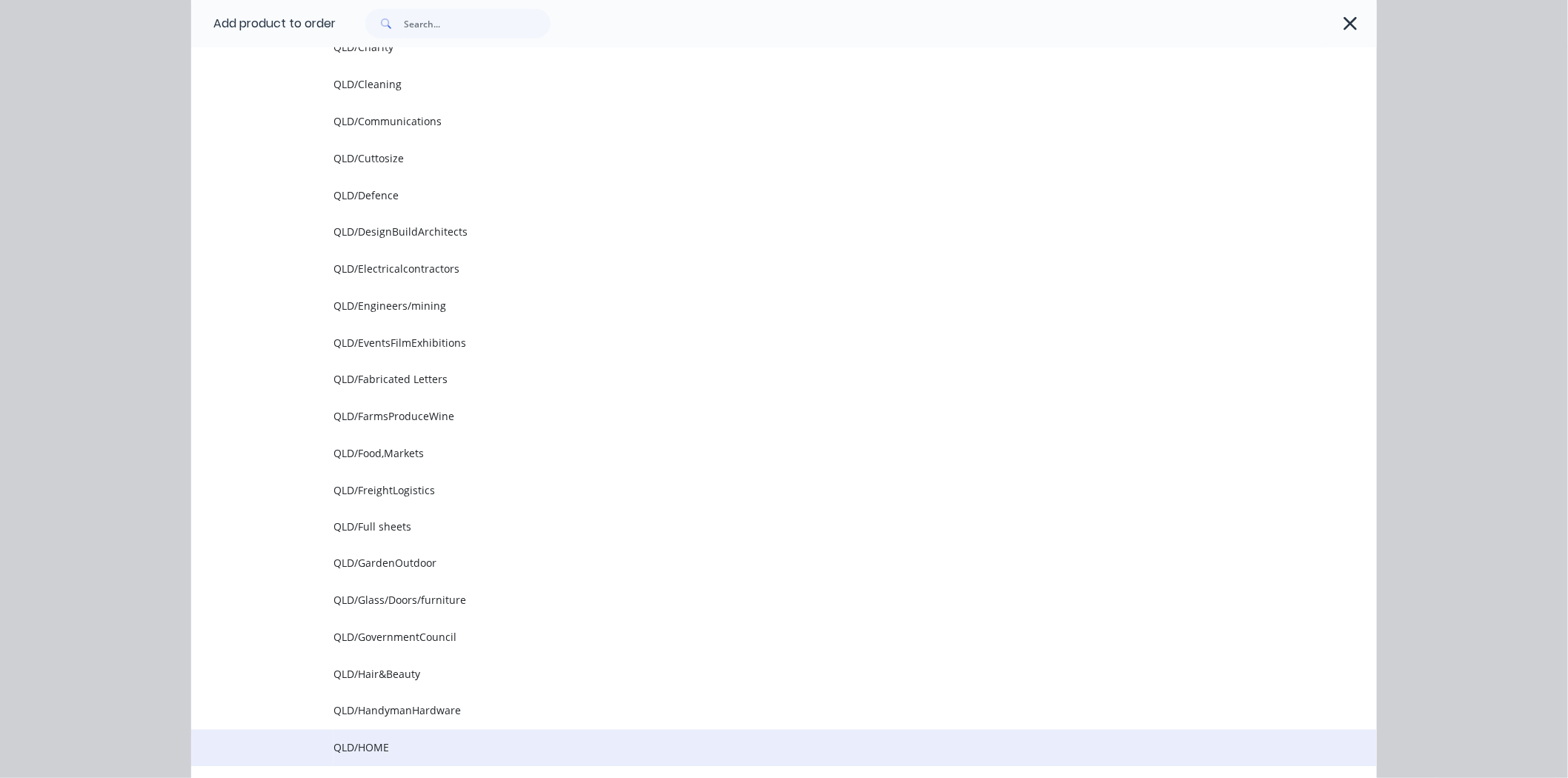
click at [360, 744] on span "QLD/HOME" at bounding box center [751, 748] width 835 height 15
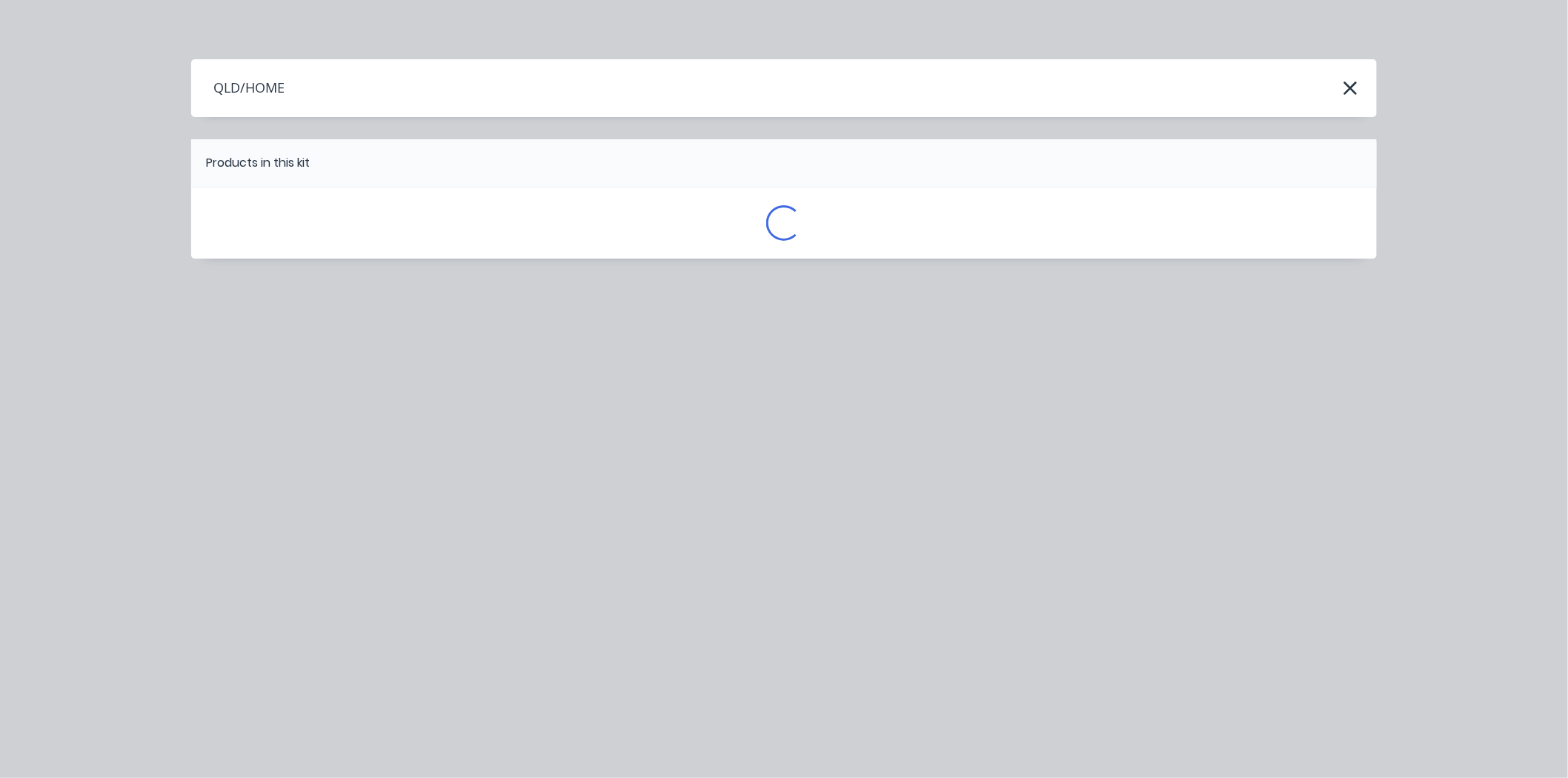
scroll to position [0, 0]
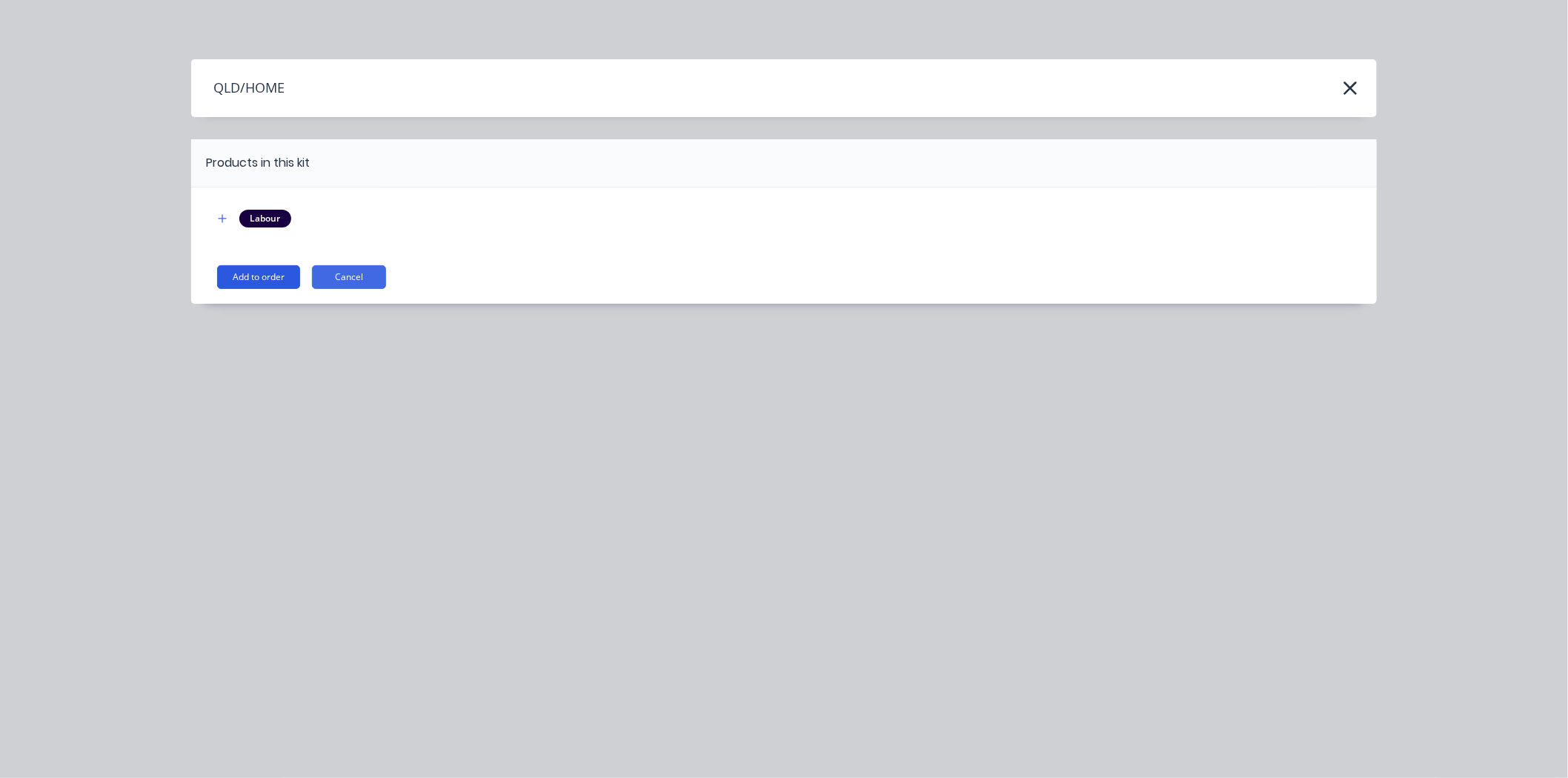
click at [246, 275] on button "Add to order" at bounding box center [259, 277] width 83 height 24
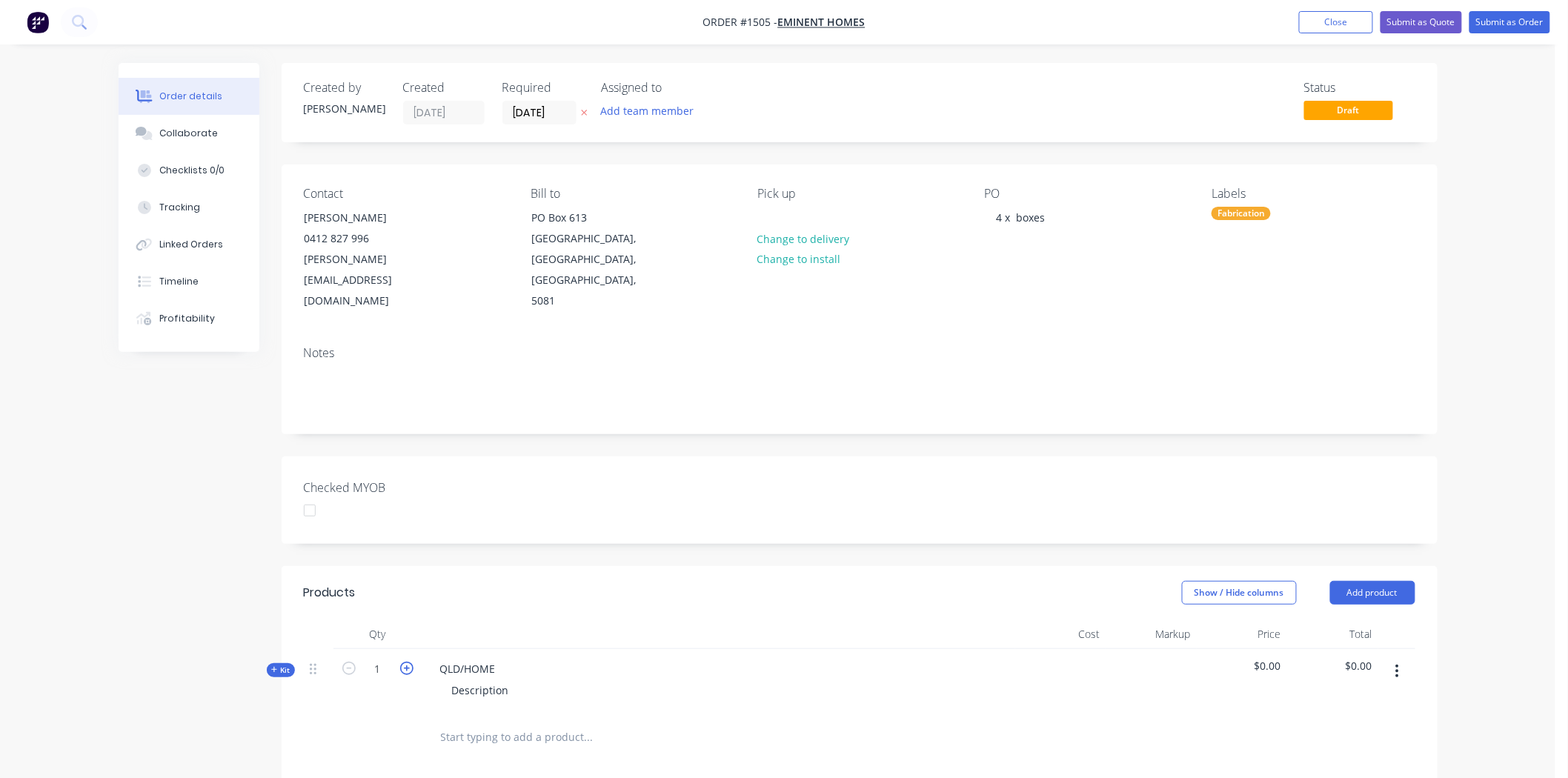
click at [405, 662] on icon "button" at bounding box center [407, 669] width 14 height 14
type input "4"
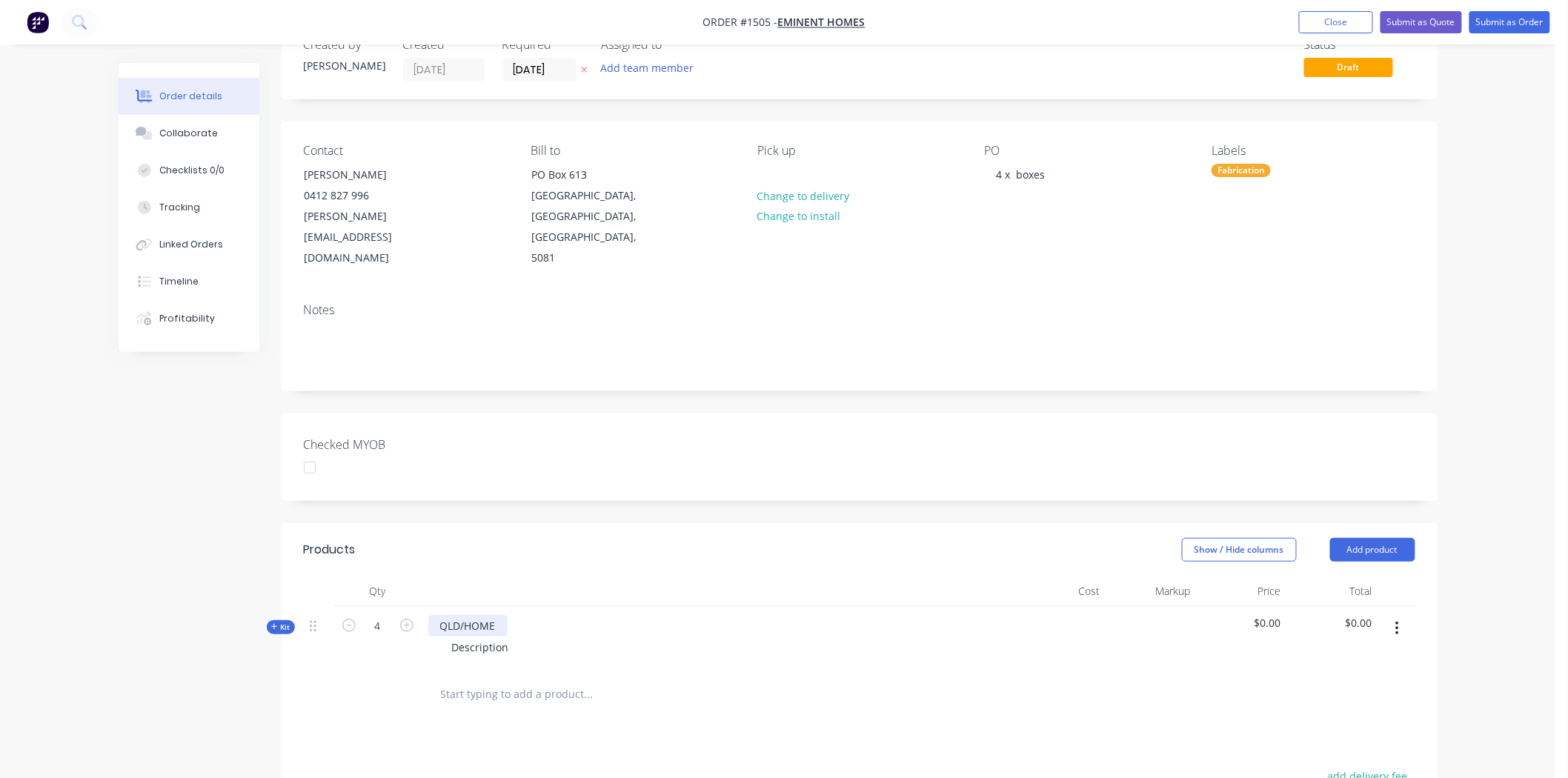
scroll to position [82, 0]
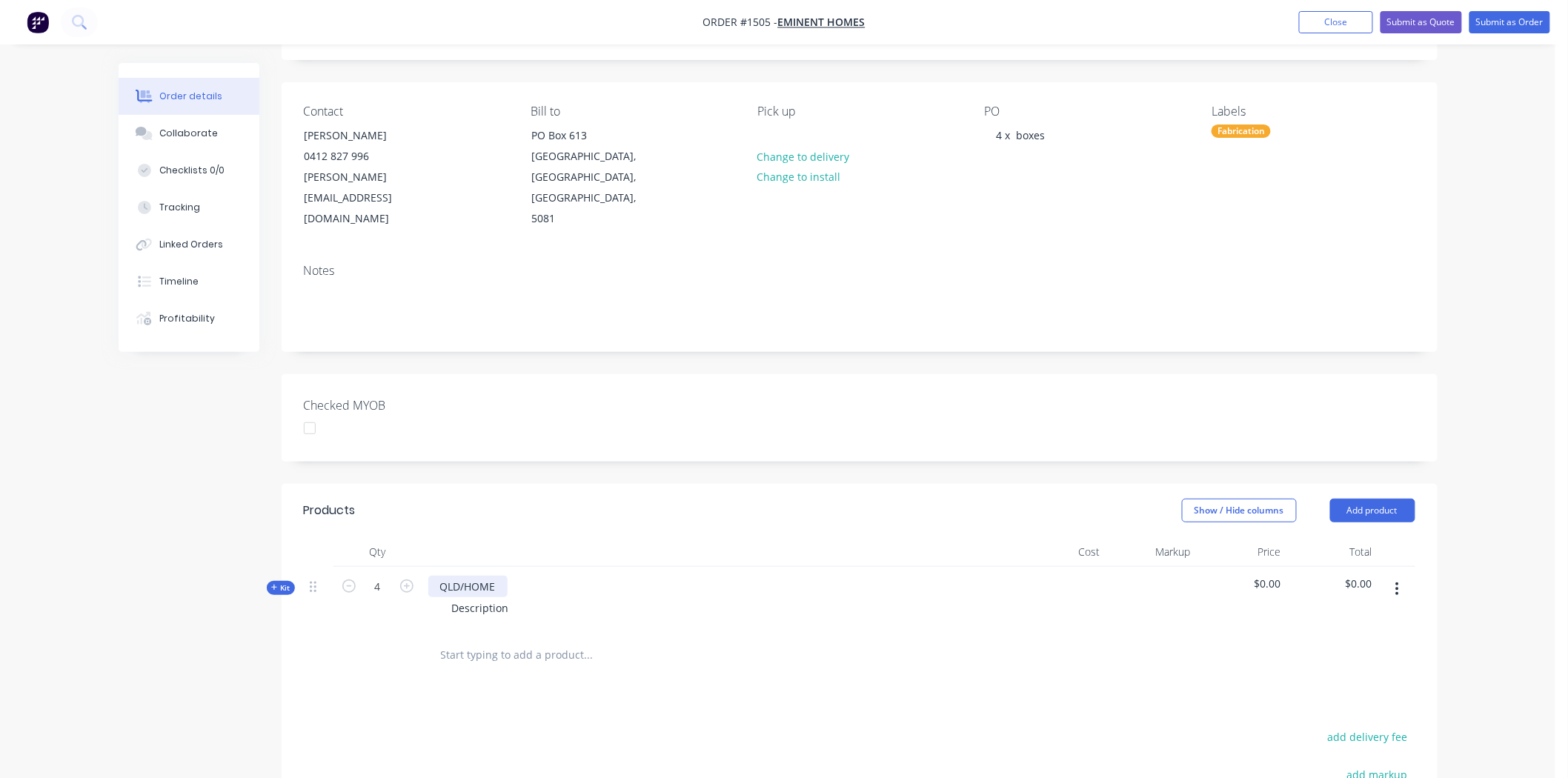
click at [431, 575] on div "QLD/HOME" at bounding box center [468, 586] width 80 height 21
drag, startPoint x: 440, startPoint y: 542, endPoint x: 553, endPoint y: 549, distance: 113.2
click at [539, 567] on div "QLD/HOME Description" at bounding box center [719, 599] width 593 height 64
drag, startPoint x: 453, startPoint y: 561, endPoint x: 534, endPoint y: 564, distance: 81.1
click at [534, 597] on div "Description" at bounding box center [719, 608] width 581 height 21
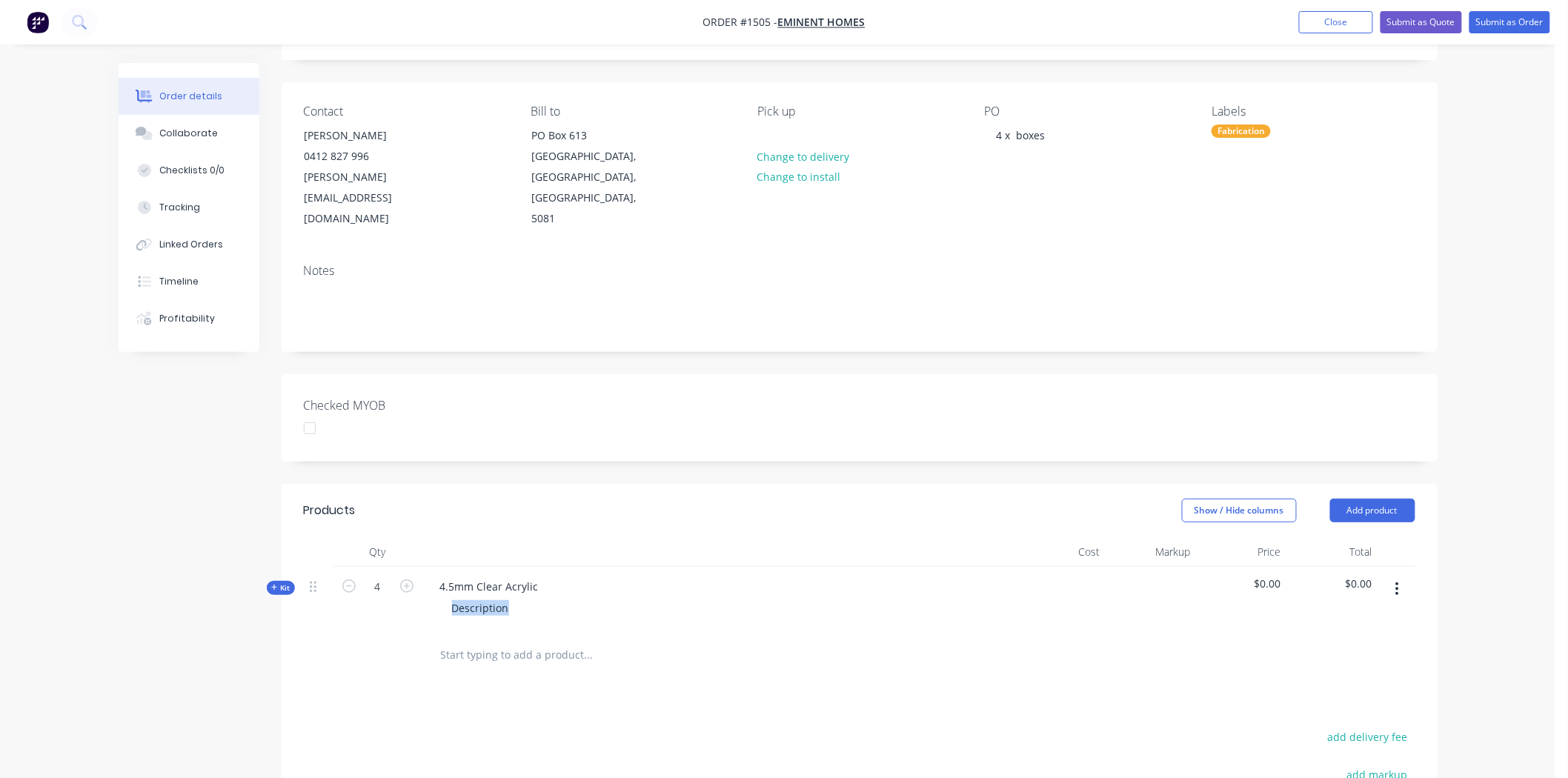
drag, startPoint x: 545, startPoint y: 635, endPoint x: 547, endPoint y: 597, distance: 38.1
click at [545, 635] on div at bounding box center [689, 655] width 534 height 48
click at [476, 597] on div "Description" at bounding box center [480, 608] width 81 height 21
click at [453, 597] on div "Description" at bounding box center [480, 608] width 81 height 21
drag, startPoint x: 453, startPoint y: 564, endPoint x: 566, endPoint y: 562, distance: 113.0
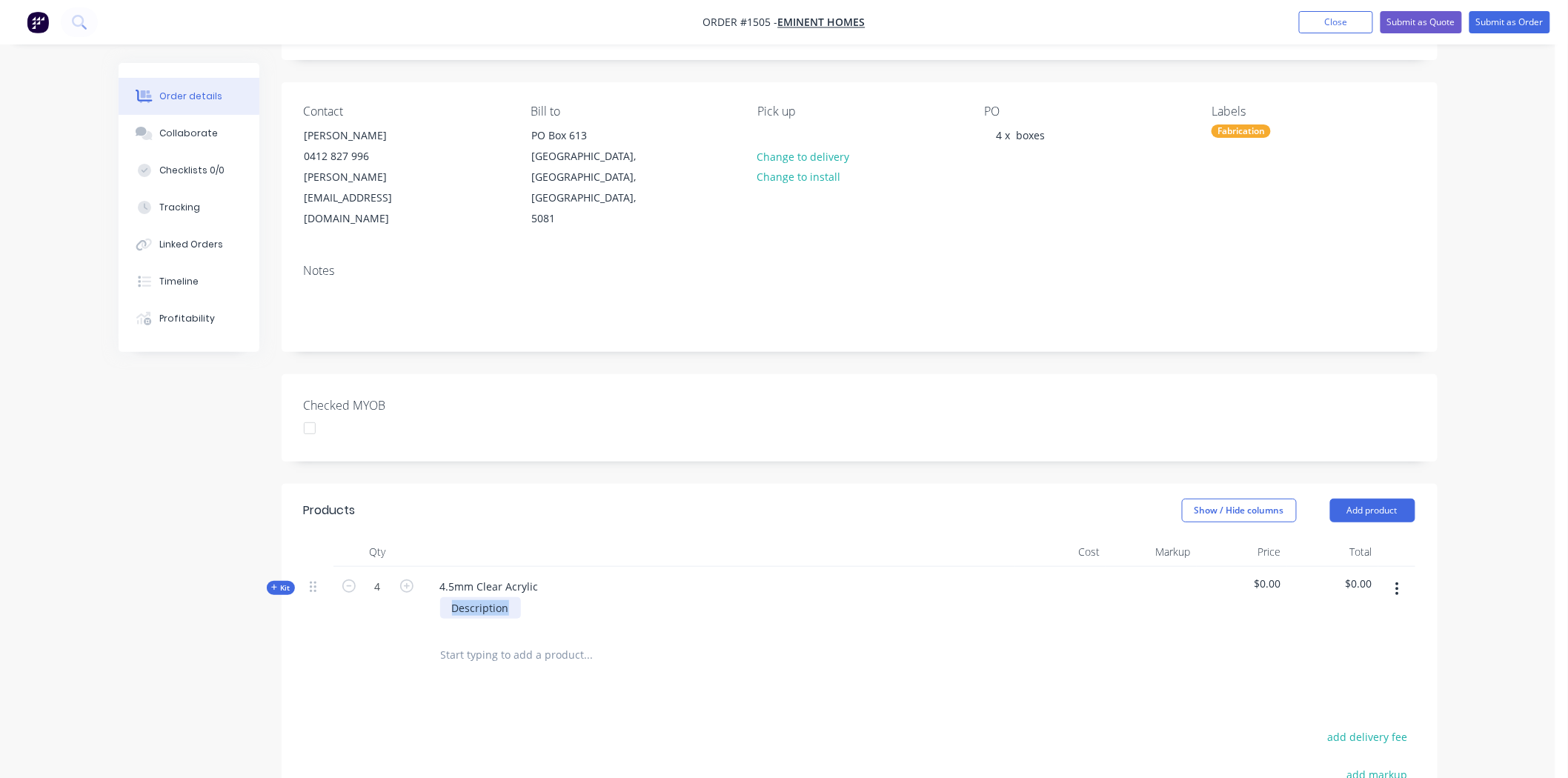
click at [566, 597] on div "Description" at bounding box center [719, 608] width 581 height 21
click at [700, 597] on div "Boxes $380 + GST each" at bounding box center [719, 608] width 581 height 21
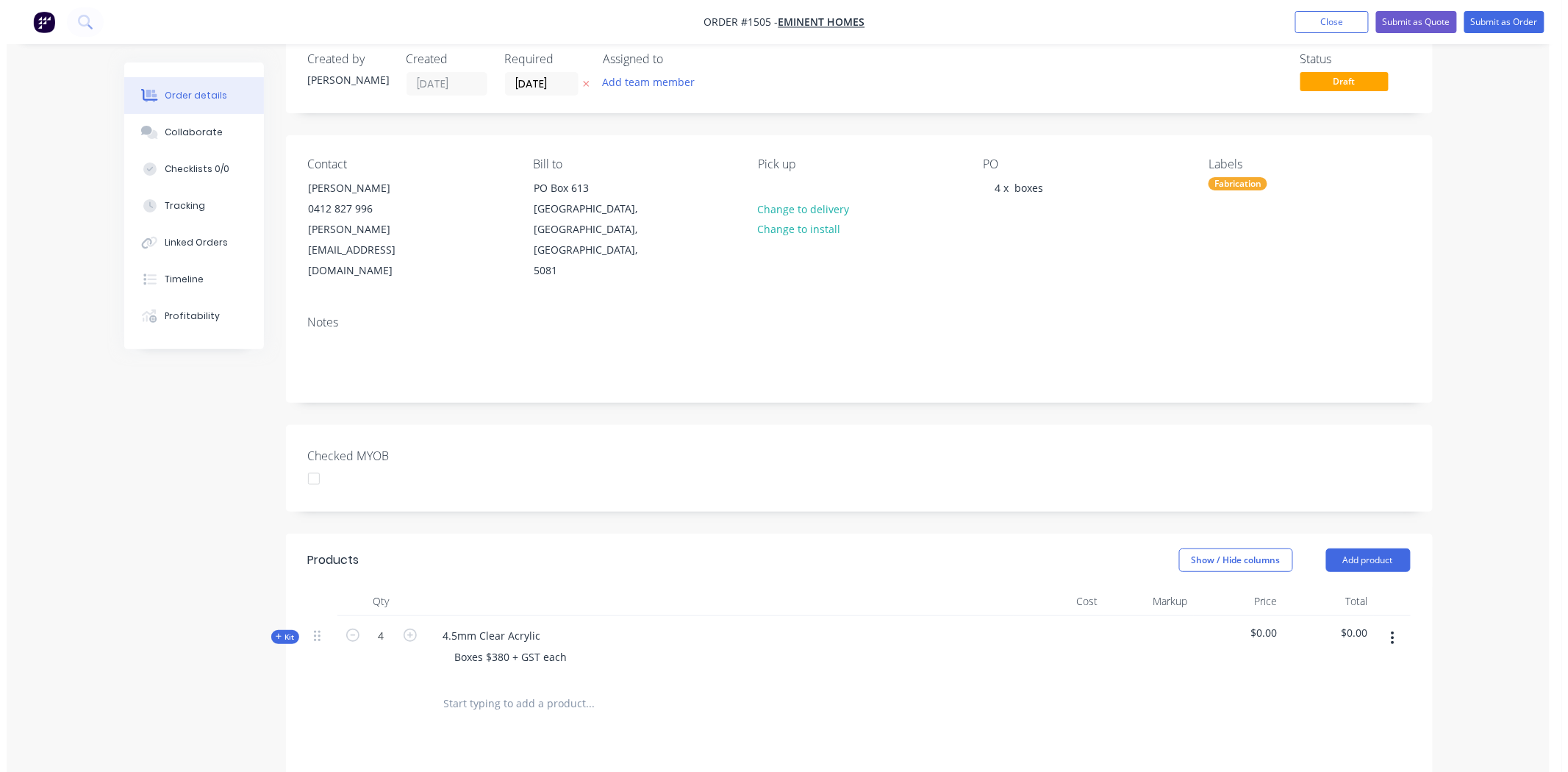
scroll to position [0, 0]
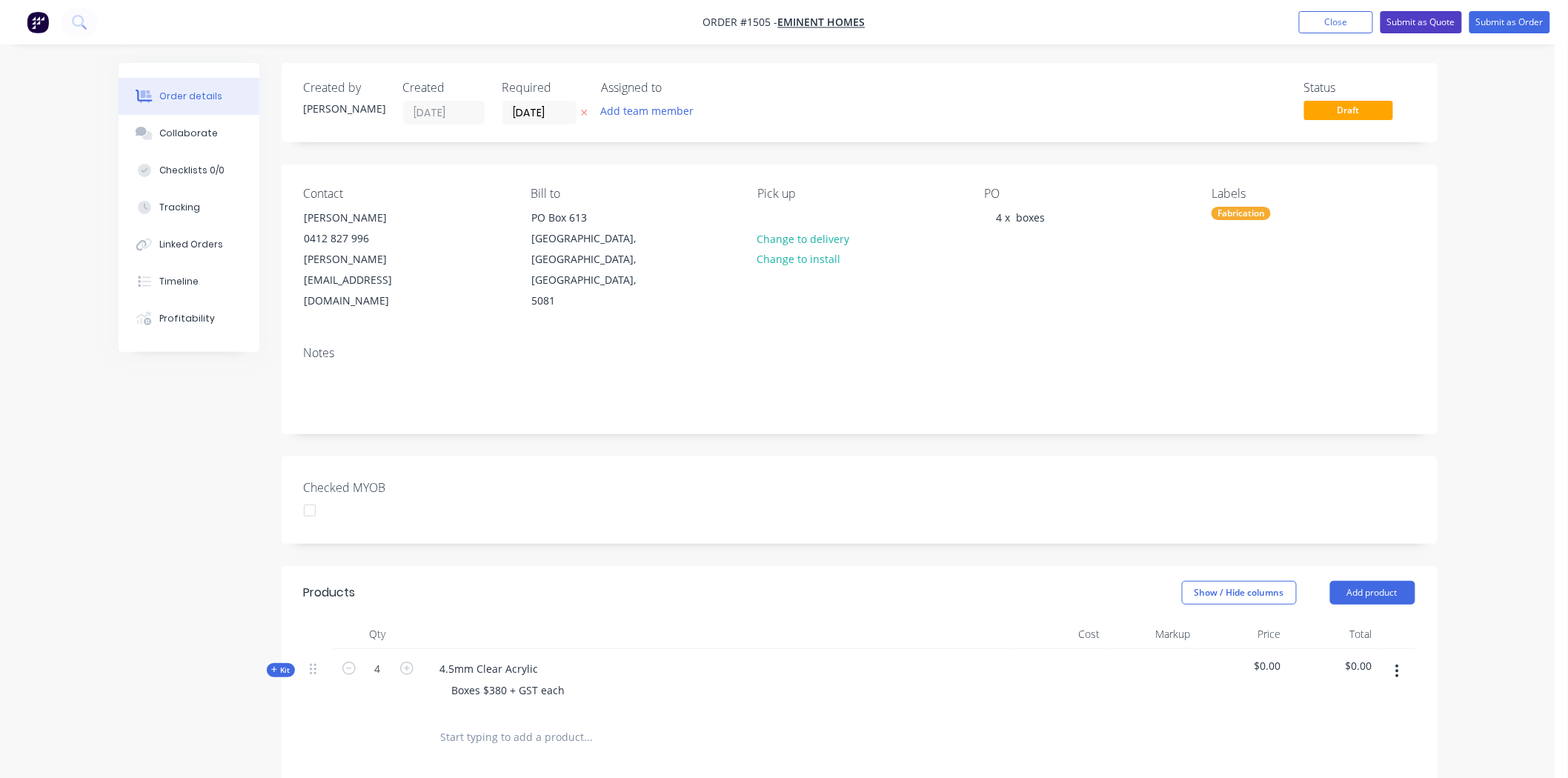
click at [1439, 20] on button "Submit as Quote" at bounding box center [1421, 22] width 81 height 22
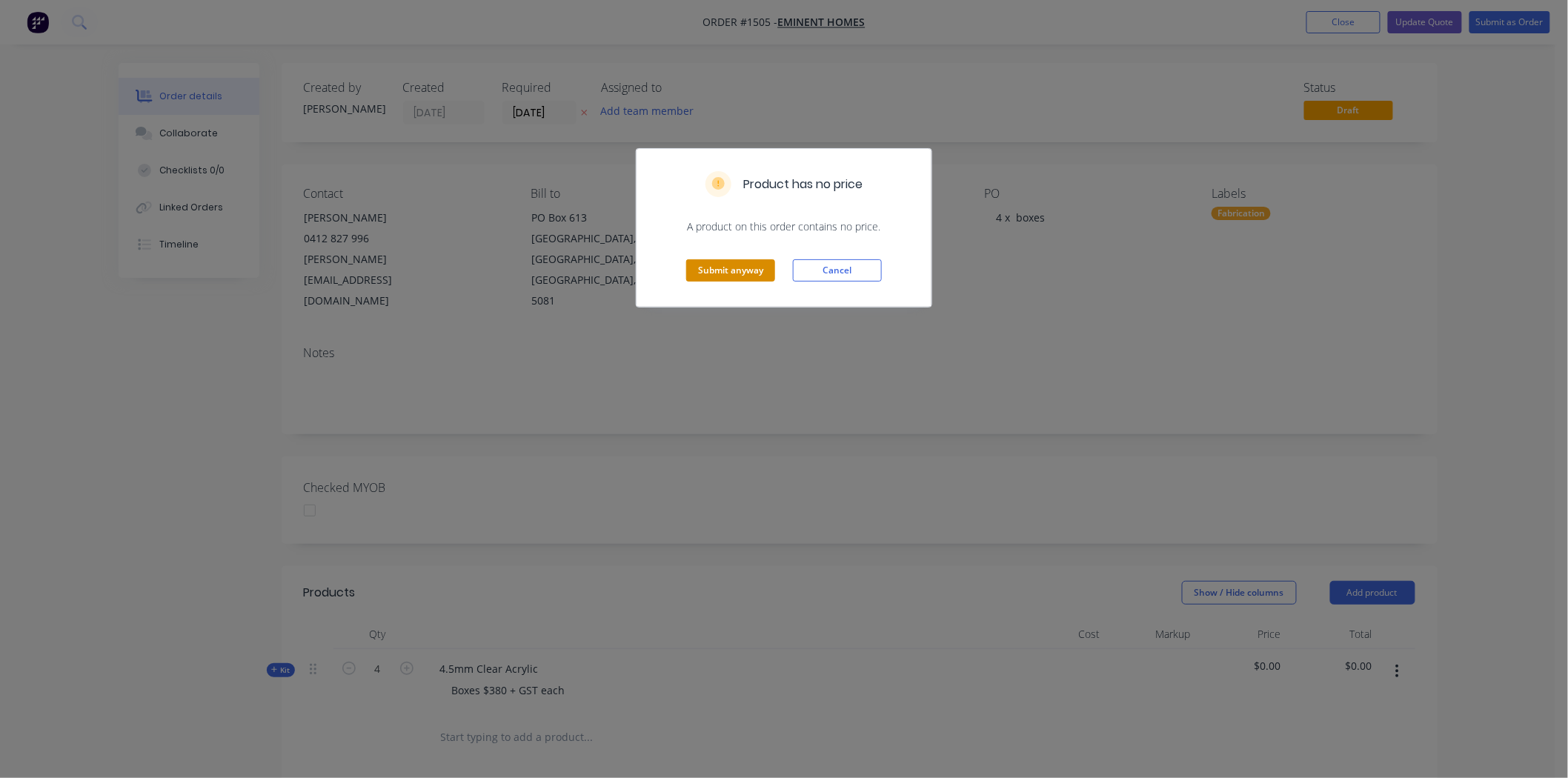
click at [729, 268] on button "Submit anyway" at bounding box center [731, 270] width 89 height 22
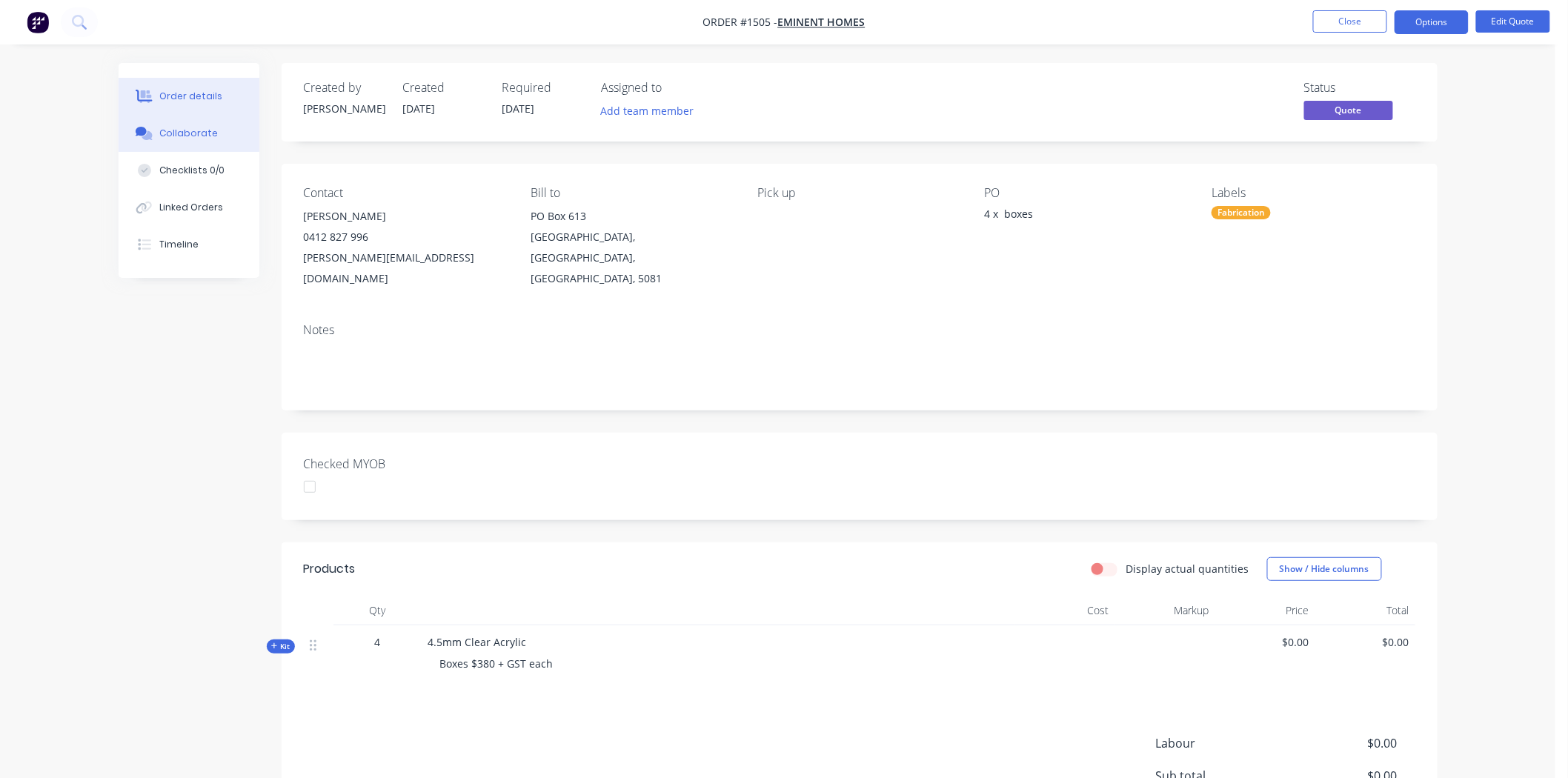
click at [186, 130] on div "Collaborate" at bounding box center [188, 134] width 58 height 14
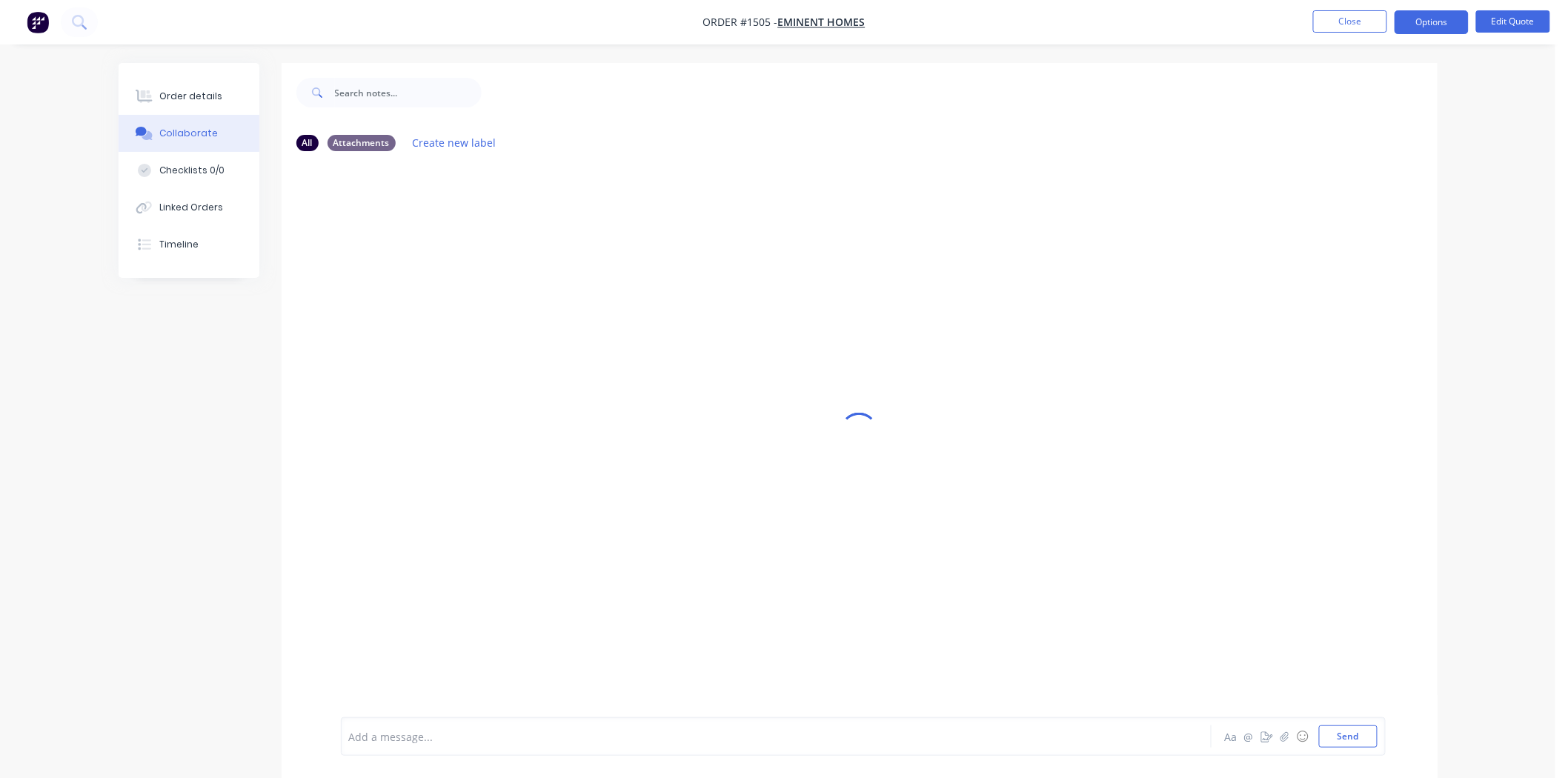
click at [426, 736] on div at bounding box center [735, 737] width 770 height 15
click at [1360, 735] on button "Send" at bounding box center [1348, 736] width 58 height 22
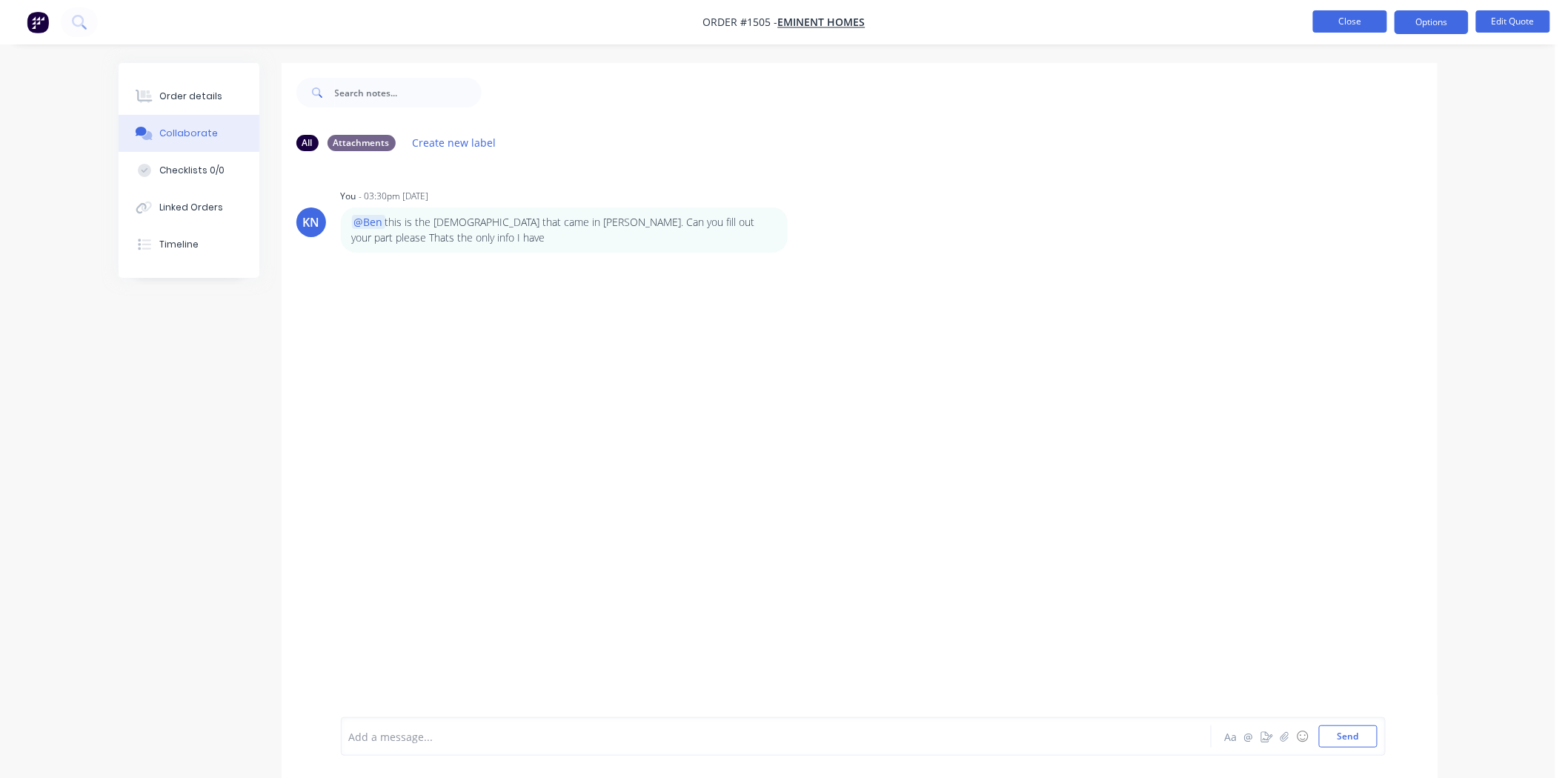
click at [1328, 18] on button "Close" at bounding box center [1350, 21] width 74 height 22
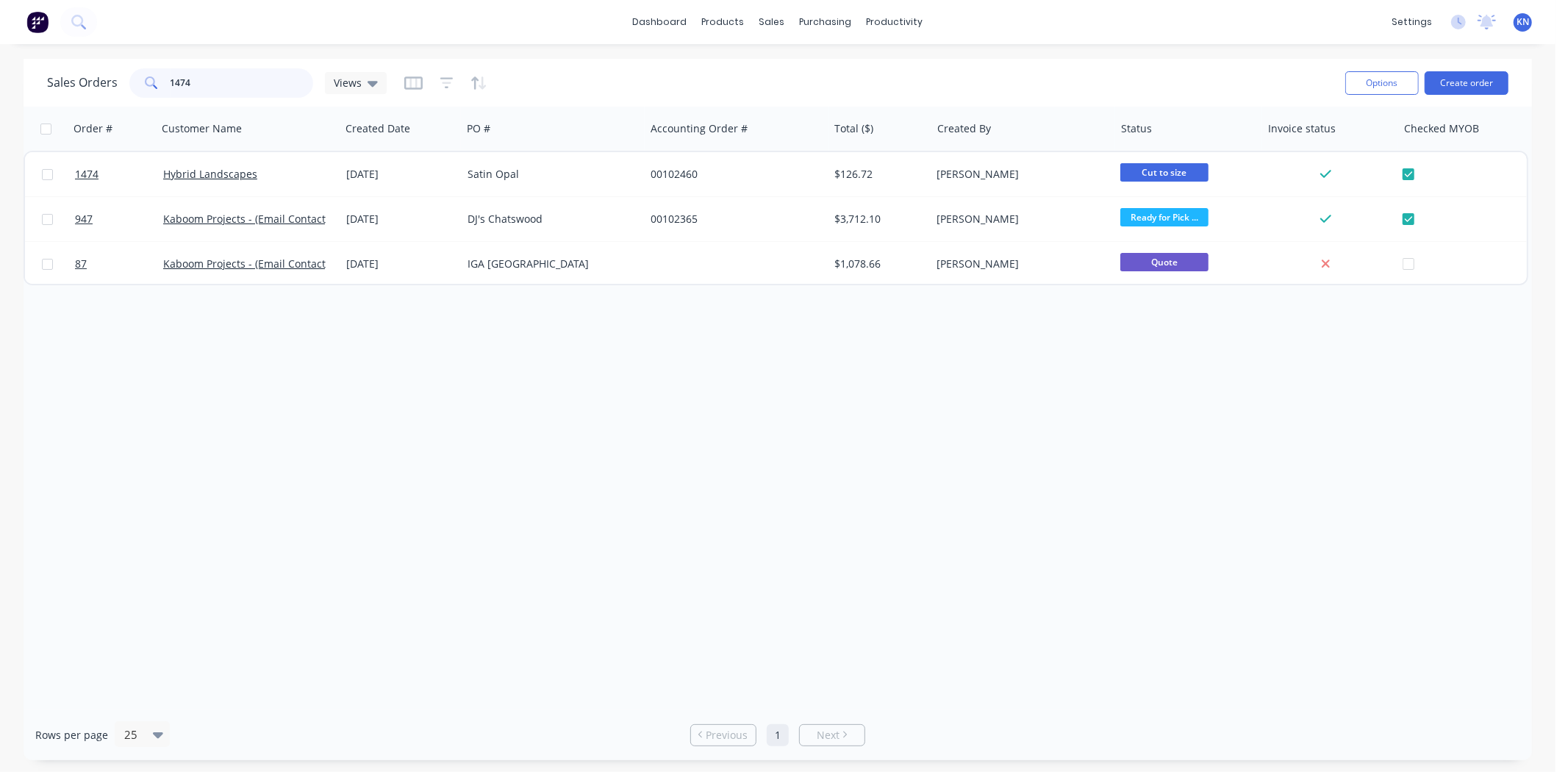
click at [200, 82] on input "1474" at bounding box center [242, 82] width 144 height 29
type input "1"
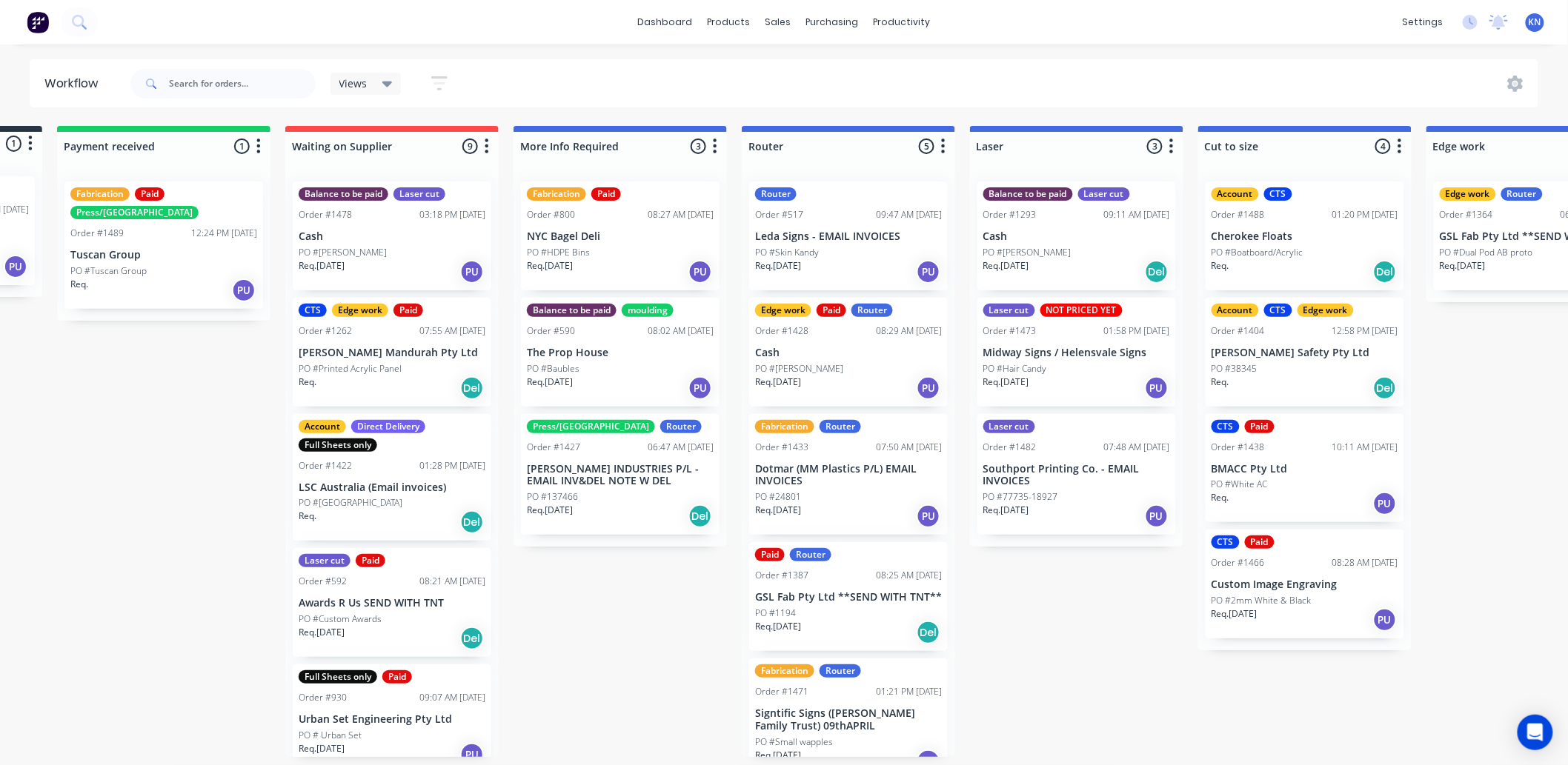
scroll to position [0, 184]
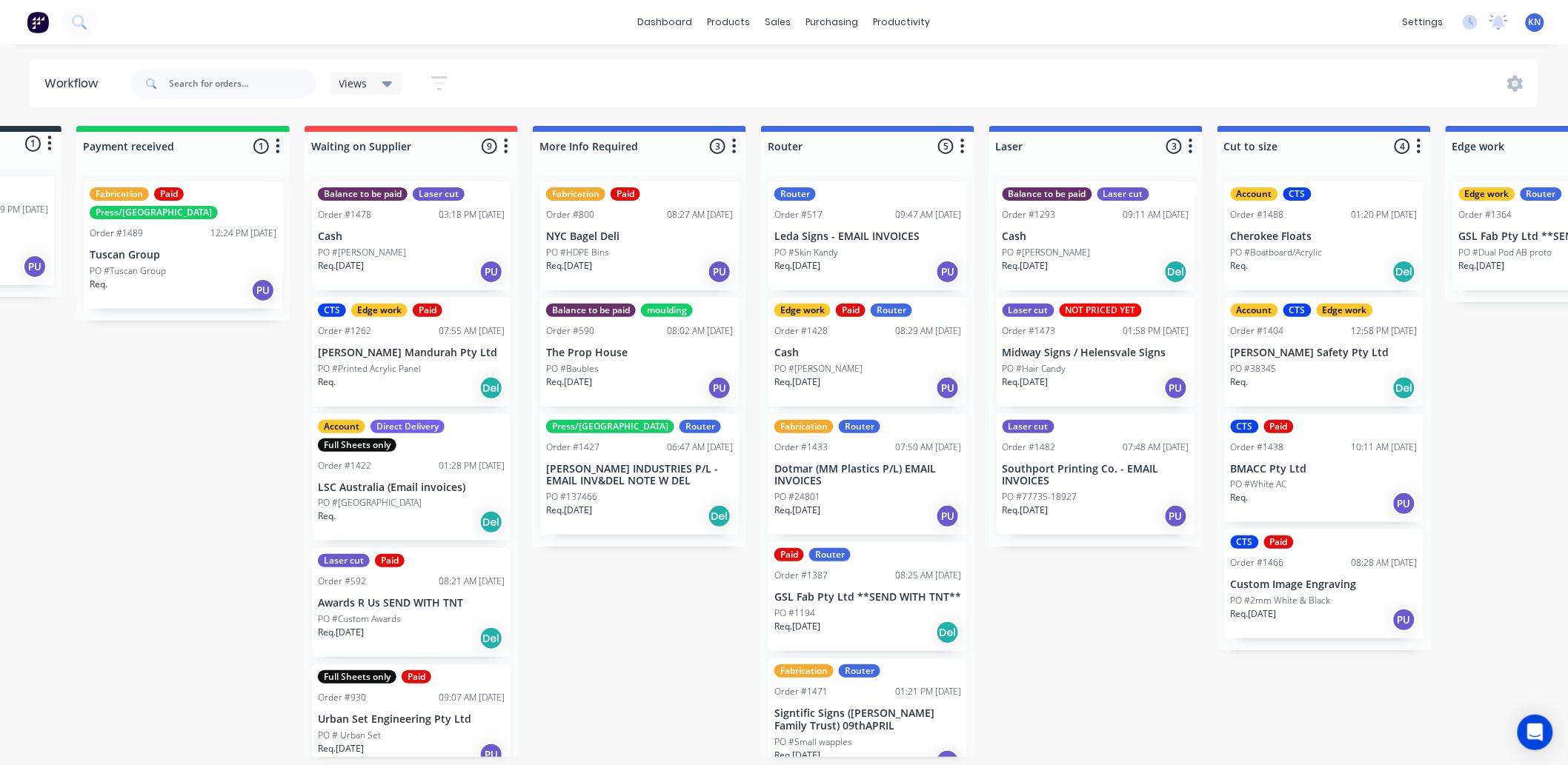
click at [375, 478] on div "Account Direct Delivery Full Sheets only Order #1422 01:28 PM 08/09/25 LSC Aust…" at bounding box center [411, 478] width 198 height 127
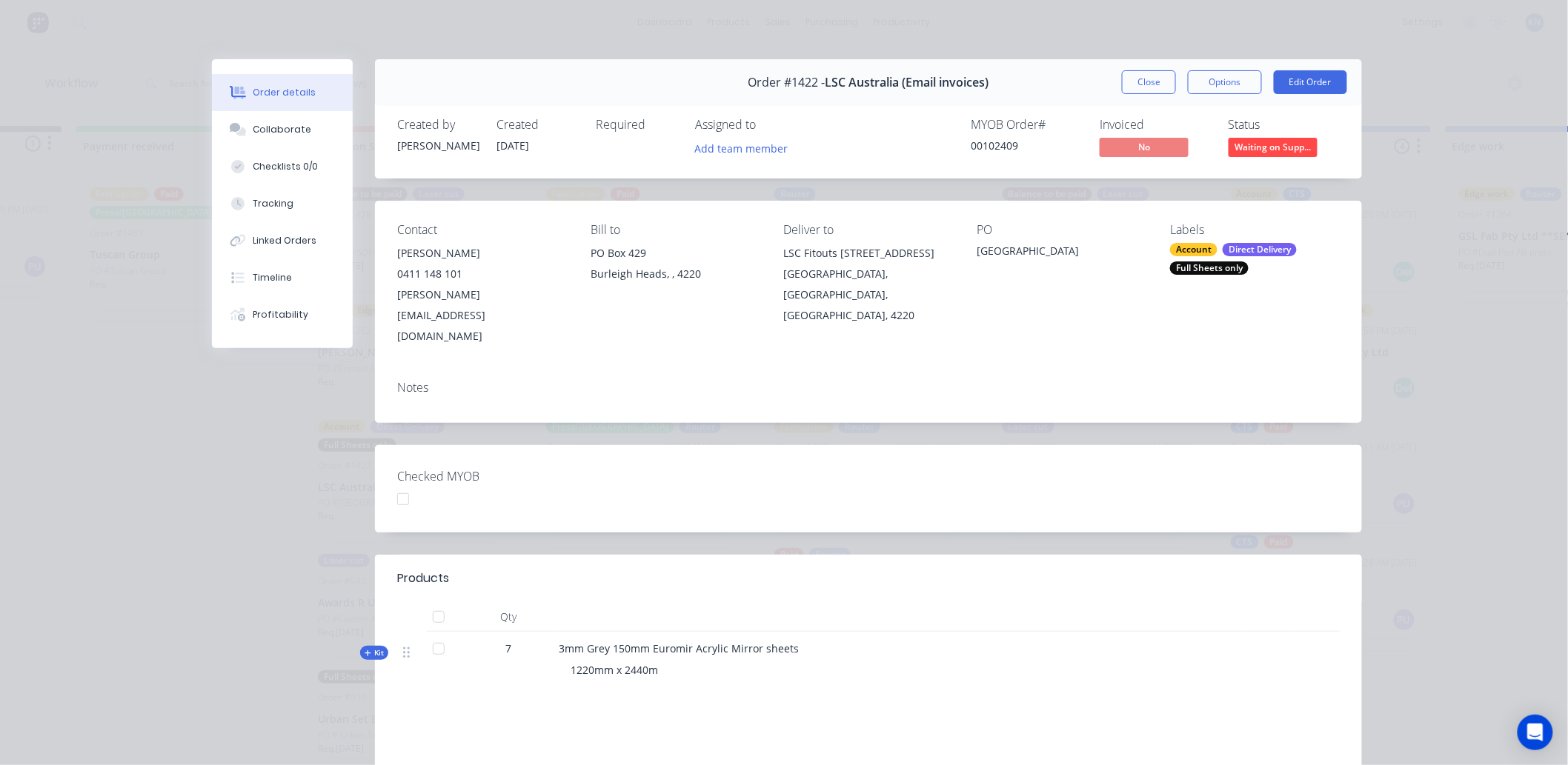
click at [367, 647] on span "Kit" at bounding box center [374, 652] width 19 height 11
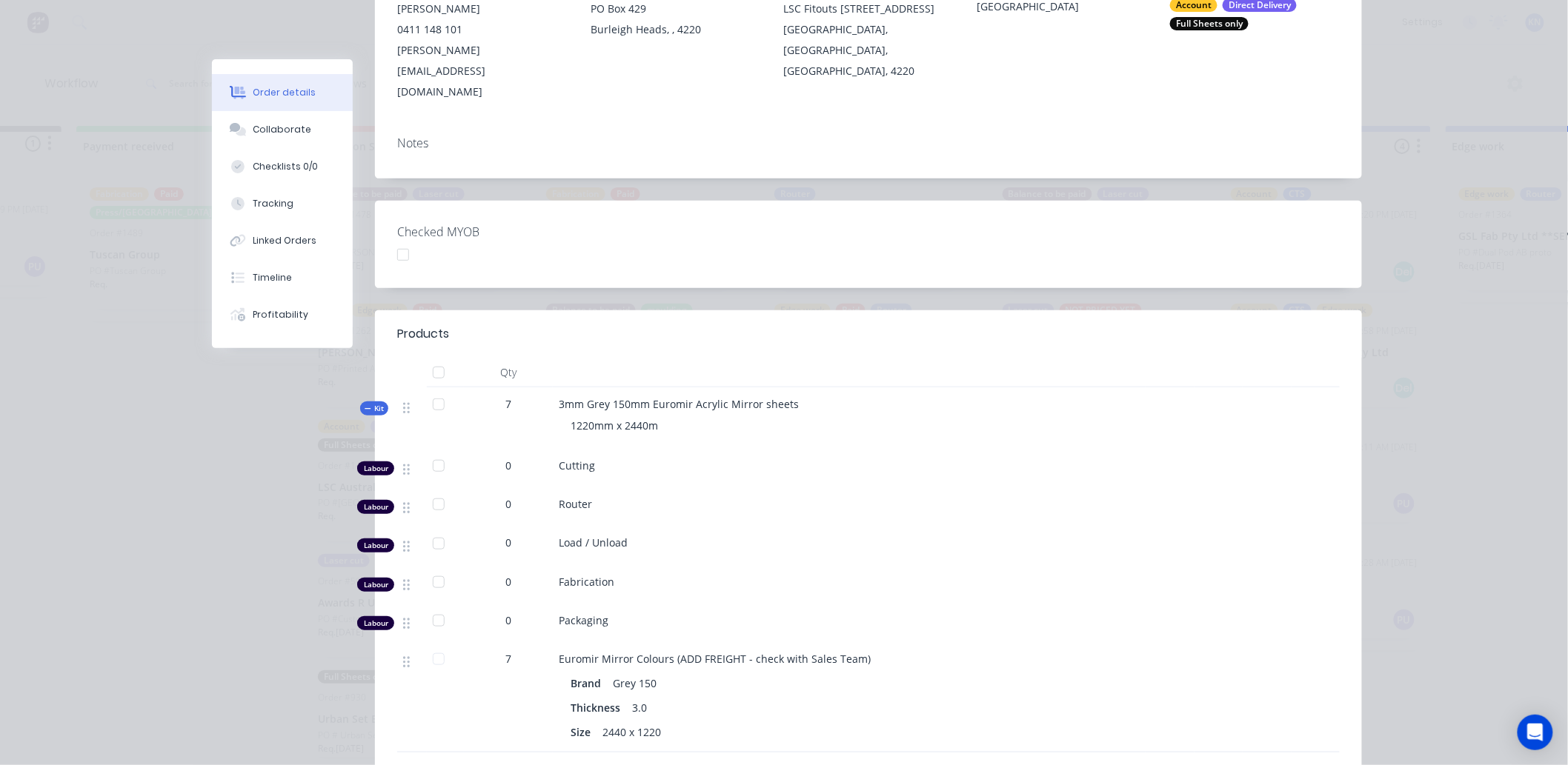
scroll to position [0, 0]
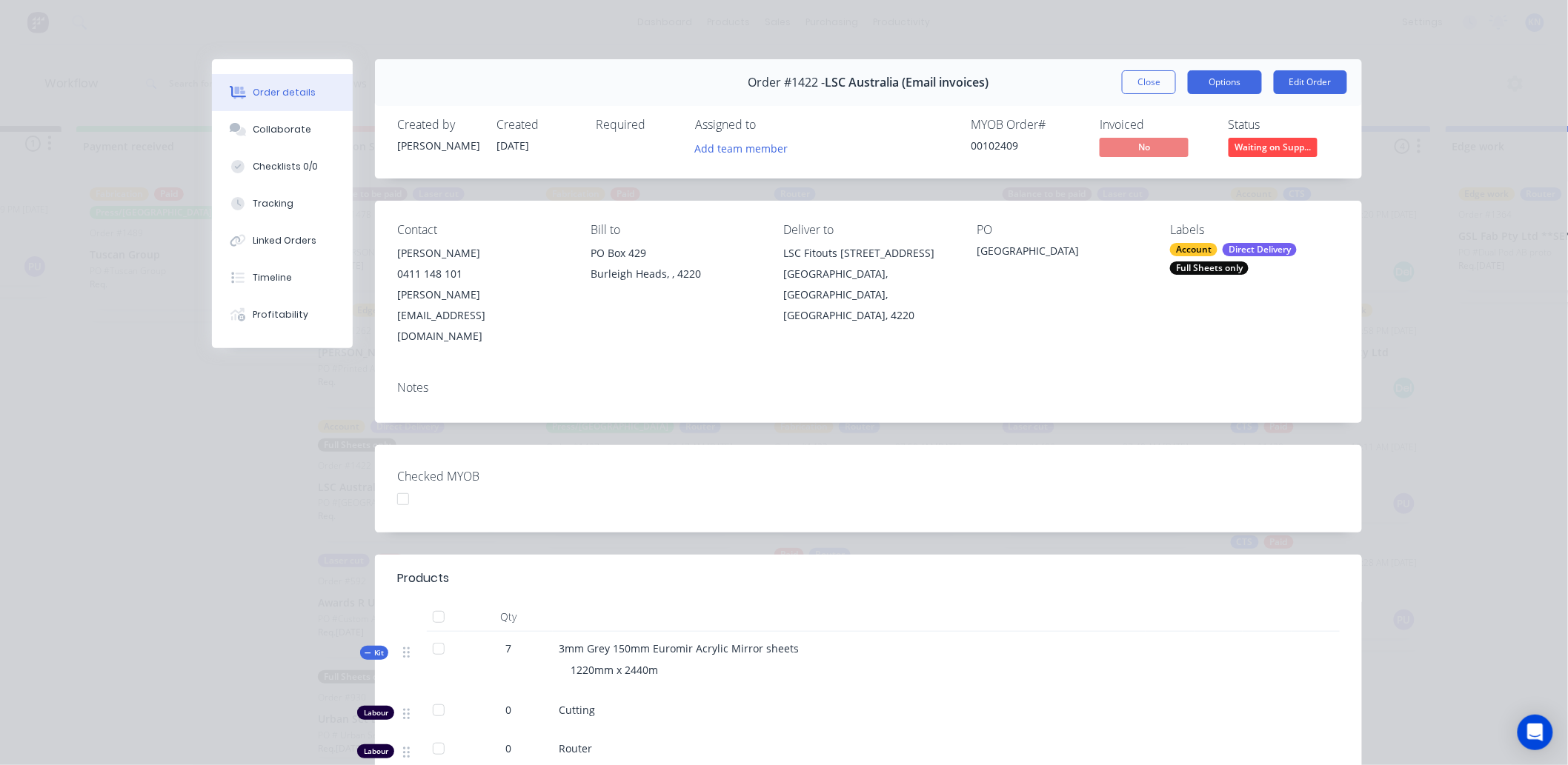
click at [1226, 78] on button "Options" at bounding box center [1225, 82] width 74 height 24
click at [1214, 78] on button "Options" at bounding box center [1225, 82] width 74 height 24
click at [398, 485] on div at bounding box center [403, 499] width 30 height 30
click at [1145, 78] on button "Close" at bounding box center [1149, 82] width 54 height 24
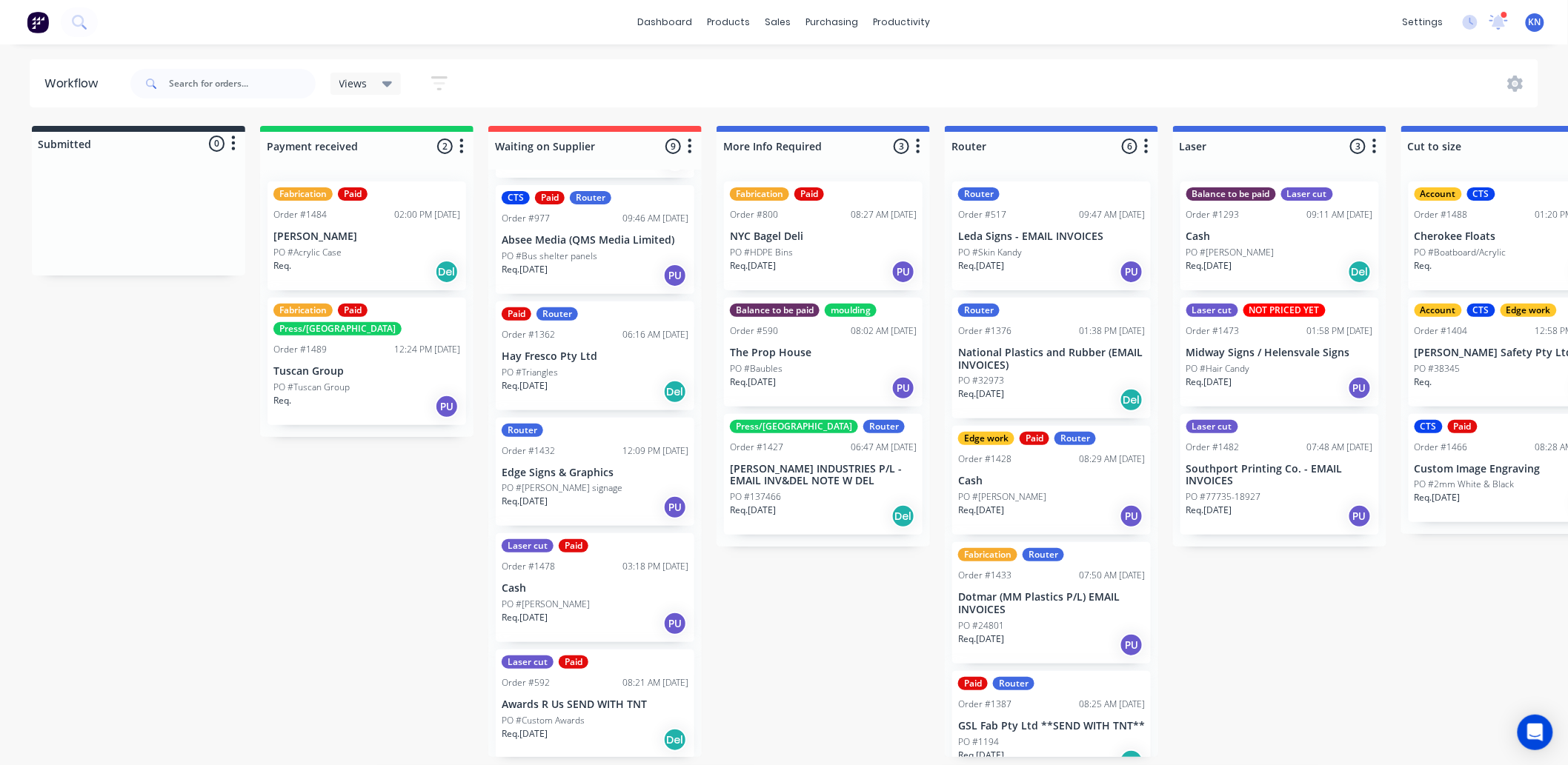
click at [186, 84] on input "text" at bounding box center [242, 83] width 147 height 30
type input "canberra"
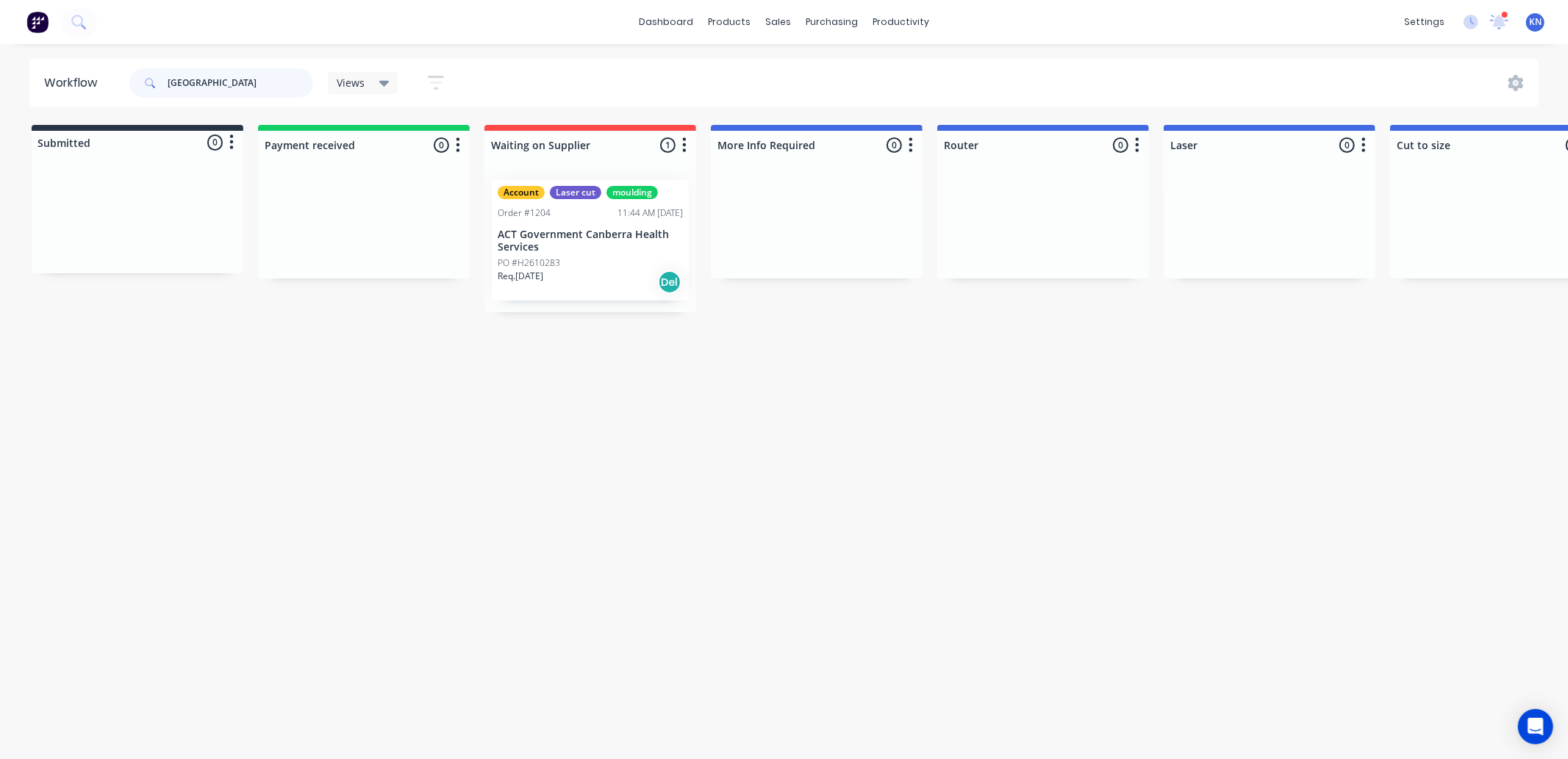
drag, startPoint x: 246, startPoint y: 82, endPoint x: 153, endPoint y: 83, distance: 93.0
click at [153, 83] on div "canberra" at bounding box center [221, 82] width 184 height 29
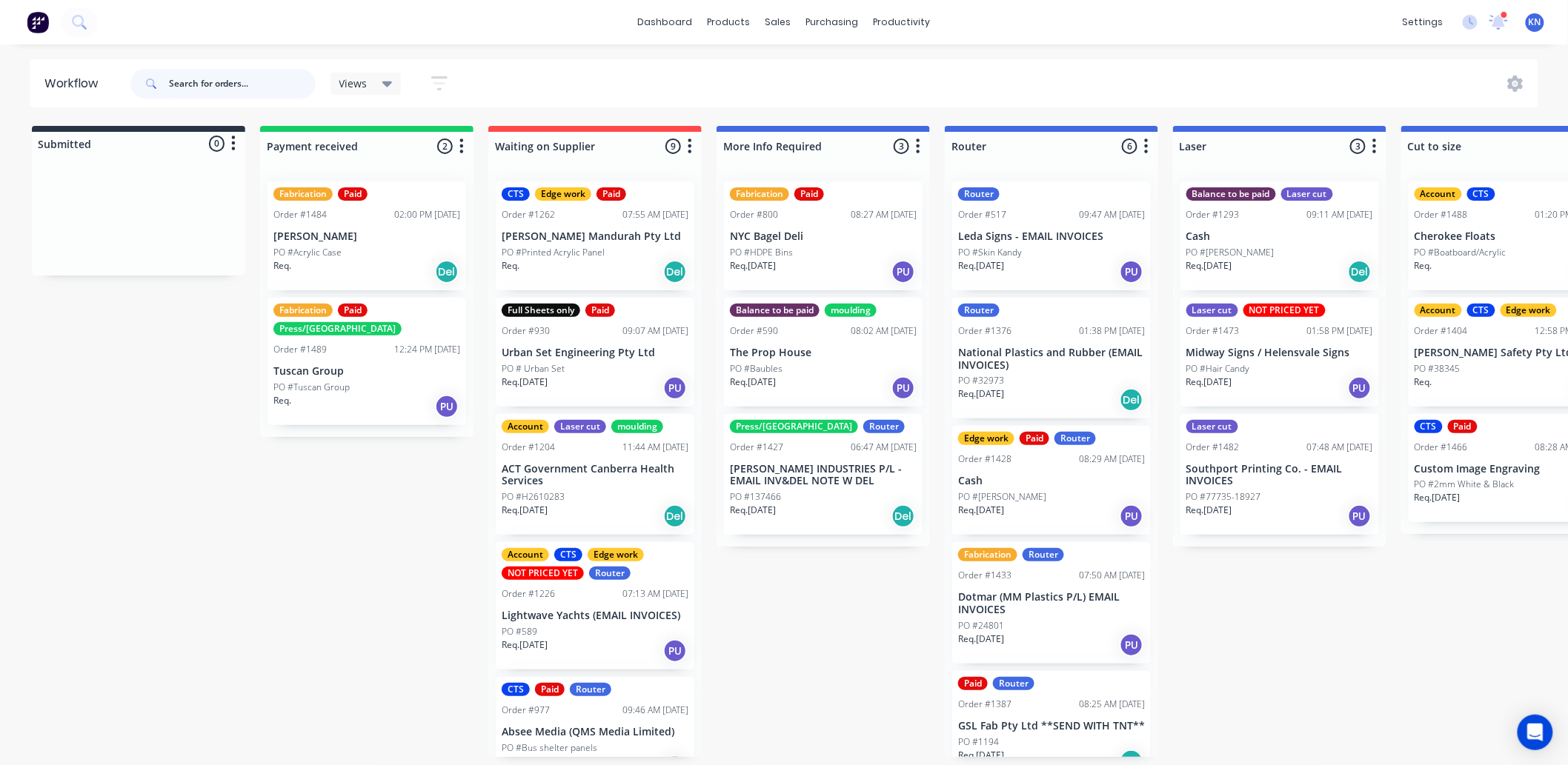
click at [210, 83] on input "text" at bounding box center [242, 83] width 147 height 30
type input "canberr"
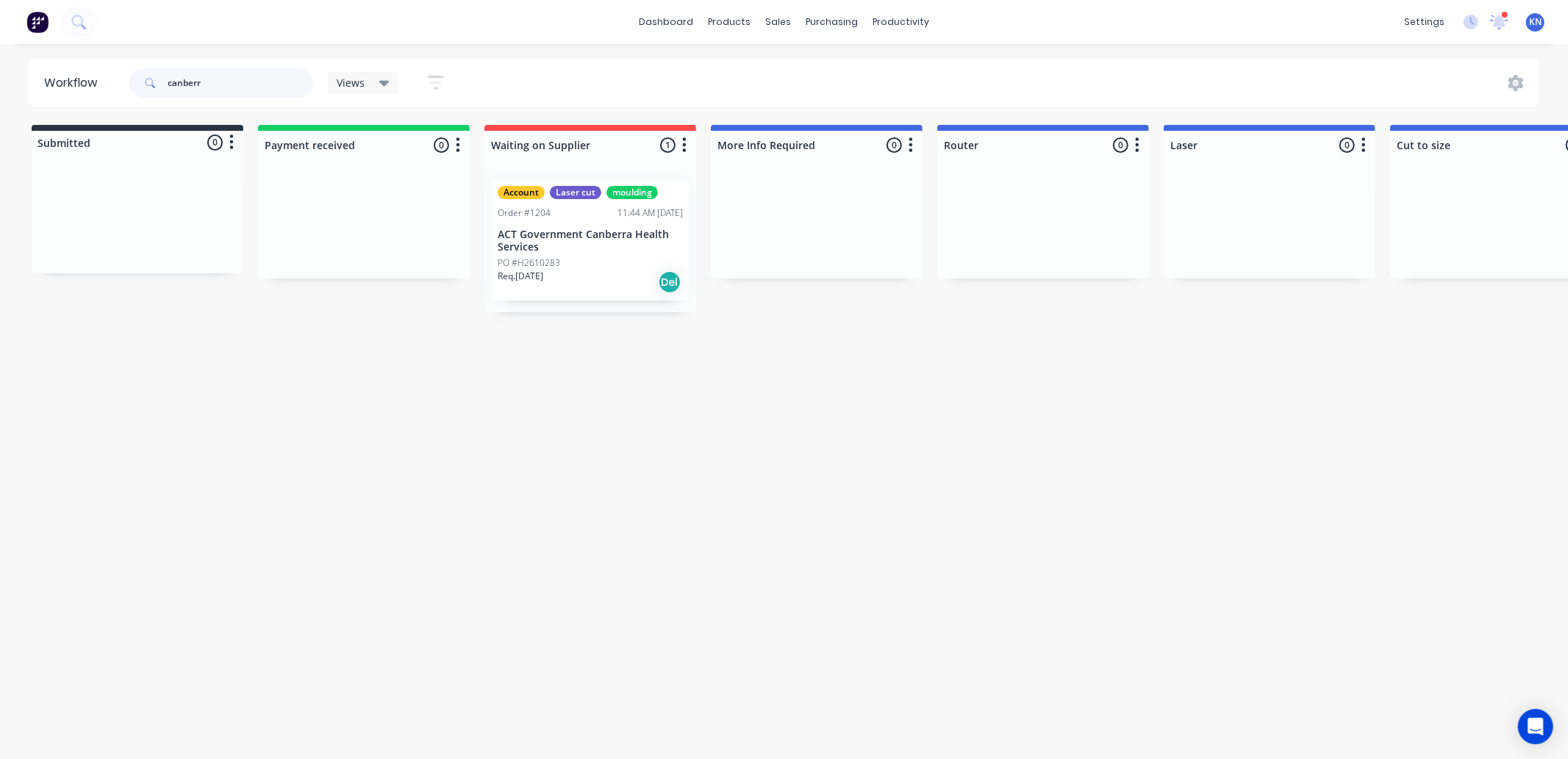
drag, startPoint x: 216, startPoint y: 85, endPoint x: 144, endPoint y: 79, distance: 72.2
click at [144, 79] on div "canberr" at bounding box center [221, 82] width 184 height 29
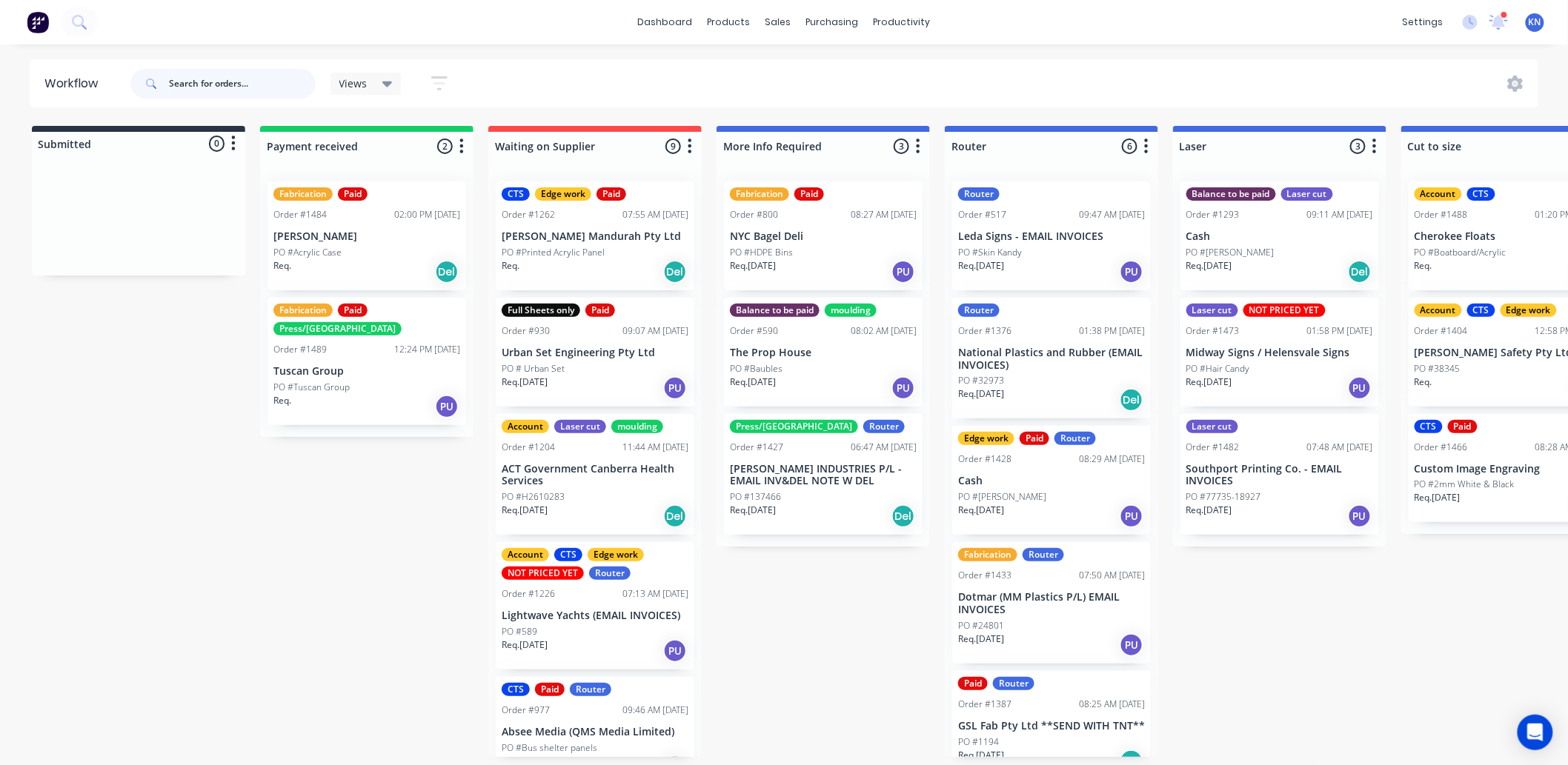
scroll to position [3, 0]
click at [558, 485] on div "Account Laser cut moulding Order #1204 11:44 AM 09/09/25 ACT Government Canberr…" at bounding box center [595, 474] width 198 height 121
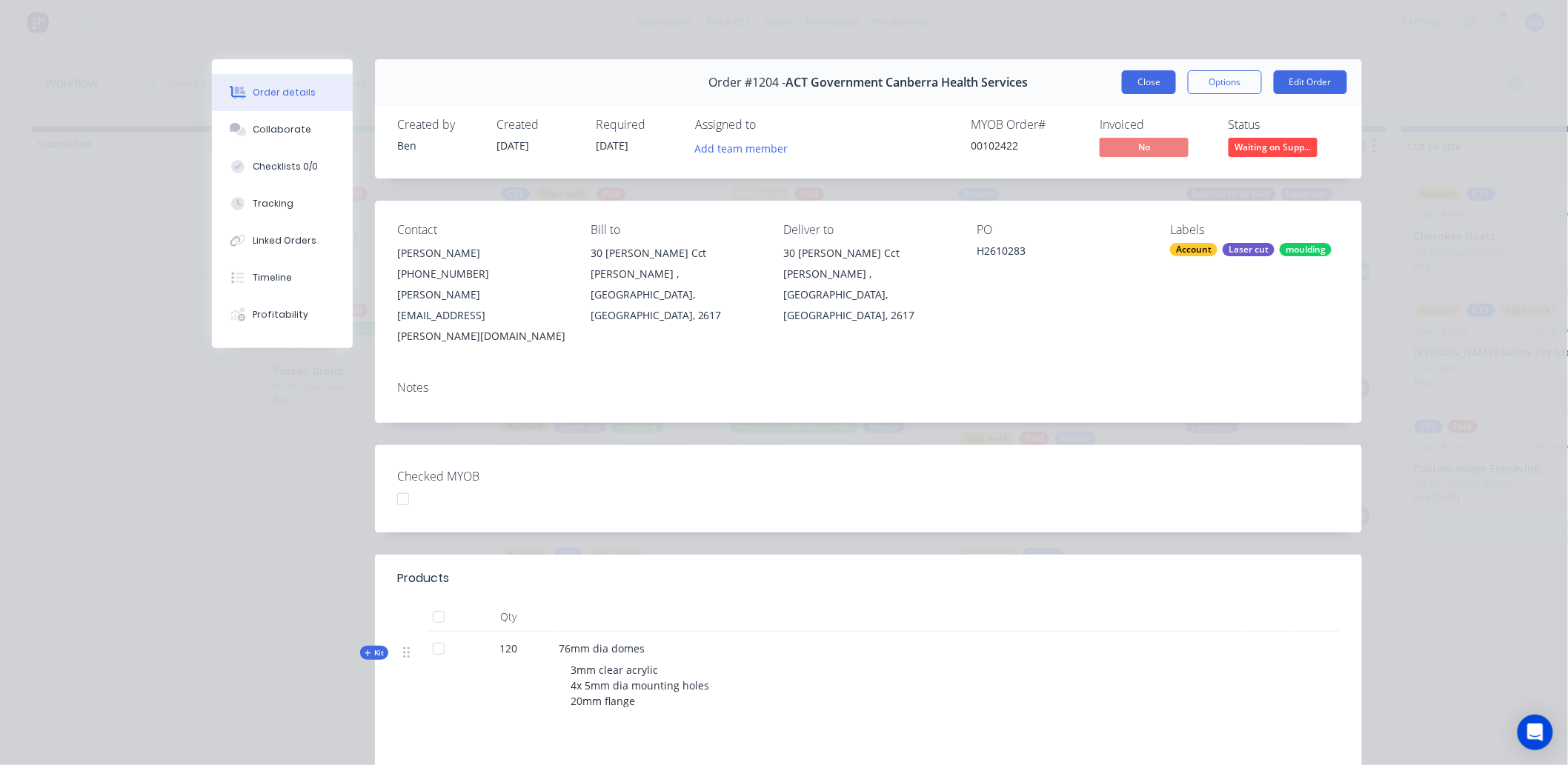
click at [1142, 79] on button "Close" at bounding box center [1149, 82] width 54 height 24
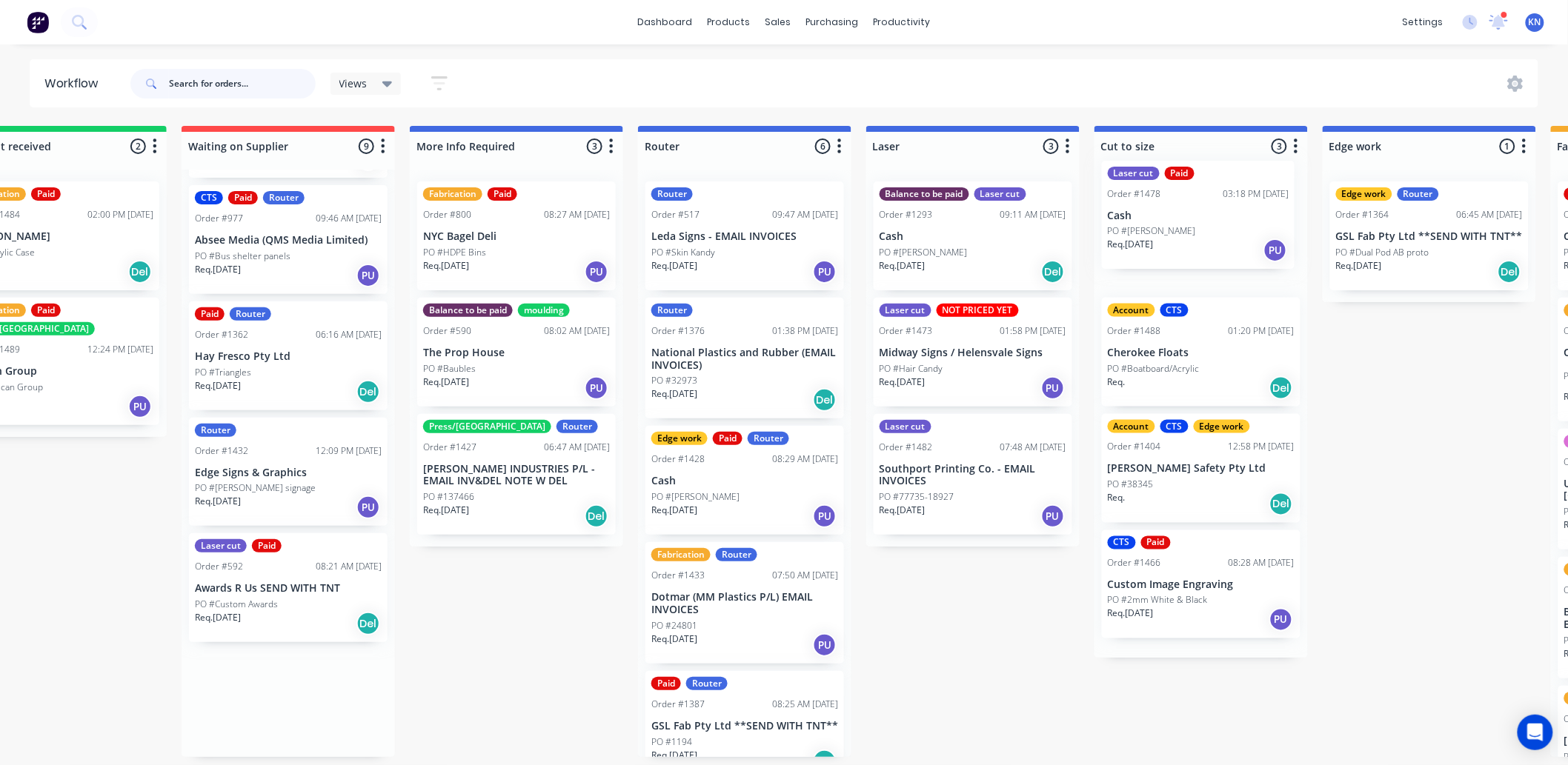
scroll to position [1, 316]
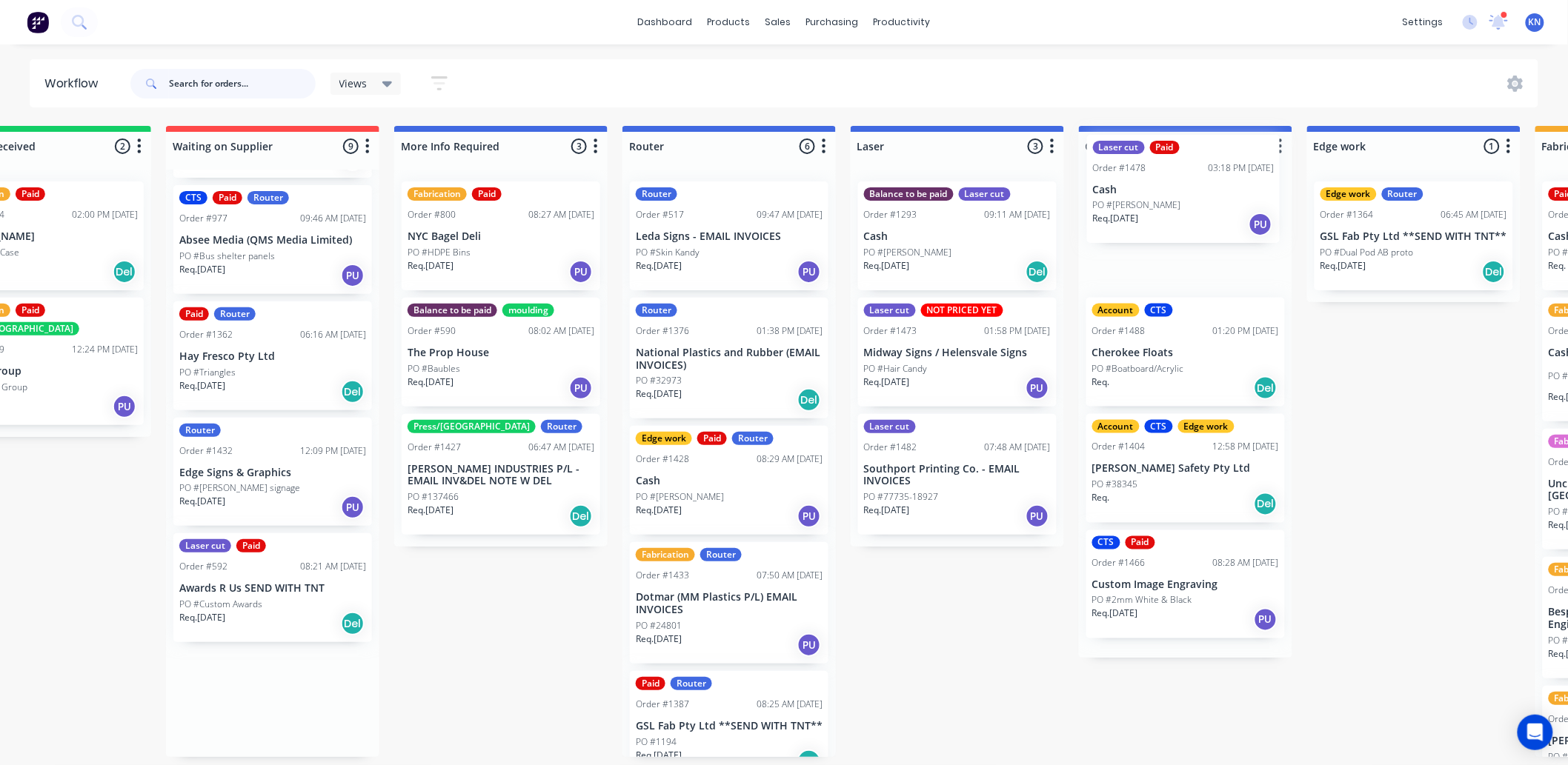
drag, startPoint x: 588, startPoint y: 601, endPoint x: 1192, endPoint y: 201, distance: 724.4
click at [1192, 201] on div "Submitted 0 Status colour #273444 hex #273444 Save Cancel Summaries Total order…" at bounding box center [1439, 441] width 3547 height 631
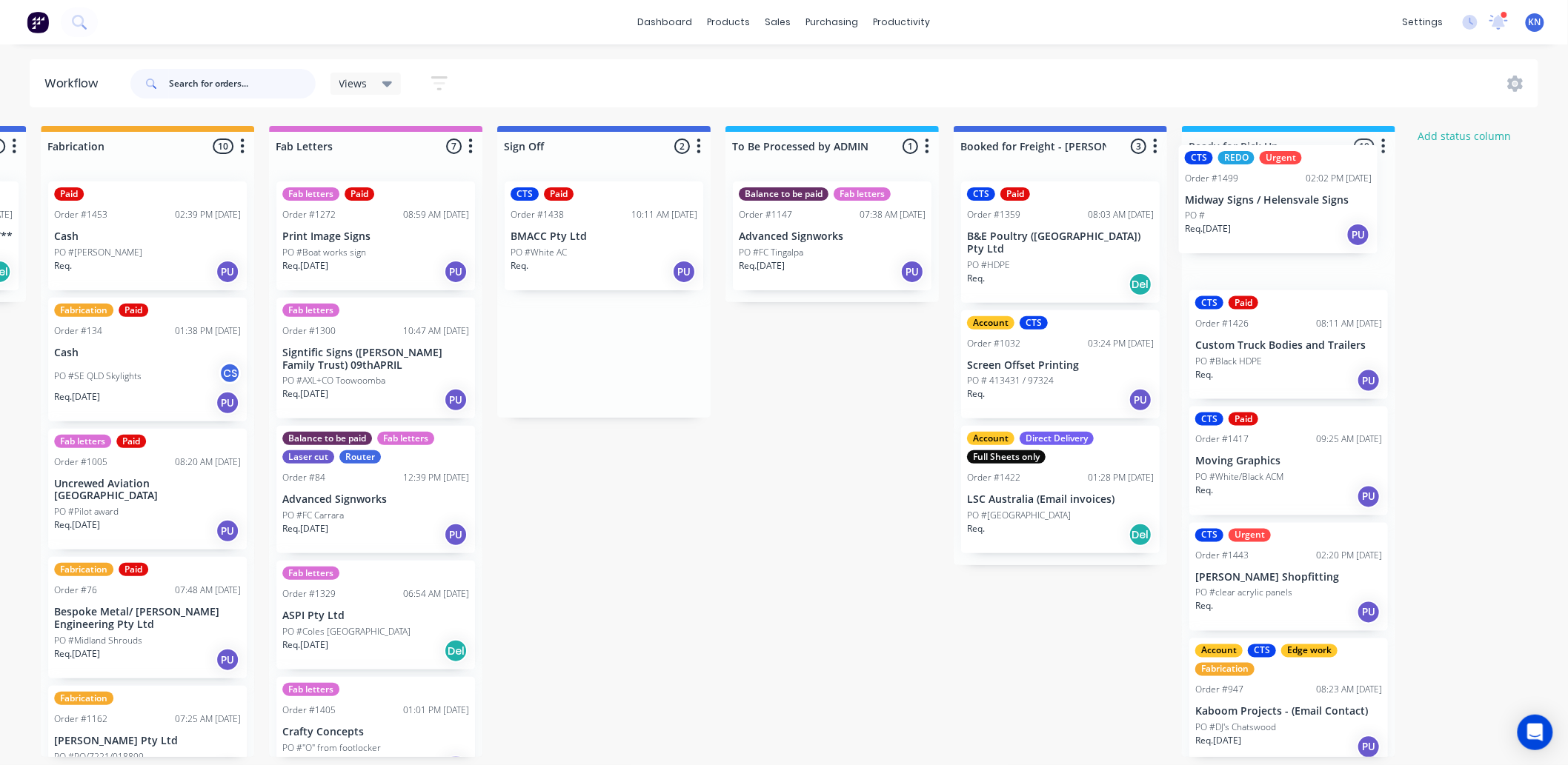
scroll to position [0, 1849]
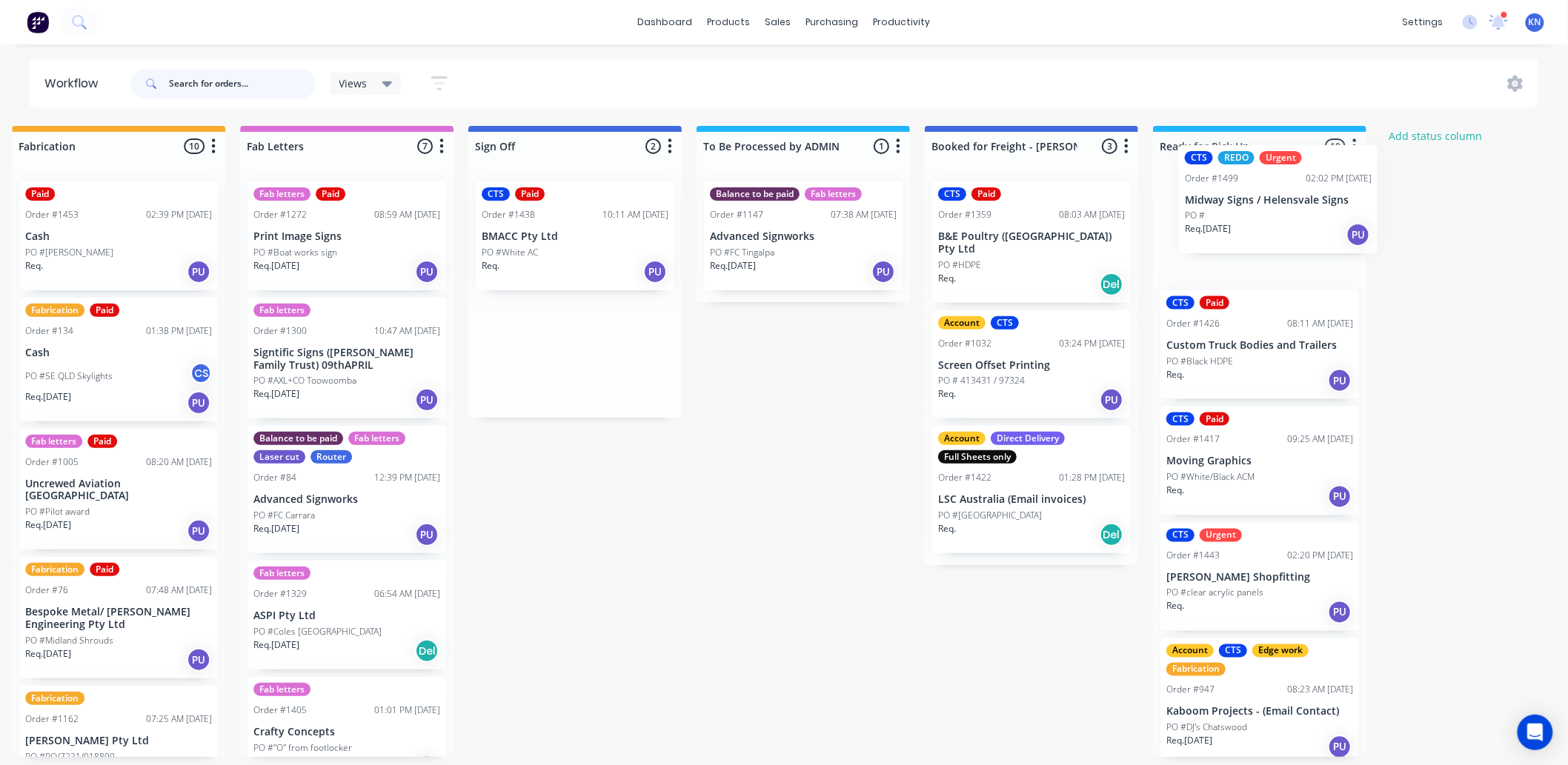
drag, startPoint x: 637, startPoint y: 362, endPoint x: 1261, endPoint y: 208, distance: 642.7
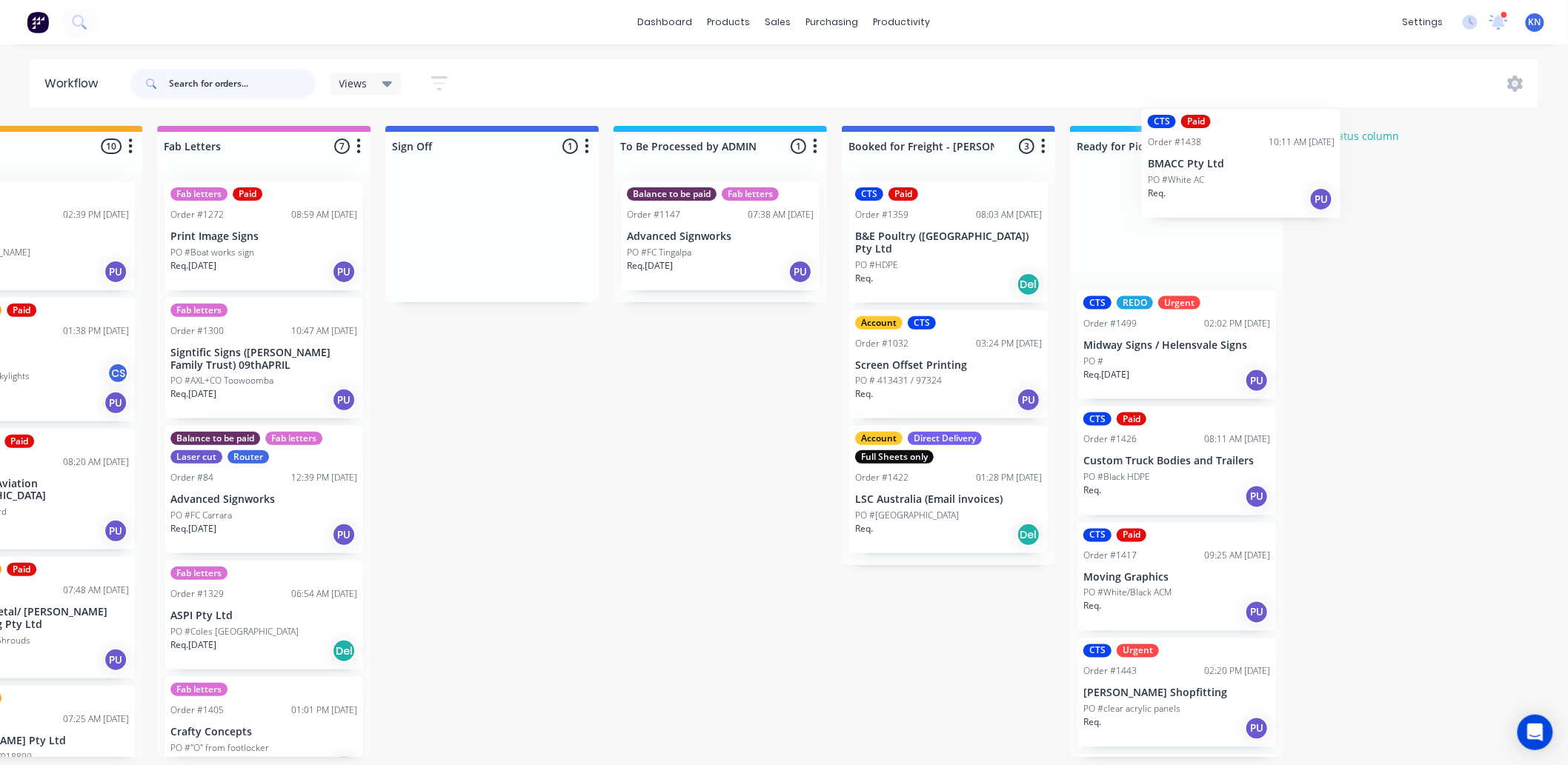
scroll to position [0, 1932]
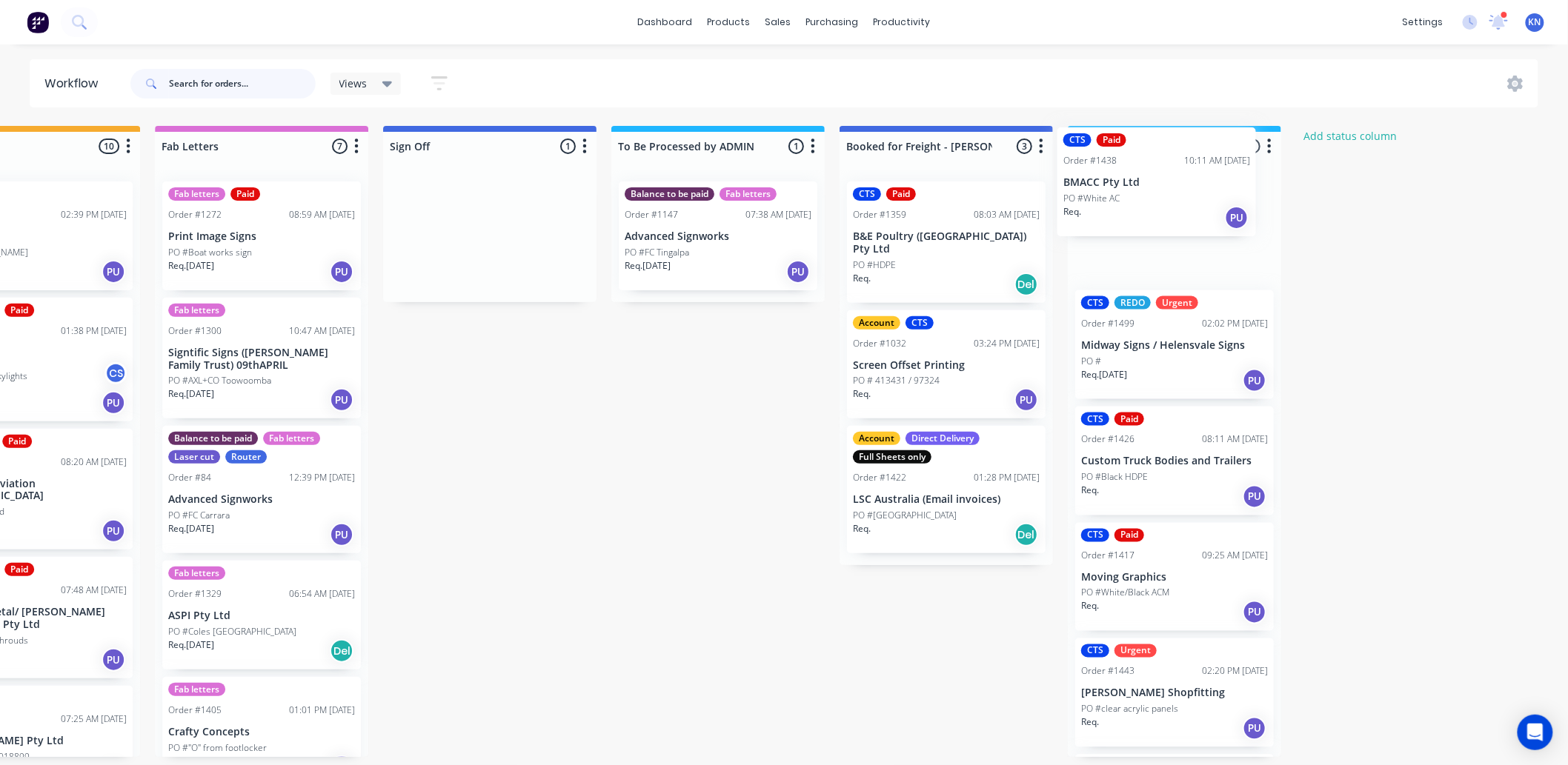
drag, startPoint x: 537, startPoint y: 230, endPoint x: 1120, endPoint y: 178, distance: 585.3
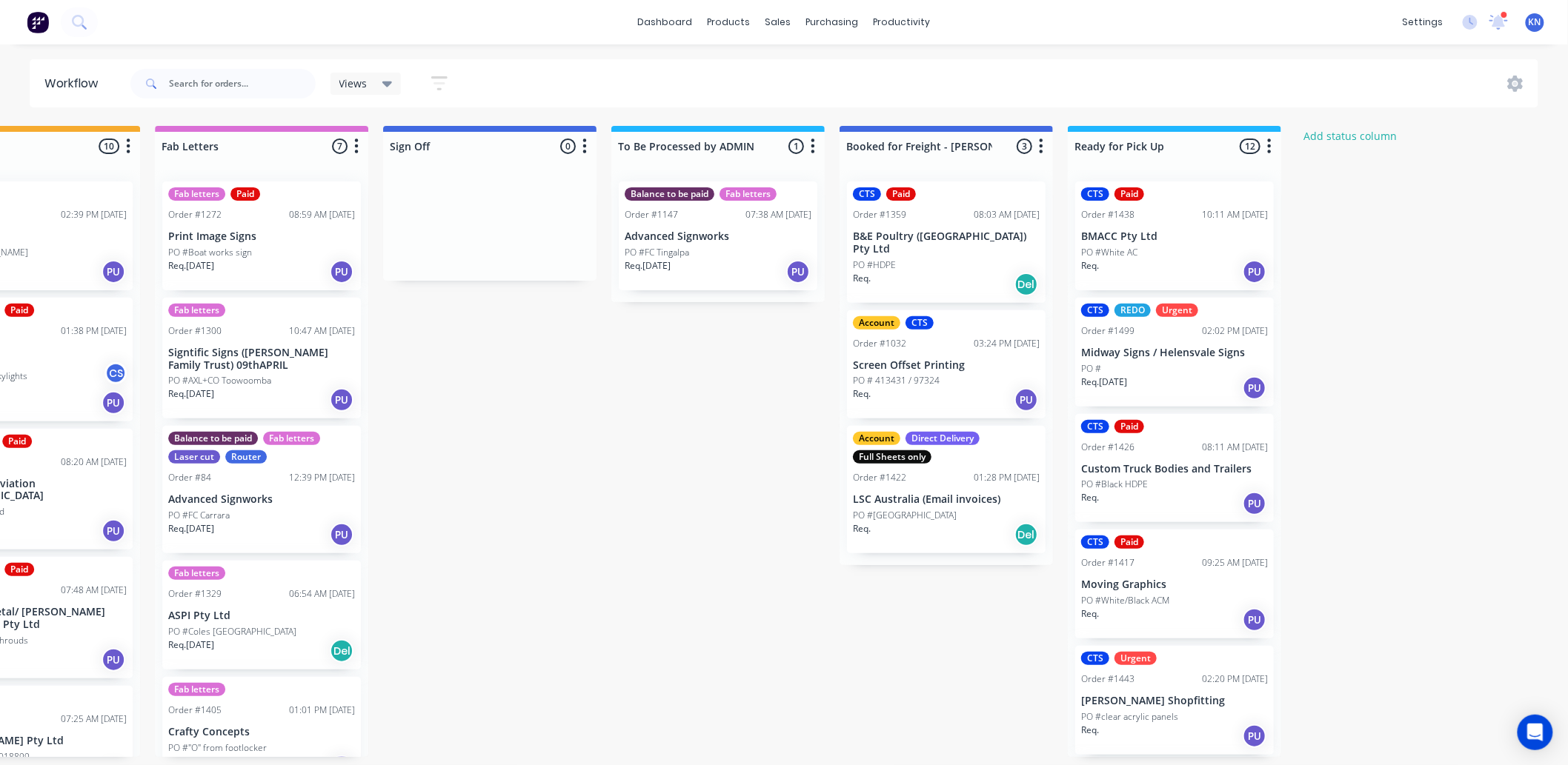
click at [1502, 18] on div at bounding box center [1504, 14] width 8 height 8
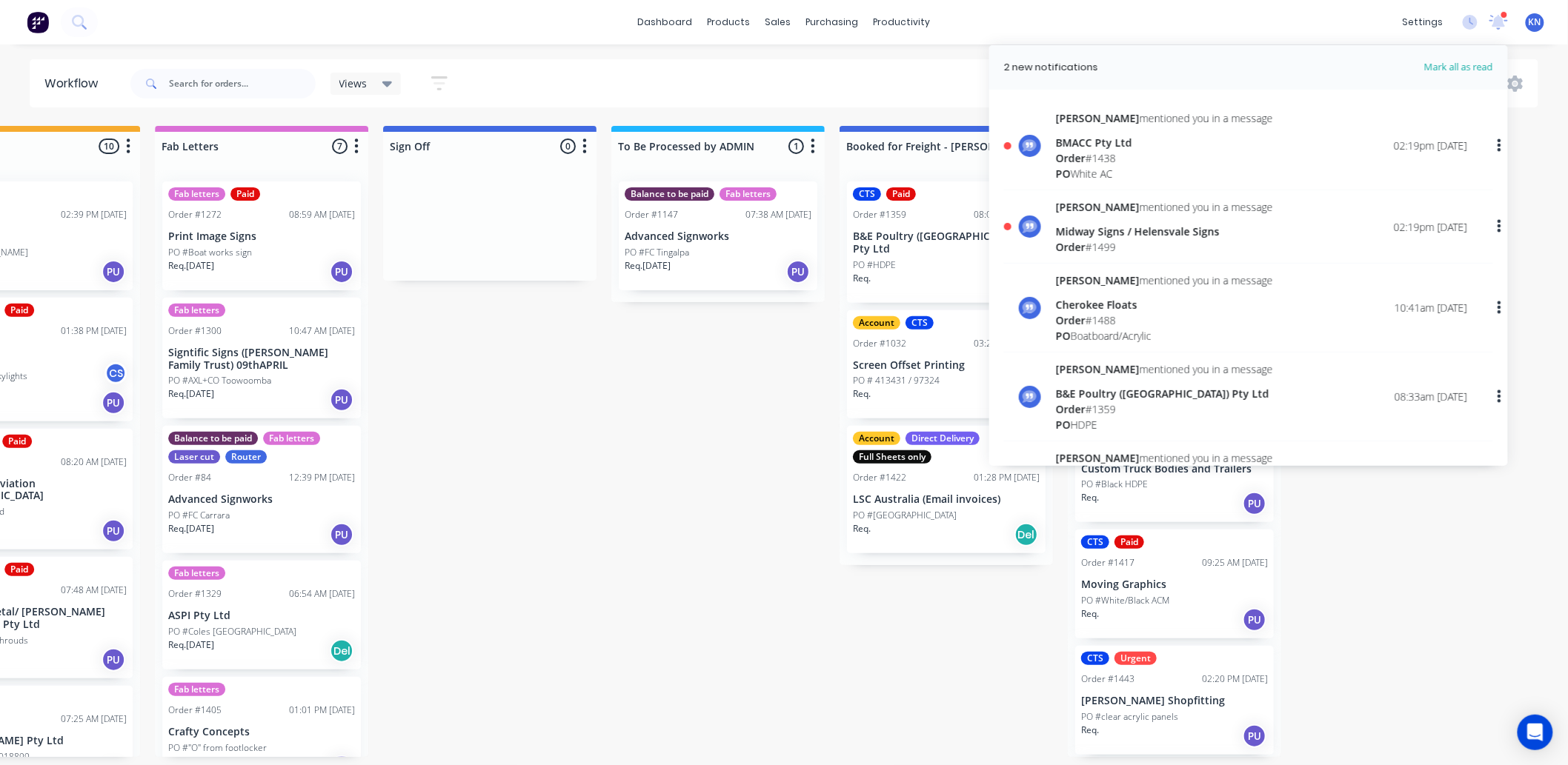
click at [1088, 230] on div "Midway Signs / Helensvale Signs" at bounding box center [1165, 231] width 217 height 15
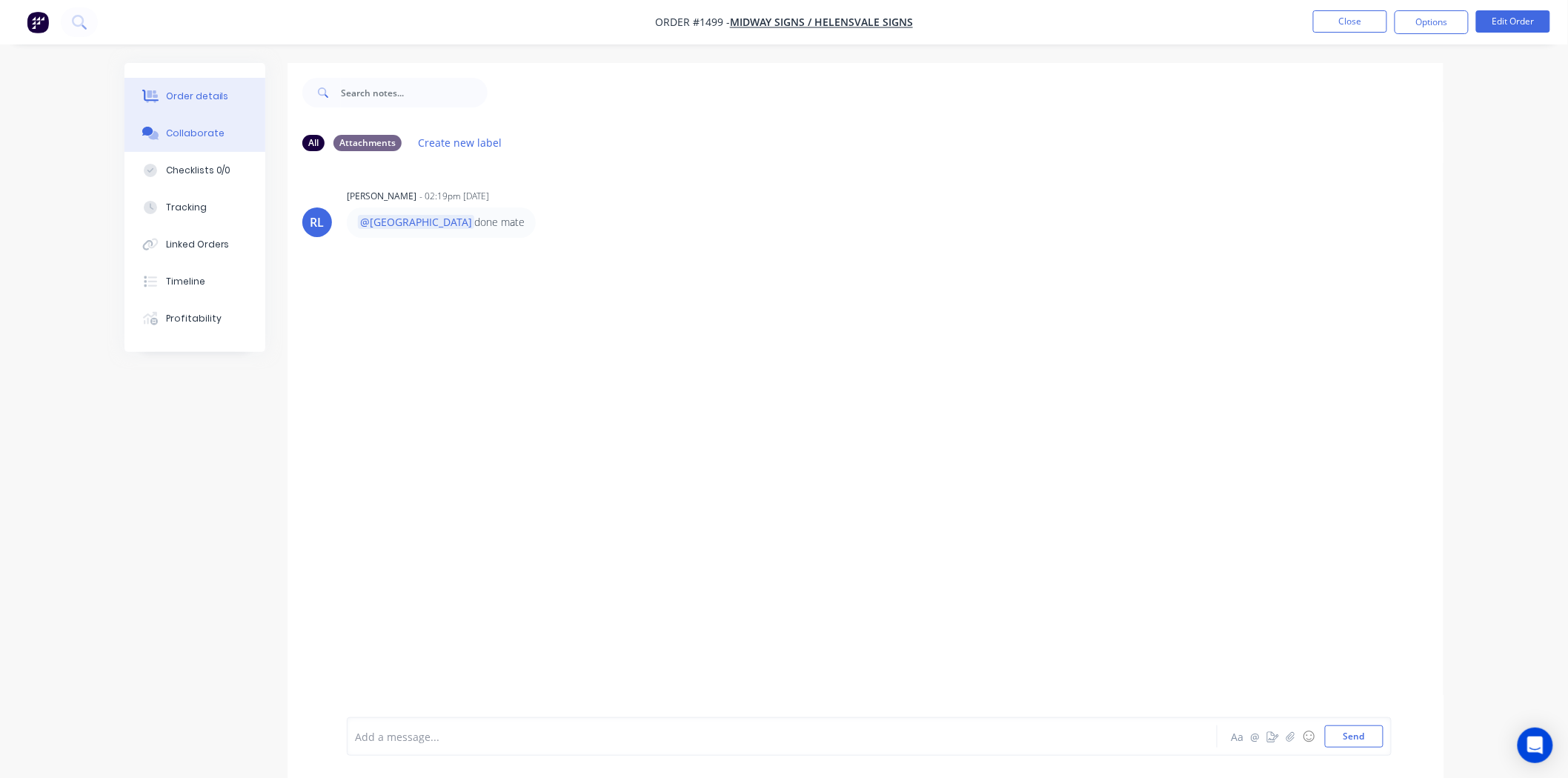
click at [200, 92] on div "Order details" at bounding box center [197, 97] width 63 height 14
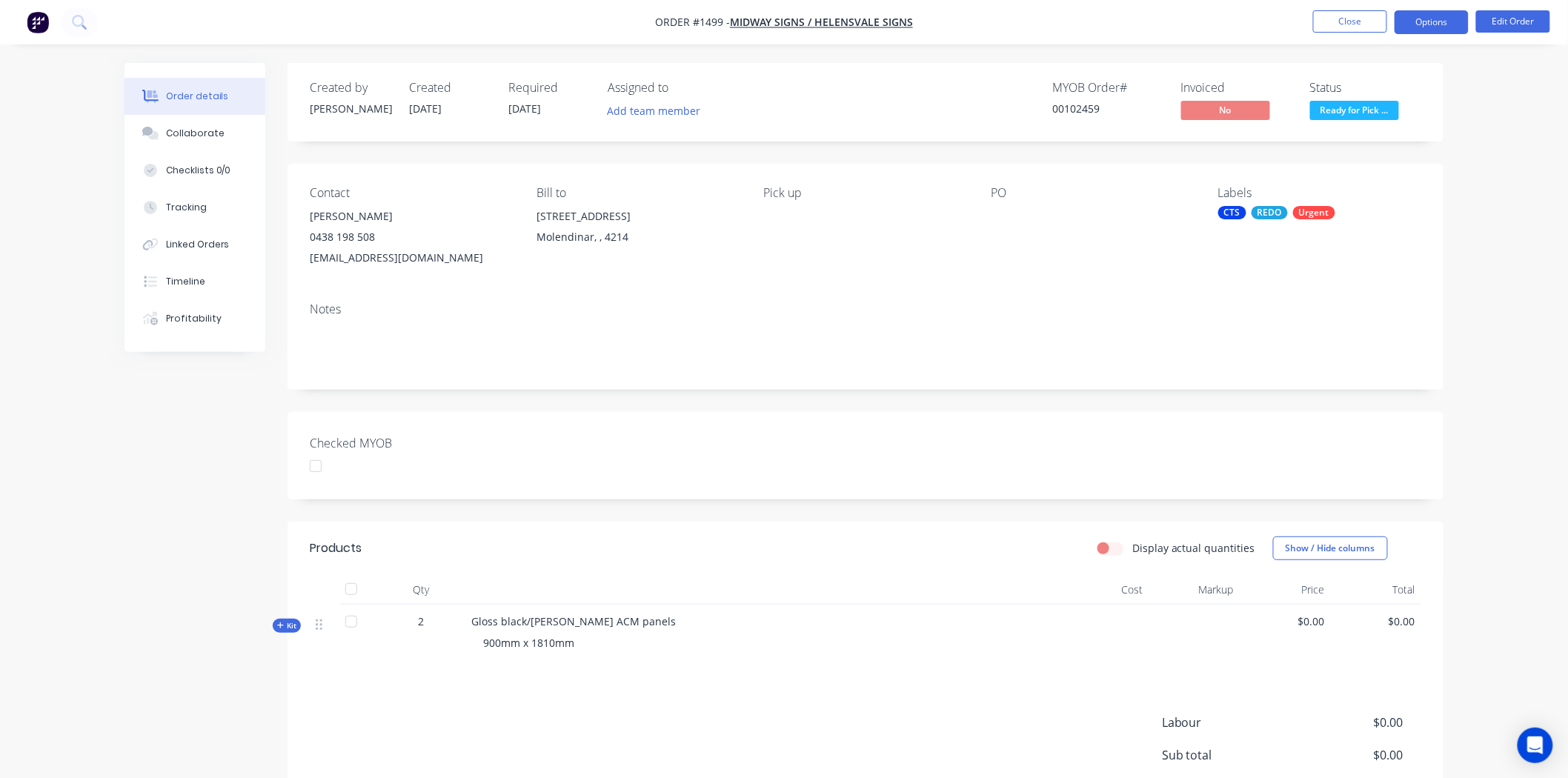
click at [1443, 11] on button "Options" at bounding box center [1432, 22] width 74 height 24
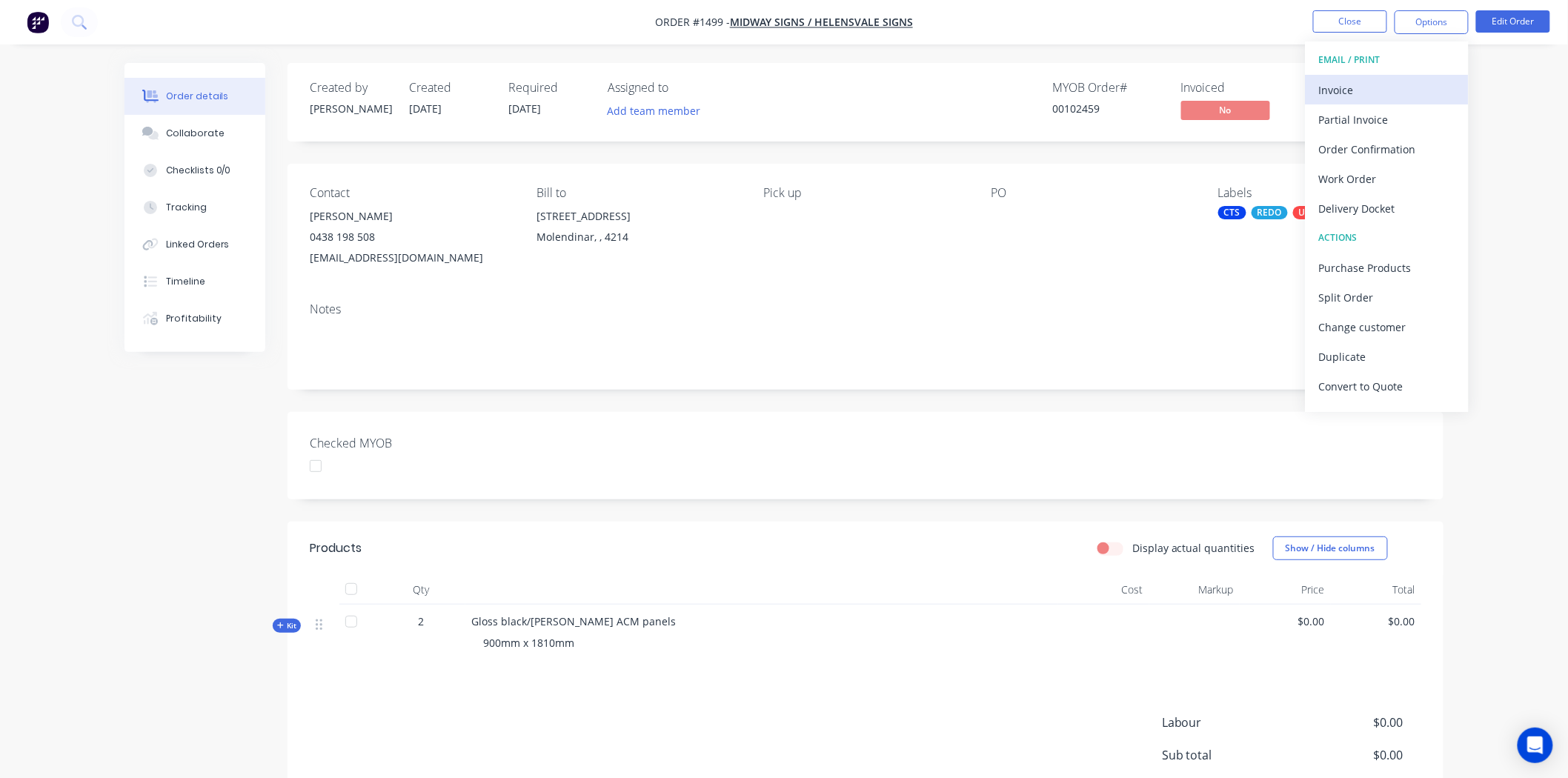
click at [1350, 86] on div "Invoice" at bounding box center [1387, 90] width 136 height 21
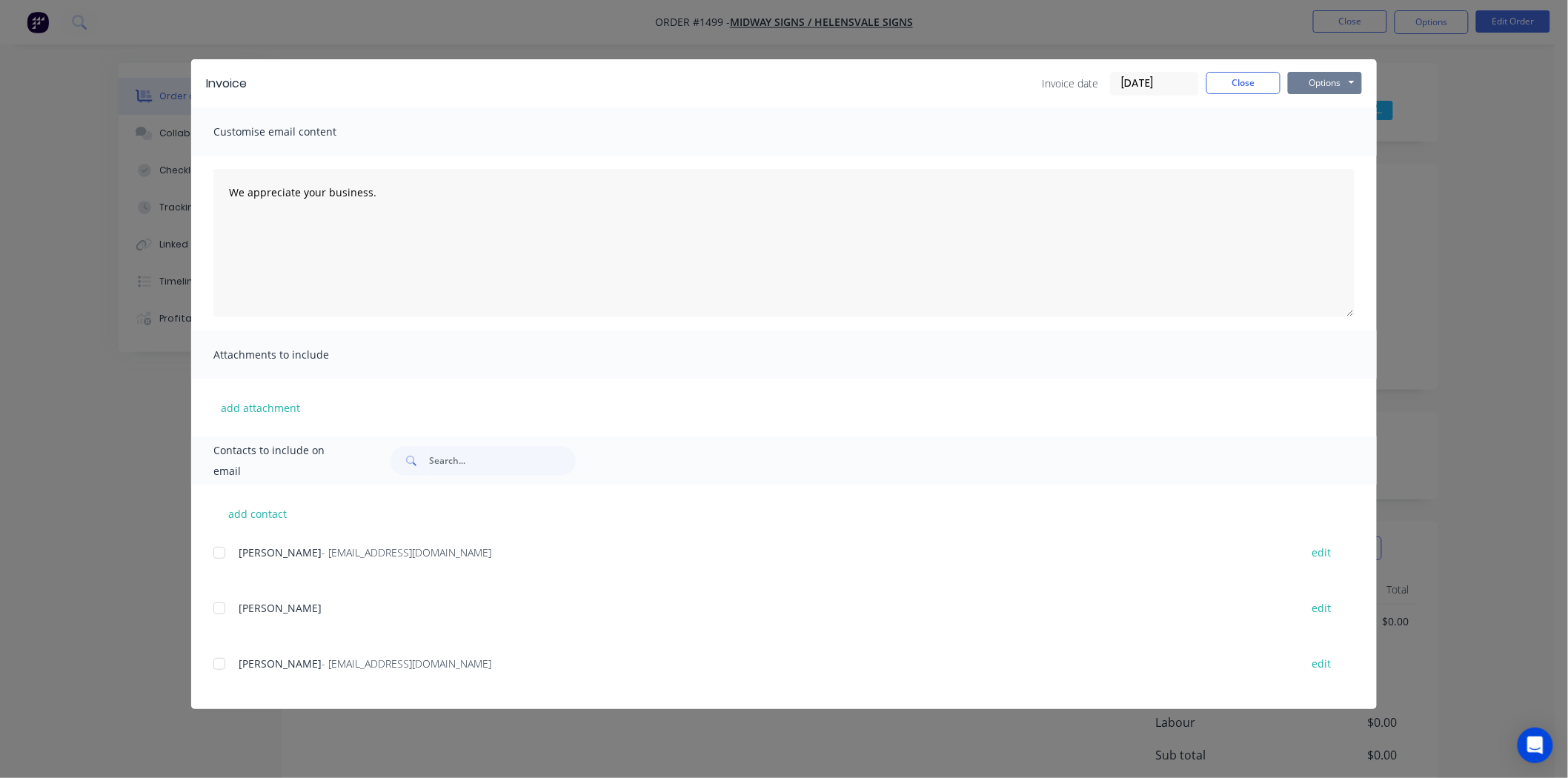
click at [1315, 78] on button "Options" at bounding box center [1325, 83] width 74 height 22
click at [1328, 128] on button "Print" at bounding box center [1336, 133] width 95 height 25
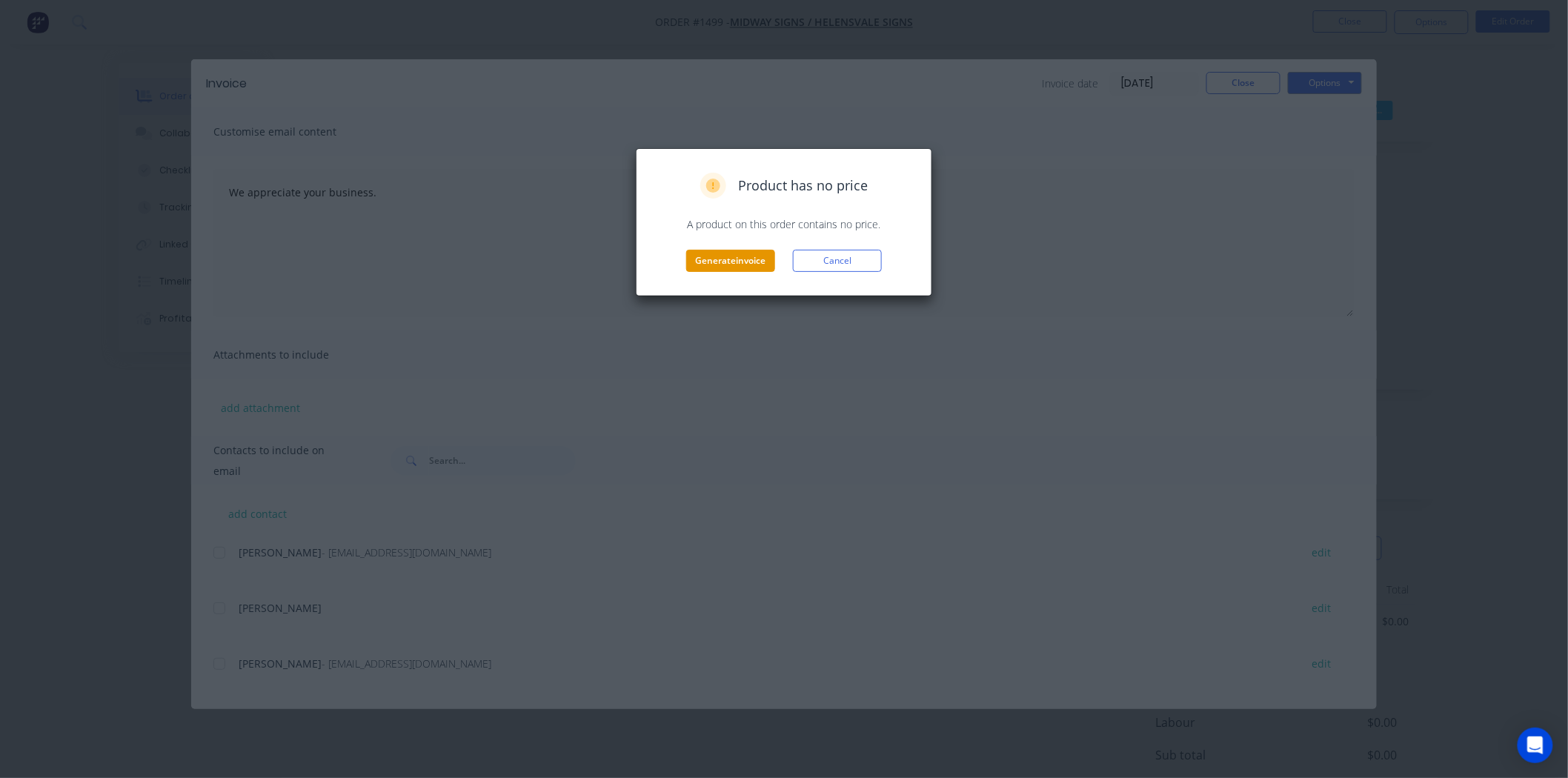
click at [728, 260] on button "Generate invoice" at bounding box center [731, 261] width 89 height 22
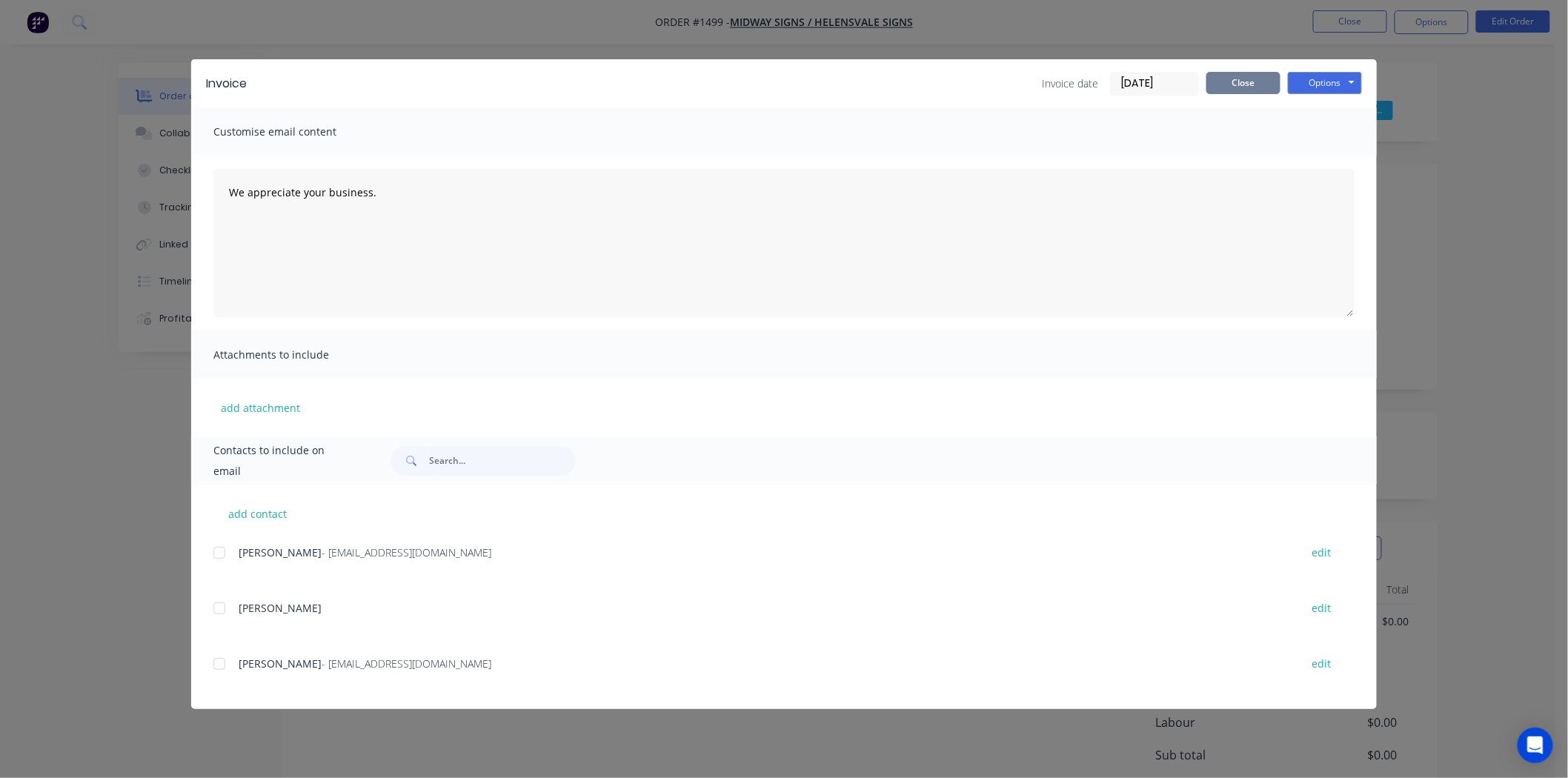
click at [1265, 75] on button "Close" at bounding box center [1243, 83] width 74 height 22
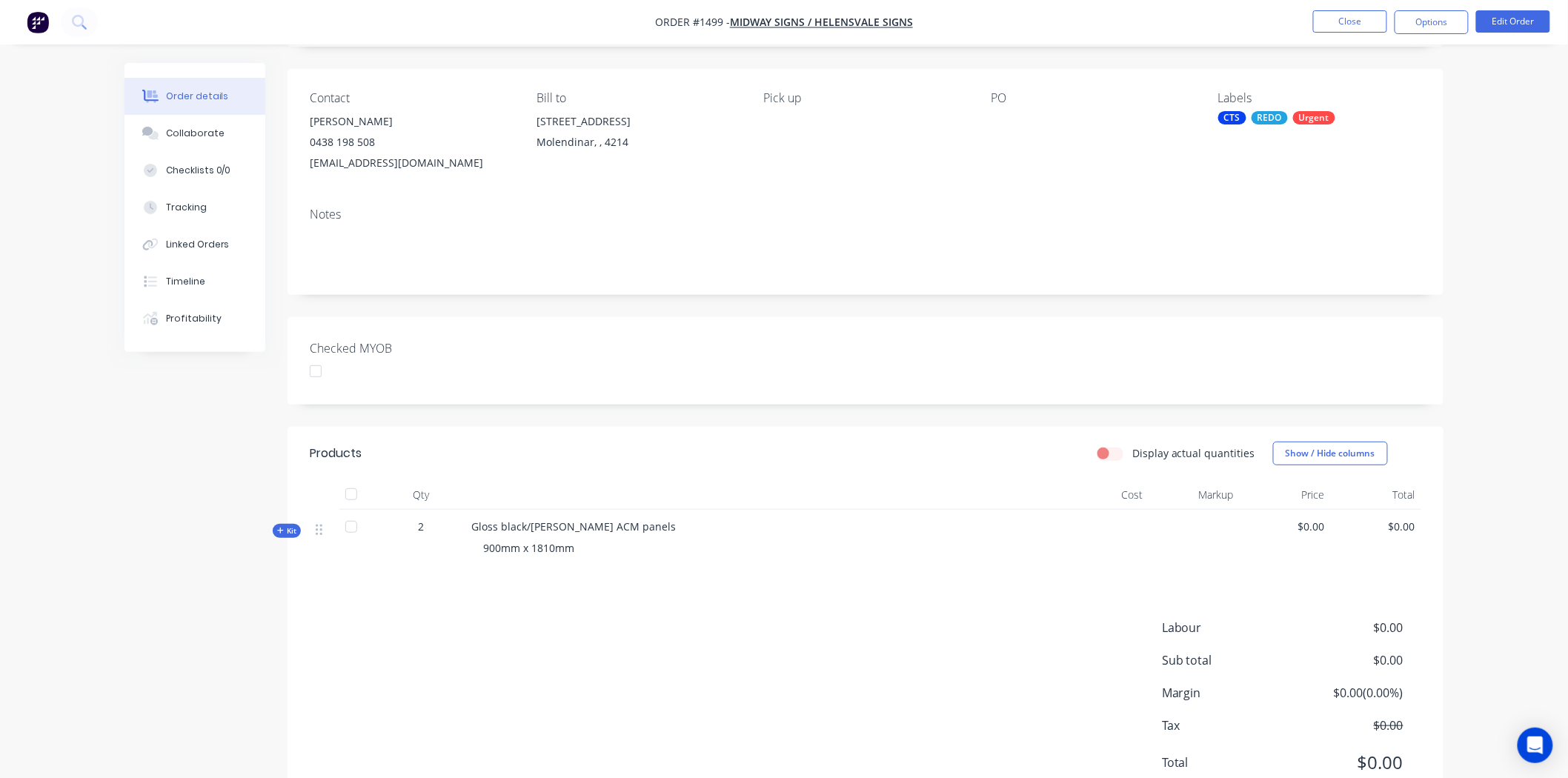
scroll to position [153, 0]
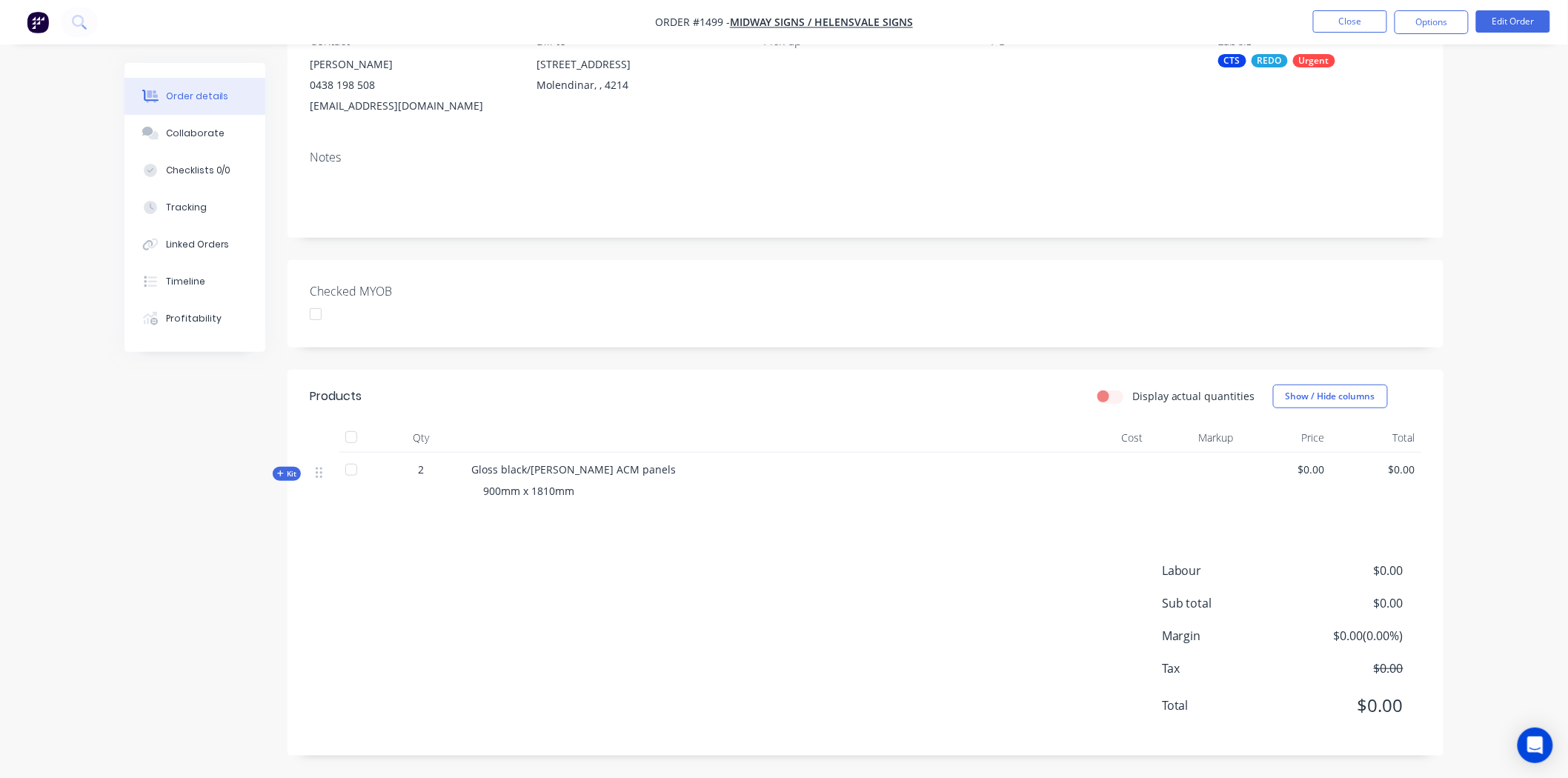
click at [316, 315] on div at bounding box center [315, 314] width 30 height 30
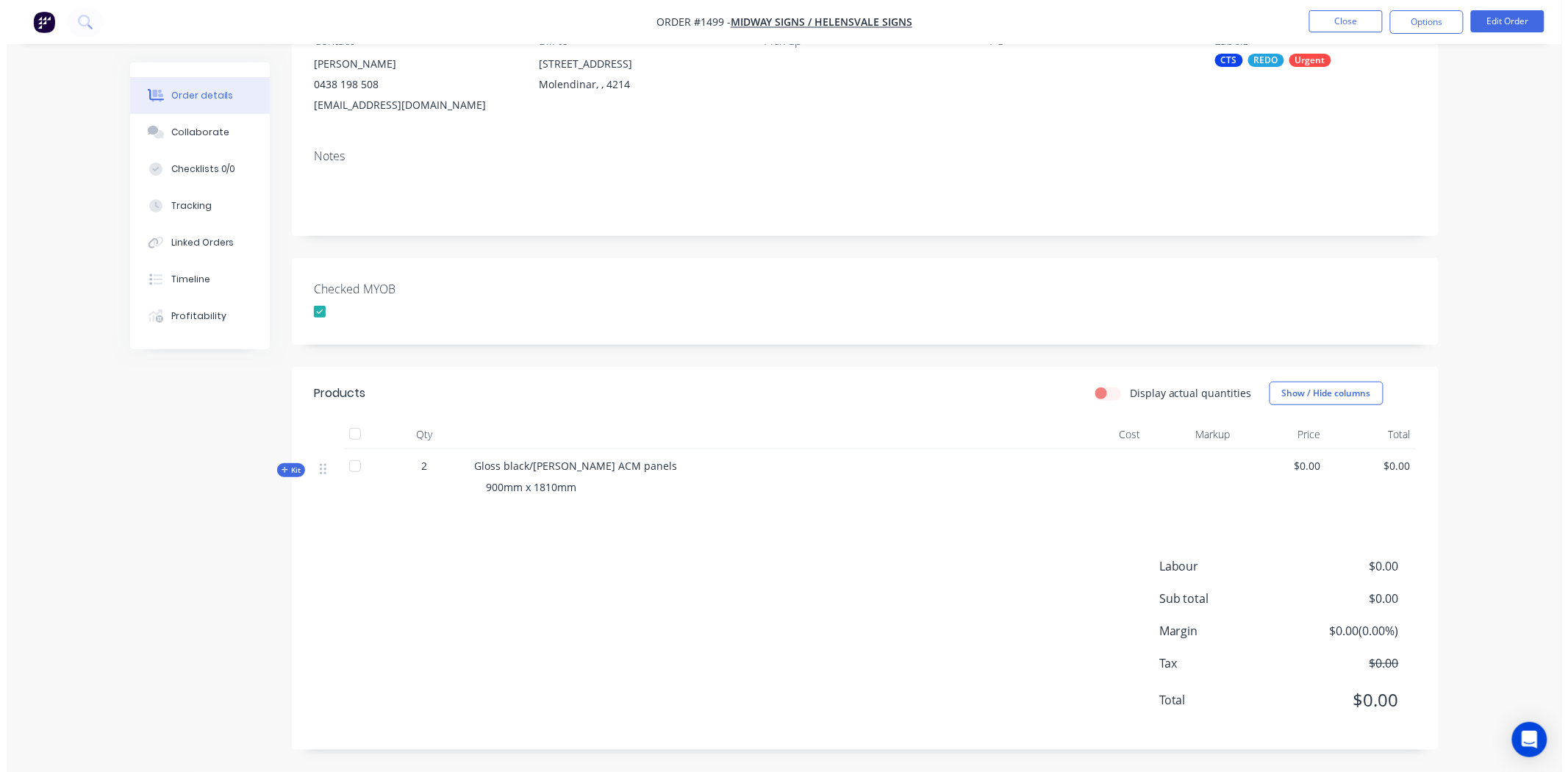
scroll to position [0, 0]
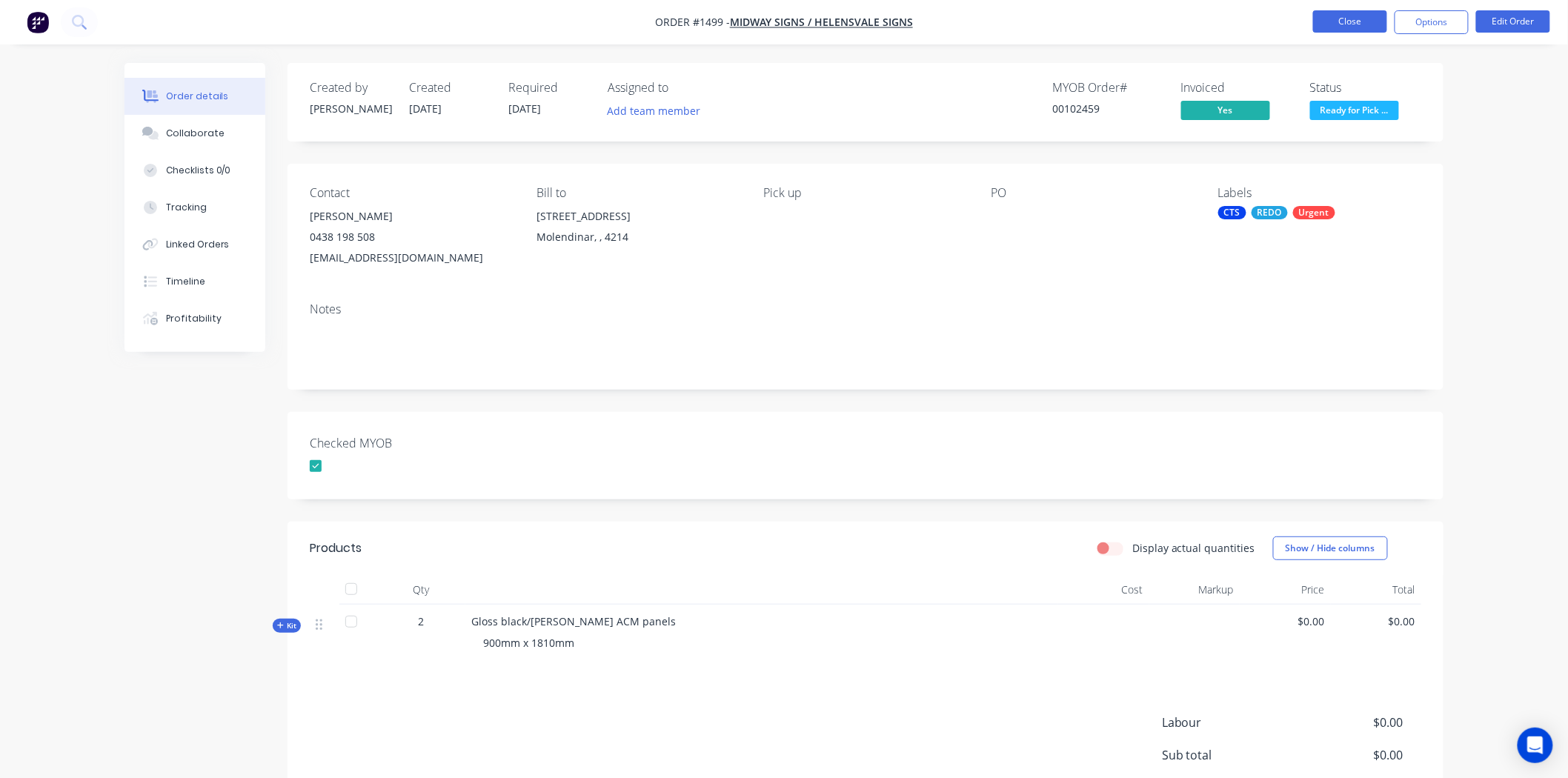
click at [1346, 19] on button "Close" at bounding box center [1350, 21] width 74 height 22
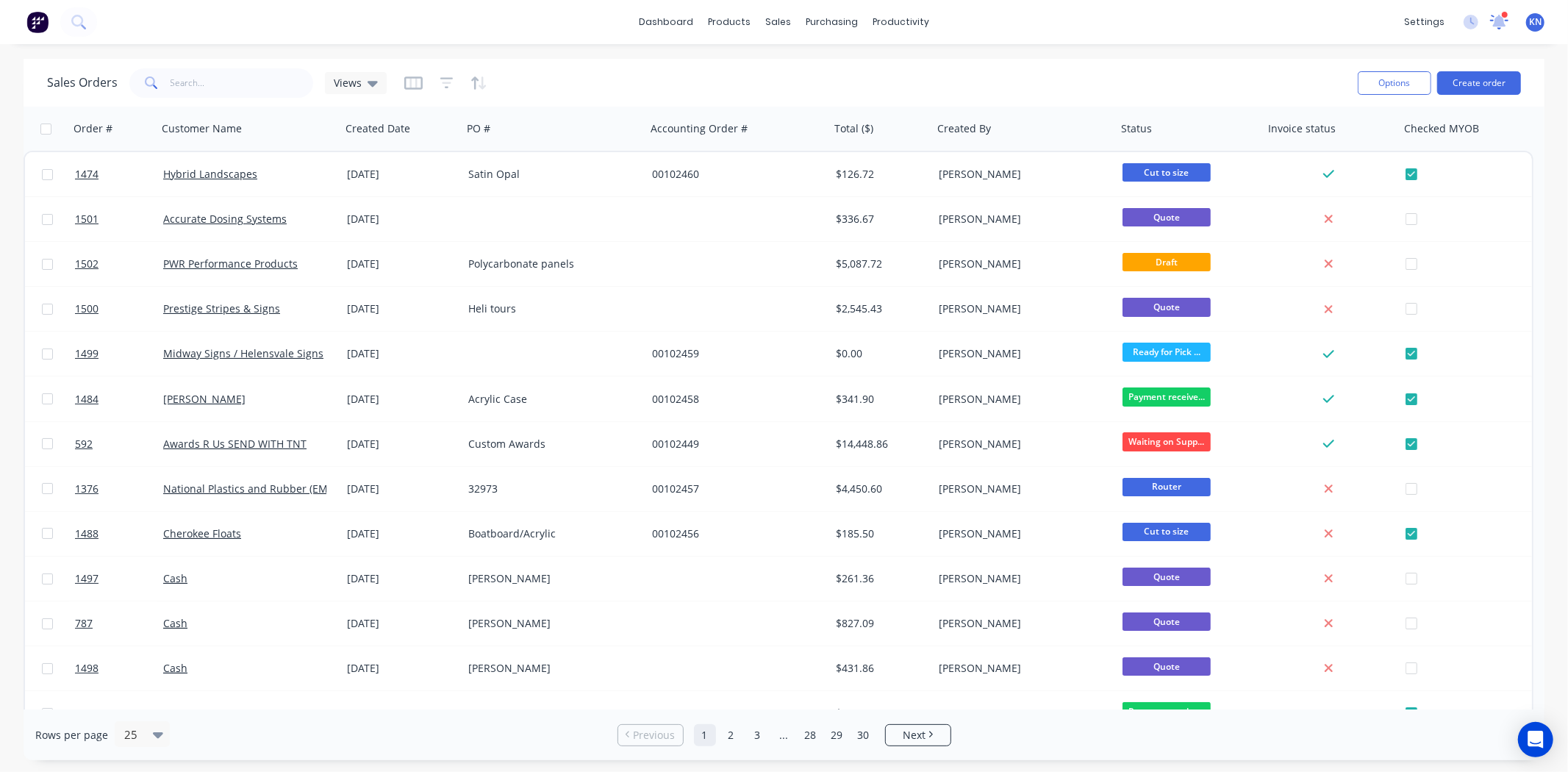
click at [1502, 19] on icon at bounding box center [1500, 20] width 13 height 12
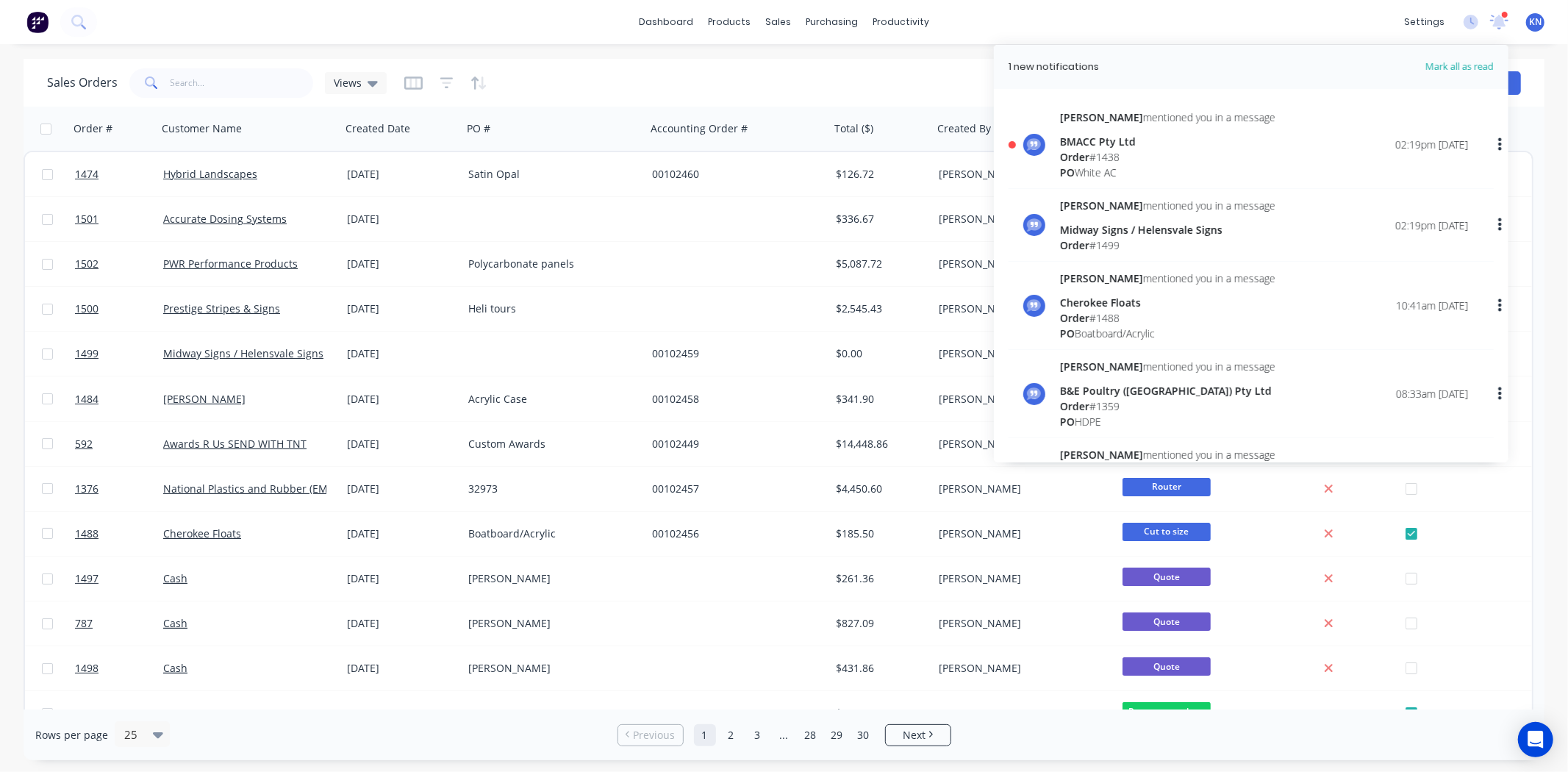
click at [1116, 156] on div "Order # 1438" at bounding box center [1168, 157] width 215 height 15
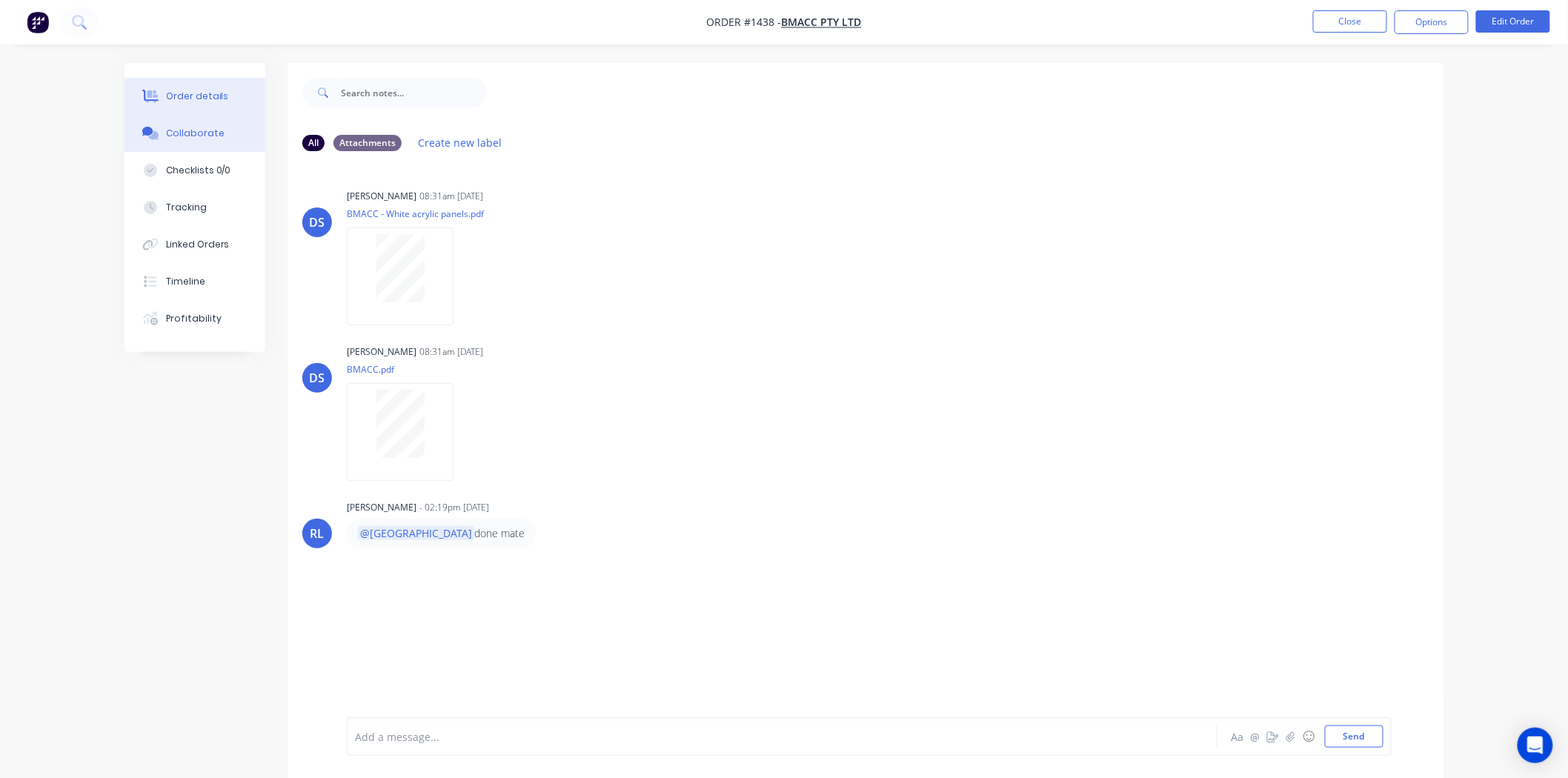
click at [189, 97] on div "Order details" at bounding box center [197, 97] width 63 height 14
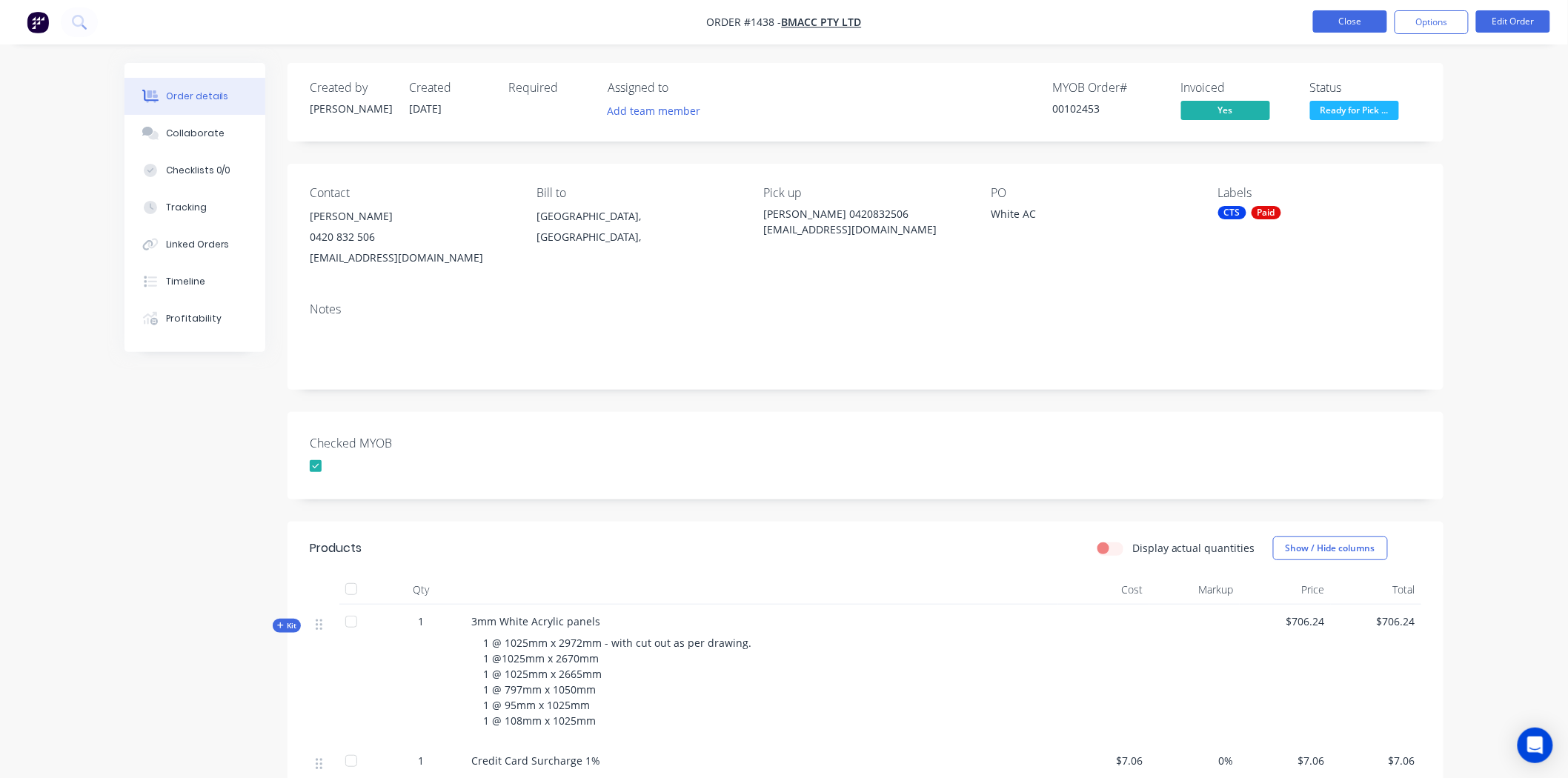
click at [1352, 24] on button "Close" at bounding box center [1350, 21] width 74 height 22
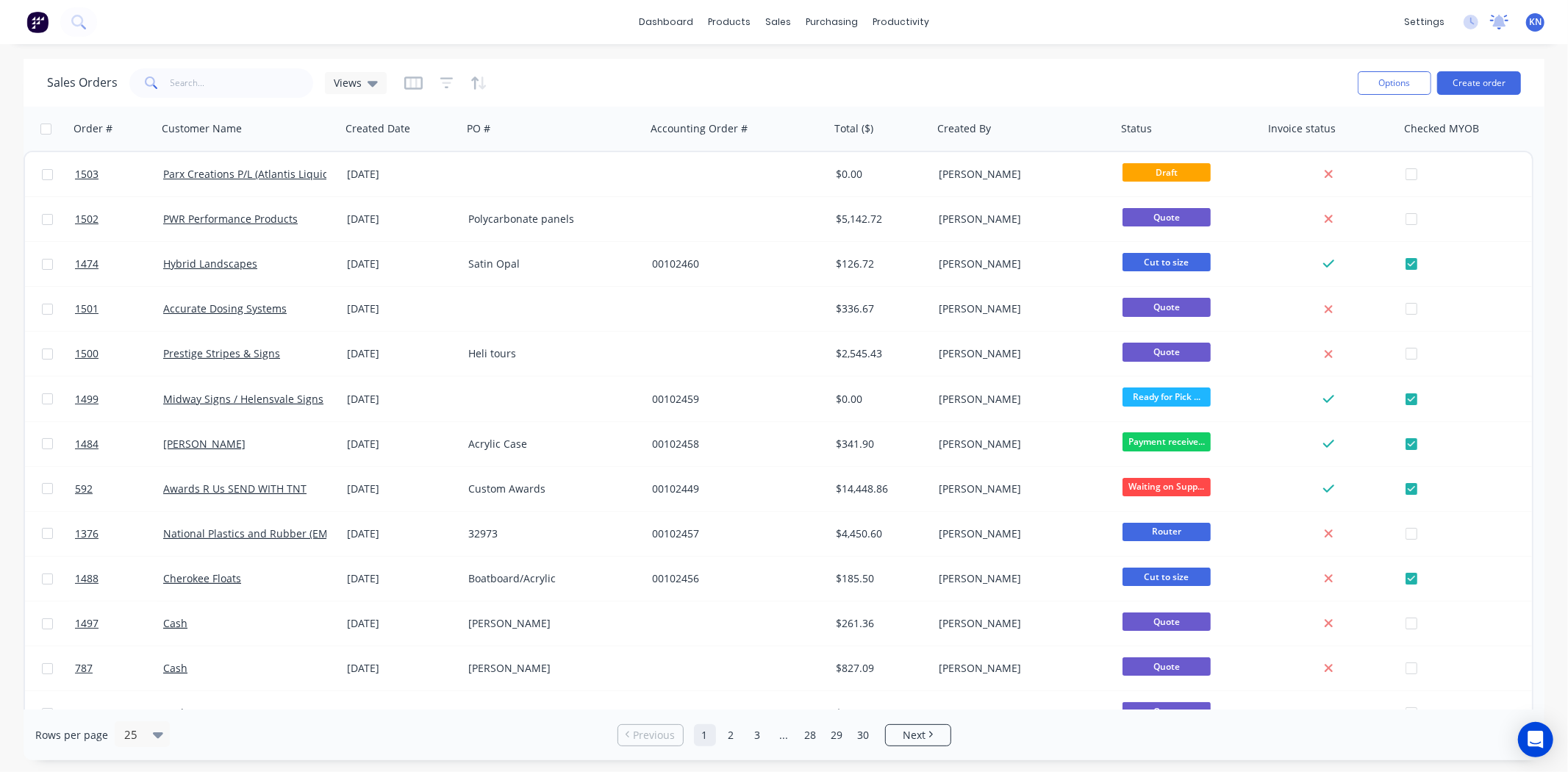
click at [1503, 23] on icon at bounding box center [1500, 20] width 13 height 12
click at [1504, 18] on div at bounding box center [1505, 14] width 8 height 8
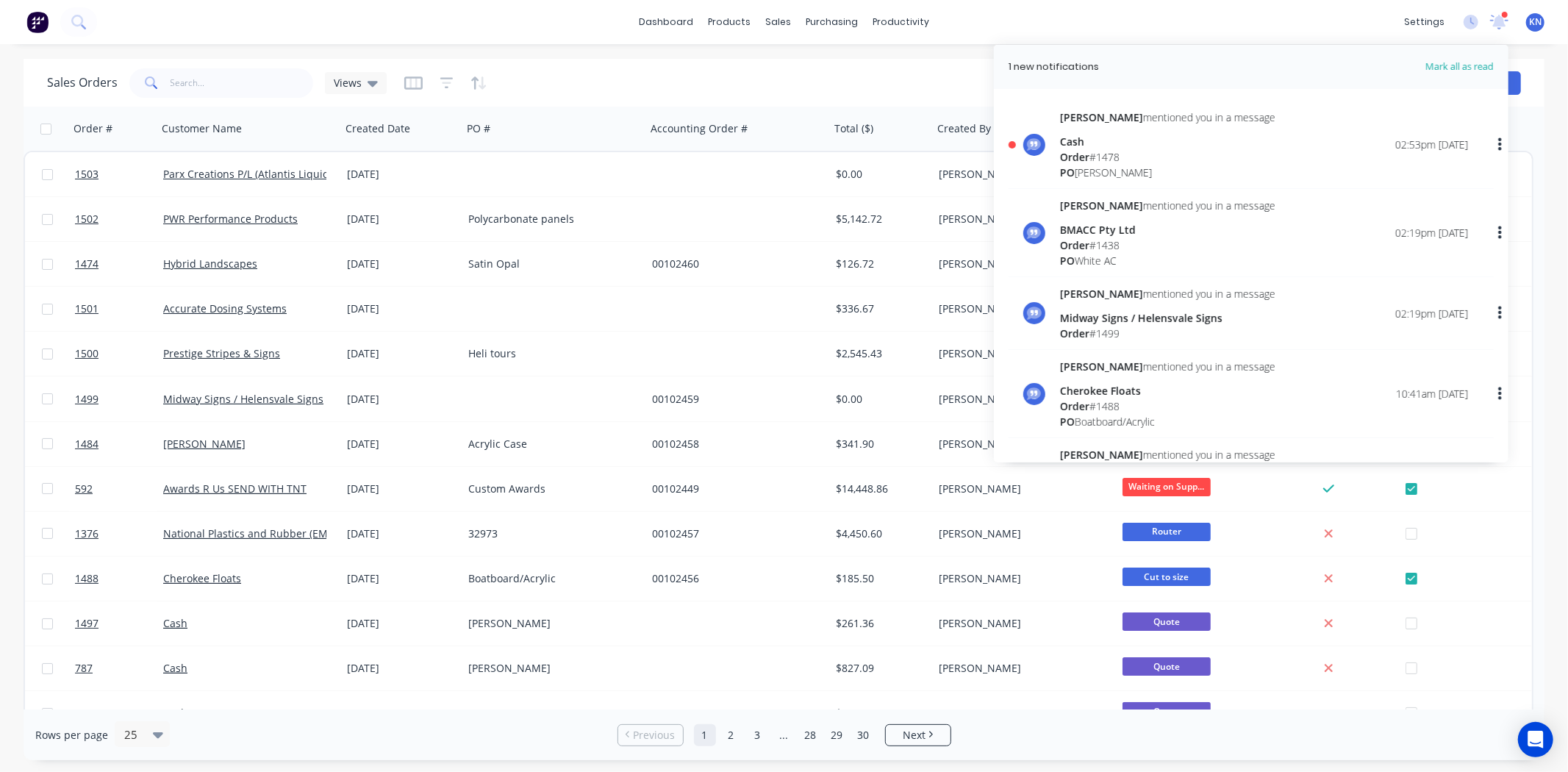
click at [1090, 151] on span "Order" at bounding box center [1074, 156] width 29 height 14
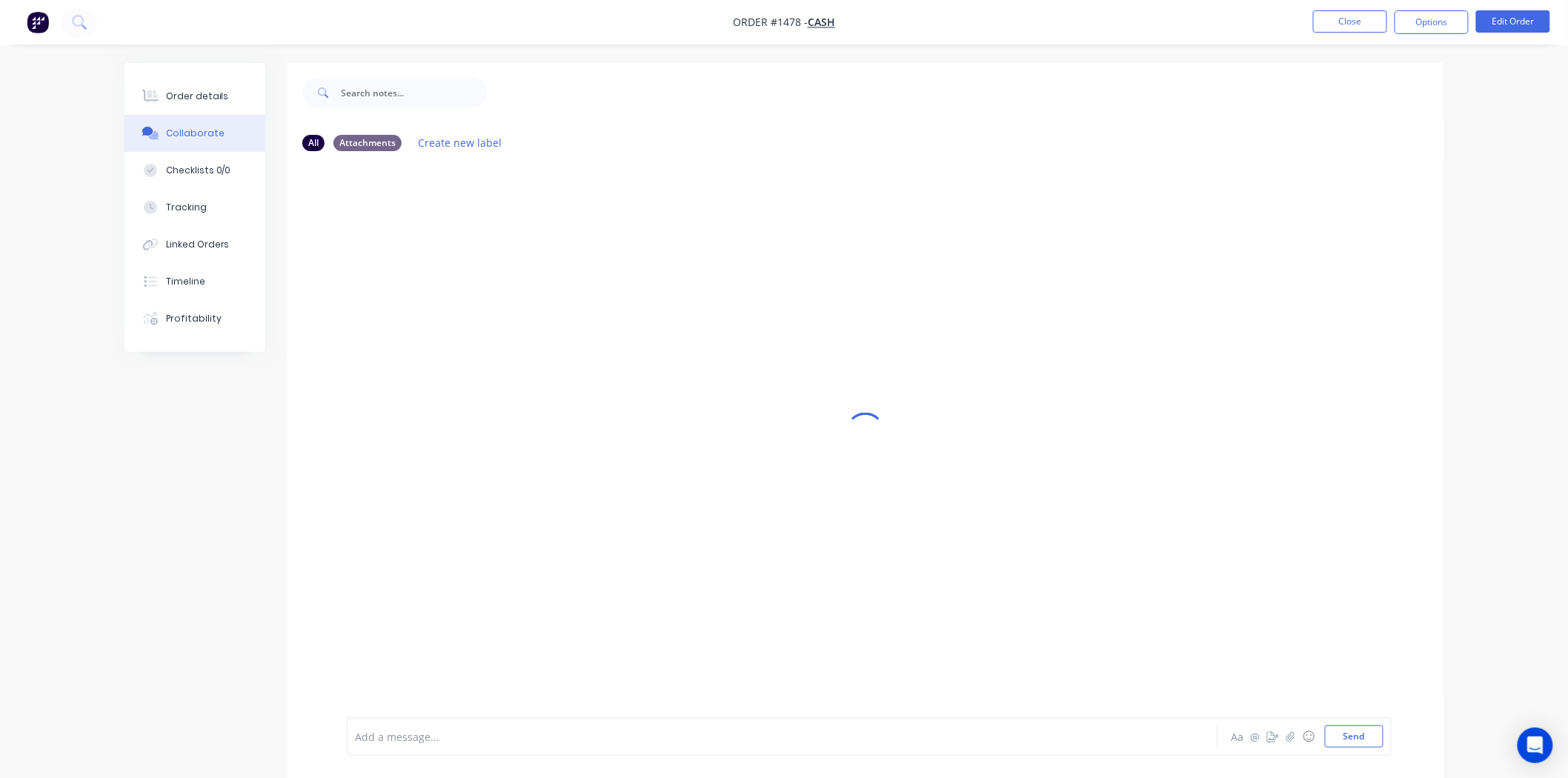
click at [419, 747] on div "Add a message... Aa @ ☺ Send" at bounding box center [869, 736] width 1045 height 38
click at [453, 747] on div "Add a message..." at bounding box center [741, 736] width 771 height 22
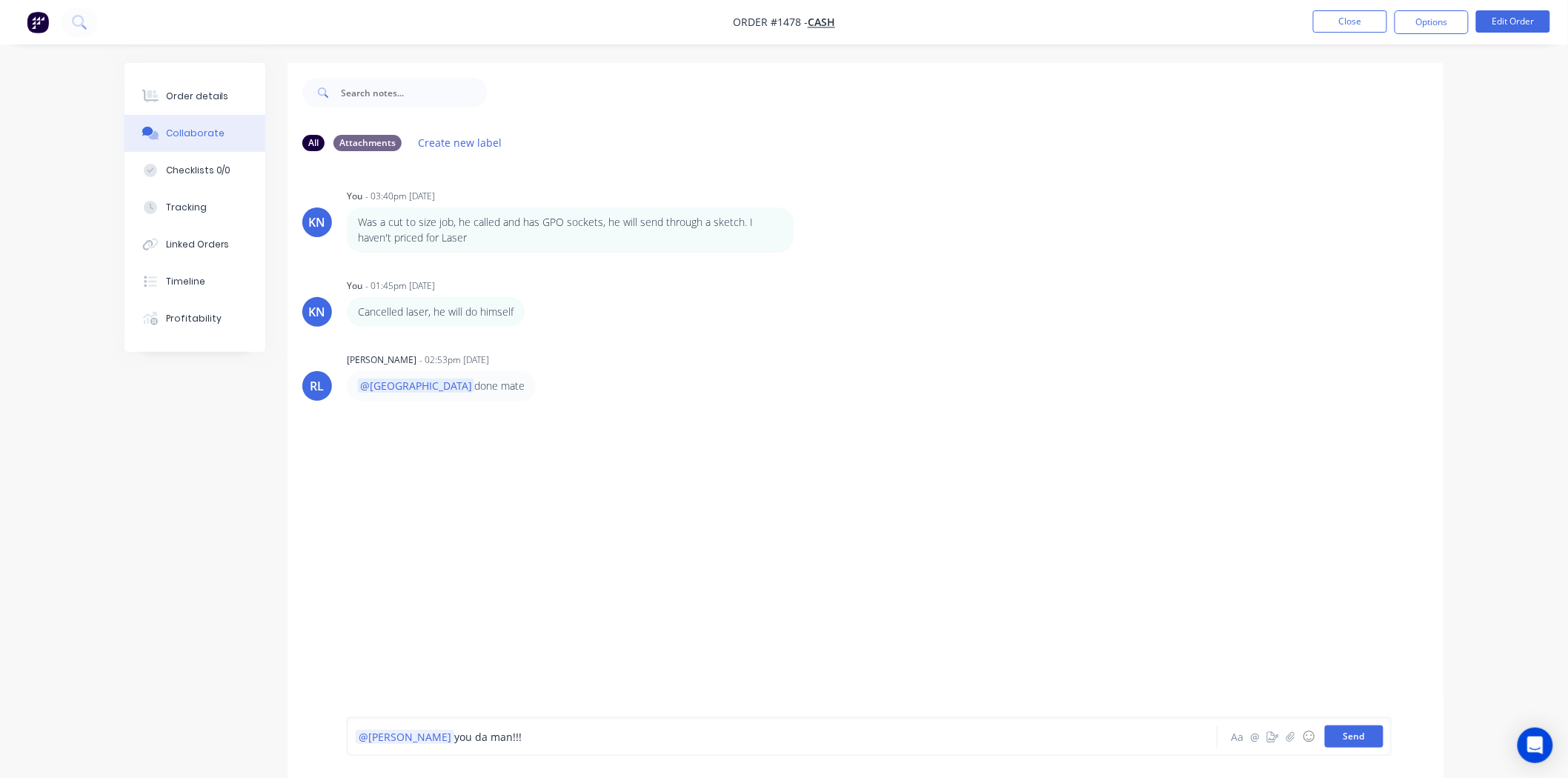
click at [1367, 736] on button "Send" at bounding box center [1354, 736] width 58 height 22
click at [1346, 19] on button "Close" at bounding box center [1350, 21] width 74 height 22
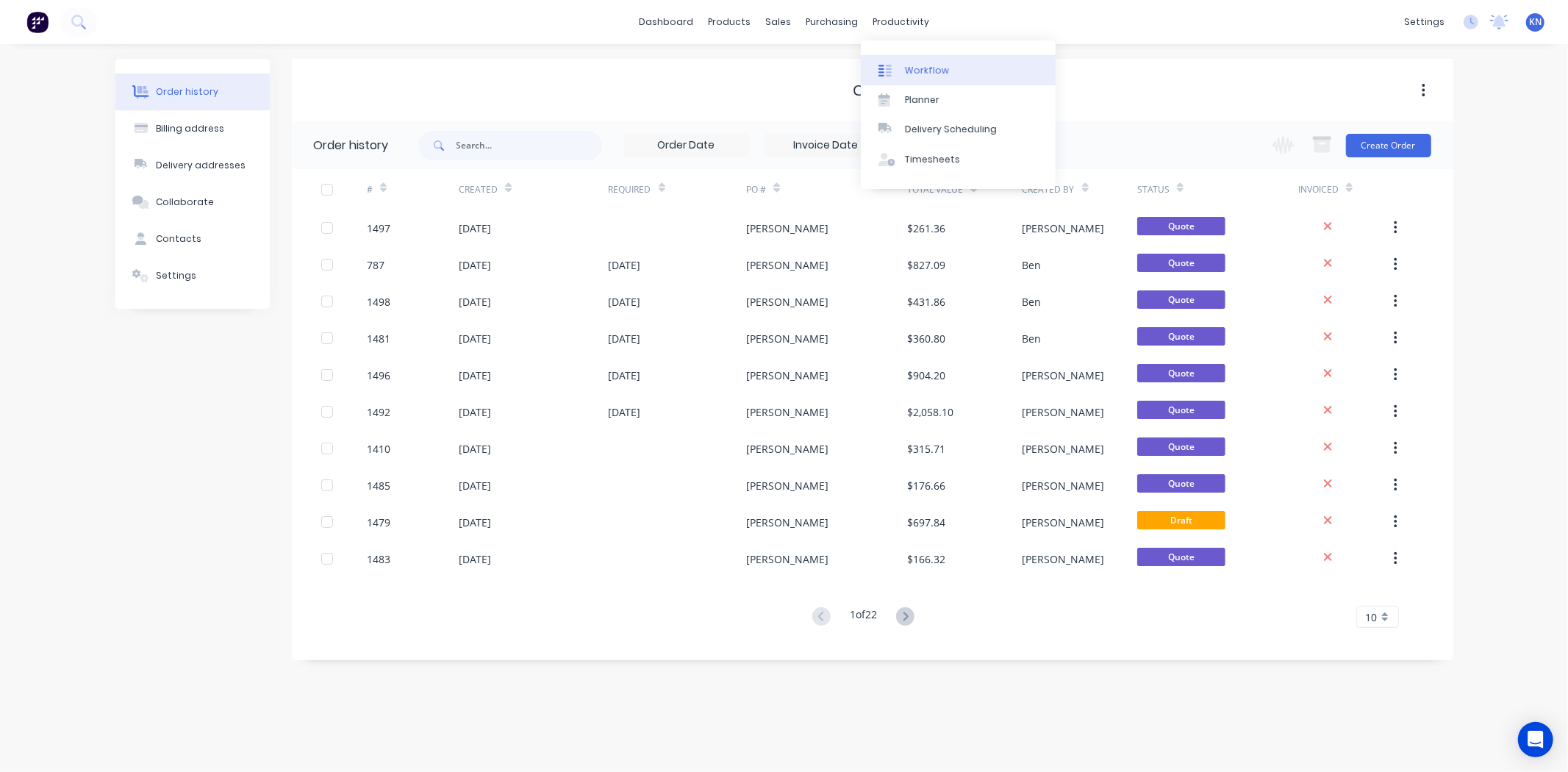
click at [920, 68] on div "Workflow" at bounding box center [927, 71] width 44 height 13
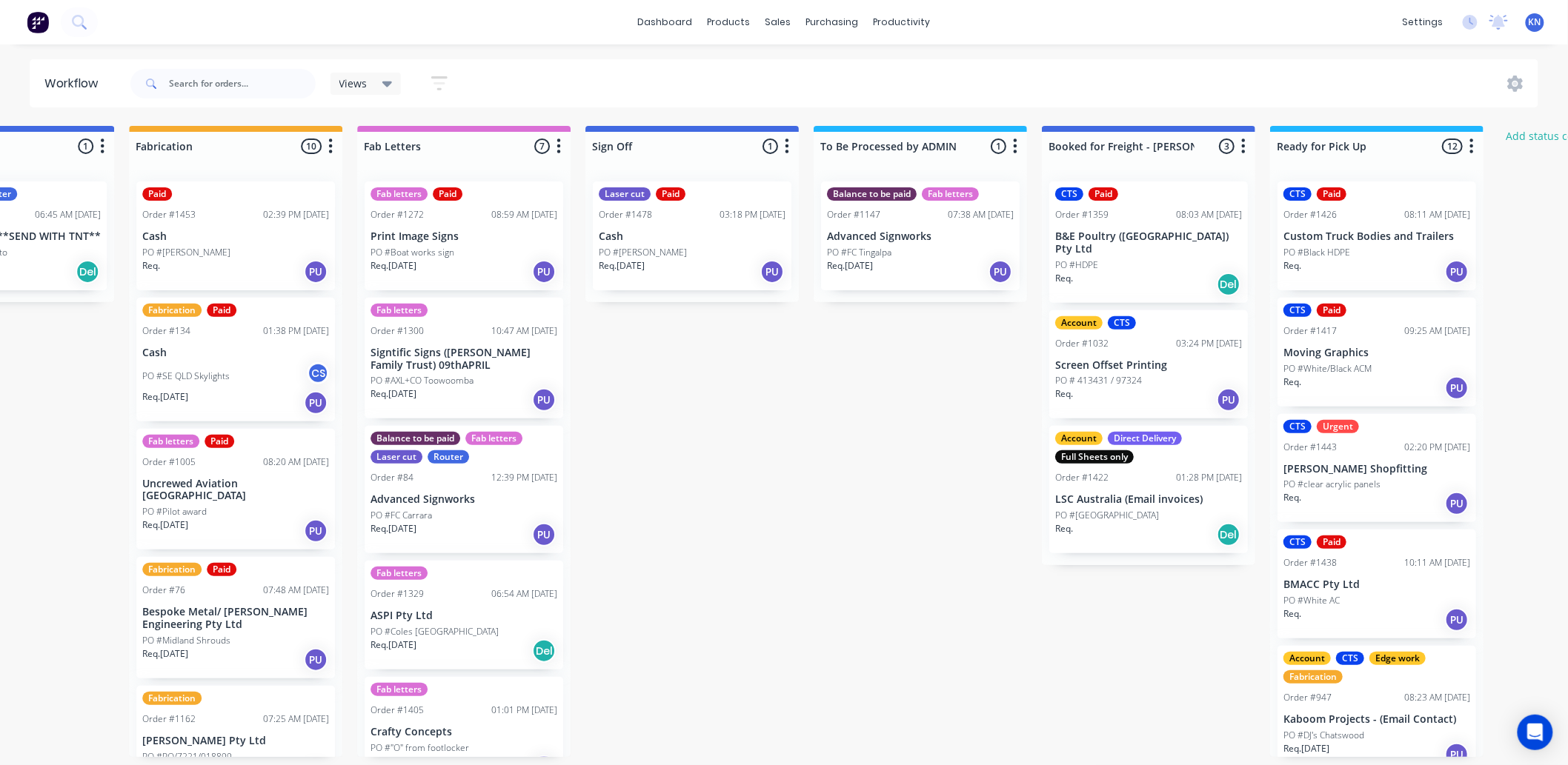
scroll to position [0, 1977]
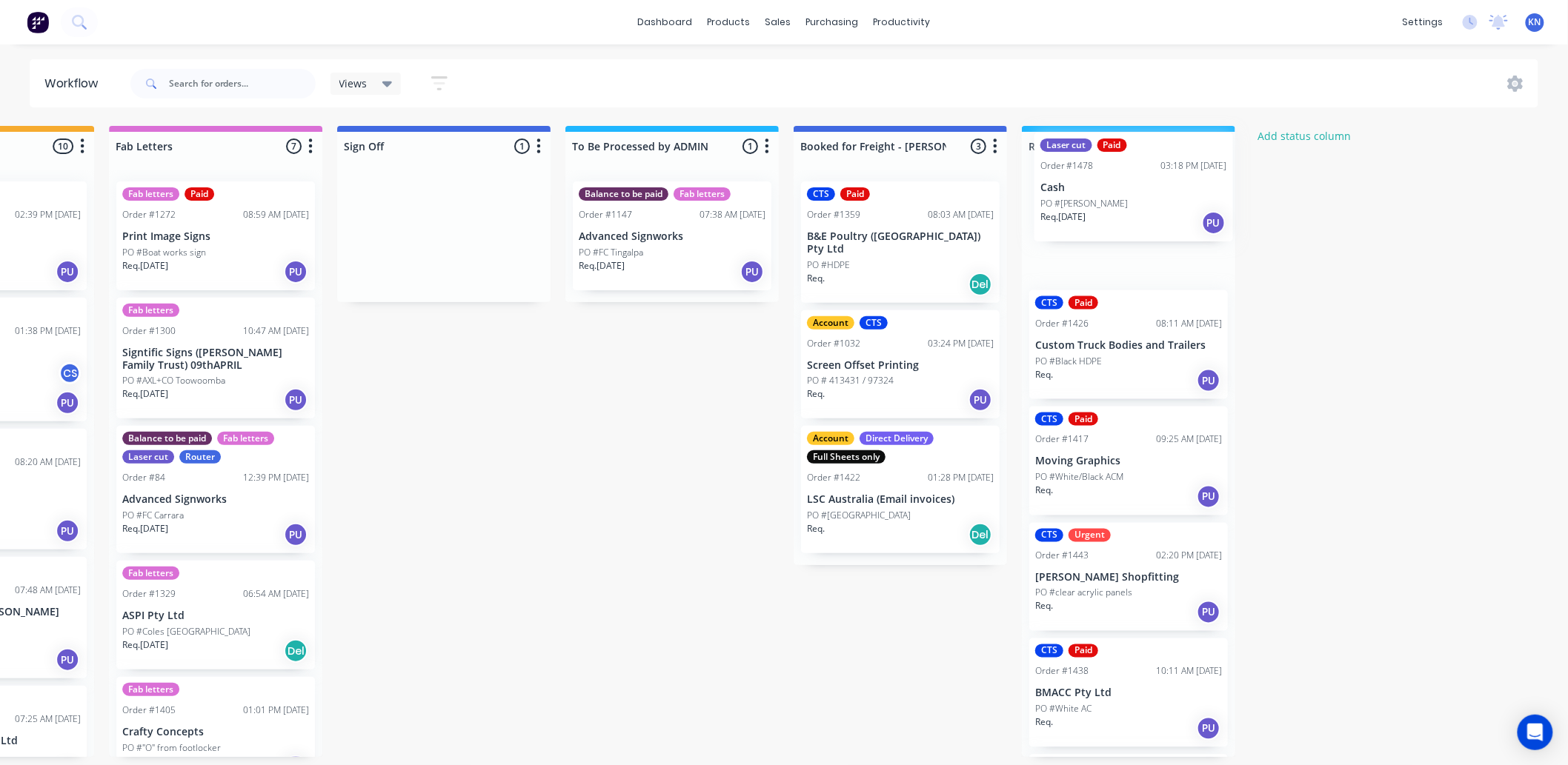
drag, startPoint x: 397, startPoint y: 240, endPoint x: 1095, endPoint y: 189, distance: 699.9
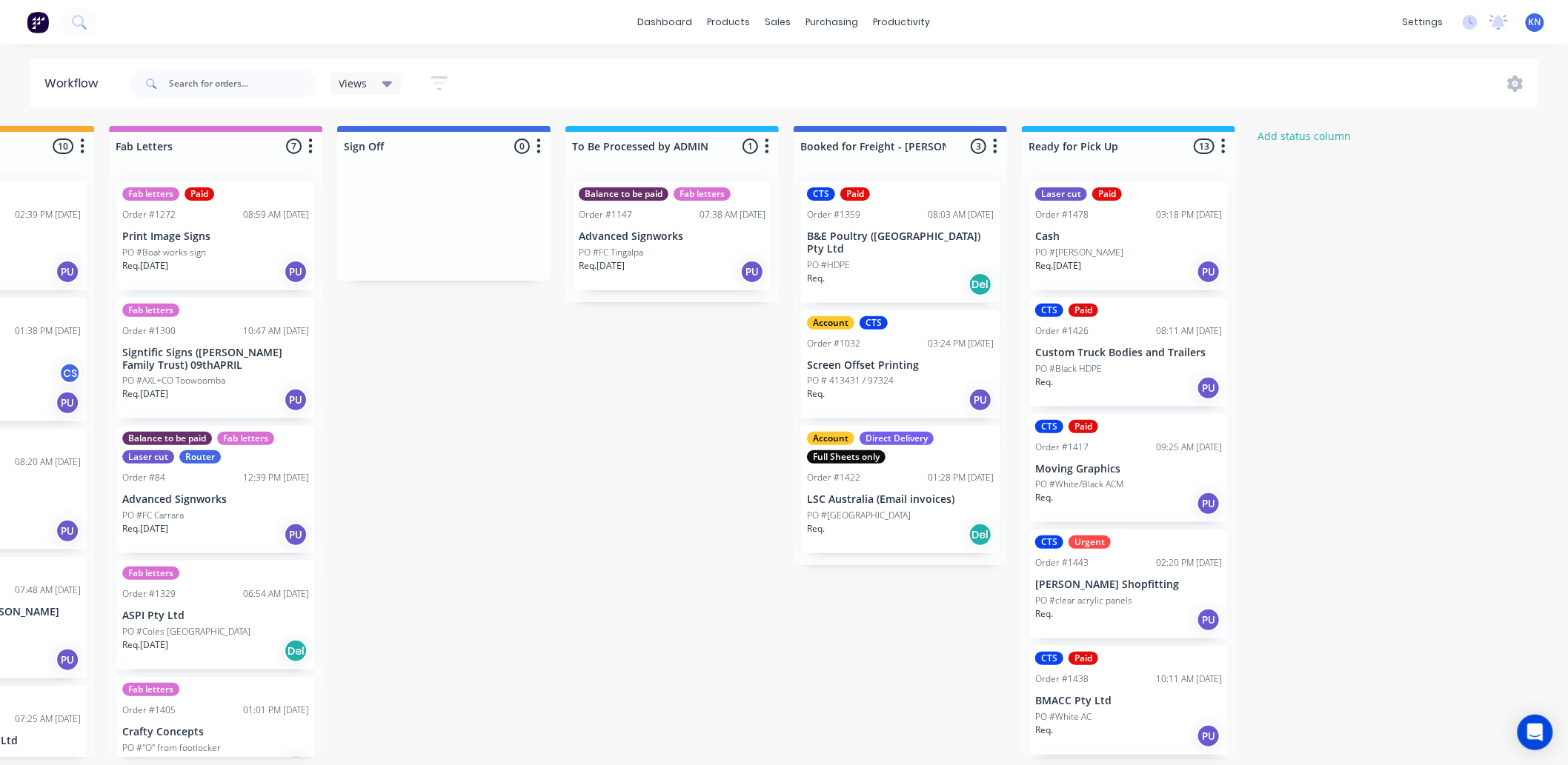
click at [1122, 246] on div "PO #[PERSON_NAME]" at bounding box center [1129, 252] width 186 height 14
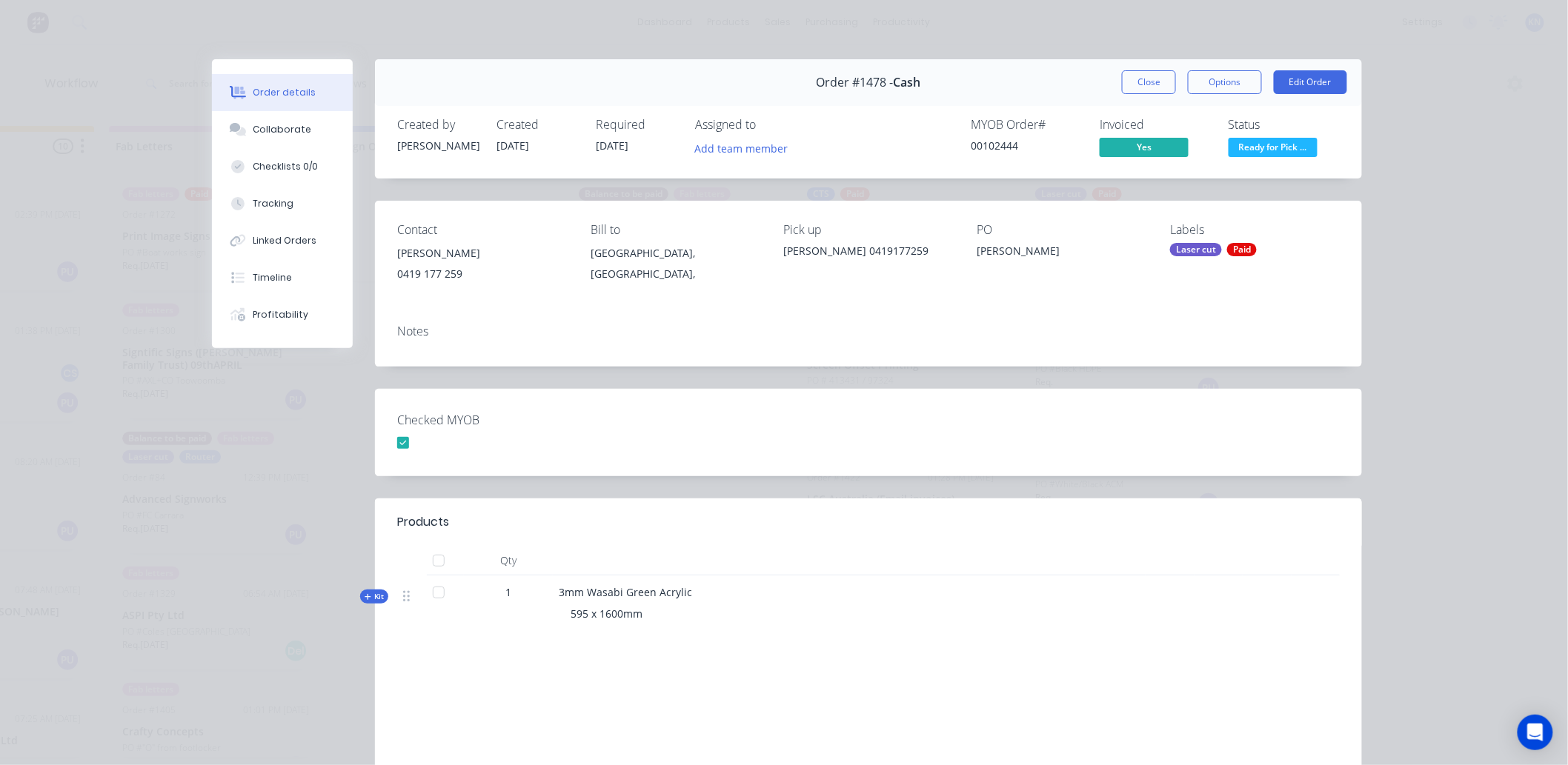
click at [1204, 250] on div "Laser cut" at bounding box center [1196, 250] width 52 height 14
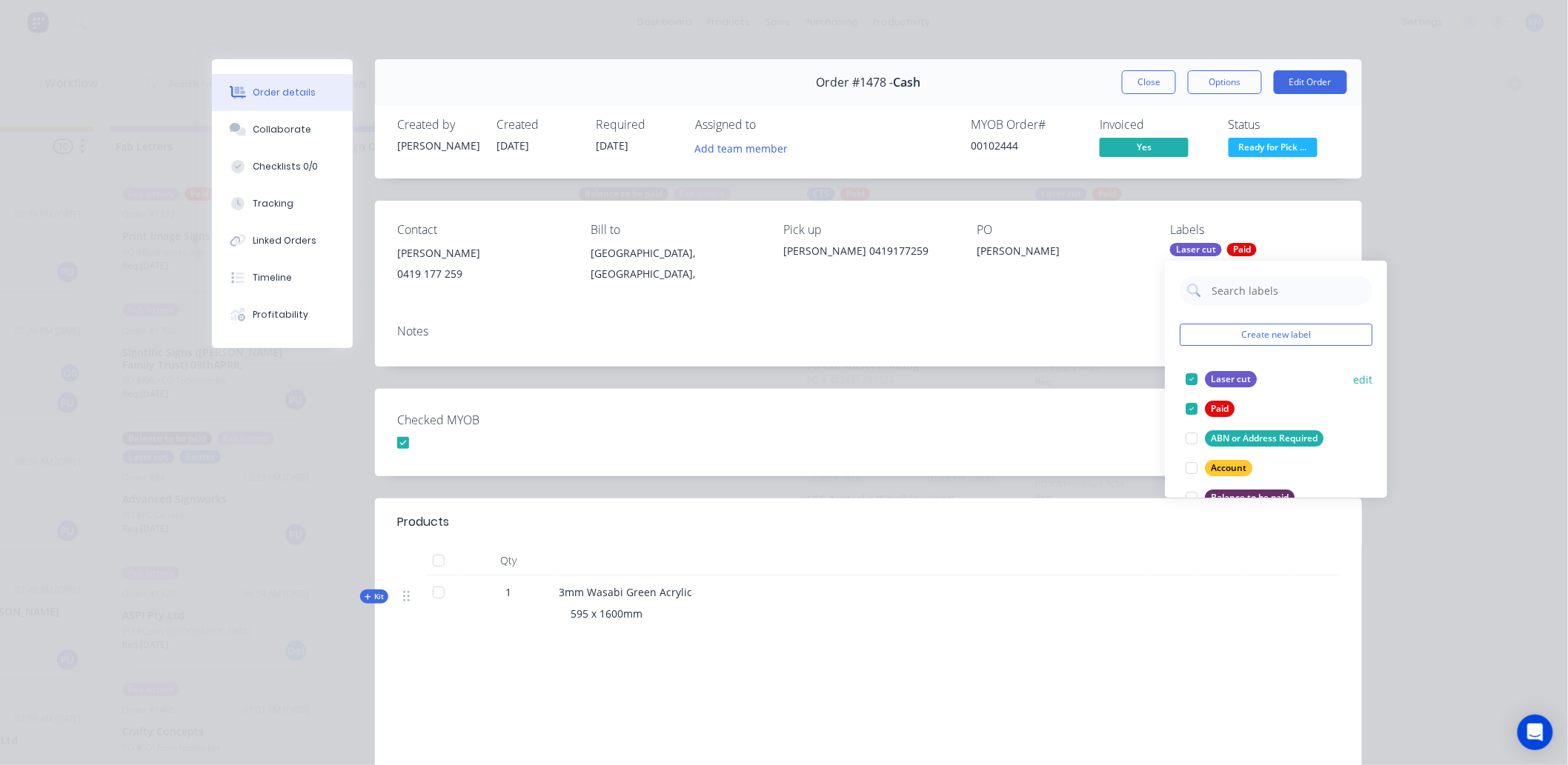
click at [1192, 378] on div at bounding box center [1192, 379] width 30 height 30
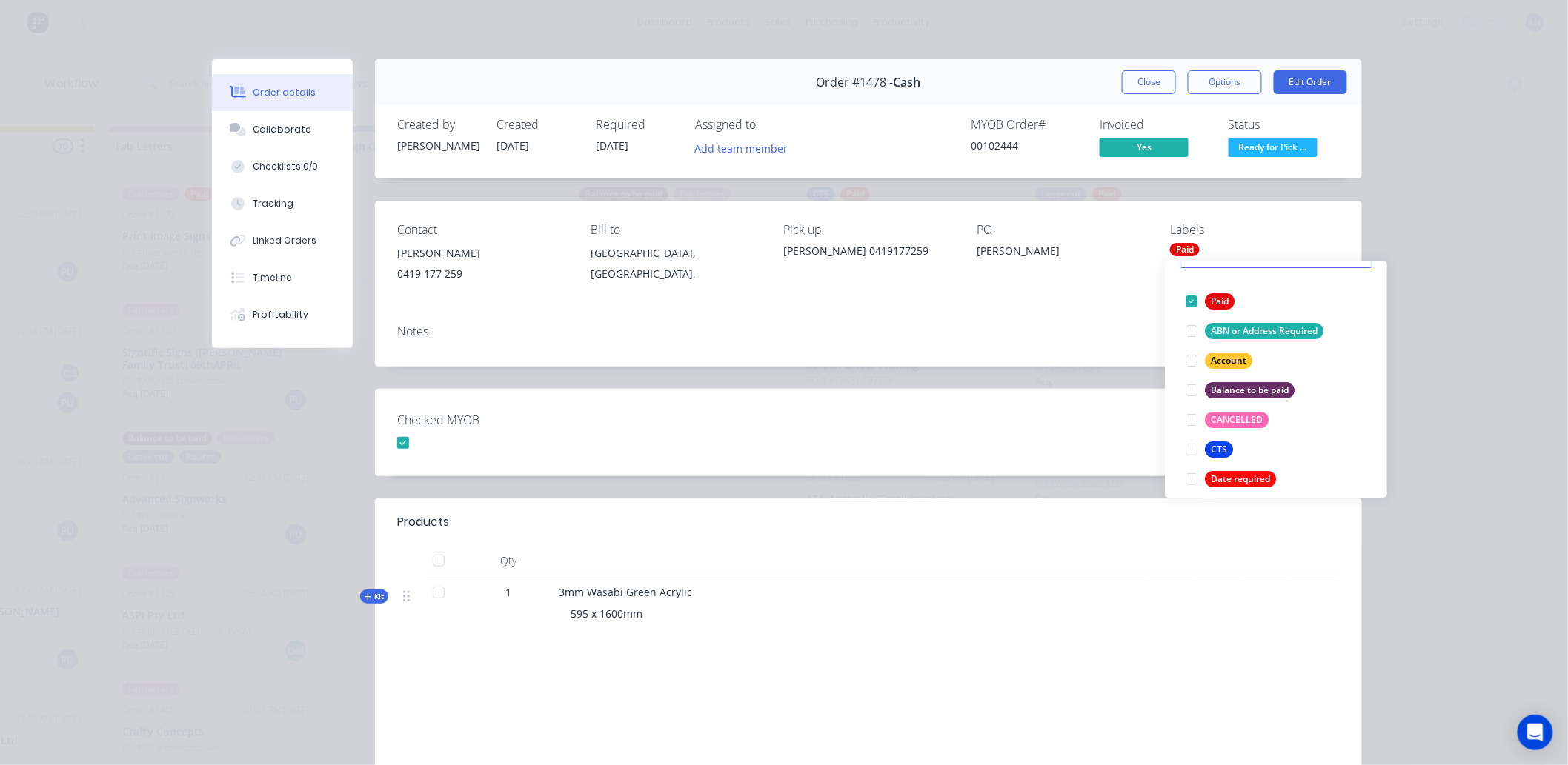
scroll to position [164, 0]
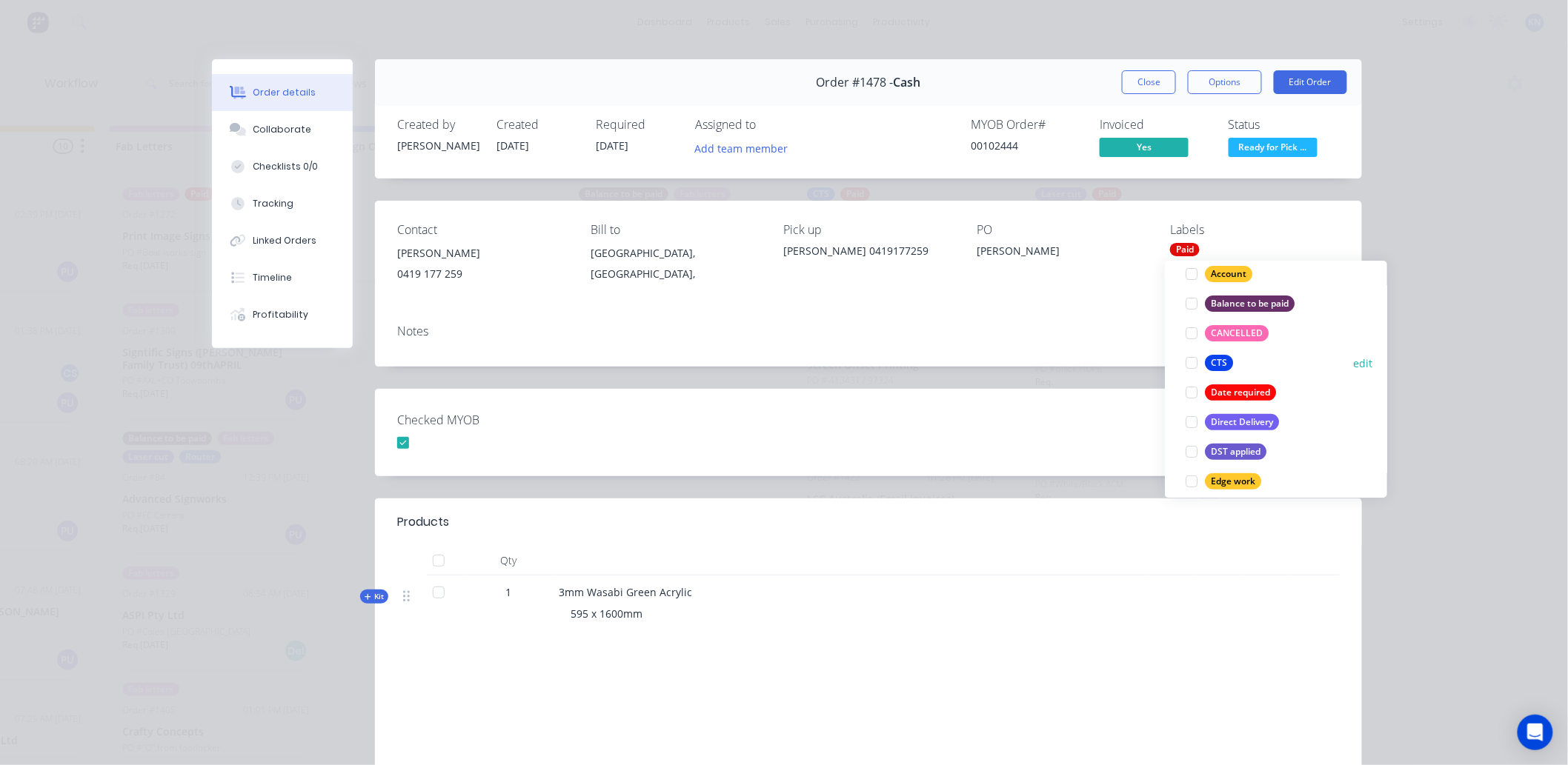
click at [1190, 364] on div at bounding box center [1192, 363] width 30 height 30
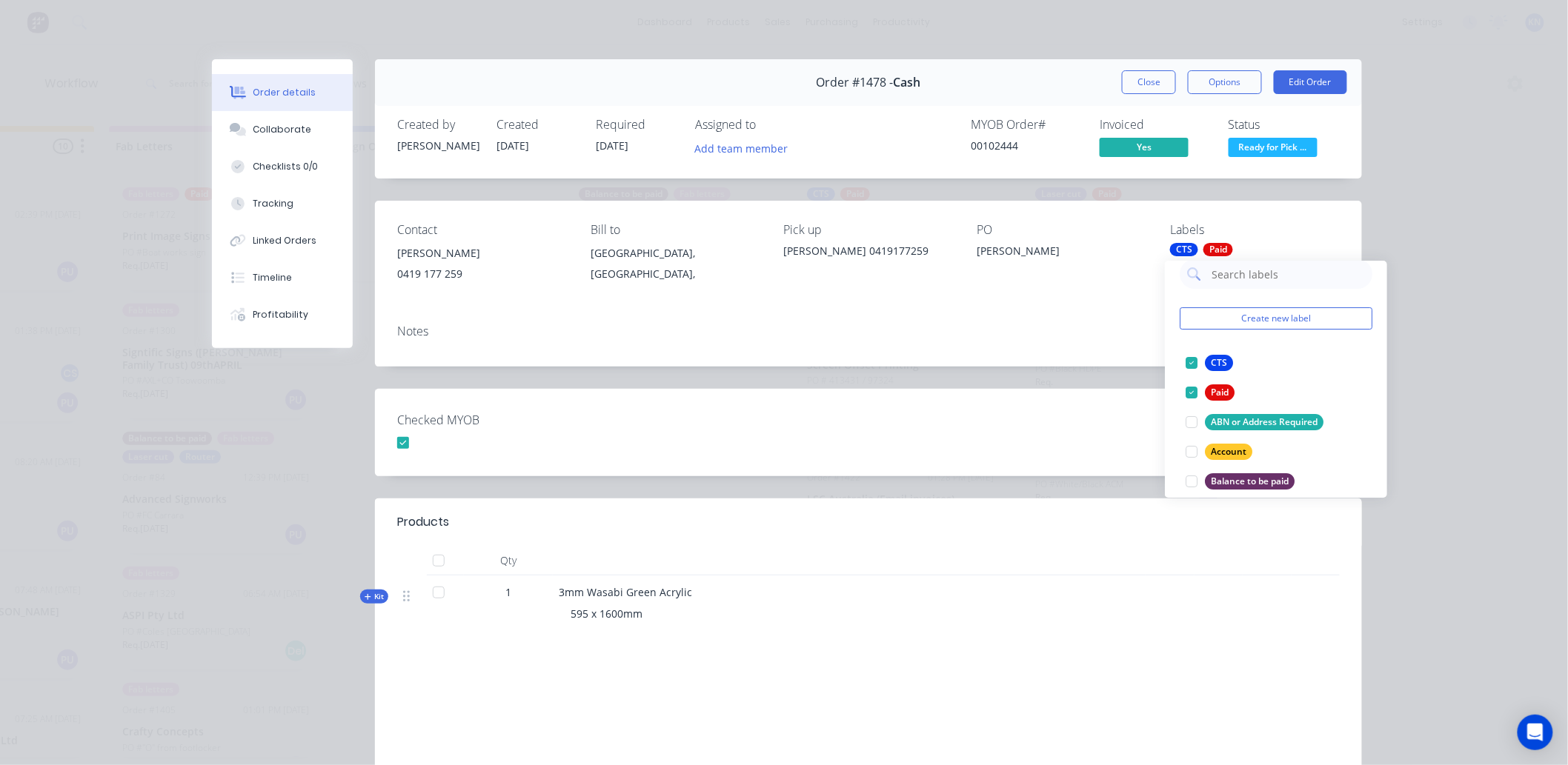
click at [1063, 470] on div "Checked MYOB" at bounding box center [869, 432] width 987 height 87
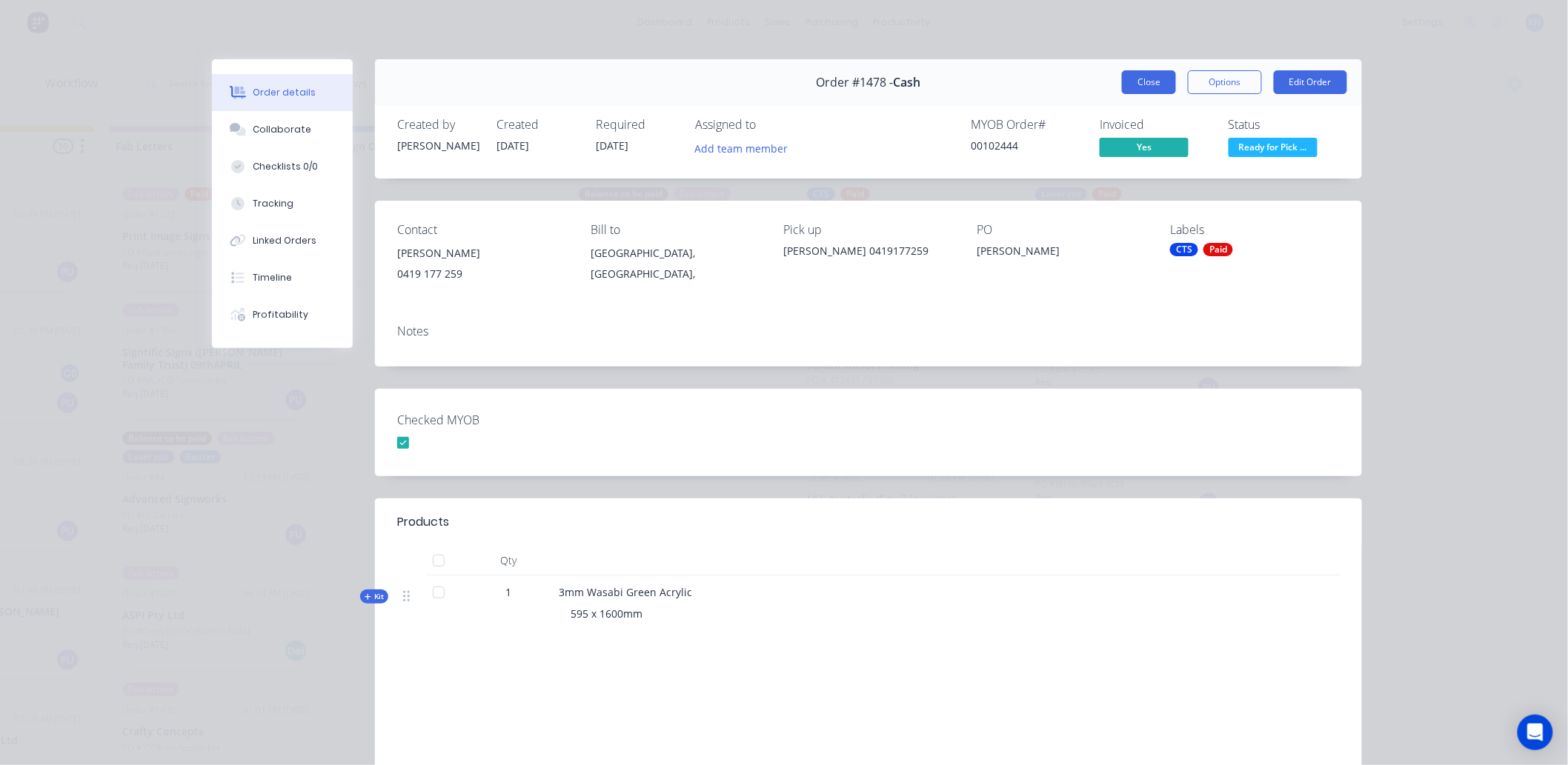
click at [1149, 81] on button "Close" at bounding box center [1149, 82] width 54 height 24
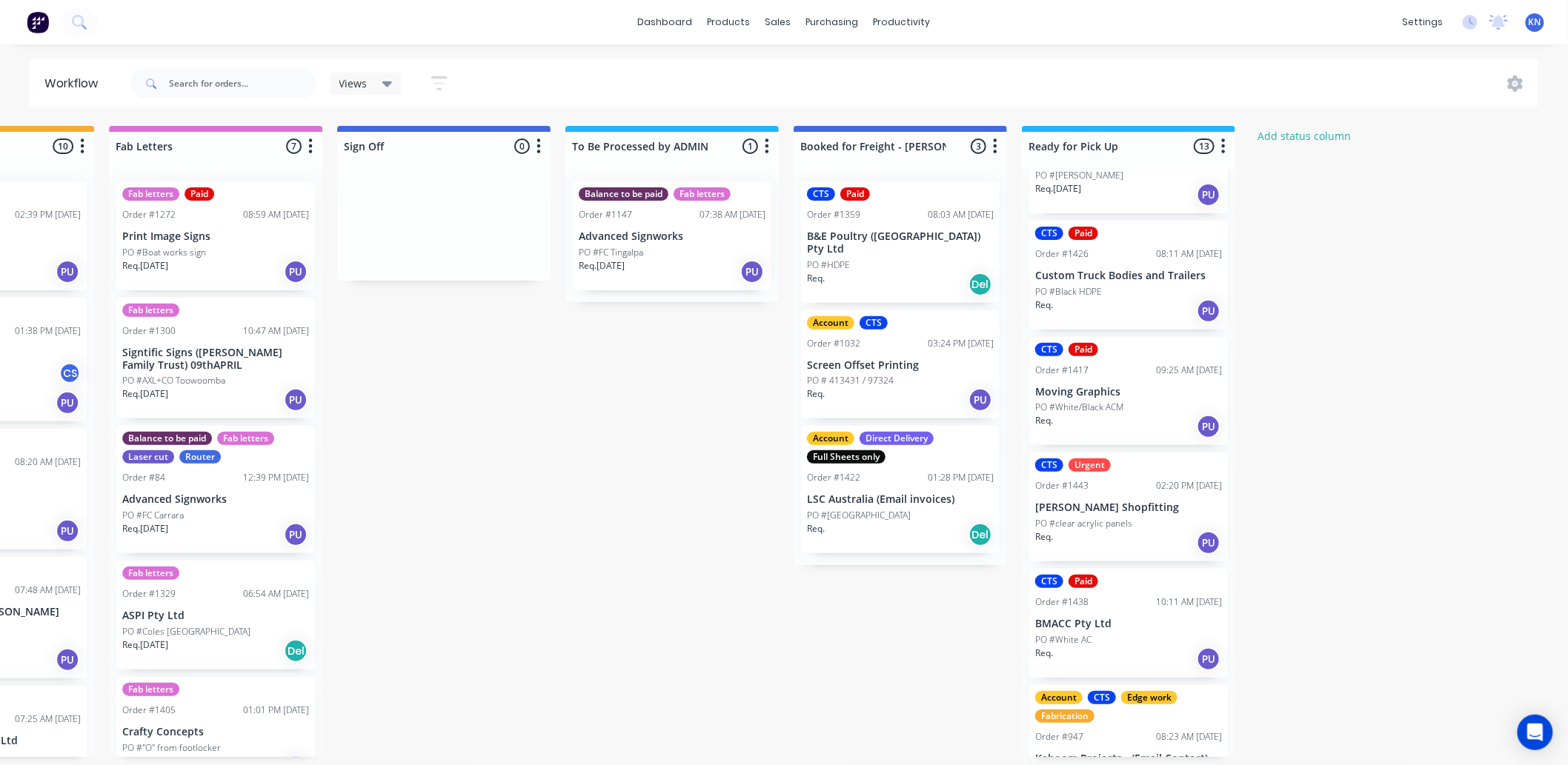
scroll to position [0, 0]
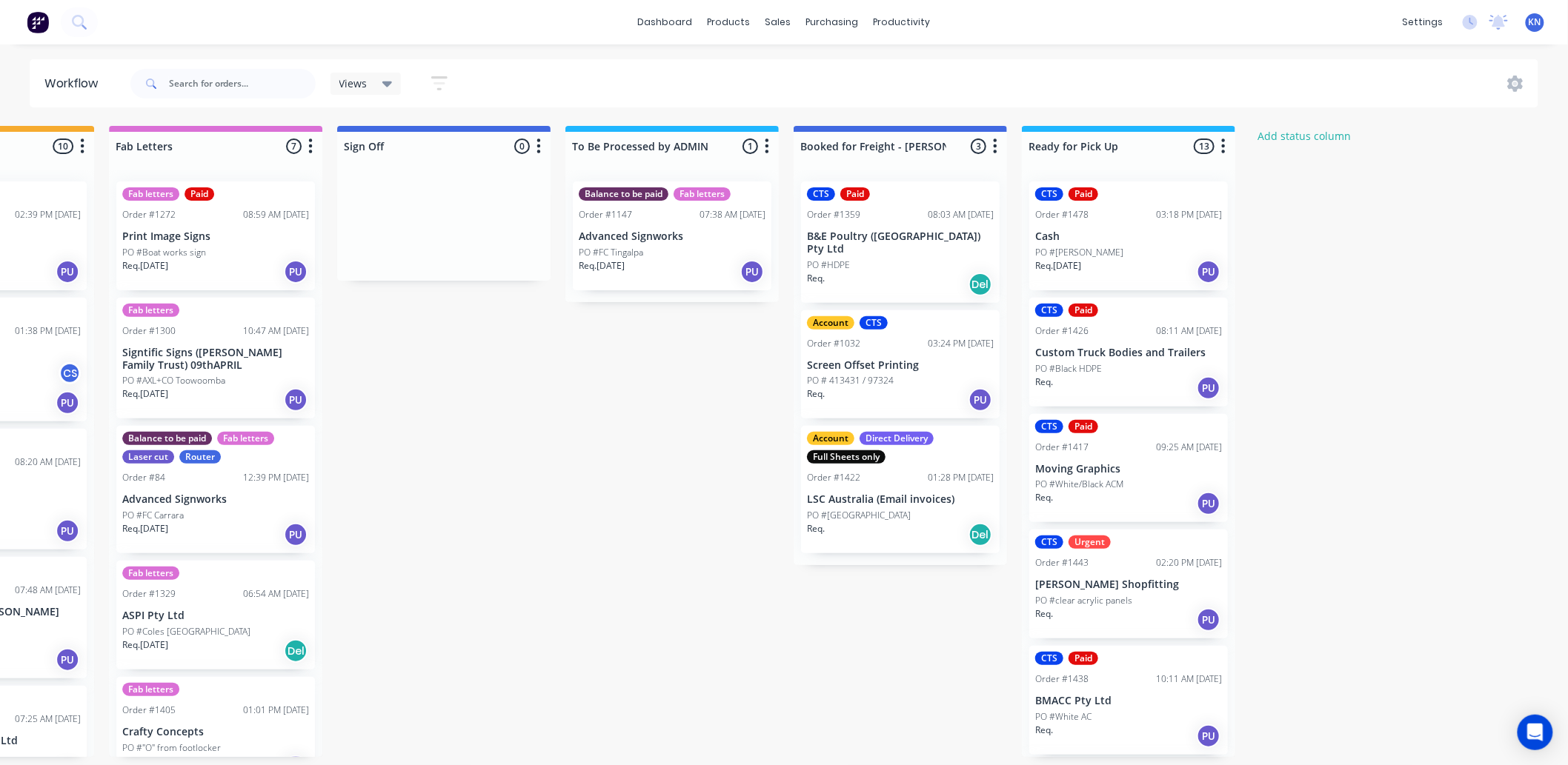
click at [623, 246] on p "PO #FC Tingalpa" at bounding box center [611, 252] width 64 height 14
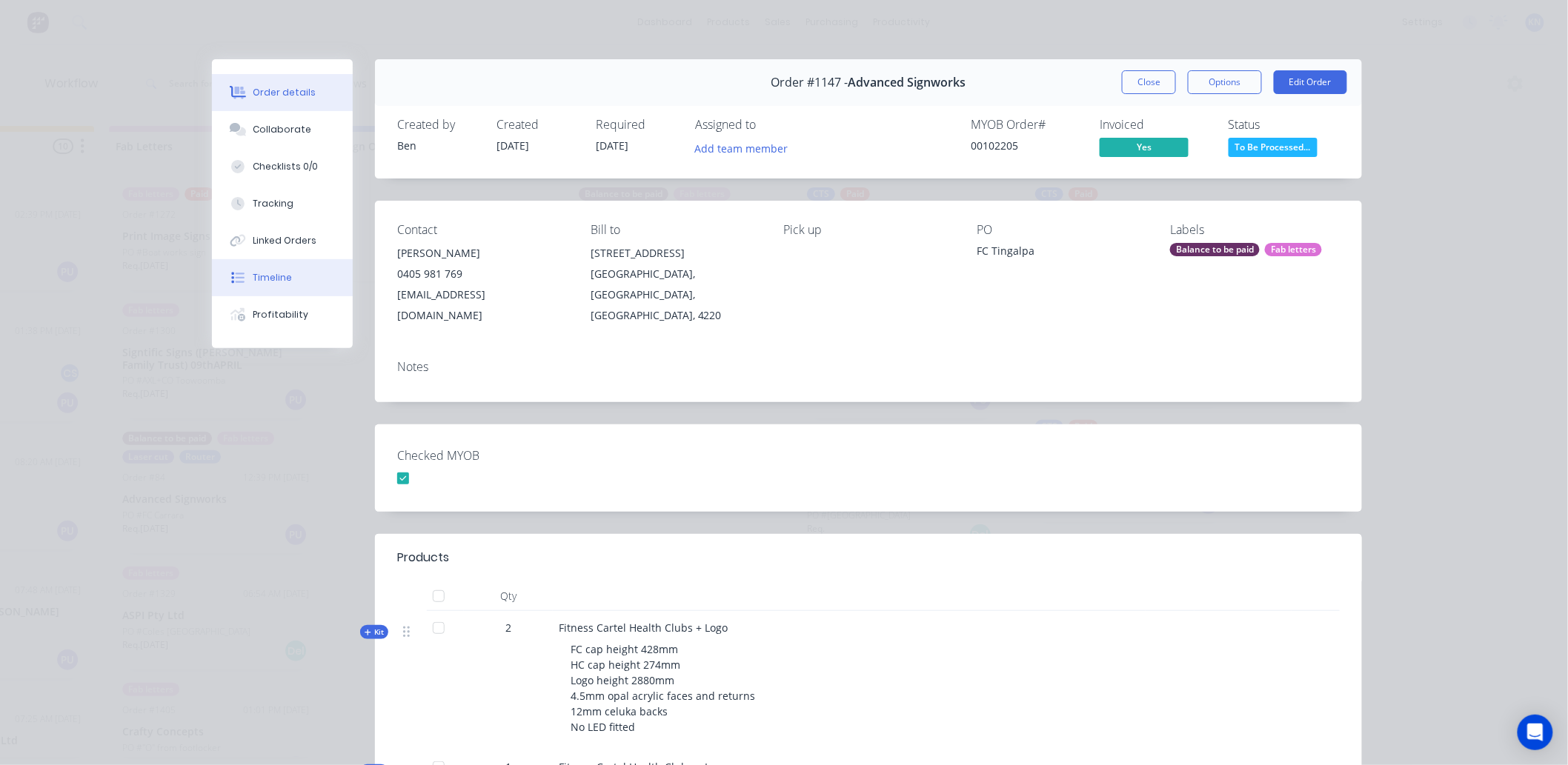
click at [269, 269] on button "Timeline" at bounding box center [282, 278] width 141 height 37
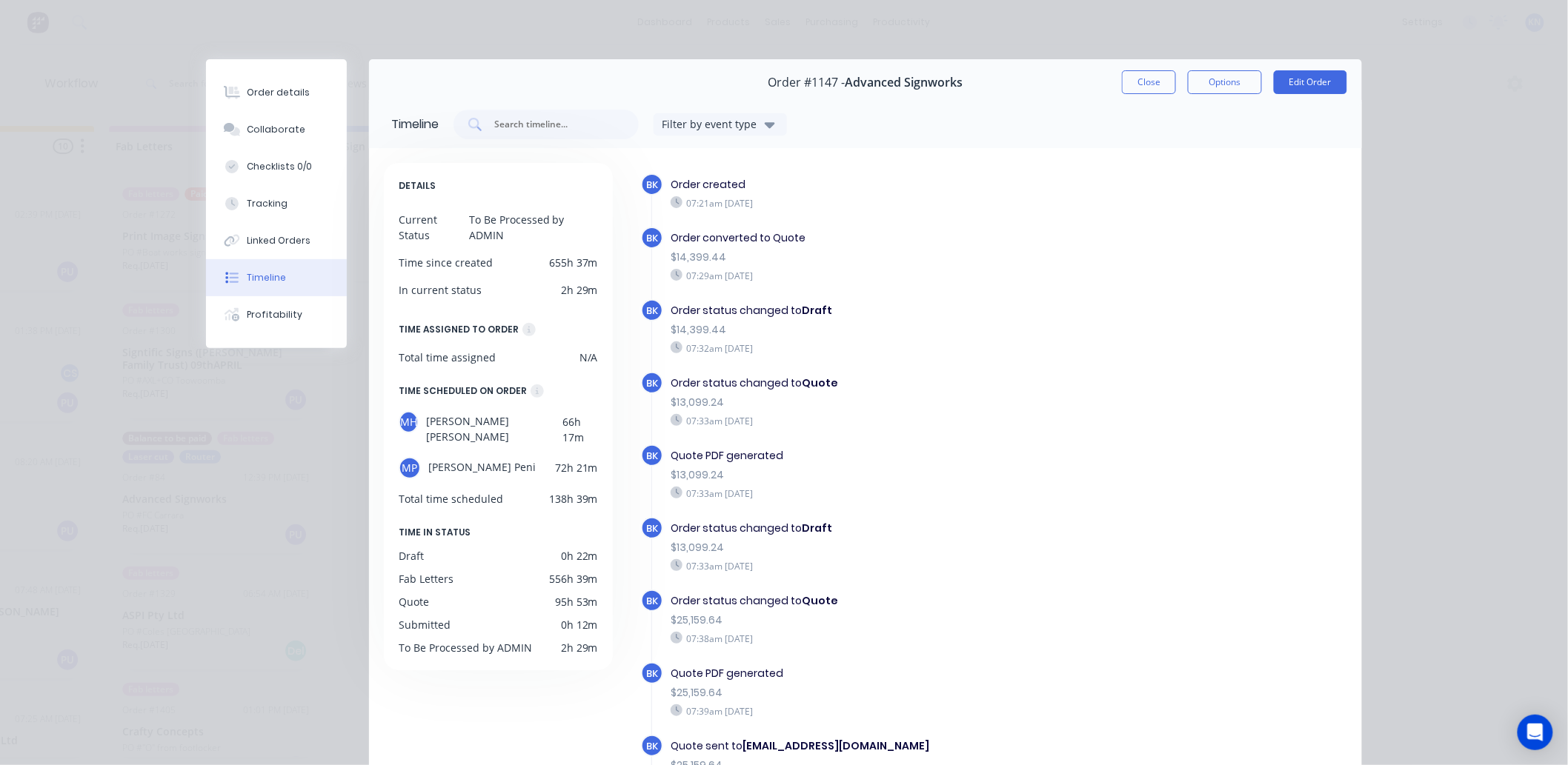
scroll to position [0, 1977]
click at [1131, 80] on button "Close" at bounding box center [1149, 82] width 54 height 24
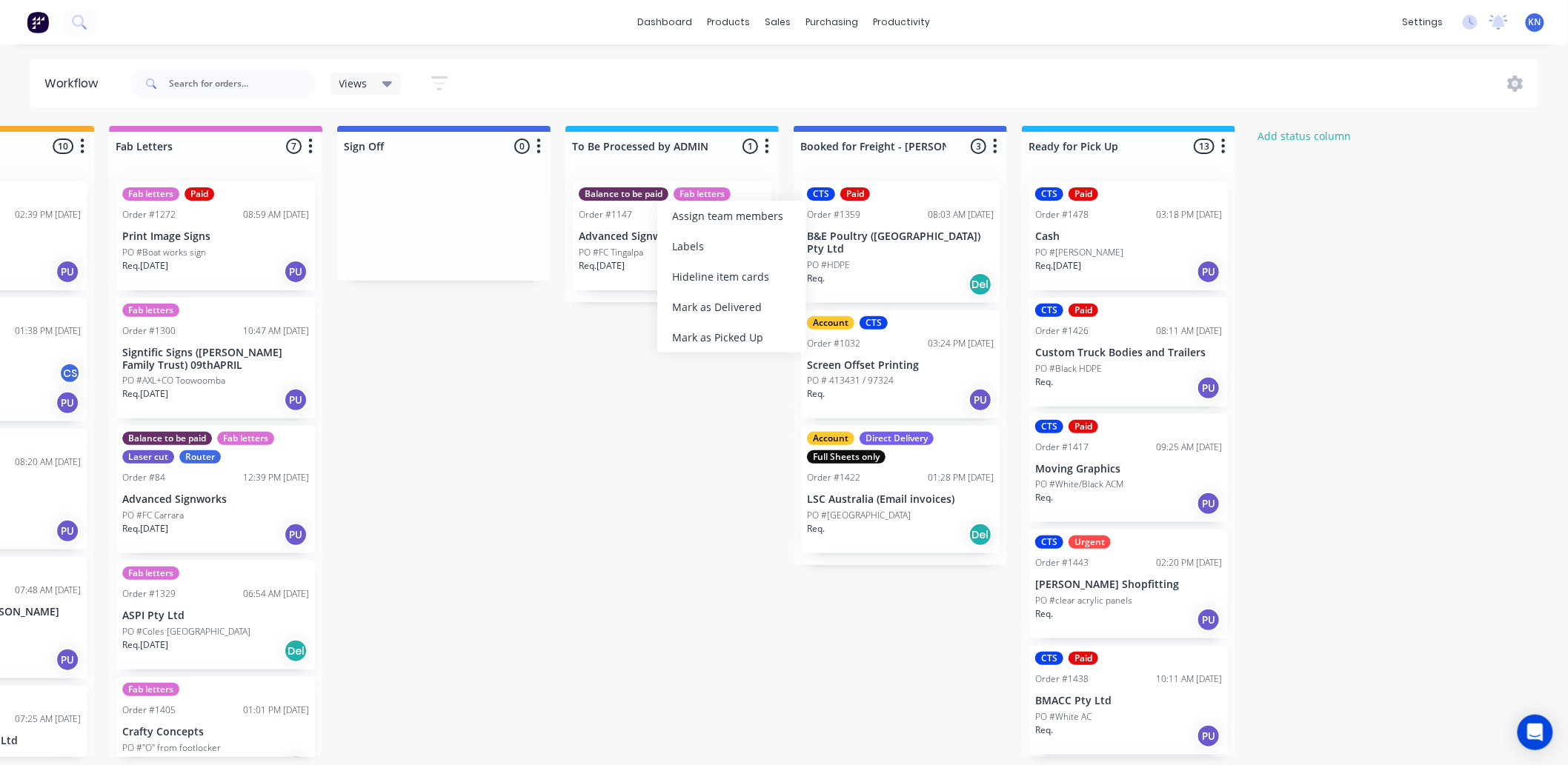
click at [615, 248] on p "PO #FC Tingalpa" at bounding box center [611, 252] width 64 height 14
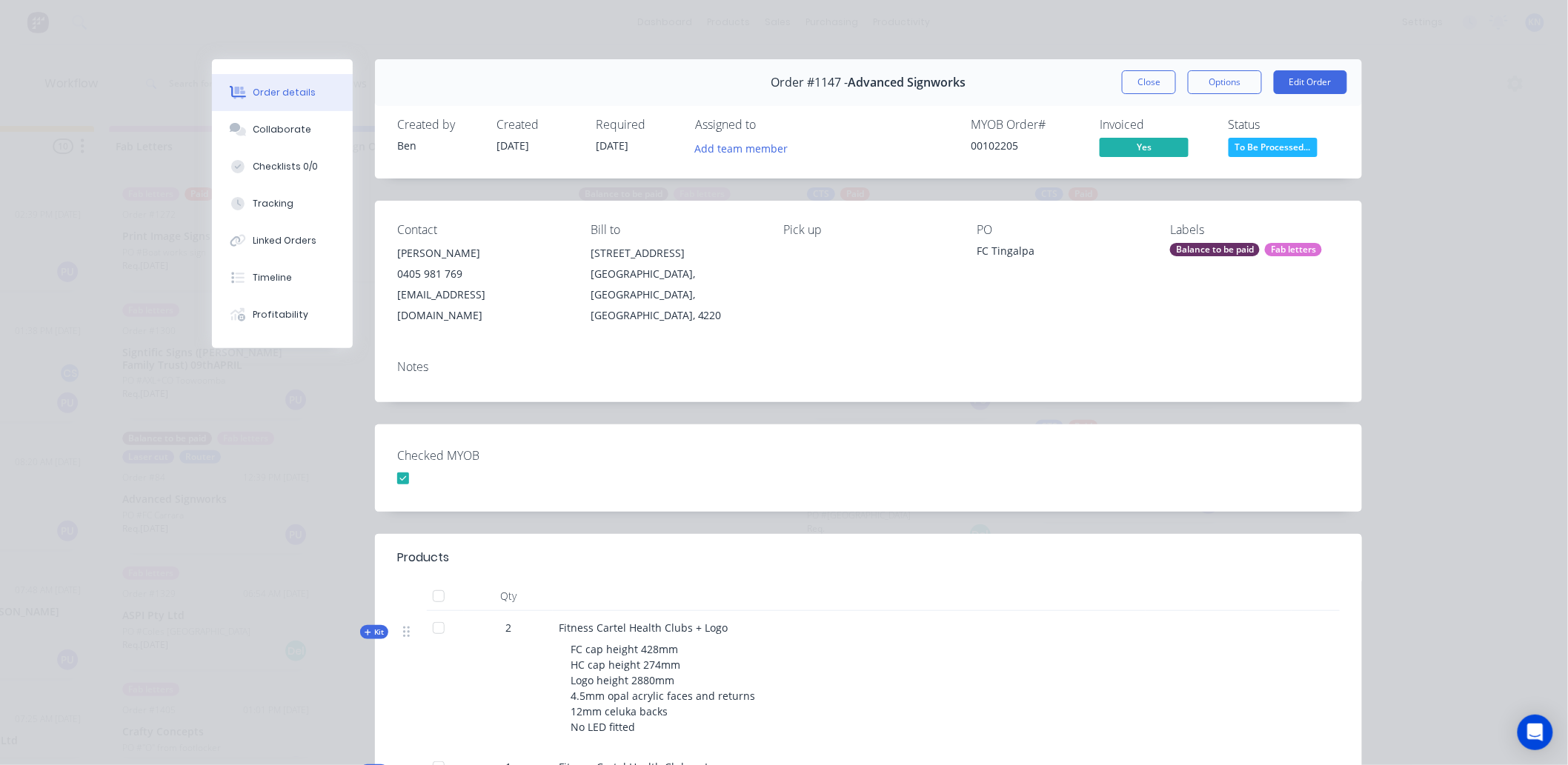
click at [1192, 247] on div "Balance to be paid" at bounding box center [1215, 250] width 90 height 14
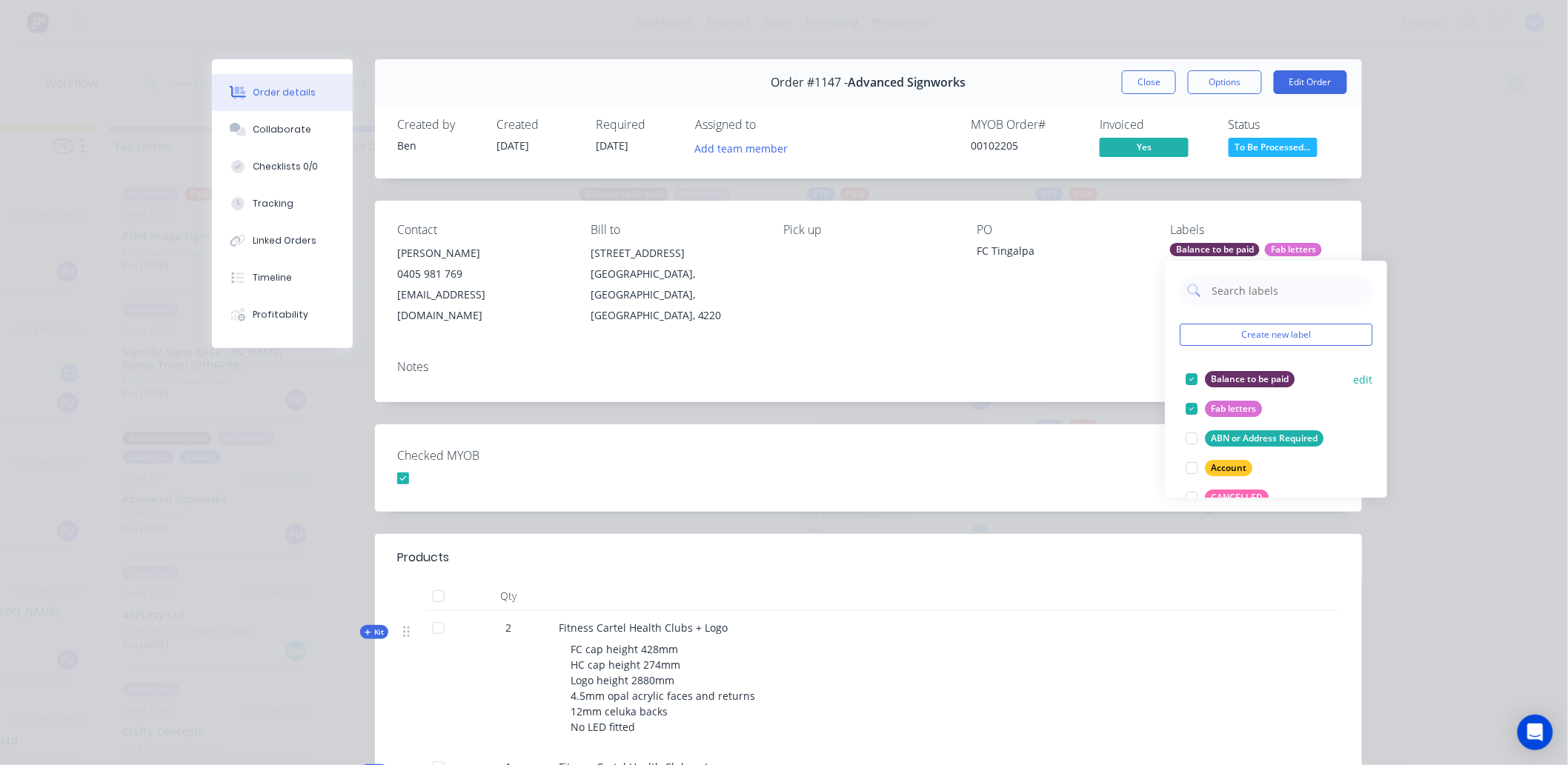
click at [1193, 378] on div at bounding box center [1192, 379] width 30 height 30
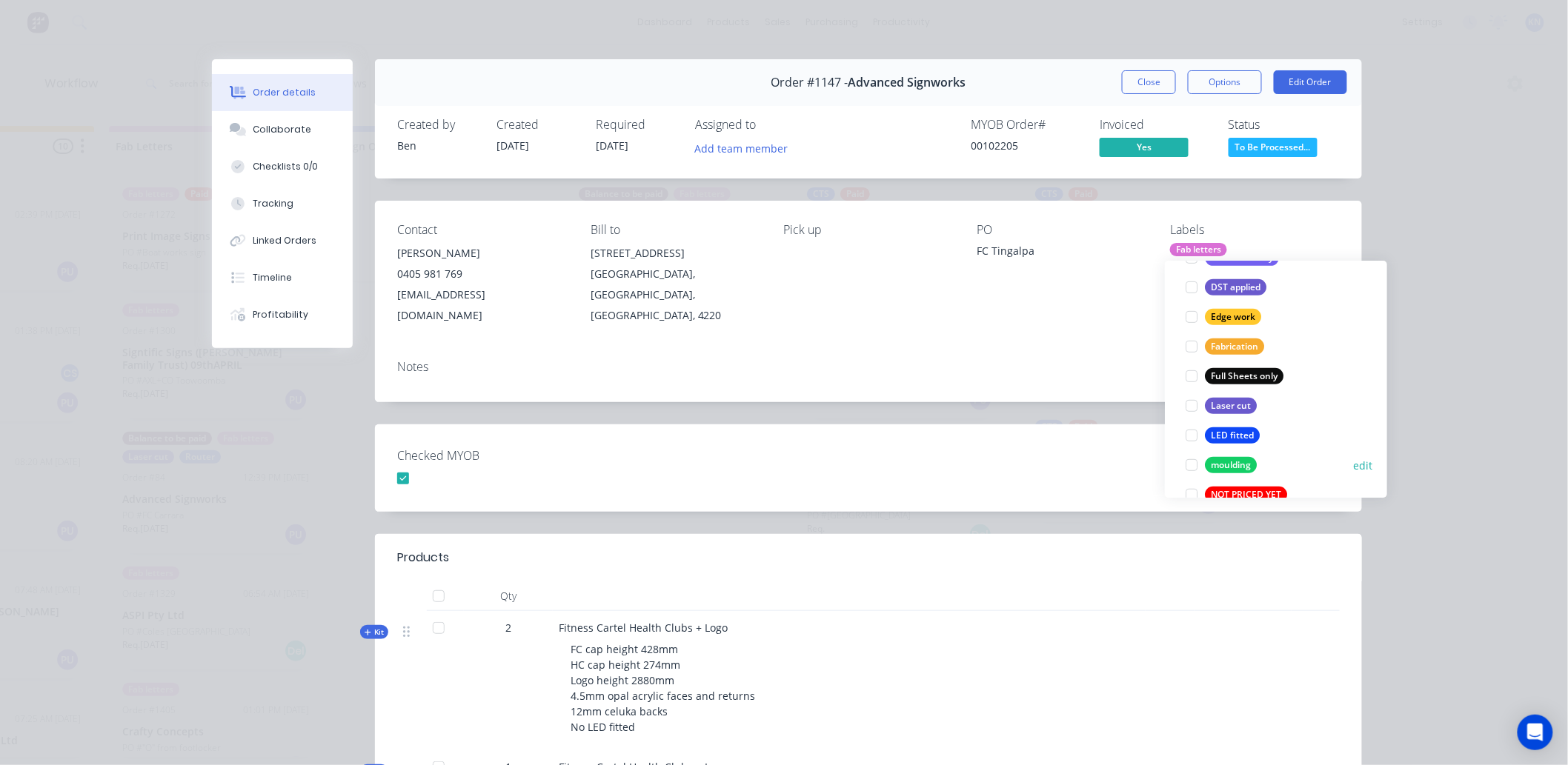
scroll to position [493, 0]
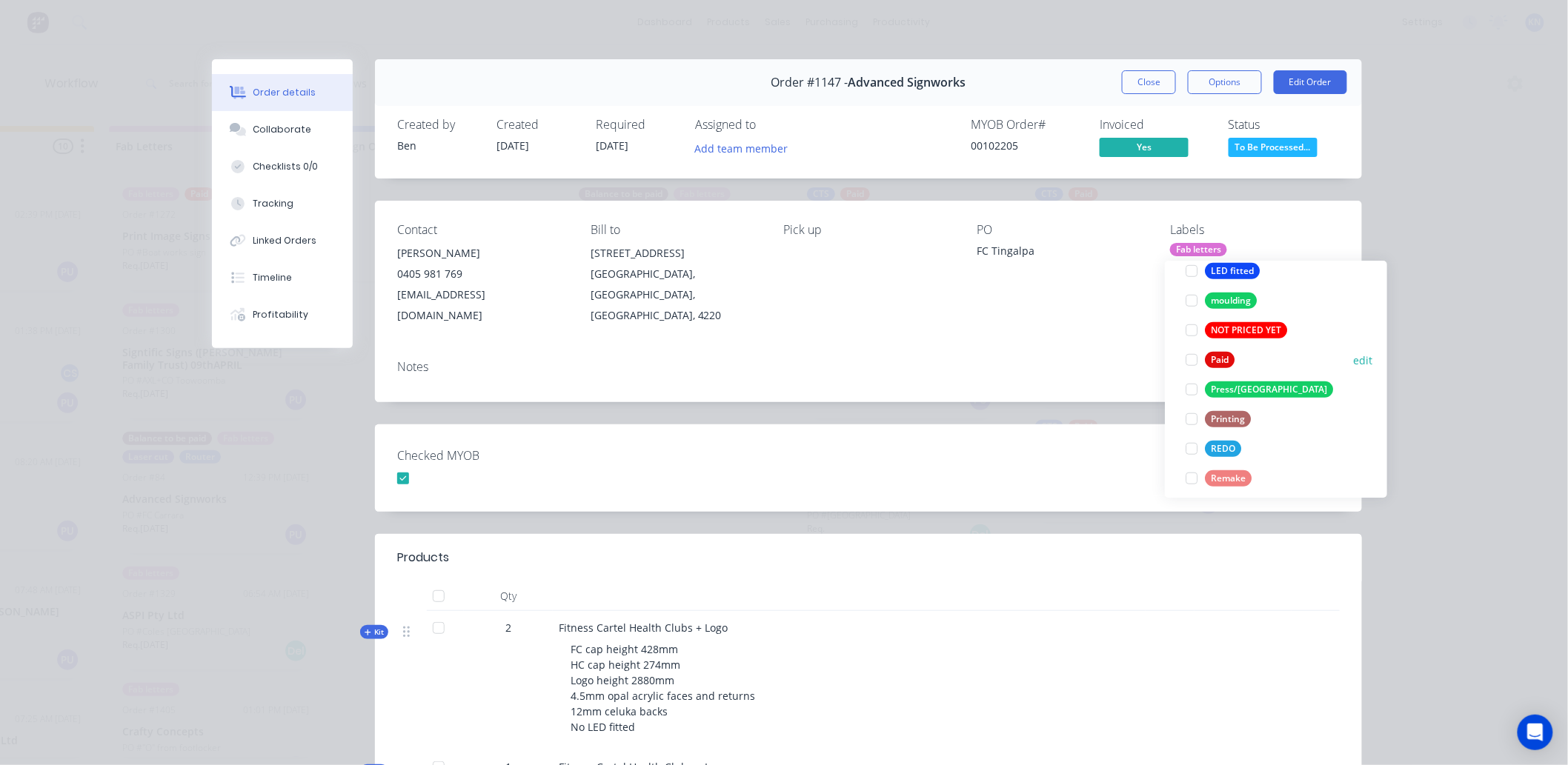
click at [1190, 362] on div at bounding box center [1192, 360] width 30 height 30
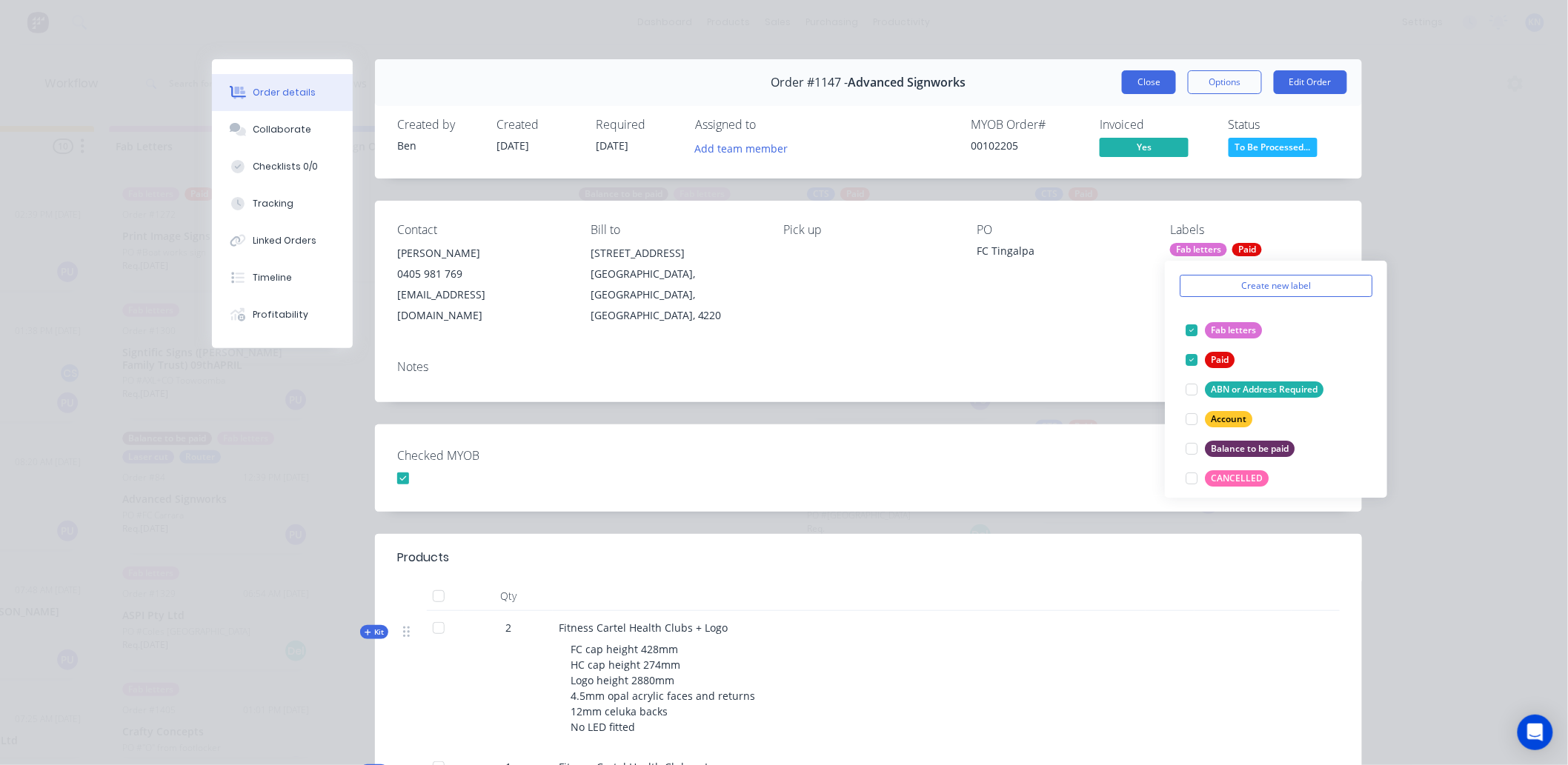
click at [1135, 80] on button "Close" at bounding box center [1149, 82] width 54 height 24
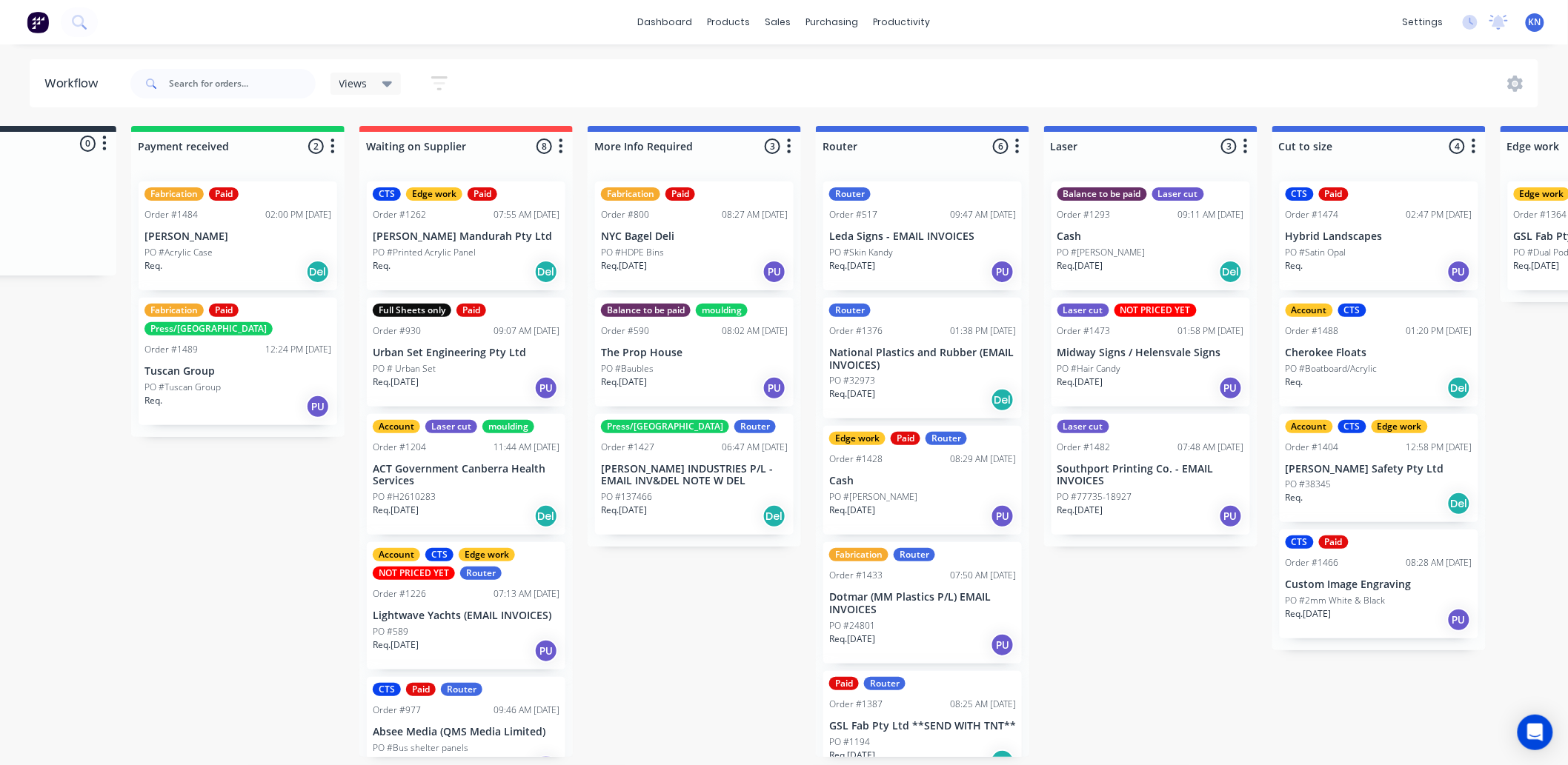
scroll to position [0, 0]
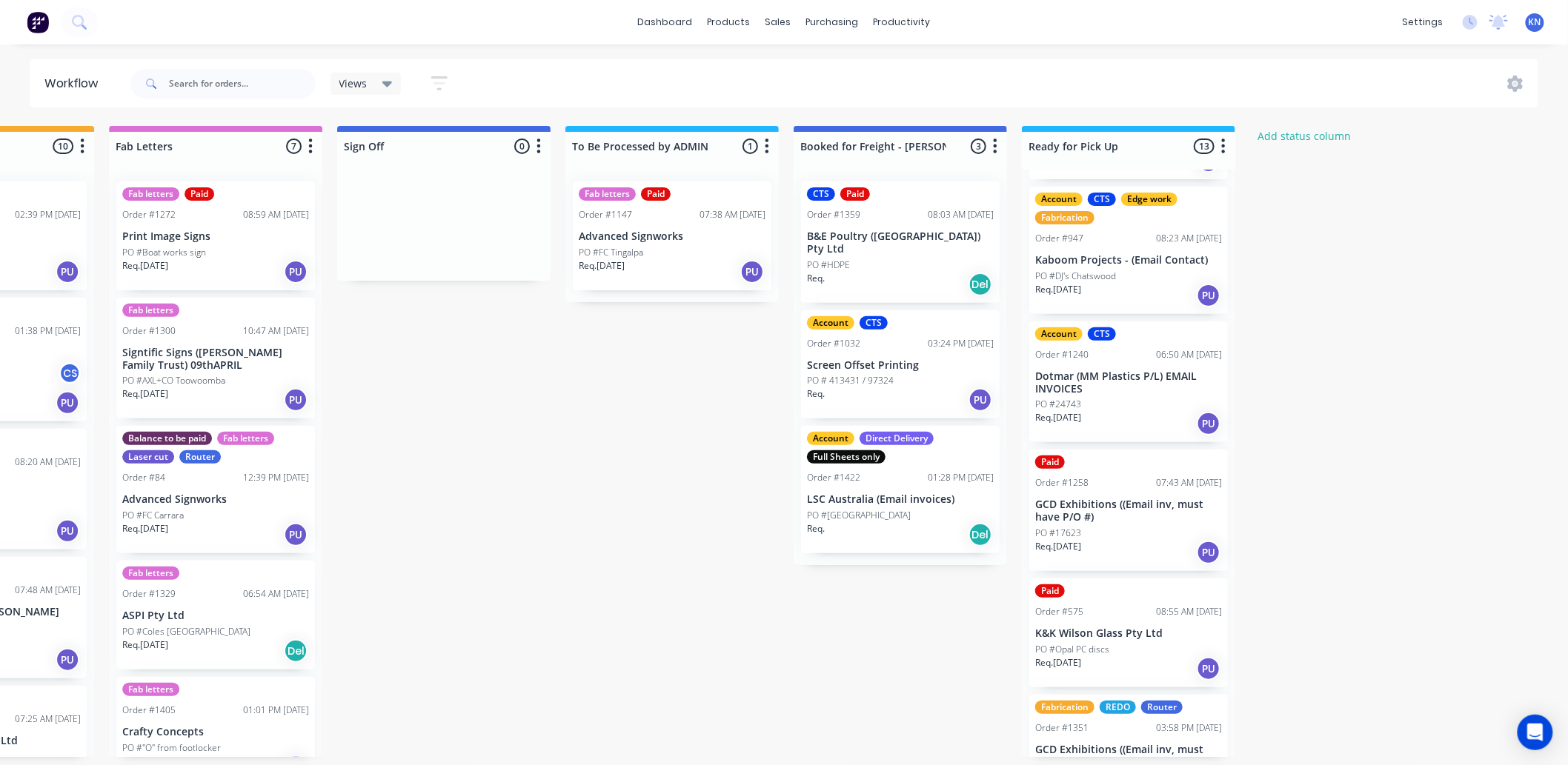
scroll to position [658, 0]
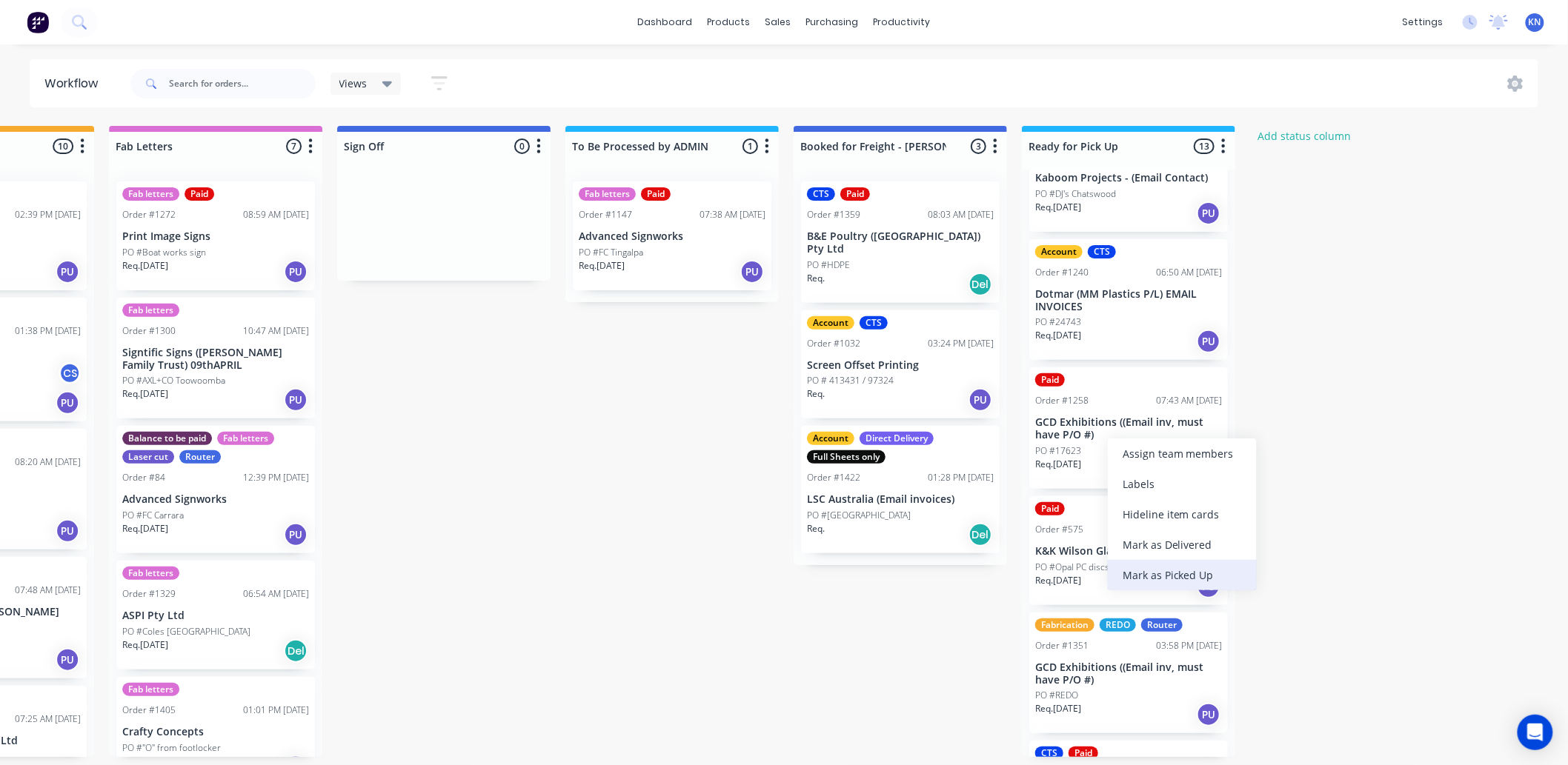
click at [1159, 567] on div "Mark as Picked Up" at bounding box center [1182, 575] width 149 height 30
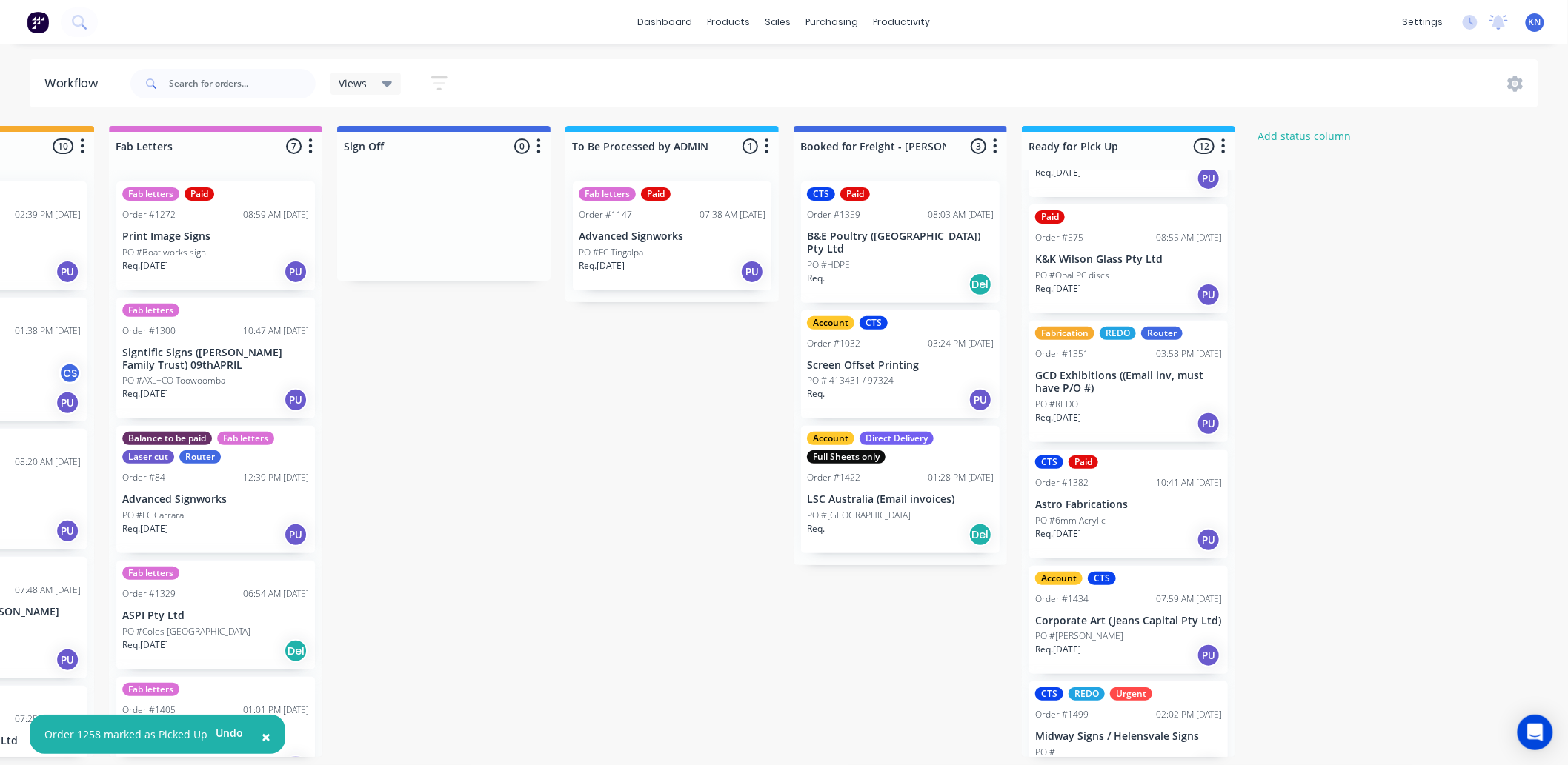
scroll to position [823, 0]
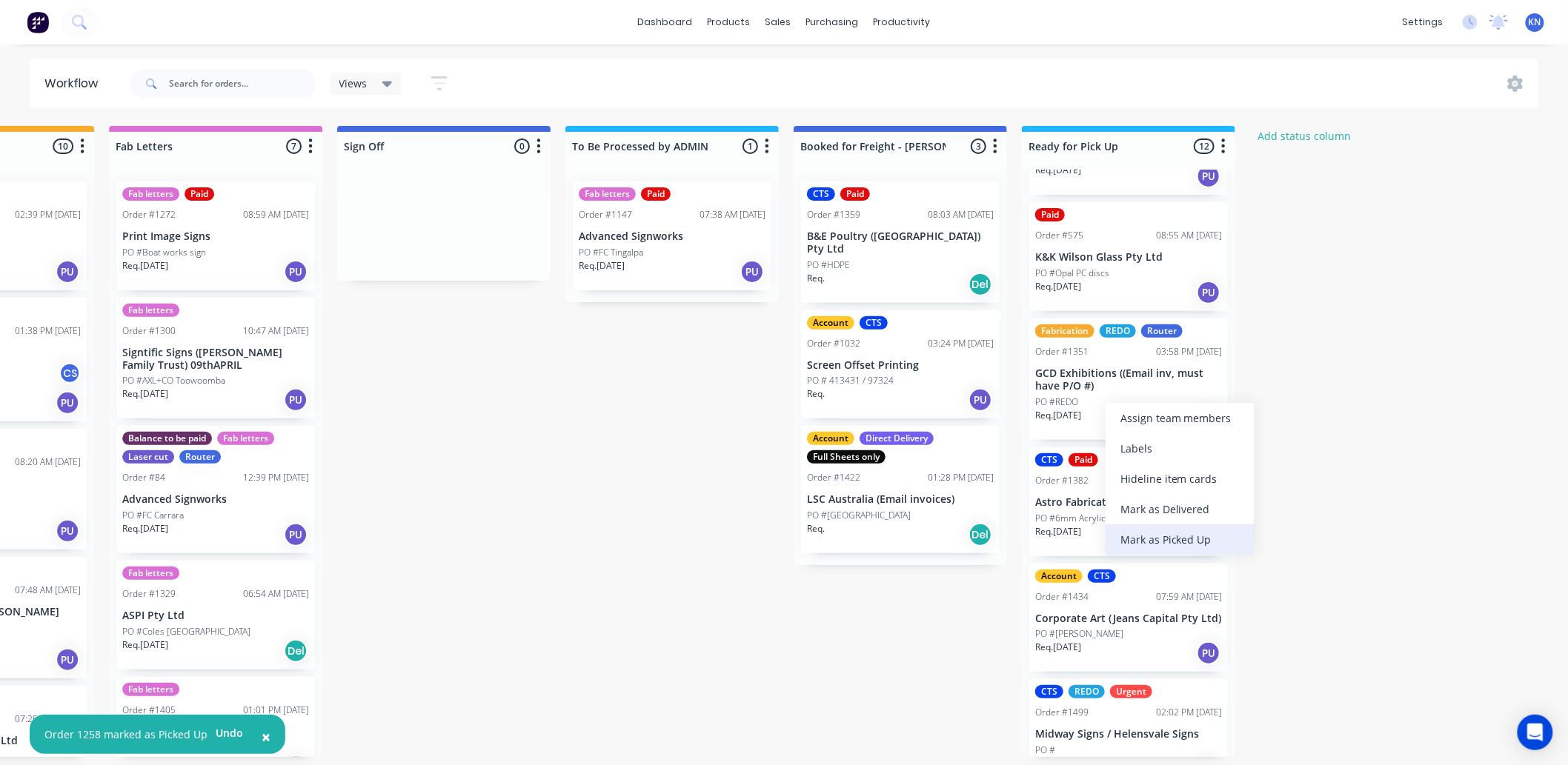
click at [1160, 536] on div "Mark as Picked Up" at bounding box center [1181, 540] width 149 height 30
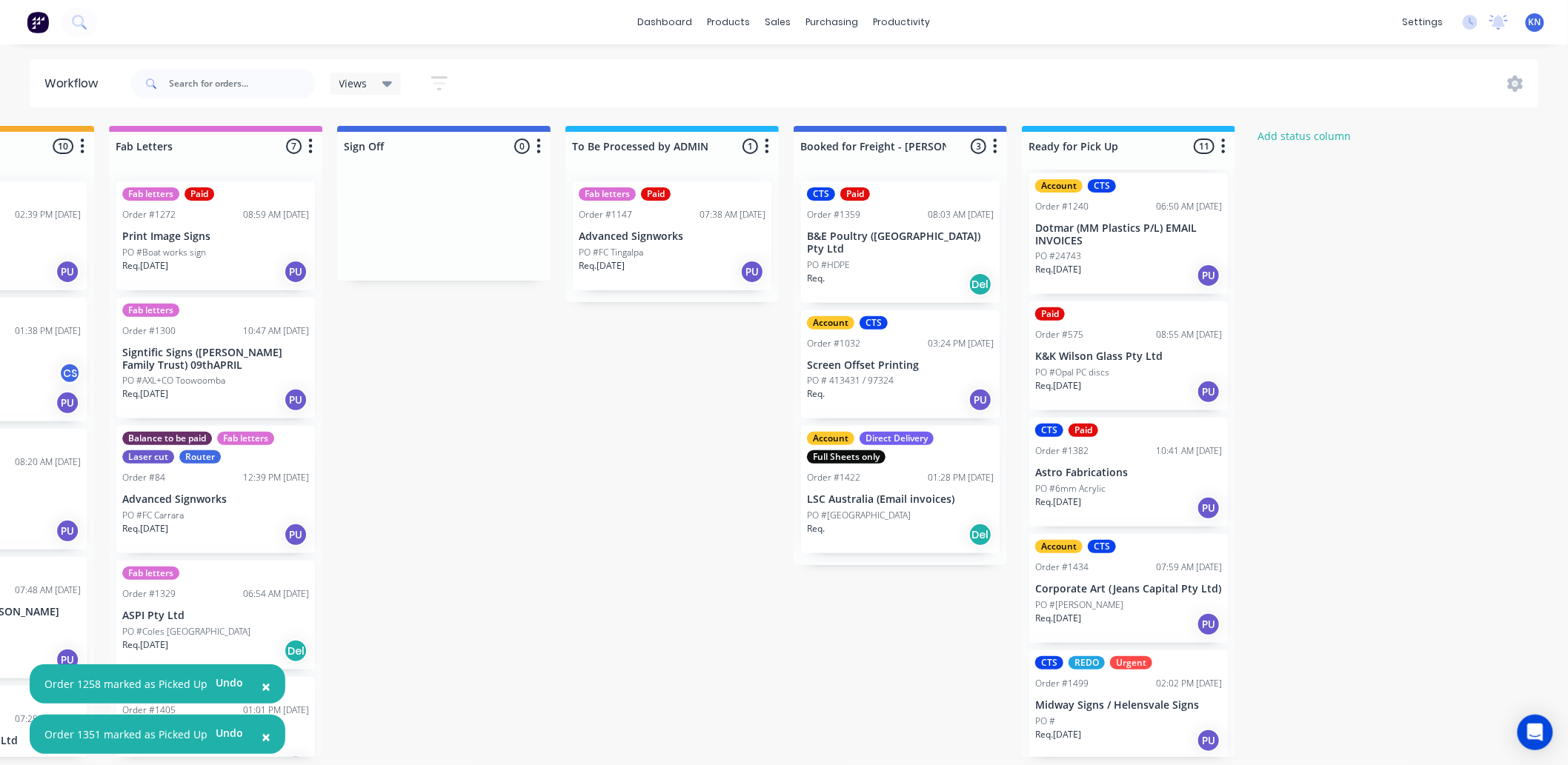
scroll to position [3, 1977]
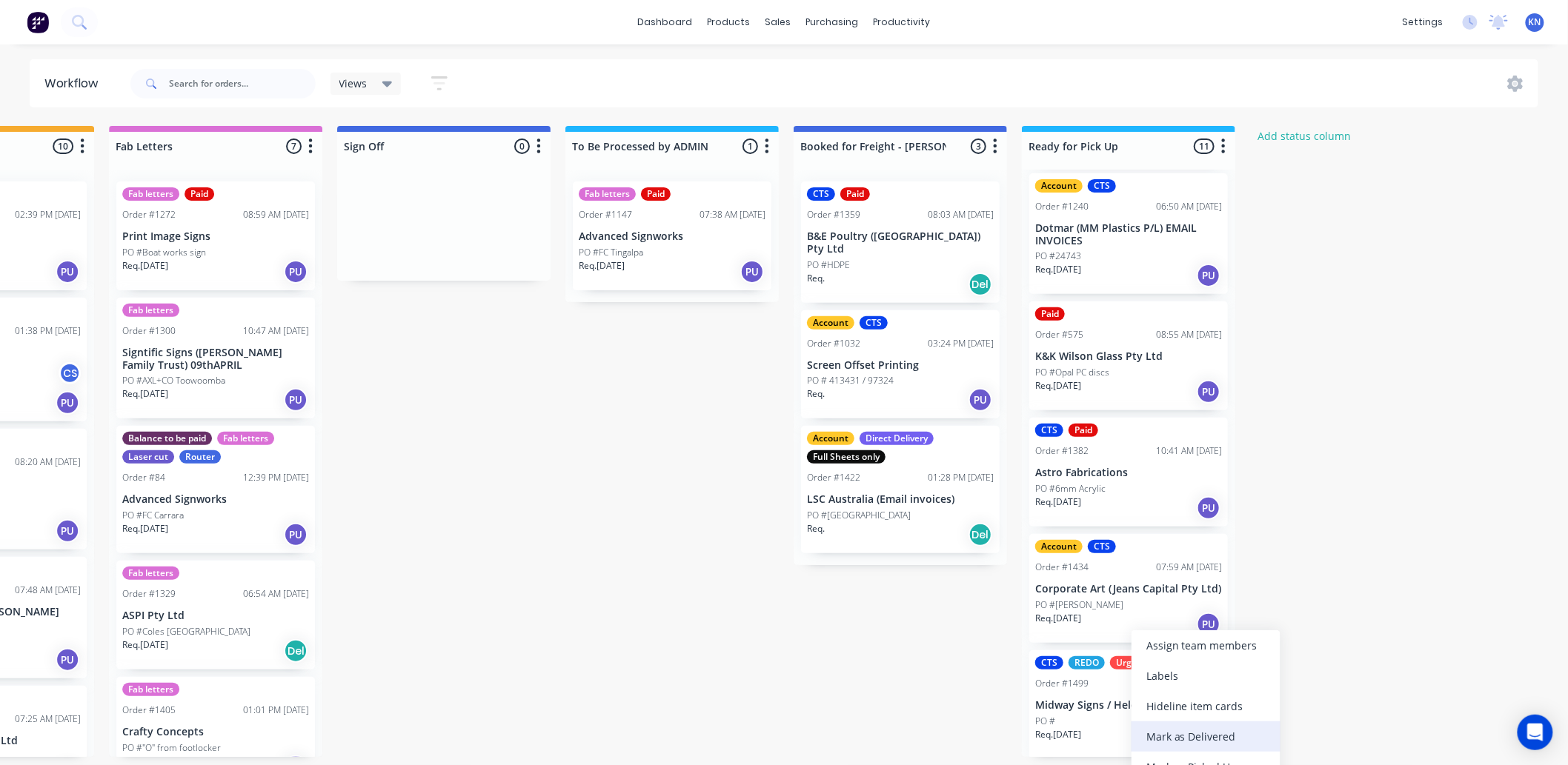
click at [1166, 735] on div "Mark as Delivered" at bounding box center [1206, 737] width 149 height 30
